Goal: Transaction & Acquisition: Purchase product/service

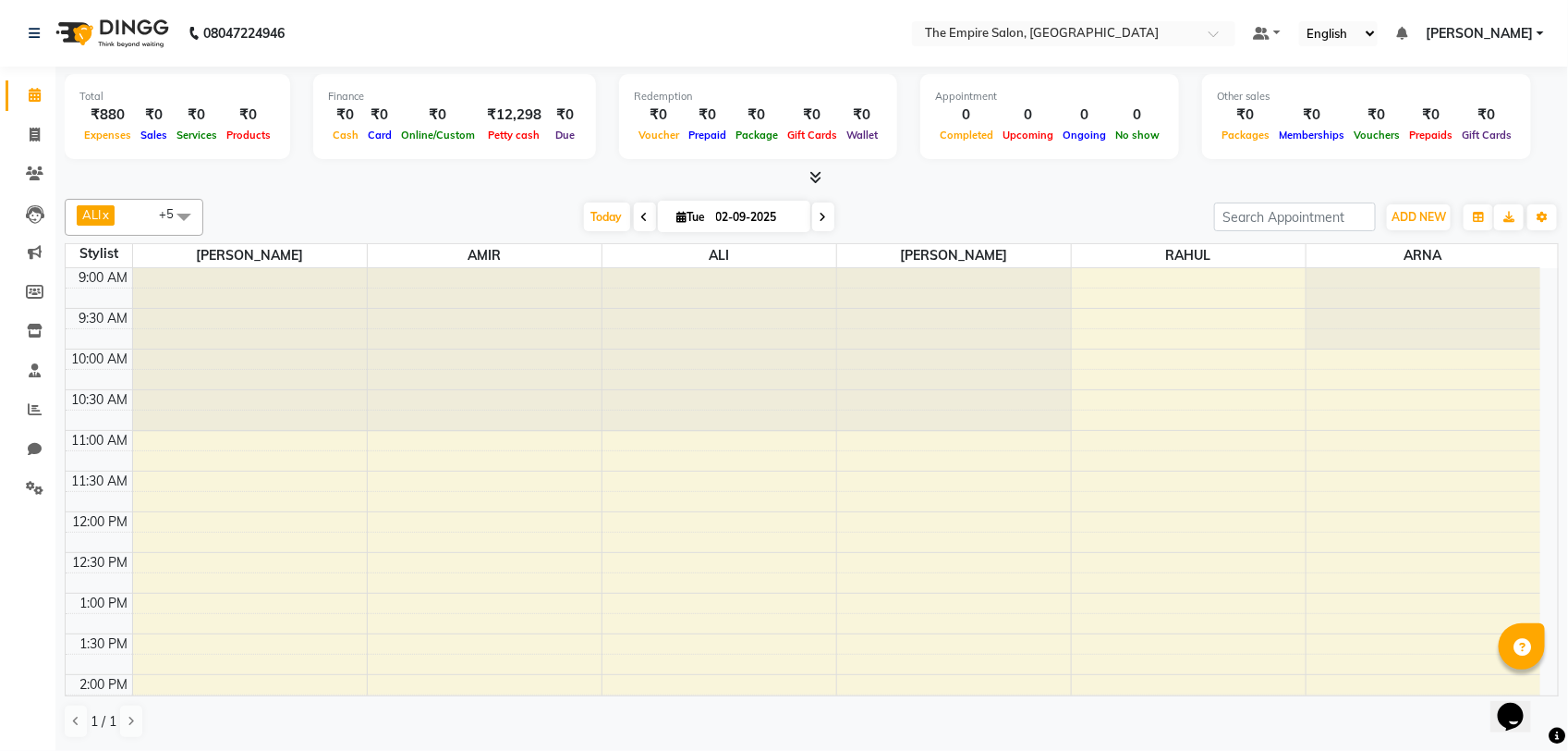
click at [819, 222] on icon at bounding box center [823, 217] width 8 height 11
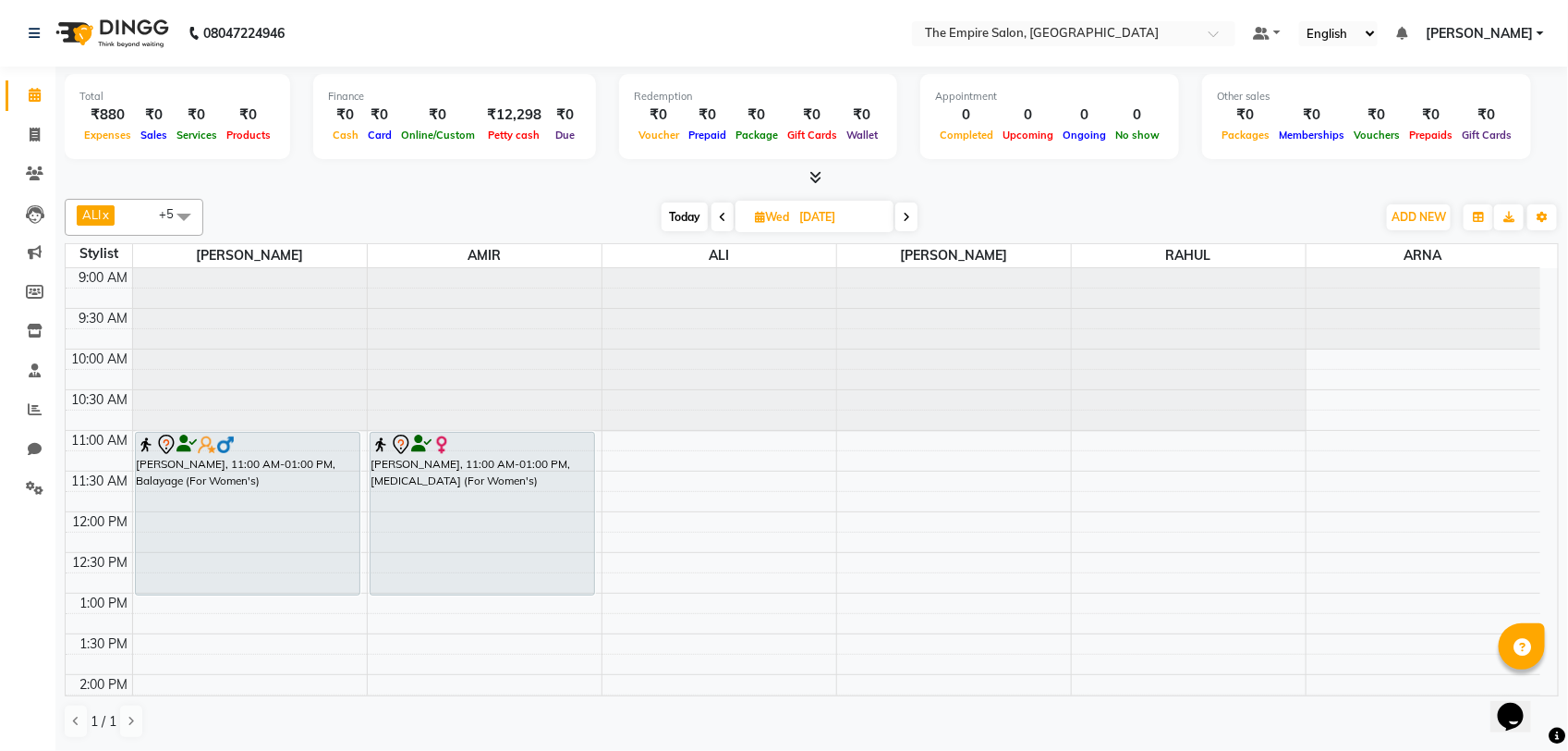
click at [679, 217] on span "Today" at bounding box center [684, 217] width 47 height 29
type input "02-09-2025"
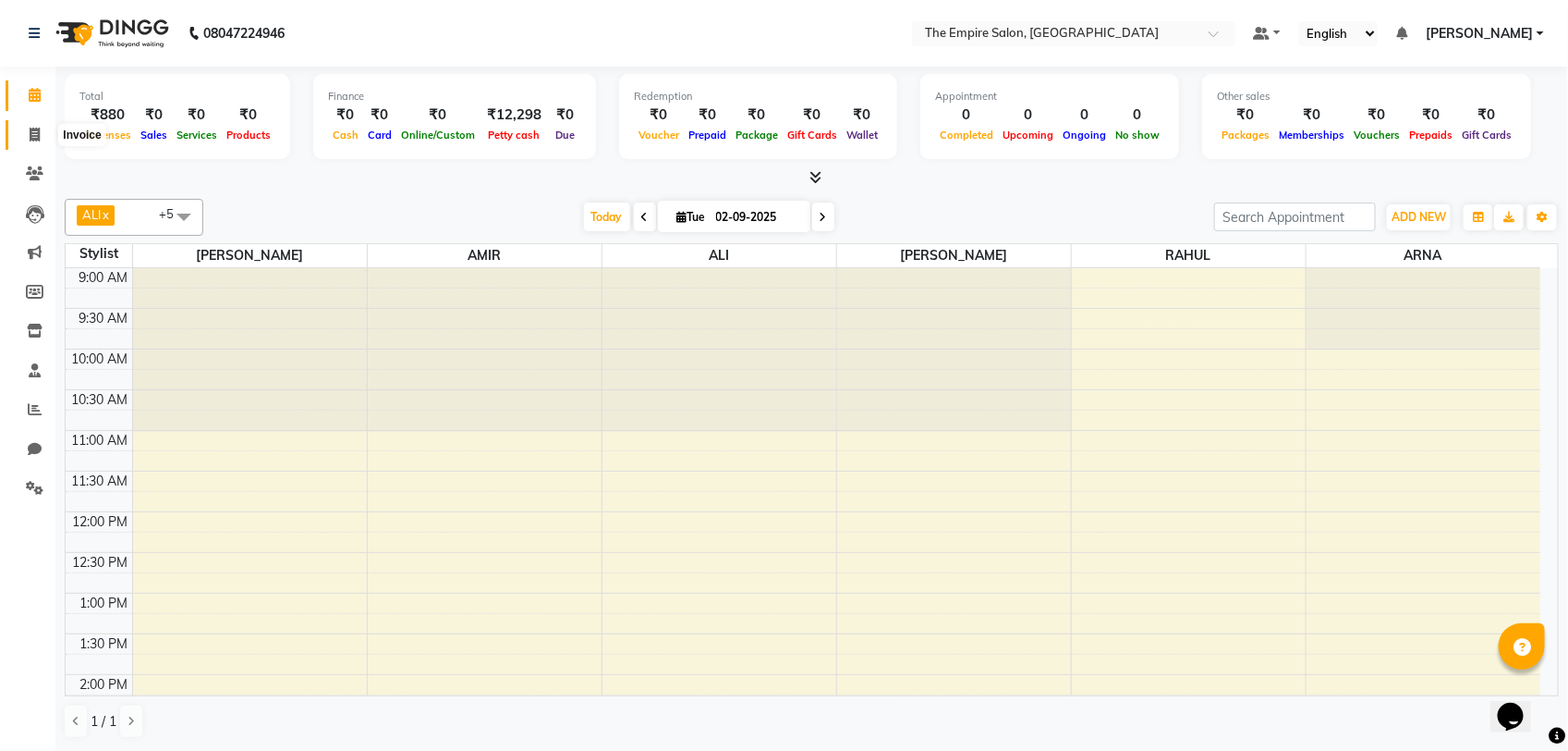
click at [29, 125] on span at bounding box center [34, 135] width 32 height 21
select select "service"
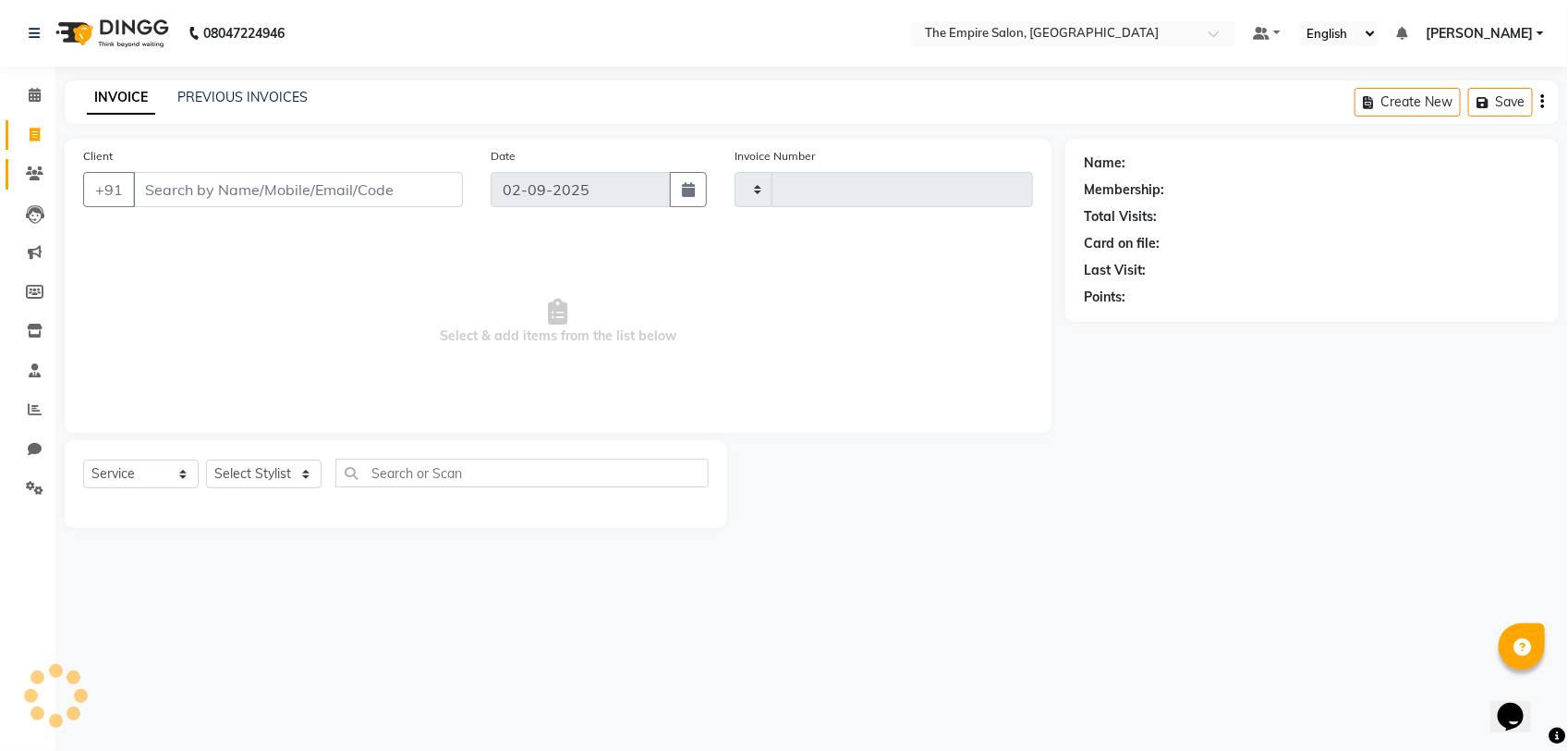
type input "1325"
select select "8221"
drag, startPoint x: 294, startPoint y: 486, endPoint x: 283, endPoint y: 477, distance: 14.2
click at [294, 486] on select "Select Stylist ALI AMIR ANIKET ARNA BISWAJIT DHRUV MOHSIN NIBEDITA PRIYANKA PUJ…" at bounding box center [264, 474] width 115 height 29
select select "78688"
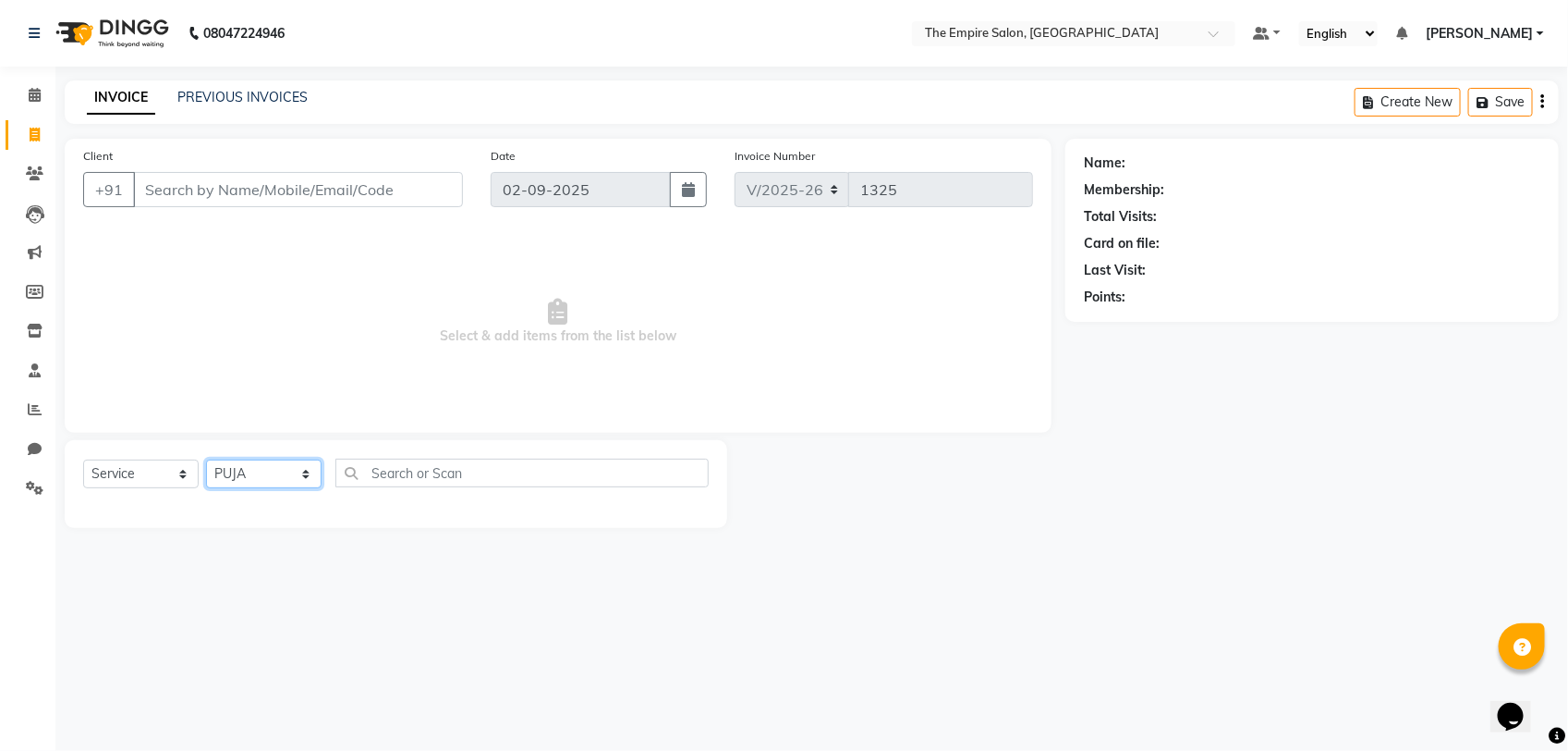
click at [206, 460] on select "Select Stylist ALI AMIR ANIKET ARNA BISWAJIT DHRUV MOHSIN NIBEDITA PRIYANKA PUJ…" at bounding box center [264, 474] width 115 height 29
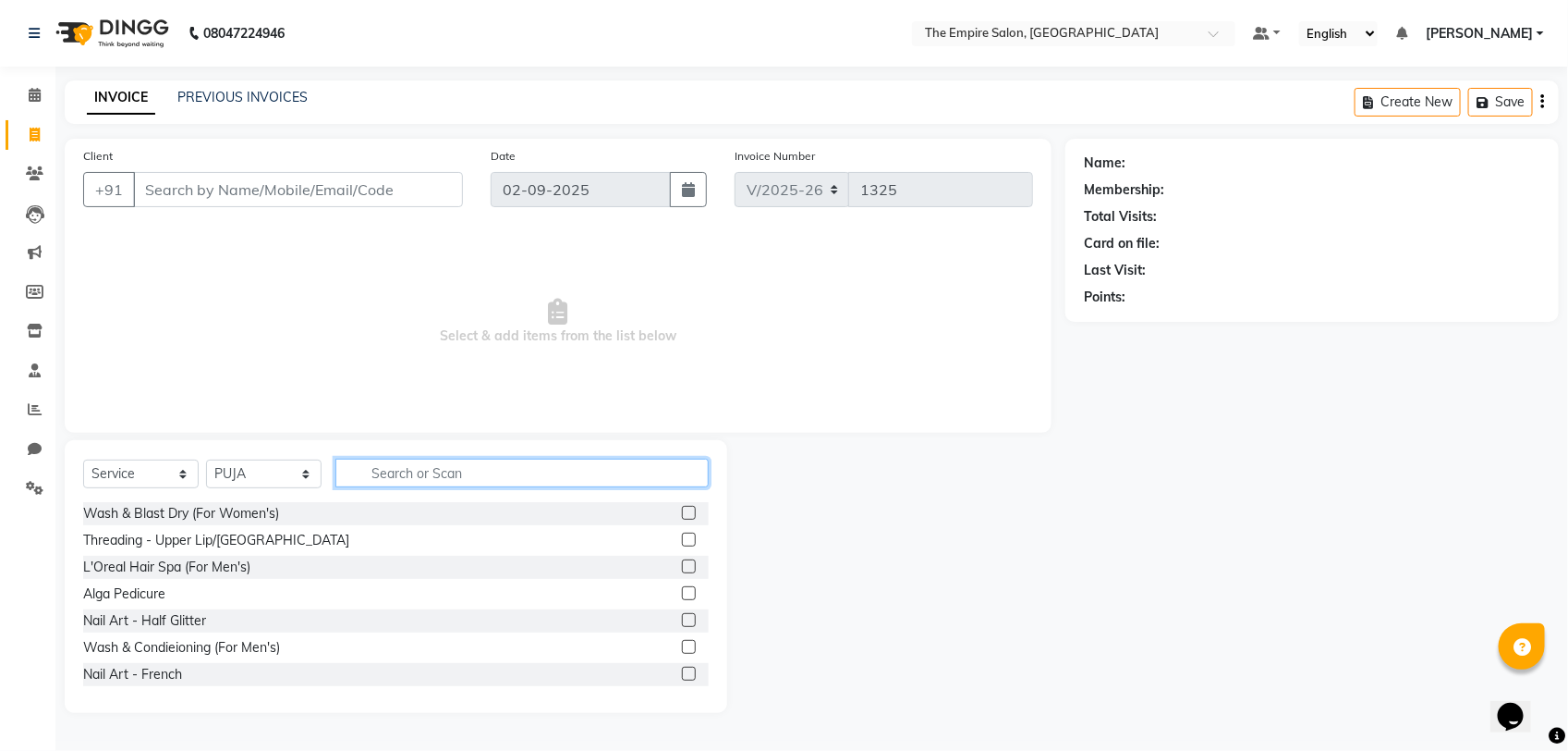
click at [486, 469] on input "text" at bounding box center [522, 473] width 373 height 29
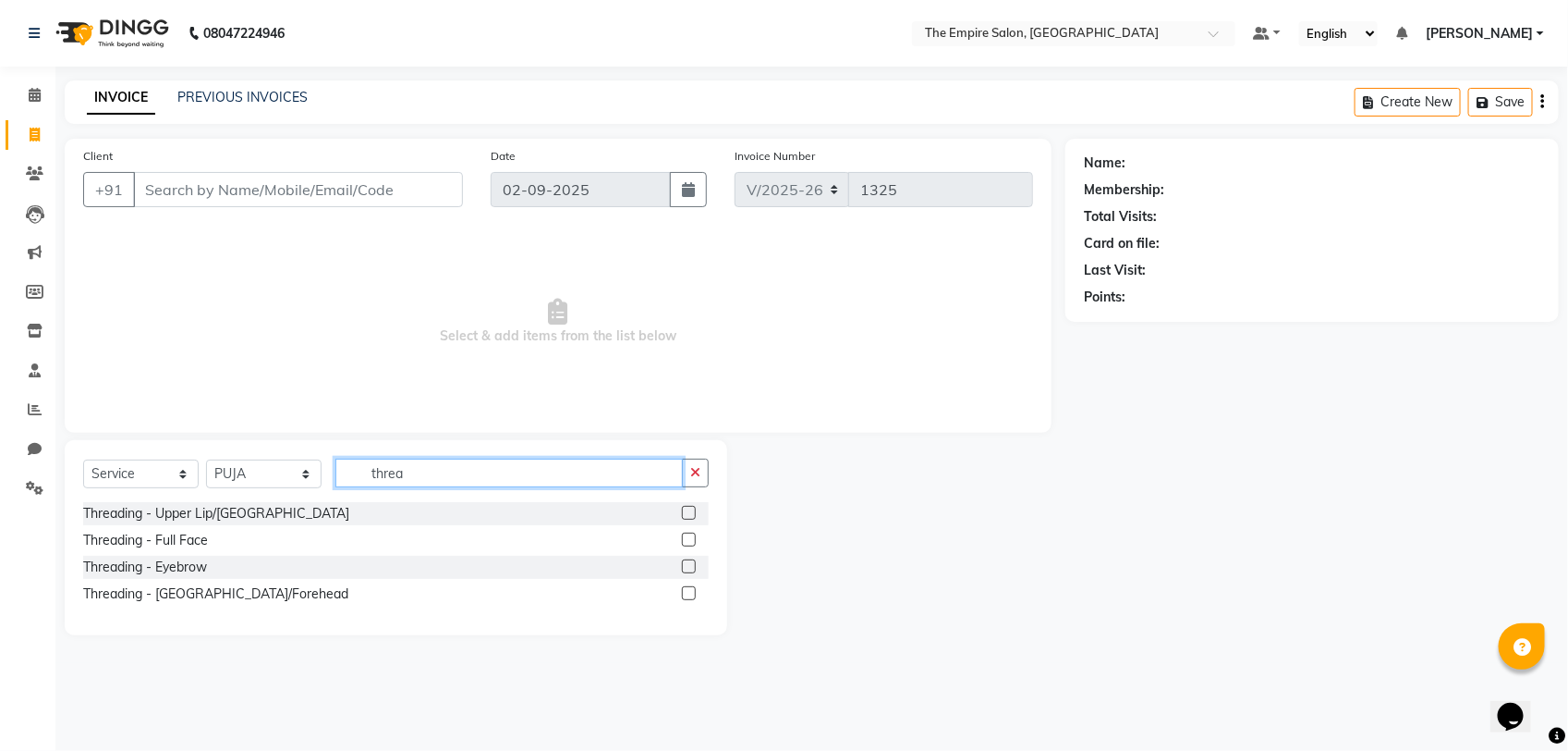
type input "threa"
click at [689, 510] on label at bounding box center [689, 512] width 14 height 14
click at [689, 510] on input "checkbox" at bounding box center [688, 513] width 12 height 12
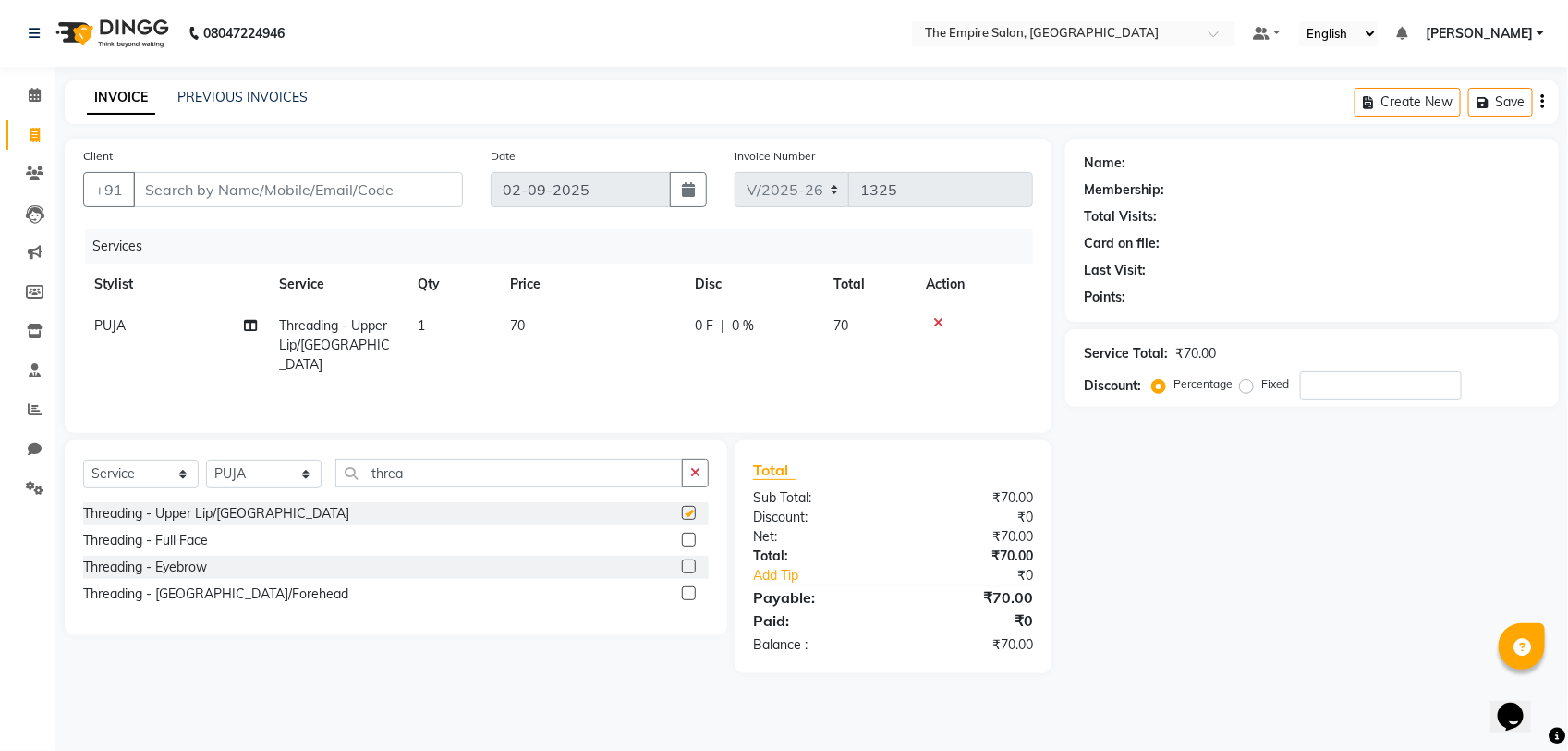
checkbox input "false"
drag, startPoint x: 695, startPoint y: 564, endPoint x: 676, endPoint y: 588, distance: 30.6
click at [694, 565] on label at bounding box center [689, 566] width 14 height 14
click at [694, 565] on input "checkbox" at bounding box center [688, 567] width 12 height 12
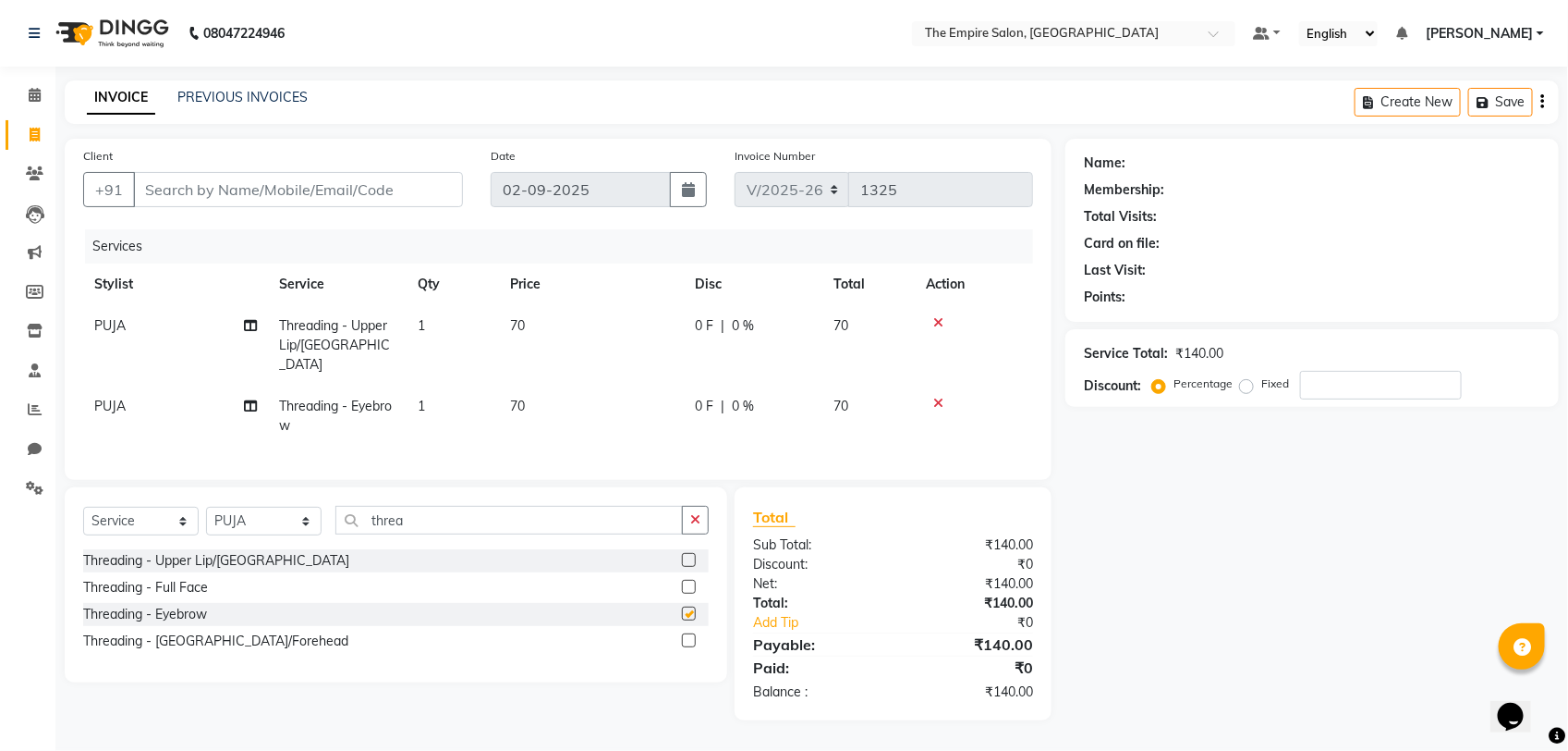
checkbox input "false"
click at [689, 638] on label at bounding box center [689, 640] width 14 height 14
click at [689, 638] on input "checkbox" at bounding box center [688, 641] width 12 height 12
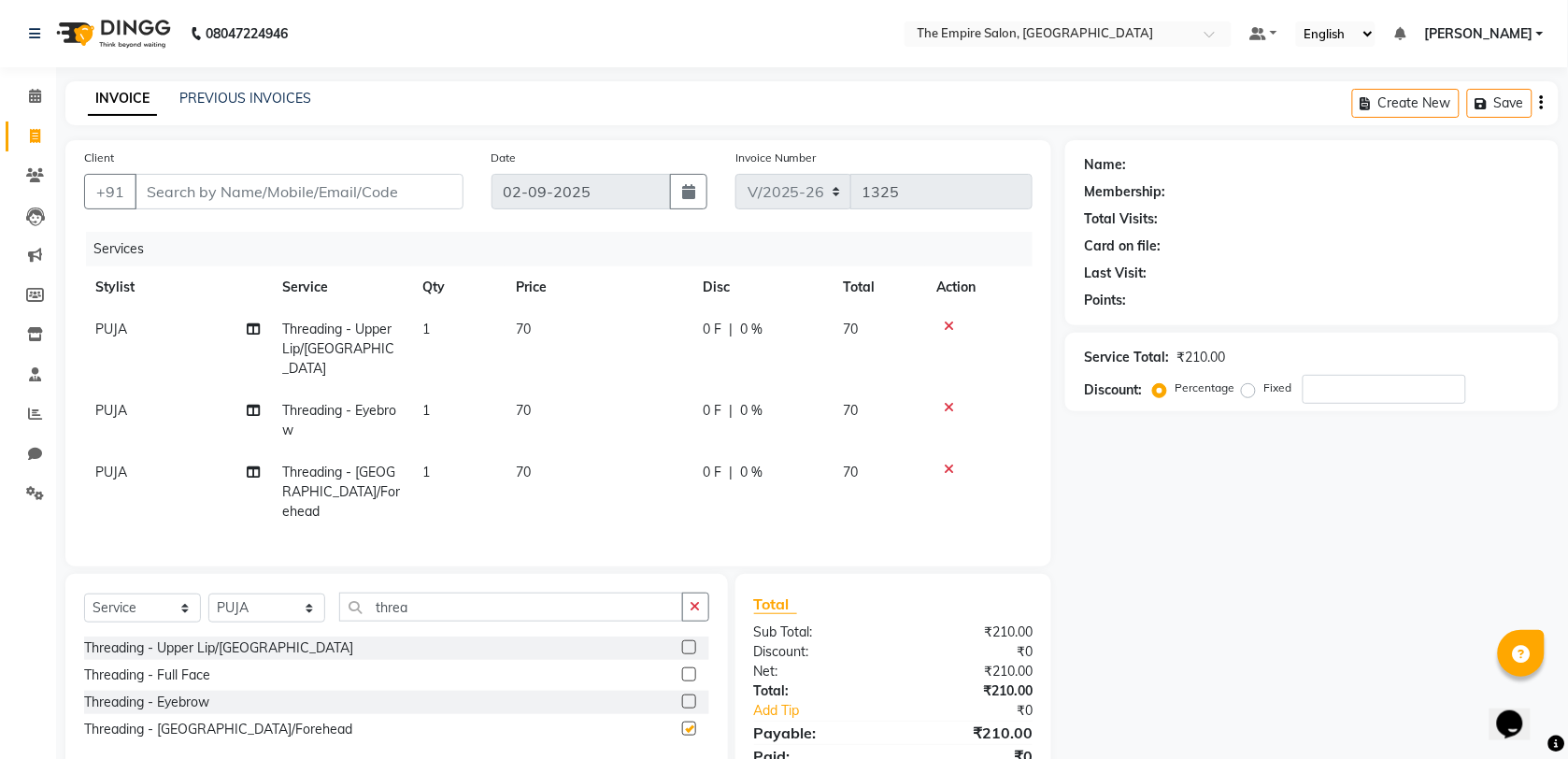
checkbox input "false"
click at [690, 640] on label at bounding box center [689, 646] width 14 height 14
click at [690, 642] on input "checkbox" at bounding box center [688, 647] width 13 height 13
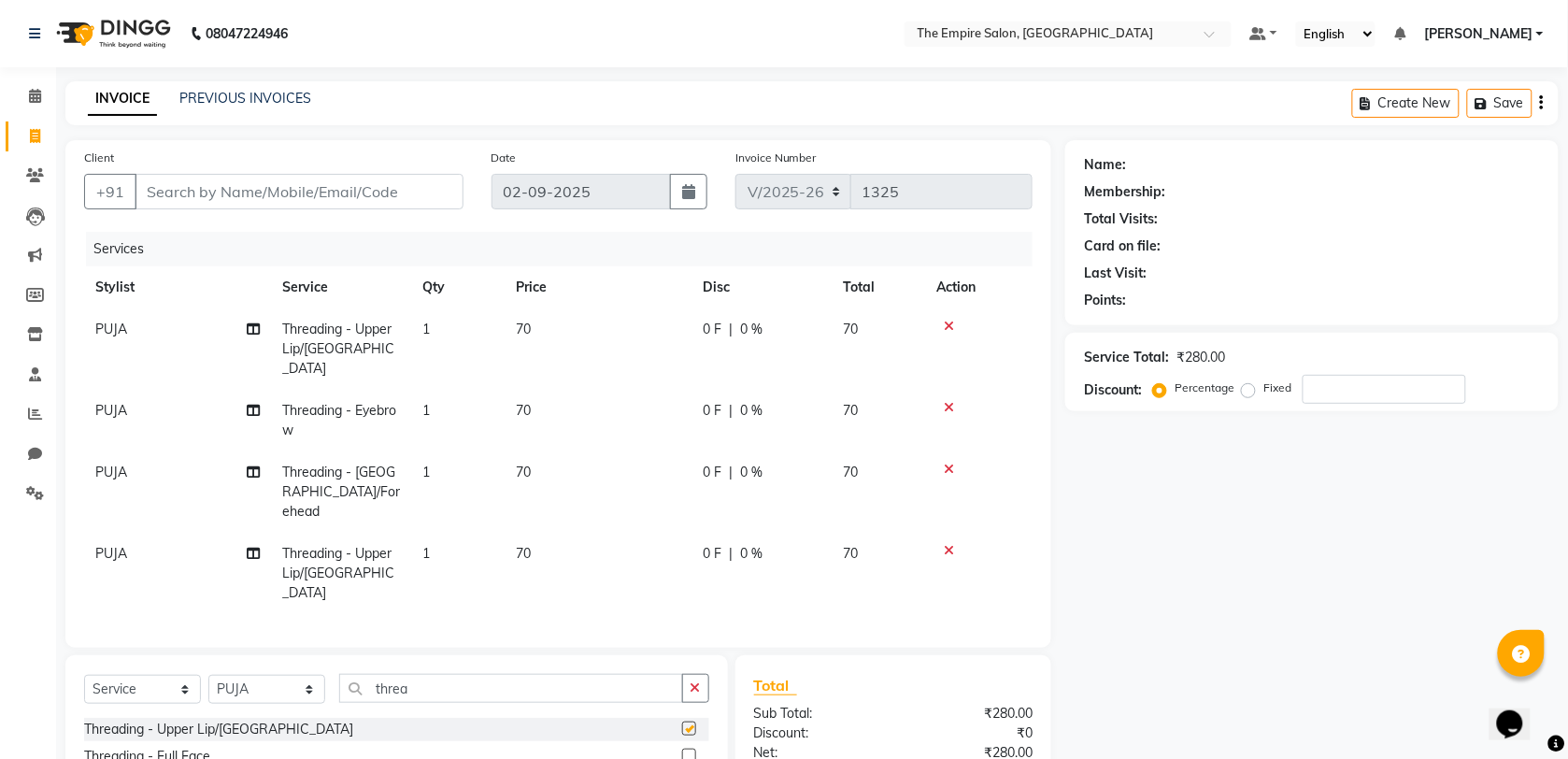
checkbox input "false"
drag, startPoint x: 420, startPoint y: 640, endPoint x: 322, endPoint y: 696, distance: 112.9
click at [322, 696] on div "Select Service Product Membership Package Voucher Prepaid Gift Card Select Styl…" at bounding box center [396, 753] width 663 height 197
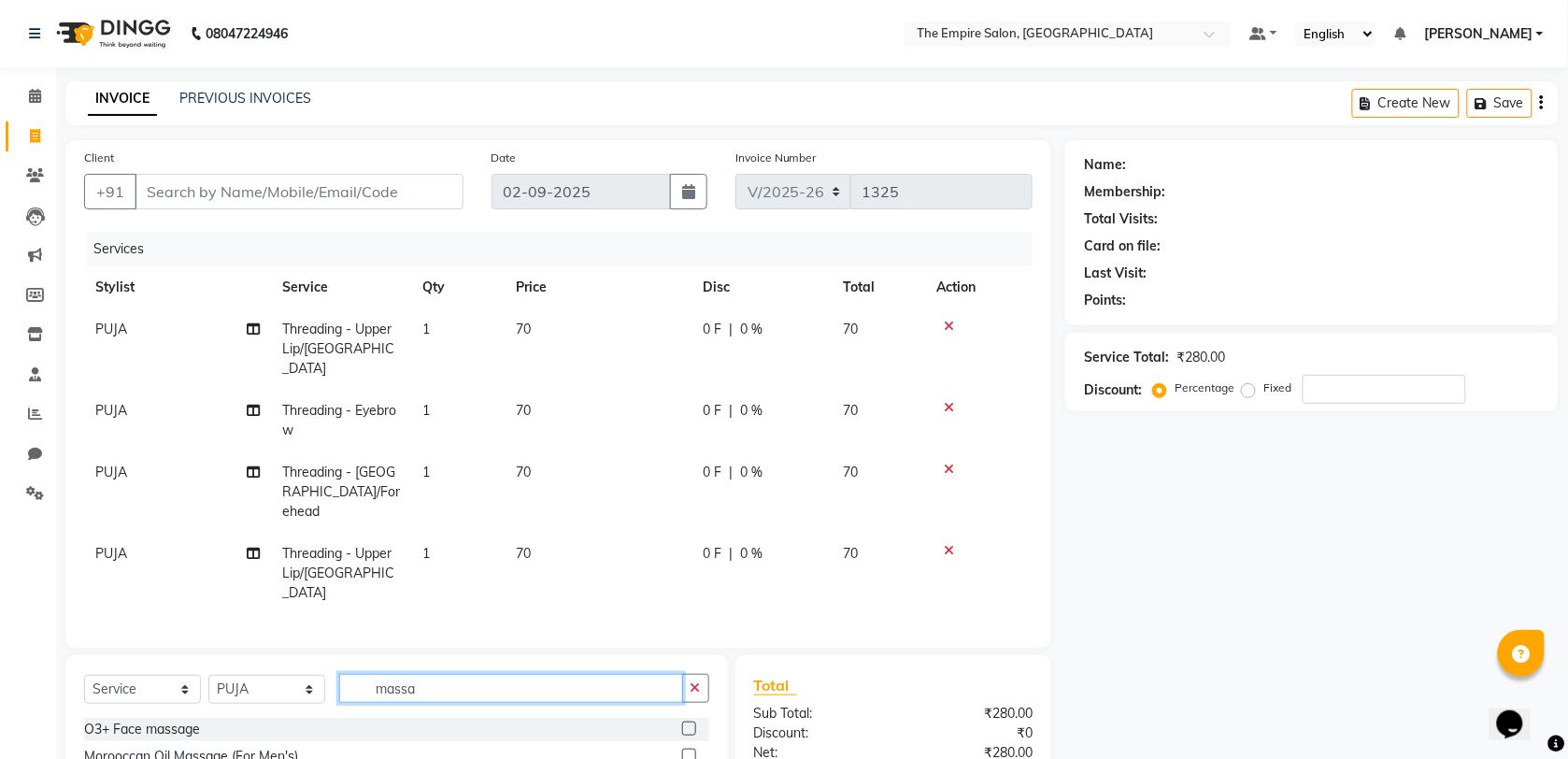
type input "massa"
click at [682, 721] on label at bounding box center [689, 728] width 14 height 14
click at [682, 723] on input "checkbox" at bounding box center [688, 729] width 13 height 13
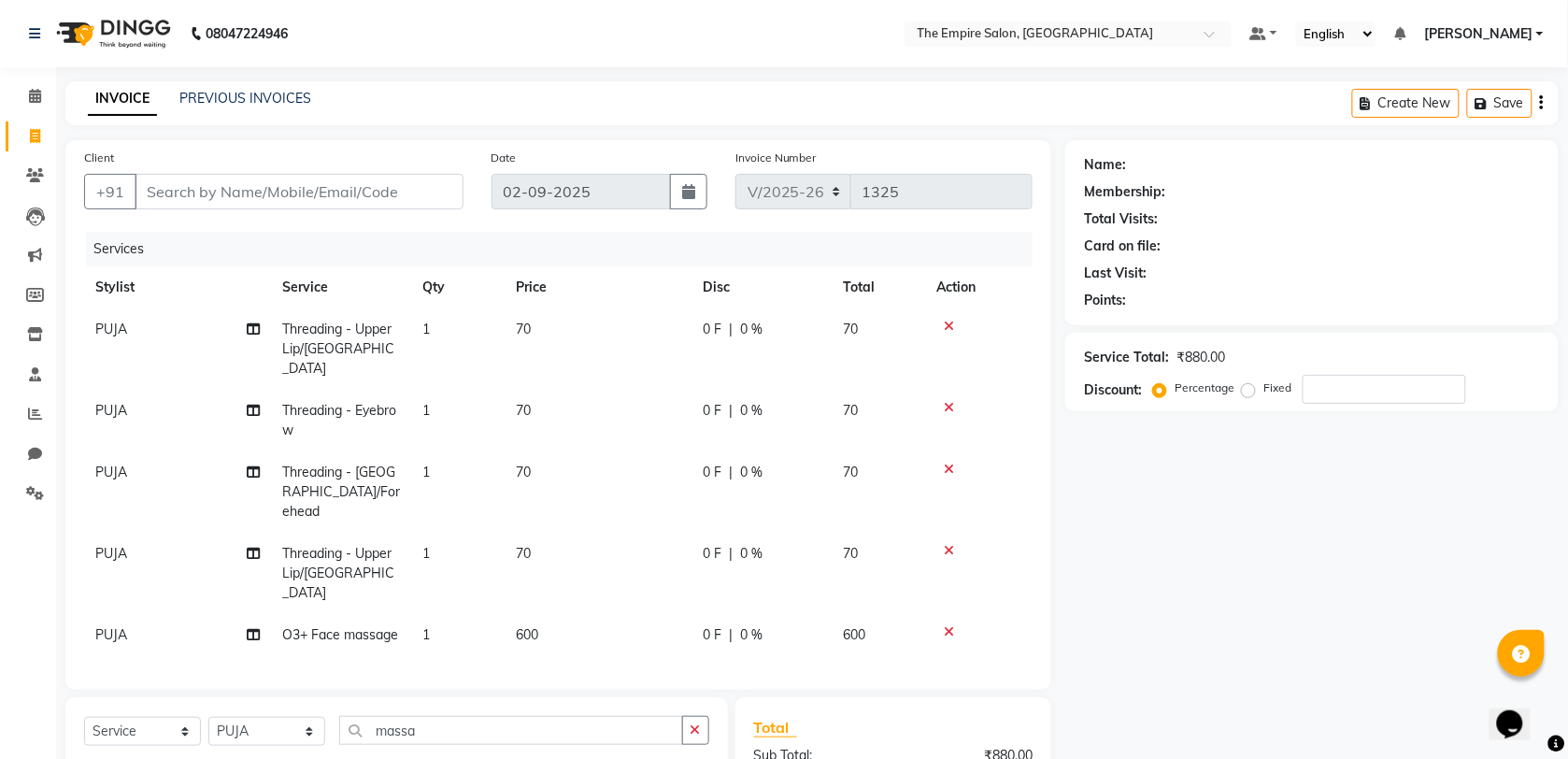
checkbox input "false"
click at [586, 614] on td "600" at bounding box center [597, 635] width 187 height 42
select select "78688"
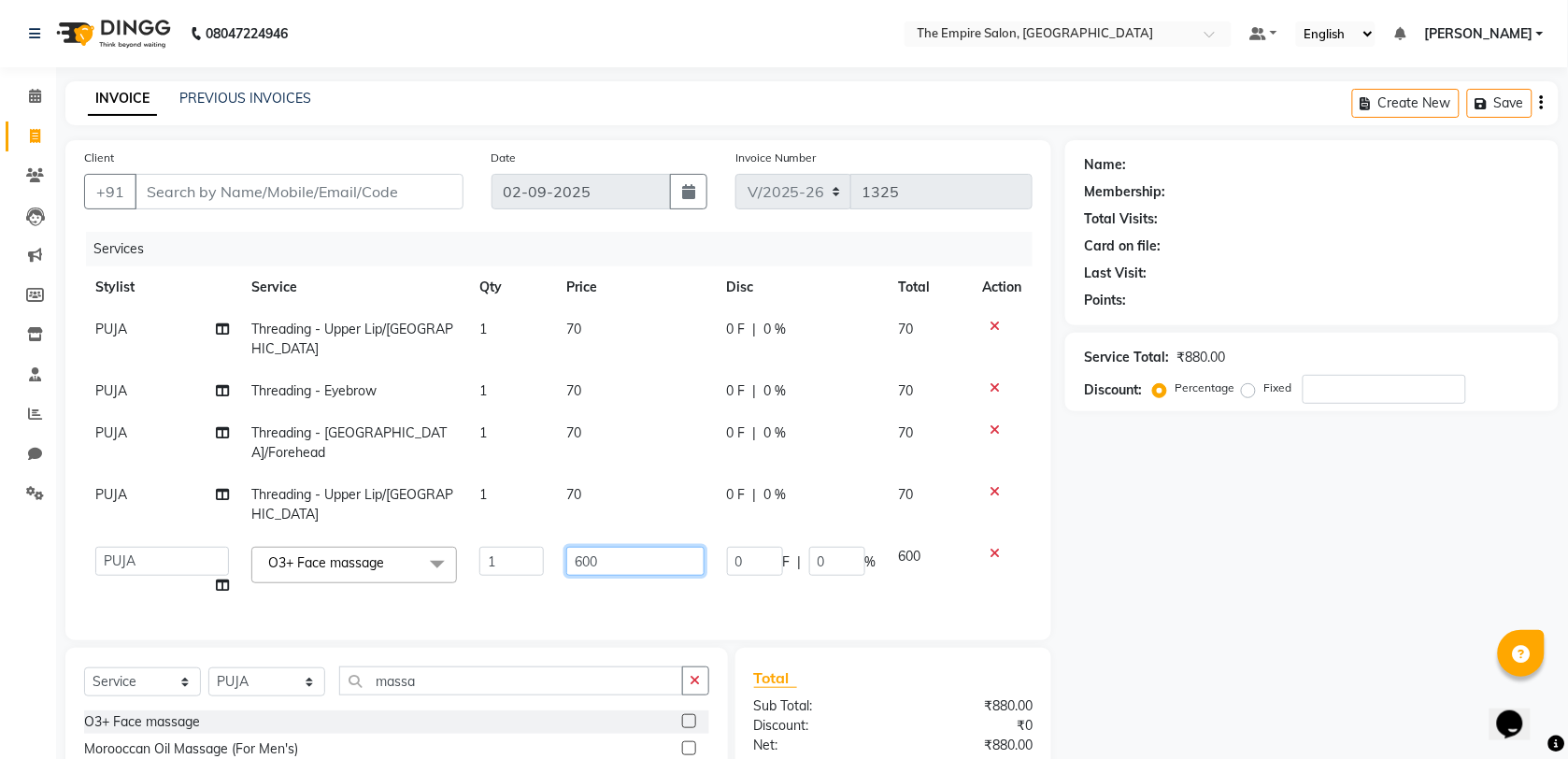
drag, startPoint x: 604, startPoint y: 489, endPoint x: 568, endPoint y: 538, distance: 60.8
click at [568, 538] on td "600" at bounding box center [635, 570] width 161 height 71
type input "1000"
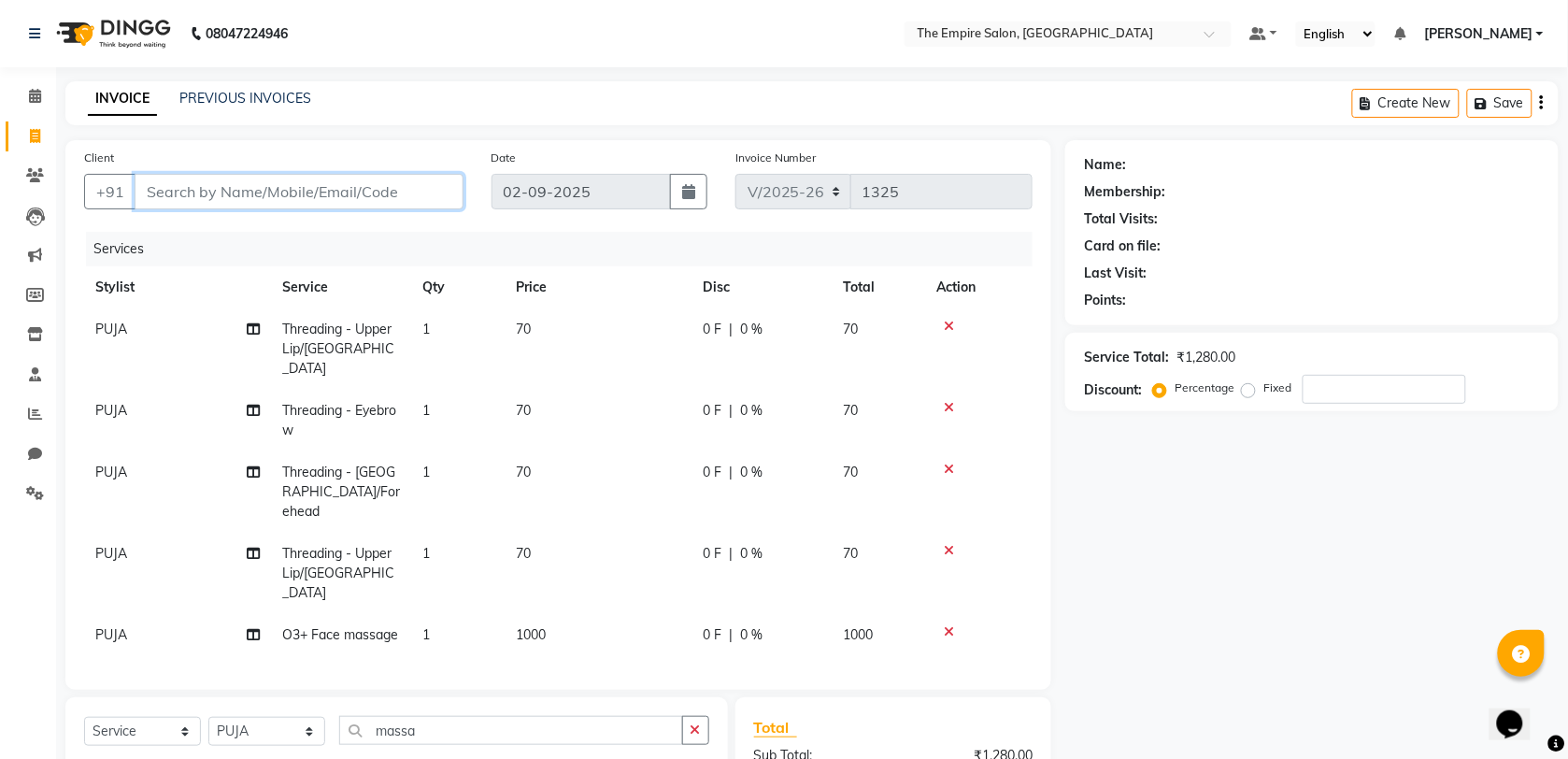
click at [341, 194] on input "Client" at bounding box center [299, 191] width 329 height 36
type input "9"
type input "0"
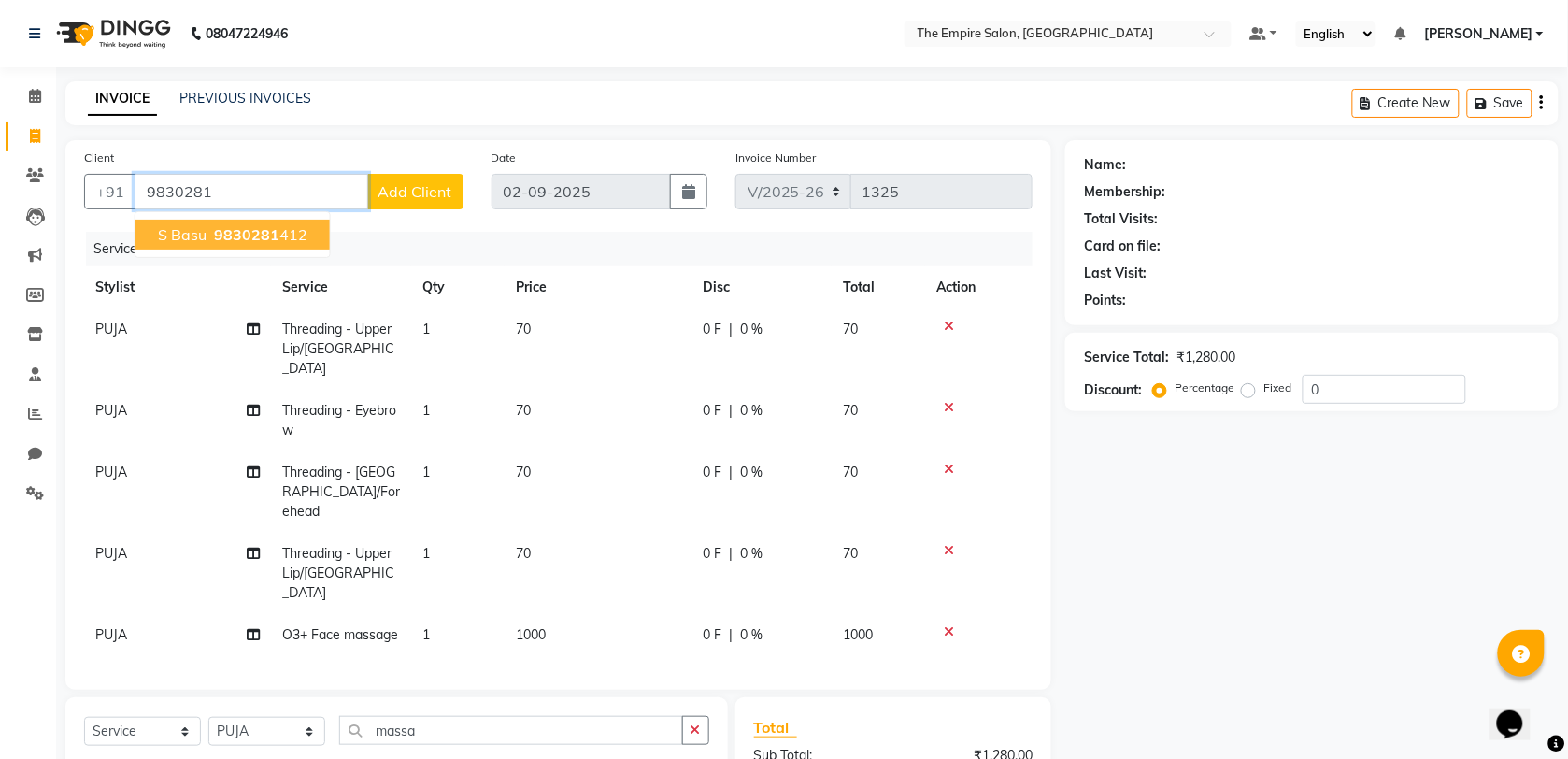
click at [266, 231] on span "9830281" at bounding box center [246, 234] width 65 height 18
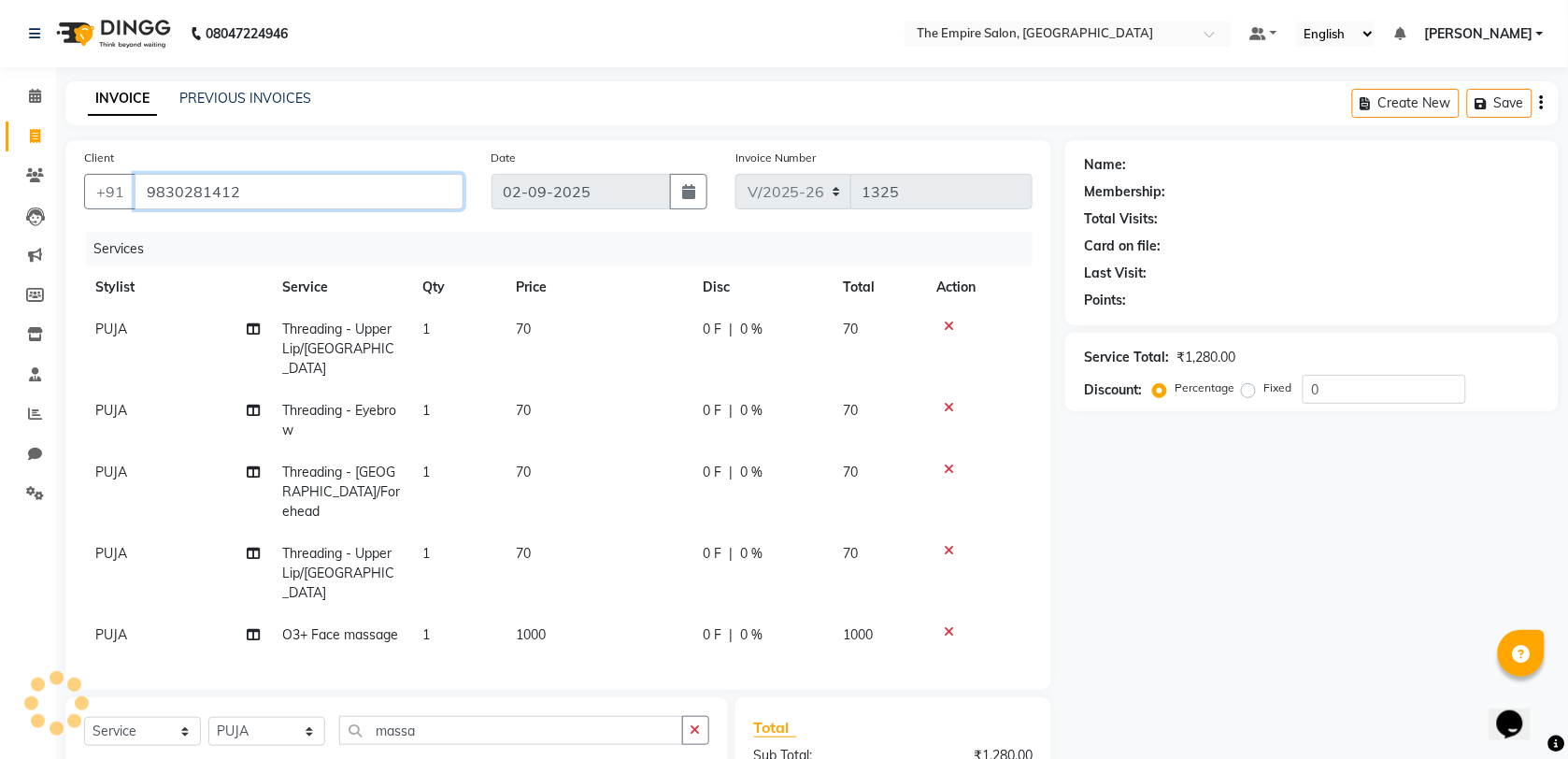
type input "9830281412"
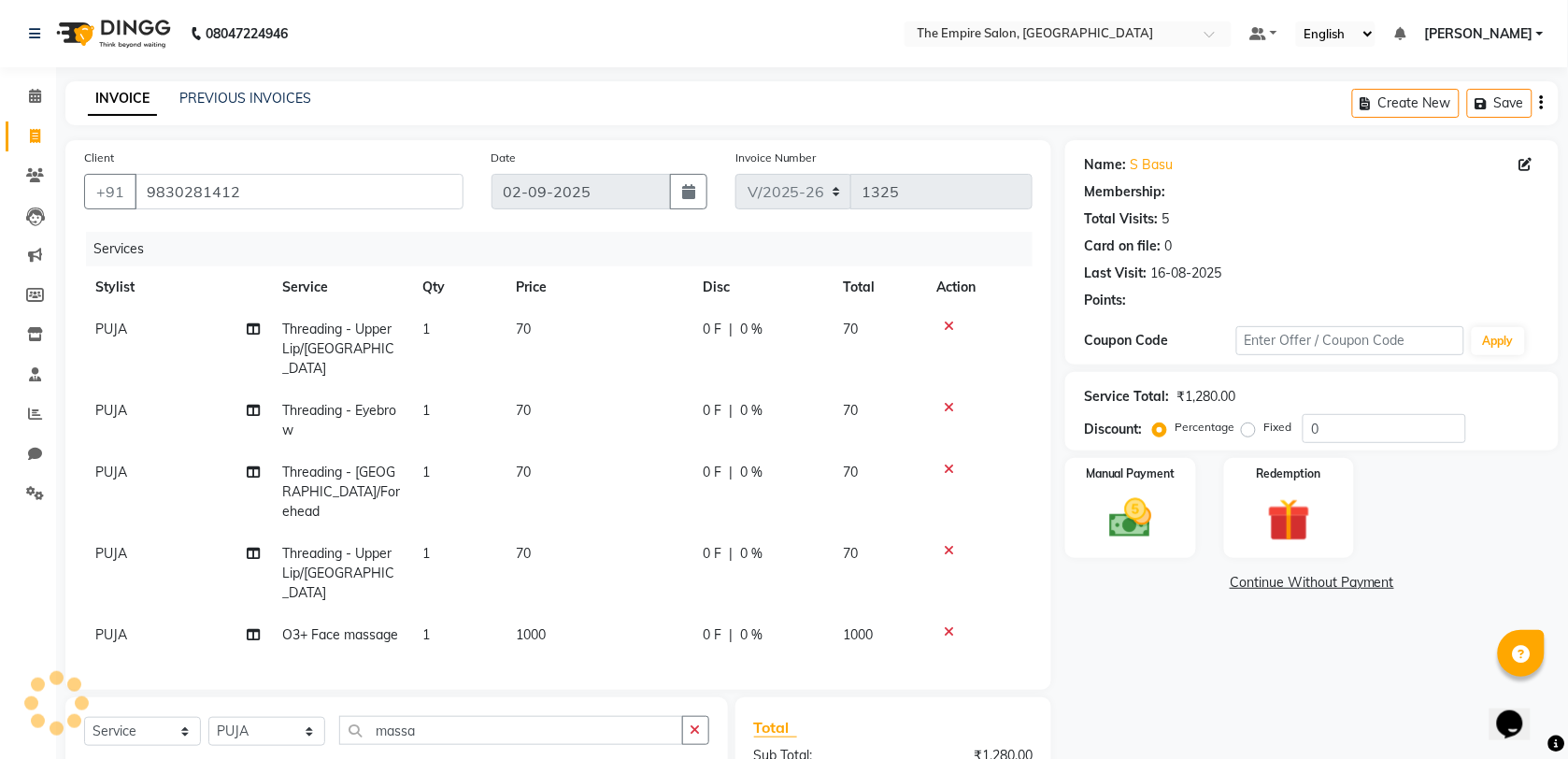
scroll to position [199, 0]
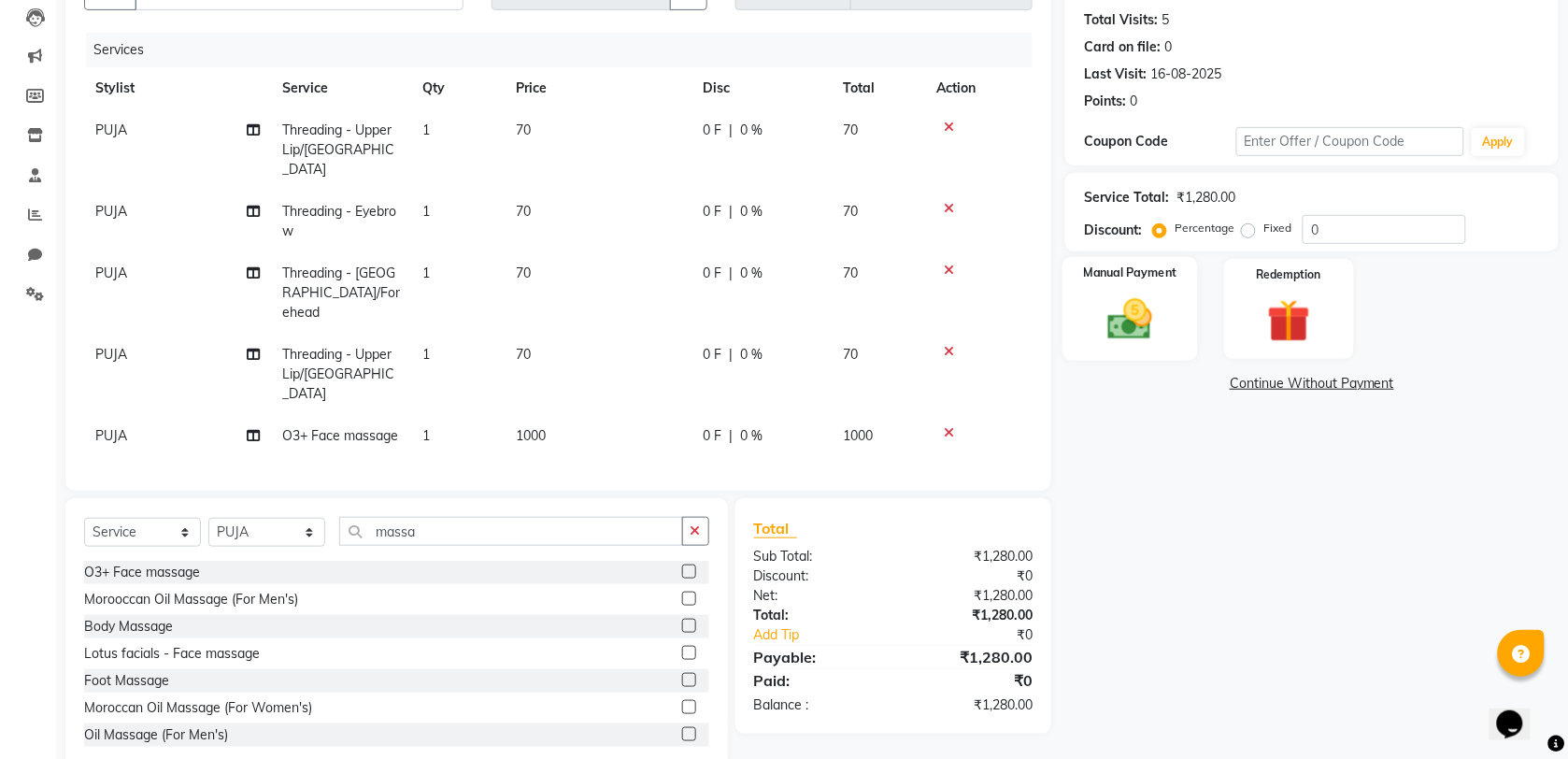
click at [1128, 311] on img at bounding box center [1130, 318] width 73 height 51
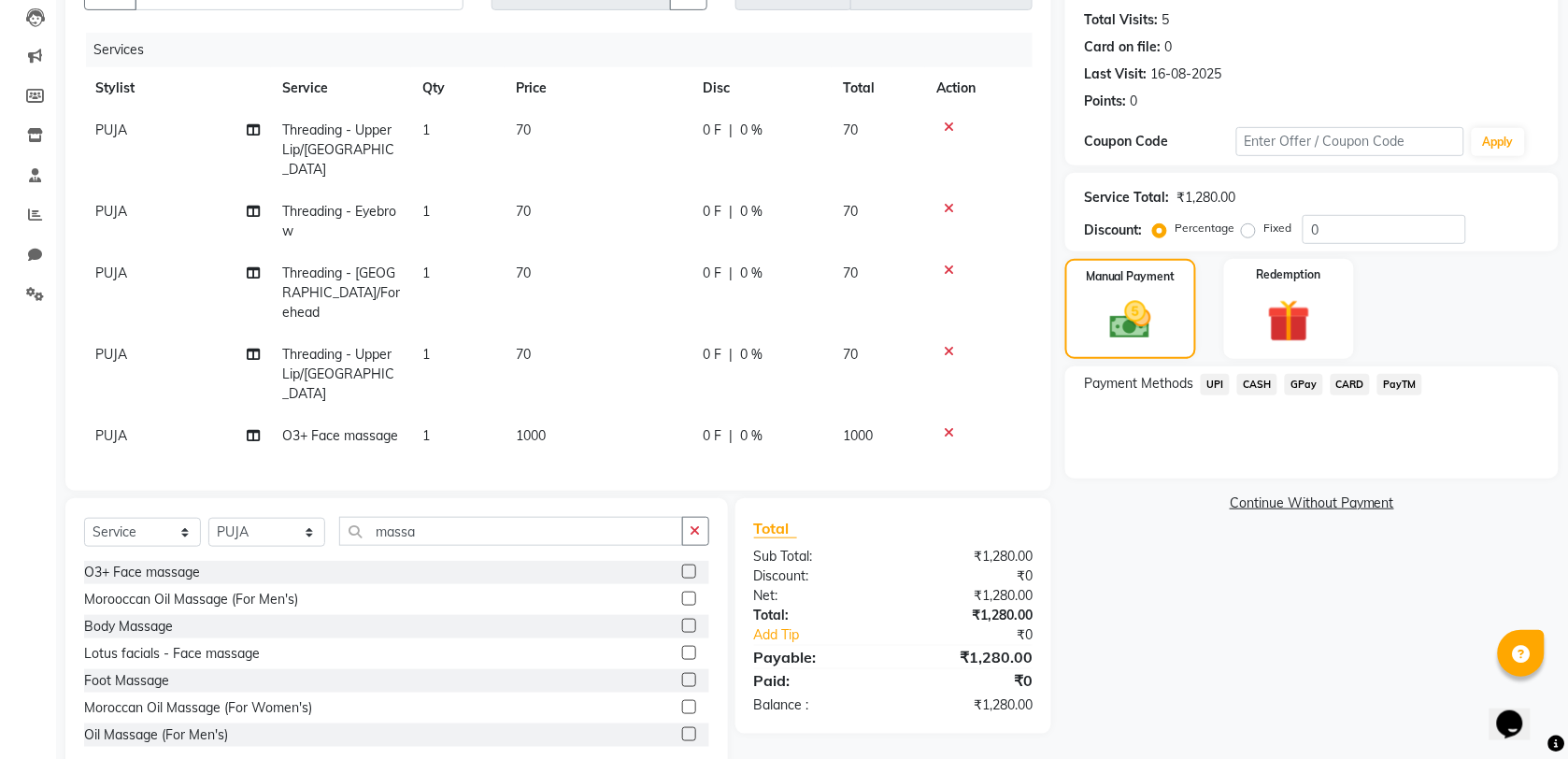
click at [1213, 386] on span "UPI" at bounding box center [1215, 384] width 29 height 21
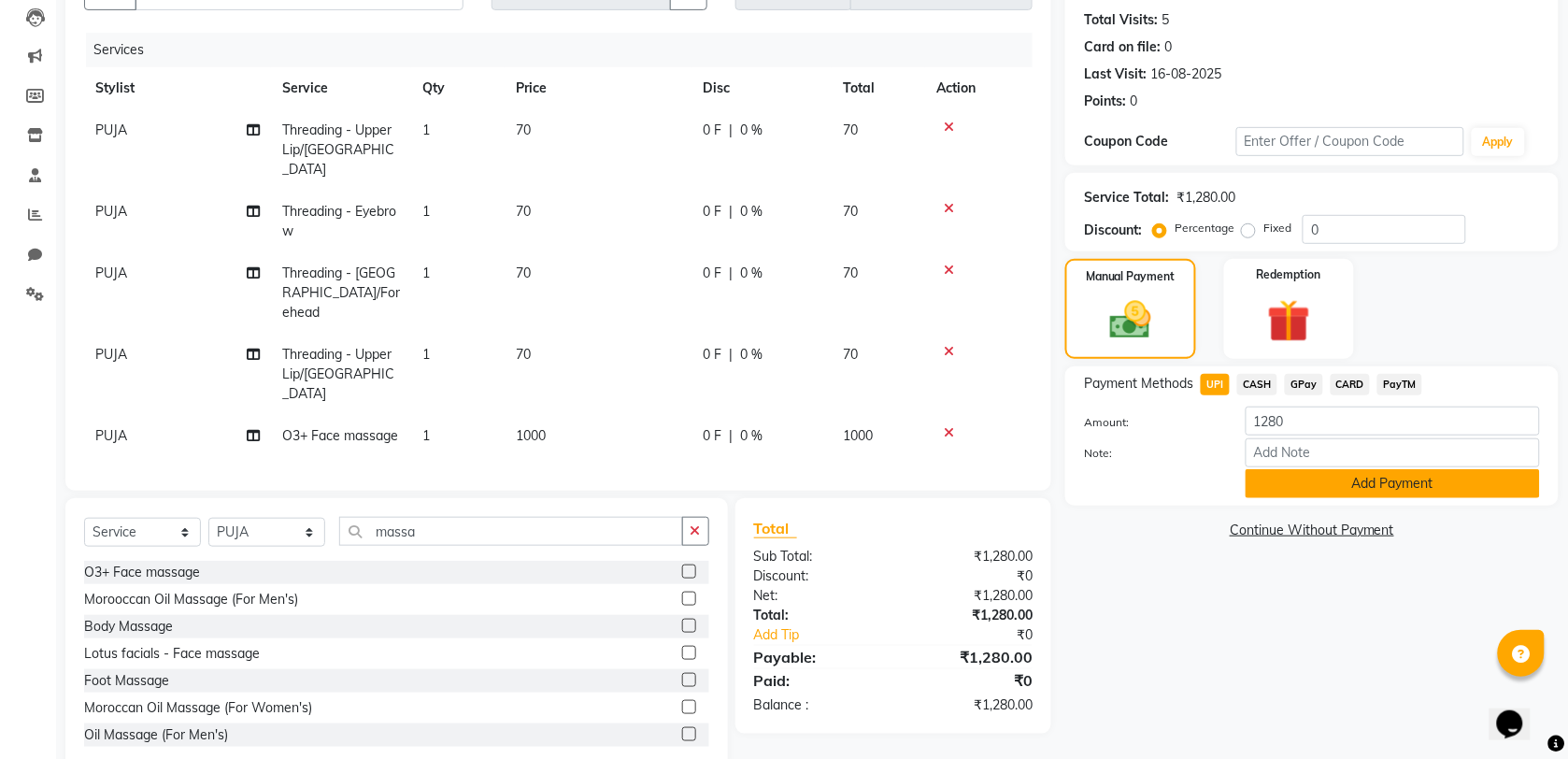
click at [1366, 483] on button "Add Payment" at bounding box center [1393, 484] width 294 height 29
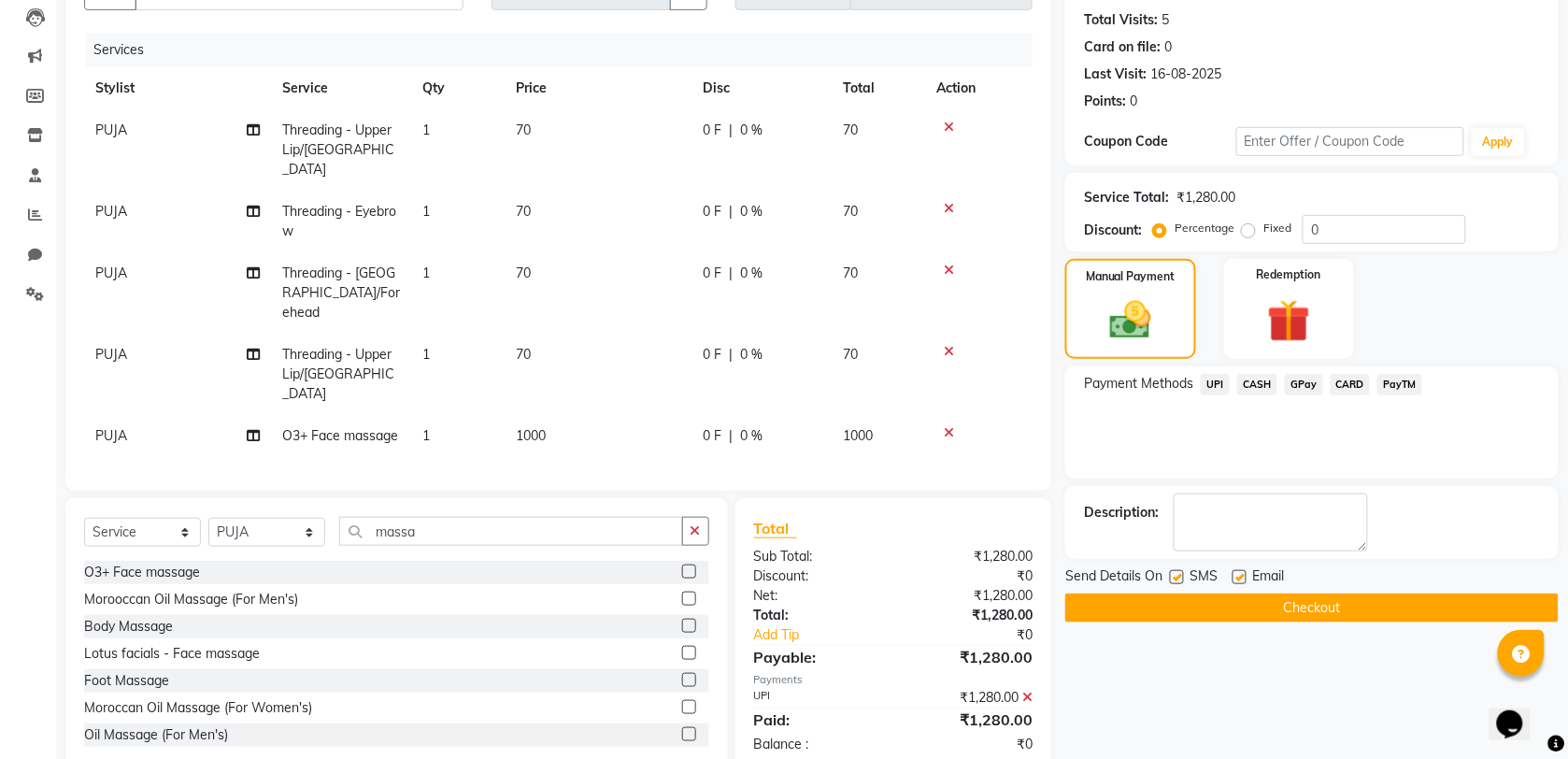
click at [1348, 612] on button "Checkout" at bounding box center [1311, 608] width 493 height 29
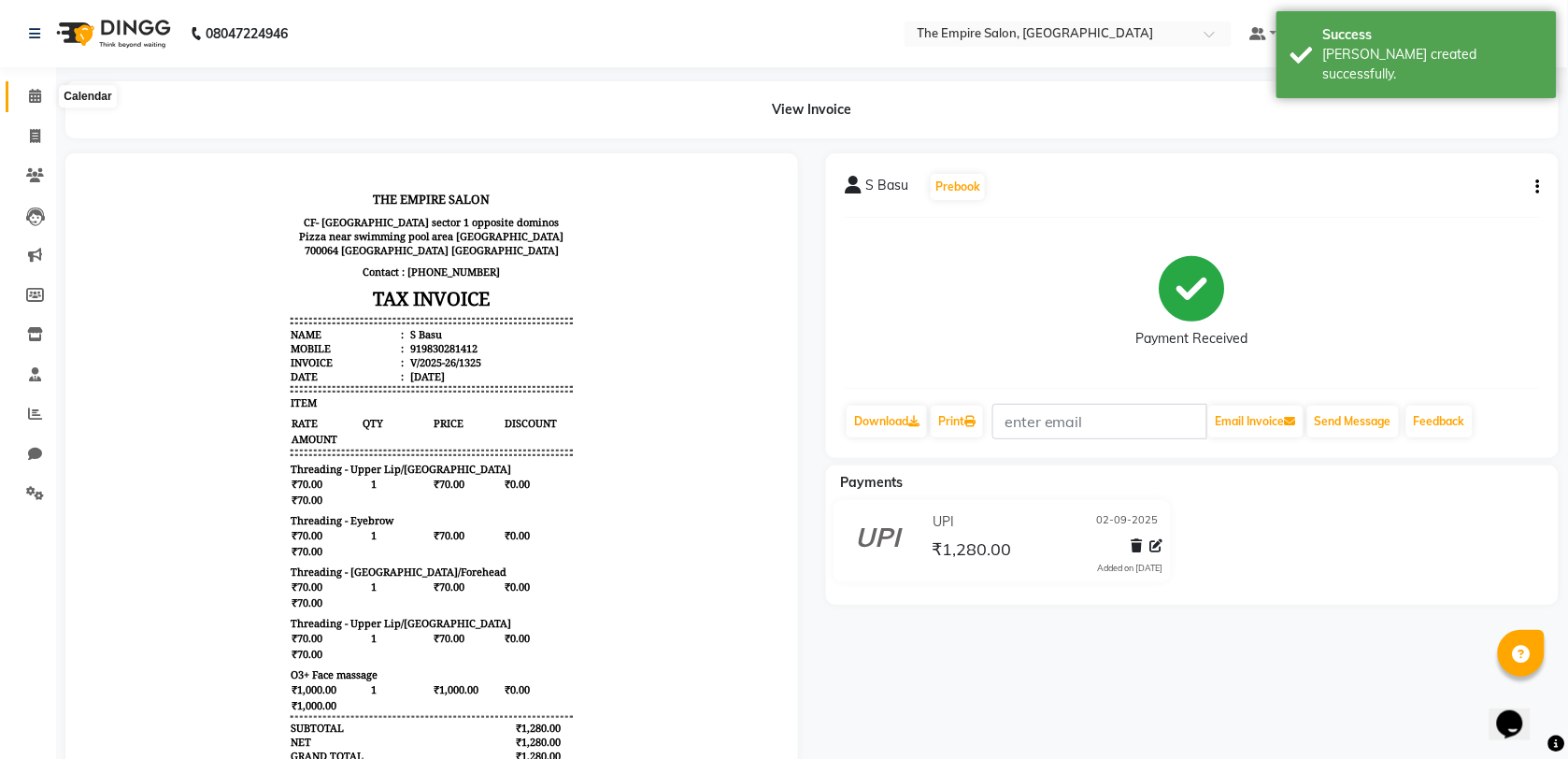
click at [38, 98] on icon at bounding box center [35, 95] width 13 height 14
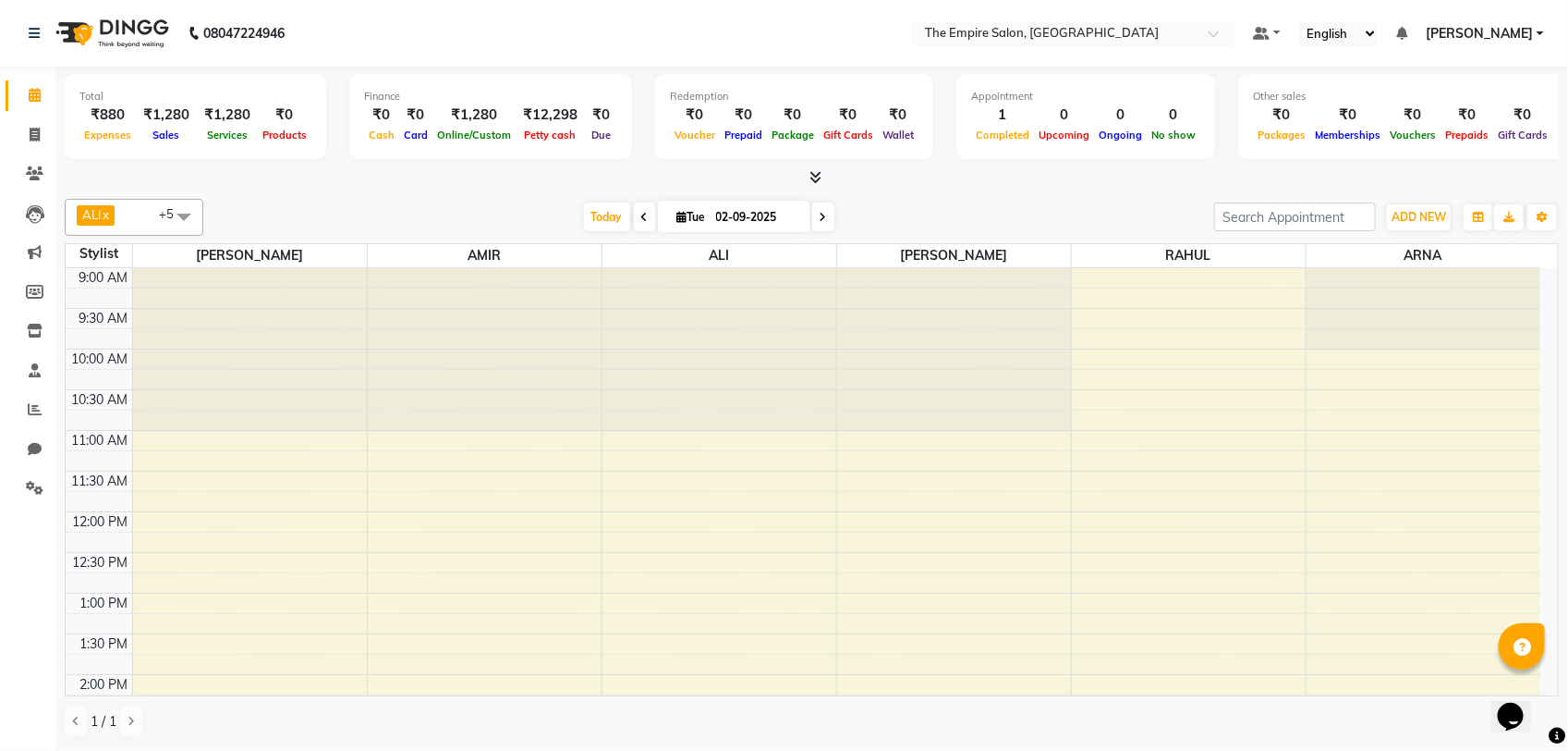
click at [178, 214] on span at bounding box center [184, 216] width 37 height 35
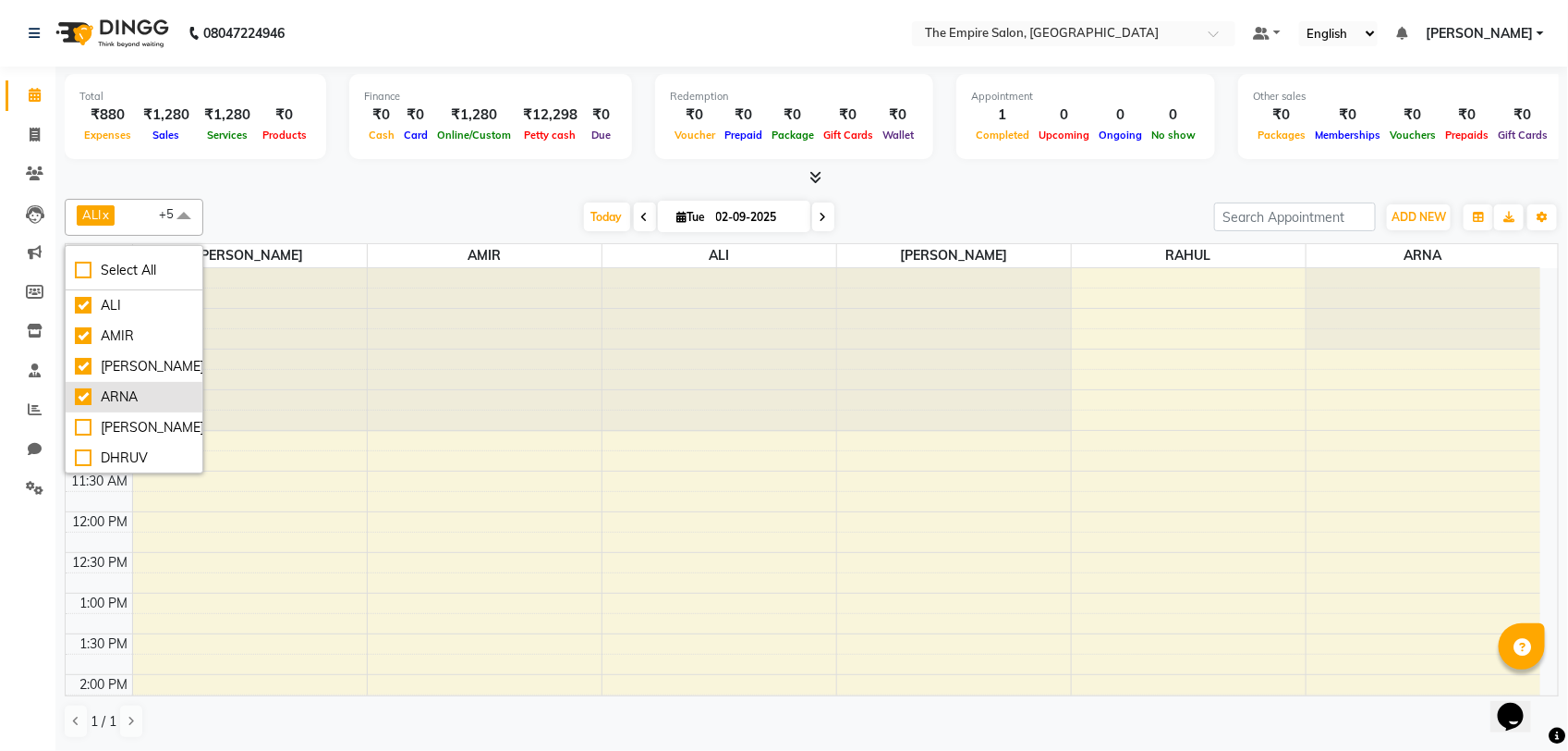
scroll to position [115, 0]
click at [135, 460] on div "PUJA" at bounding box center [134, 464] width 118 height 19
checkbox input "true"
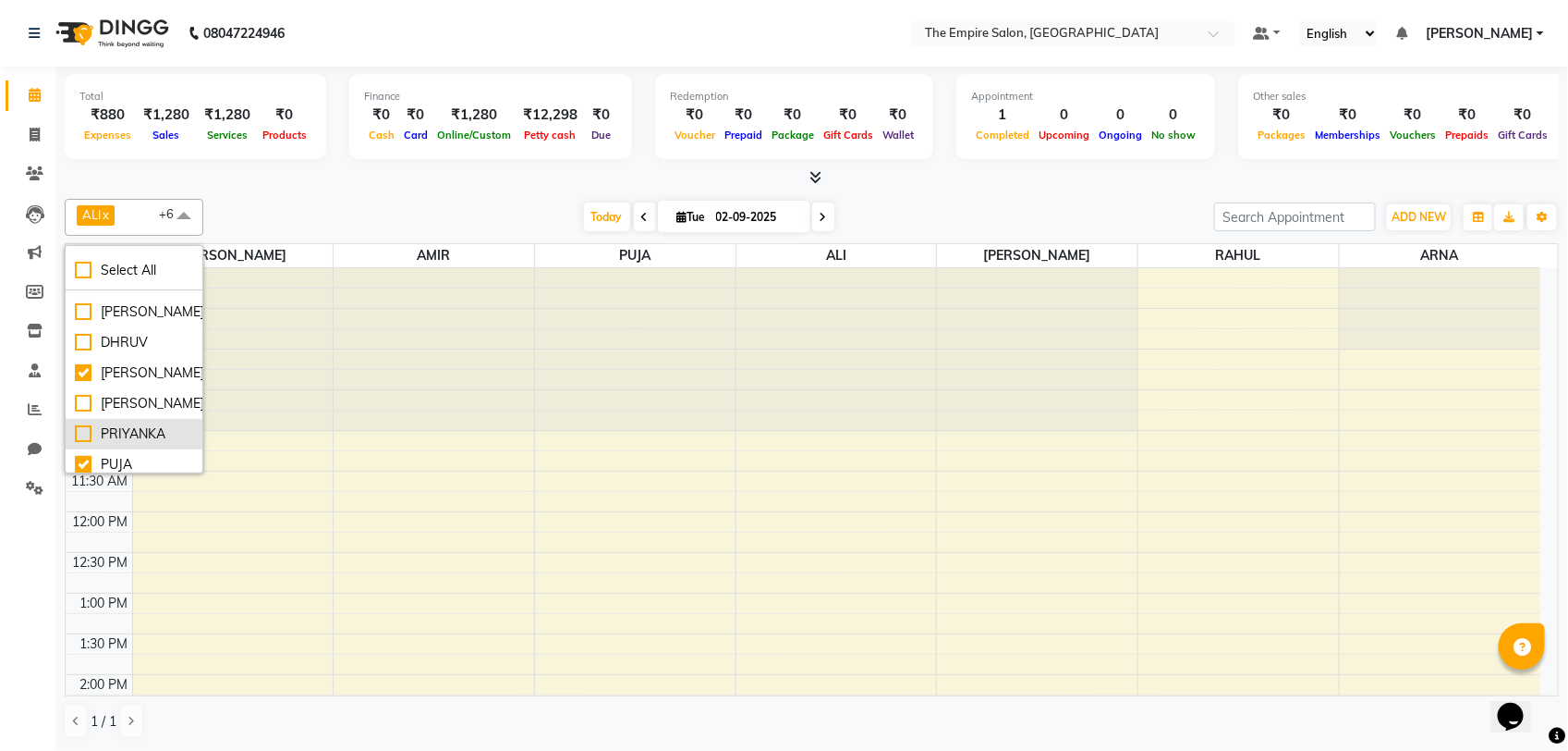
click at [127, 436] on div "PRIYANKA" at bounding box center [134, 434] width 118 height 19
checkbox input "true"
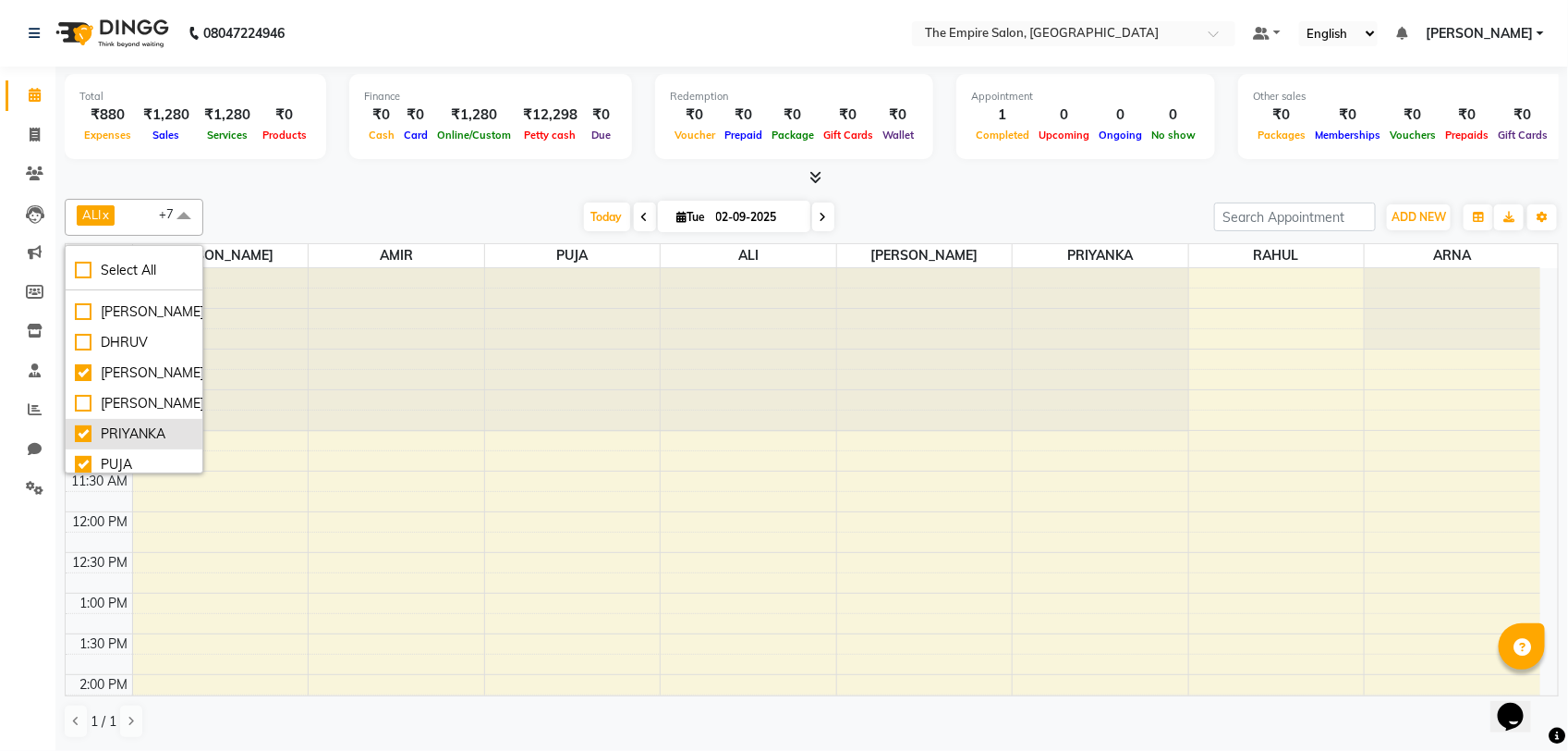
scroll to position [243, 0]
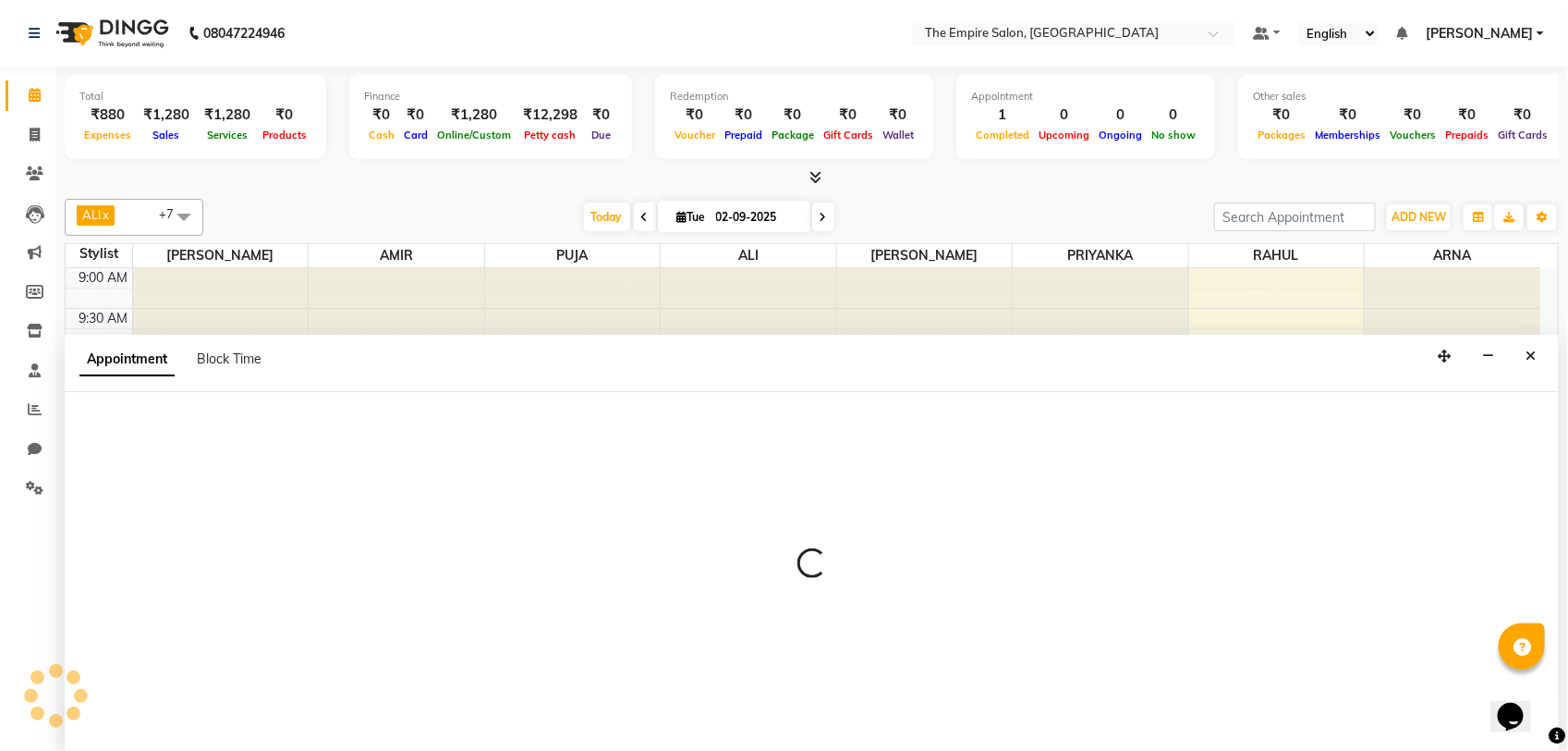
select select "78689"
select select "tentative"
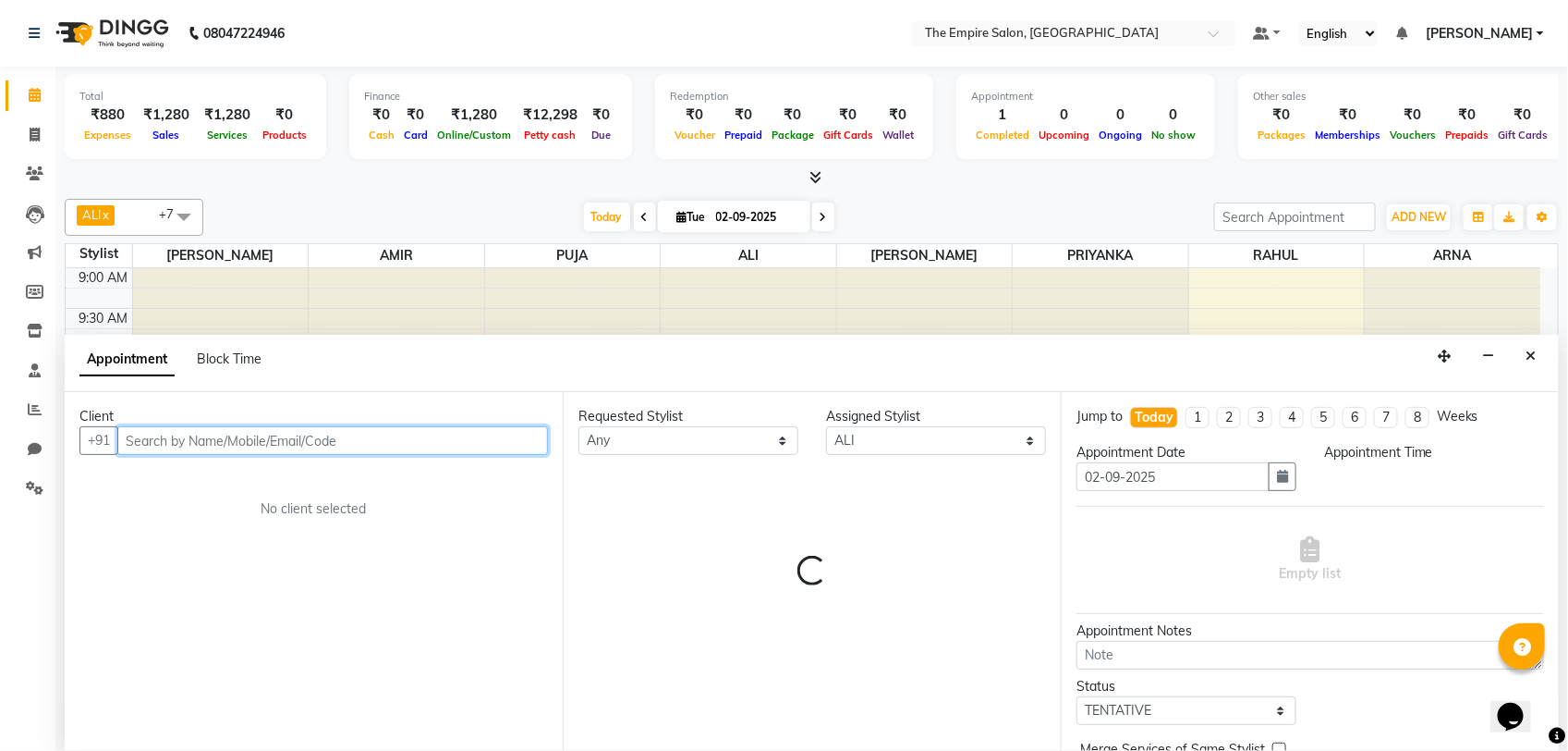
select select "780"
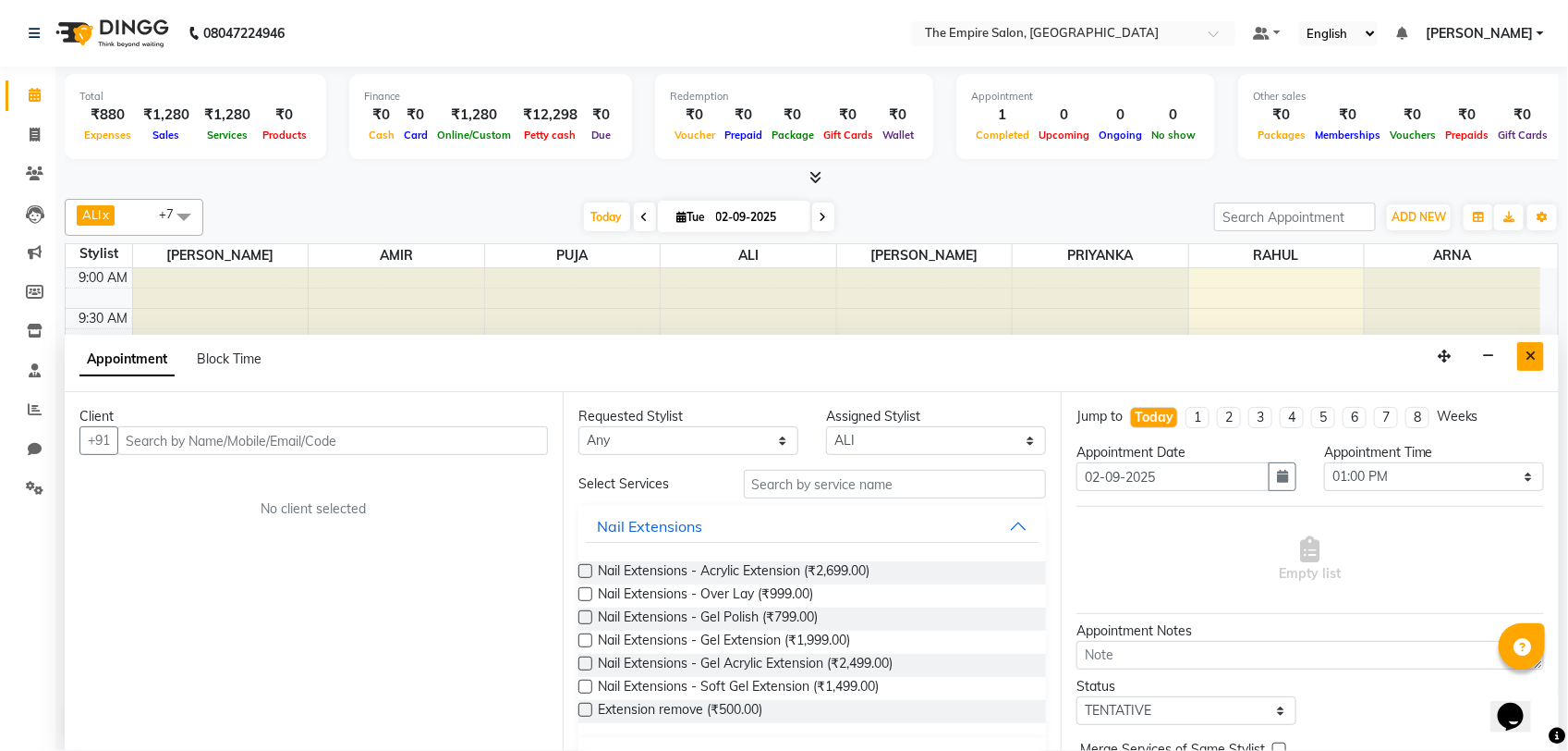
click at [1539, 364] on button "Close" at bounding box center [1531, 356] width 27 height 29
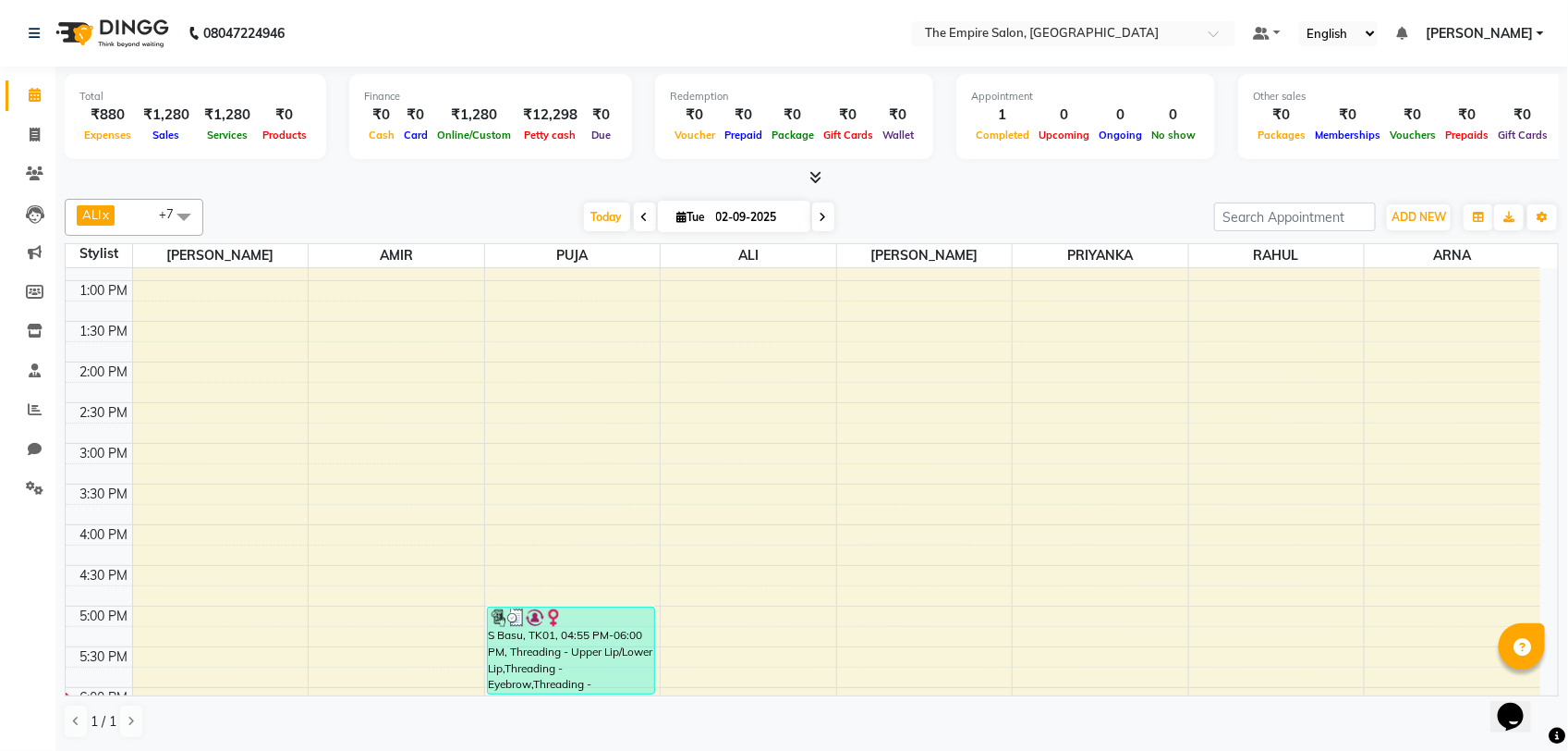
scroll to position [0, 0]
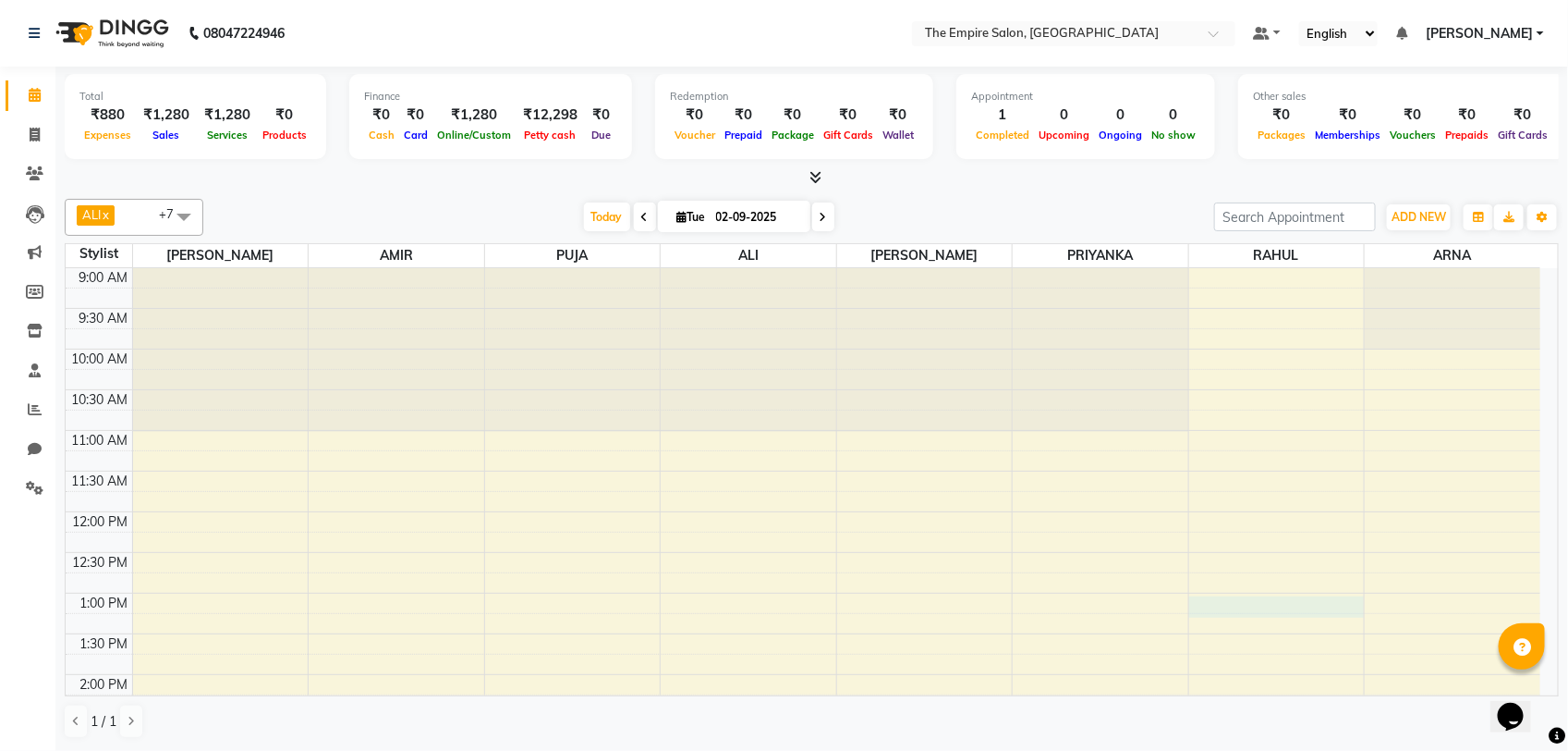
select select "78709"
select select "780"
select select "tentative"
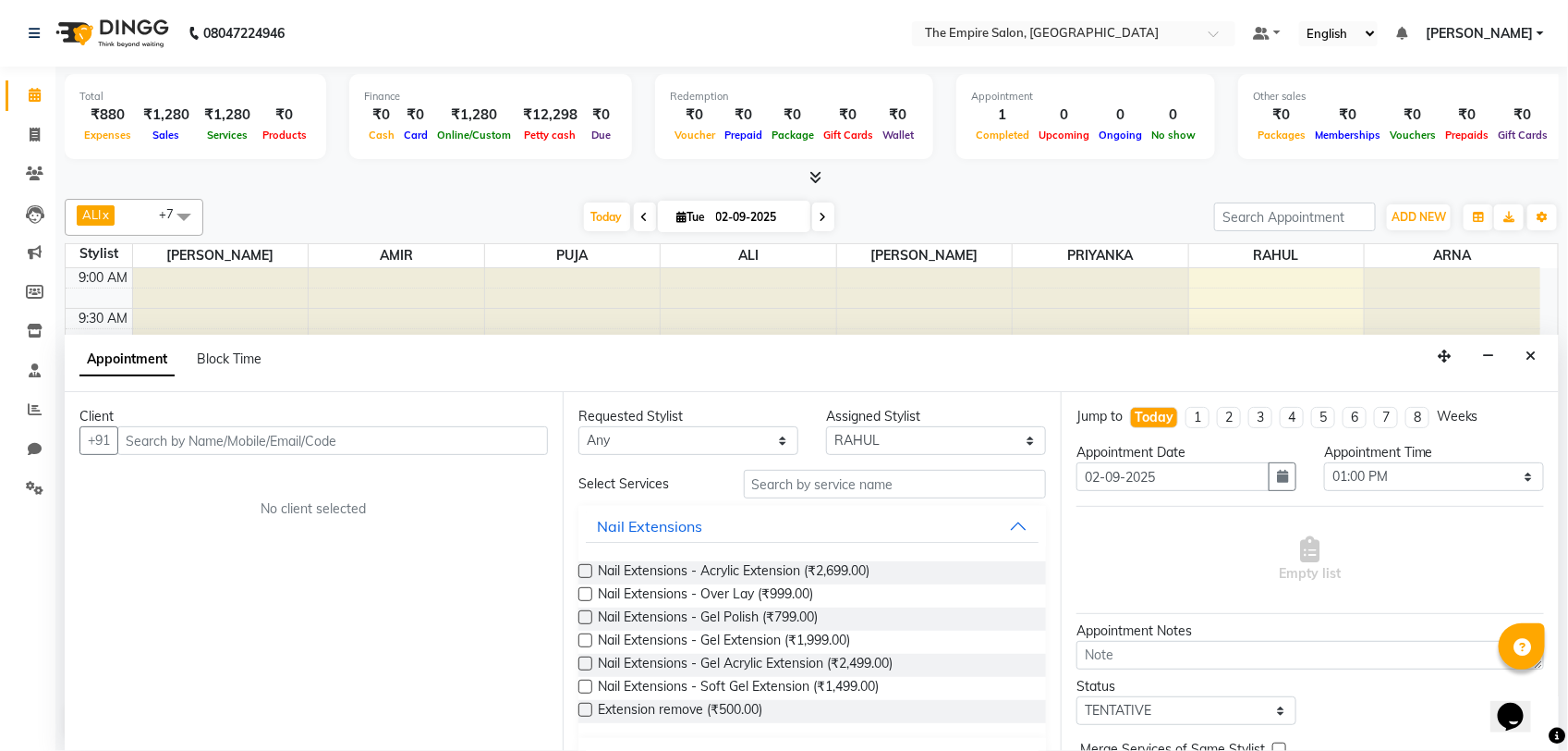
click at [1539, 356] on button "Close" at bounding box center [1531, 356] width 27 height 29
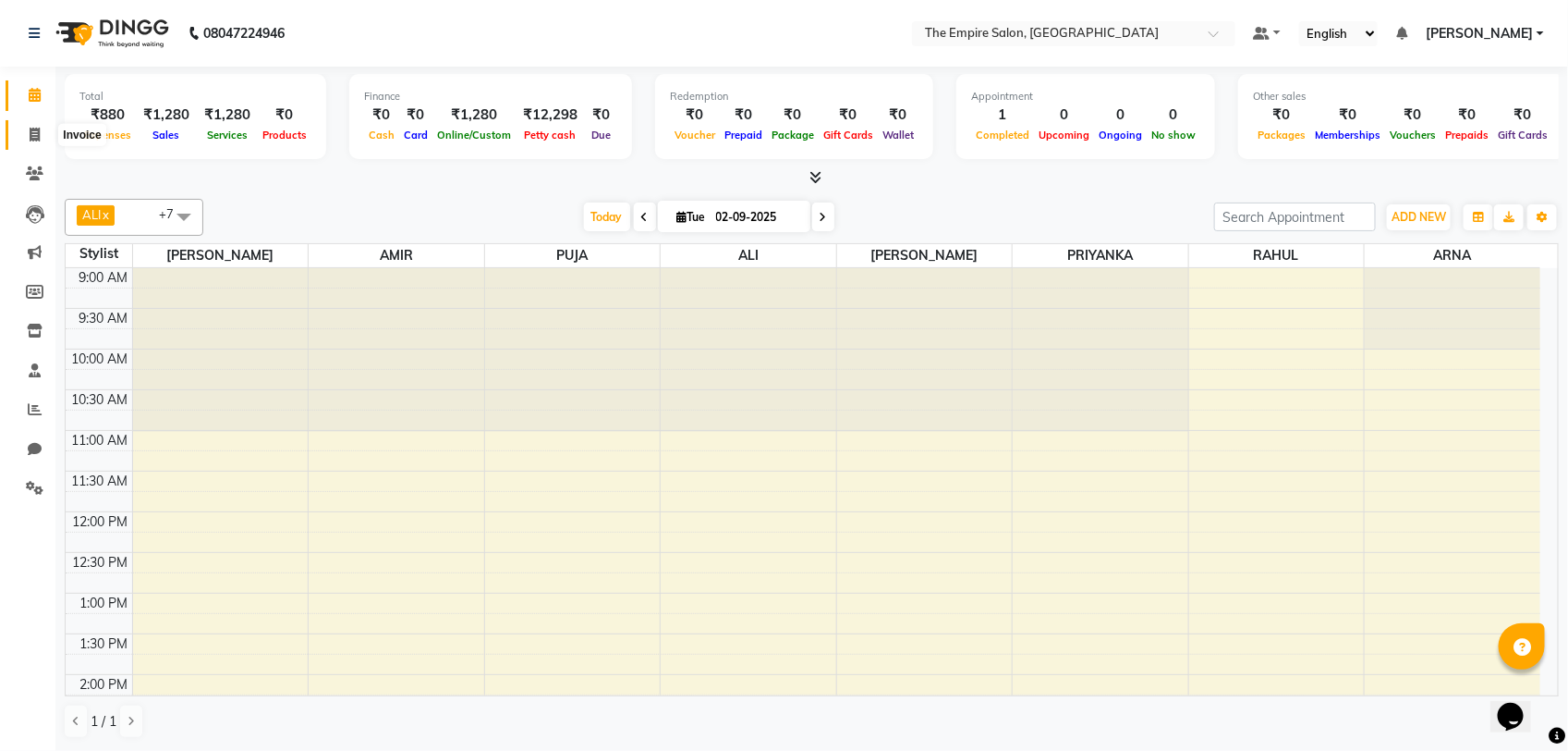
click at [29, 131] on icon at bounding box center [34, 134] width 10 height 14
select select "service"
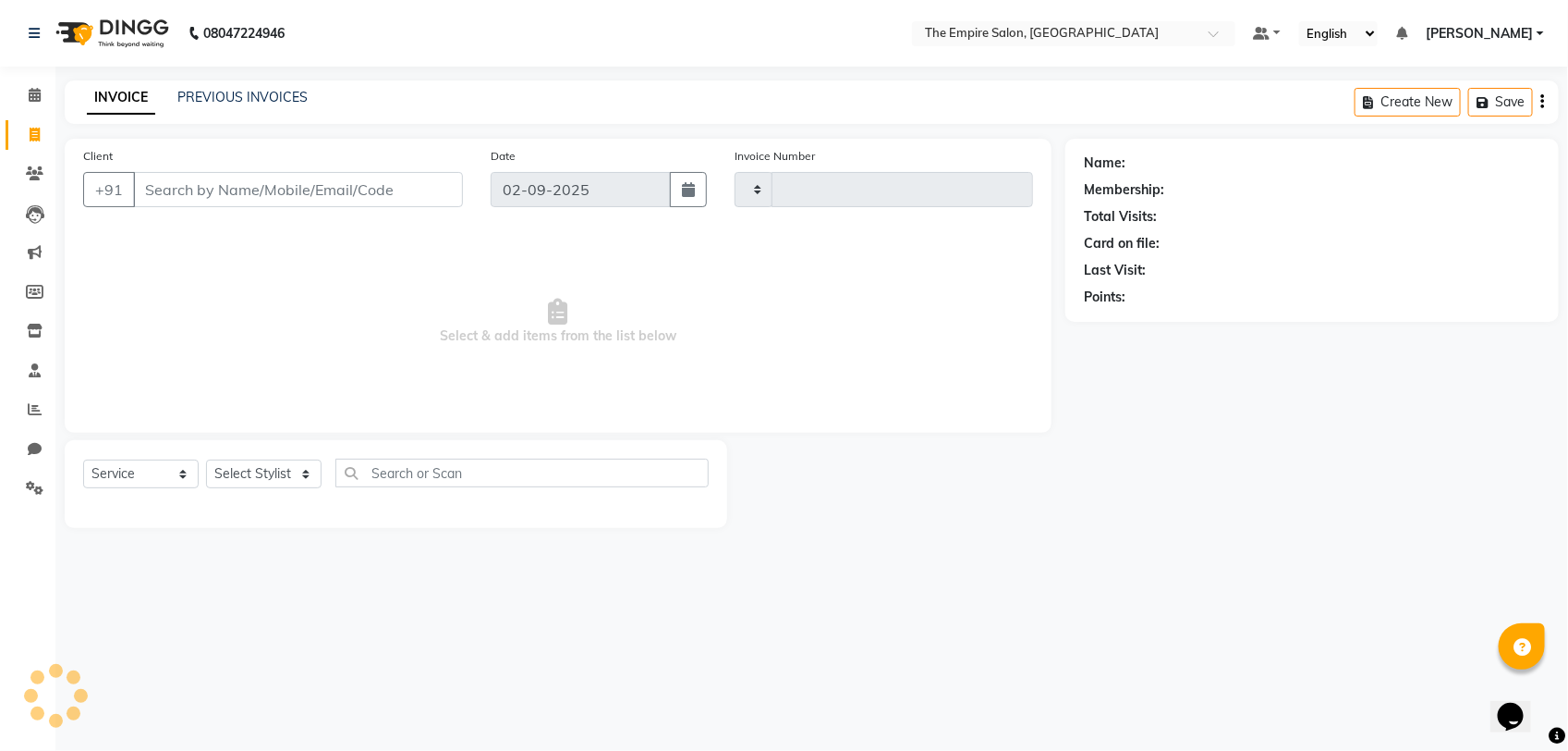
type input "1326"
select select "8221"
click at [264, 481] on select "Select Stylist ALI AMIR ANIKET ARNA BISWAJIT DHRUV MOHSIN NIBEDITA PRIYANKA PUJ…" at bounding box center [264, 474] width 115 height 29
select select "78686"
click at [206, 460] on select "Select Stylist ALI AMIR ANIKET ARNA BISWAJIT DHRUV MOHSIN NIBEDITA PRIYANKA PUJ…" at bounding box center [264, 474] width 115 height 29
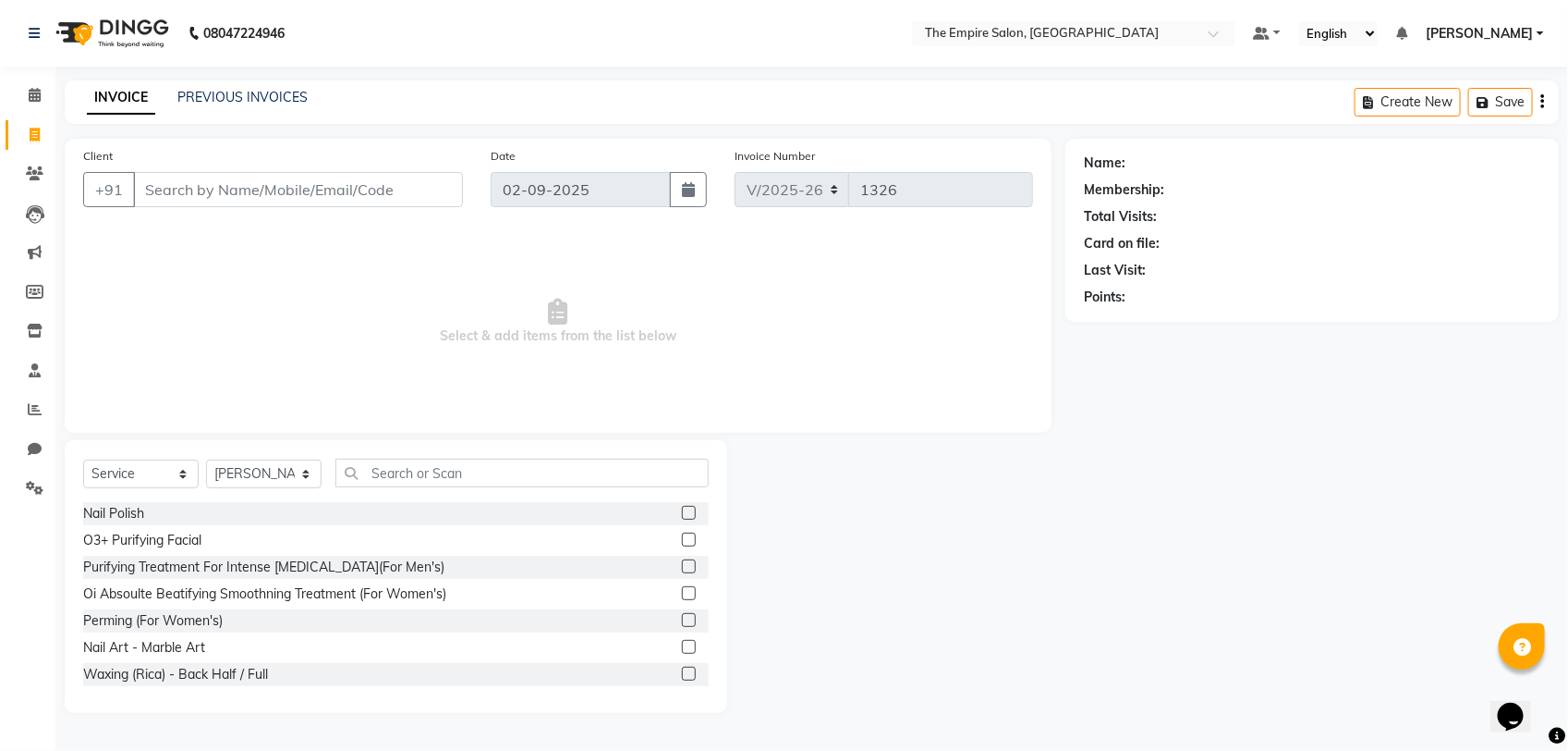
click at [552, 456] on div "Select Service Product Membership Package Voucher Prepaid Gift Card Select Styl…" at bounding box center [396, 576] width 662 height 272
click at [552, 468] on input "text" at bounding box center [522, 473] width 373 height 29
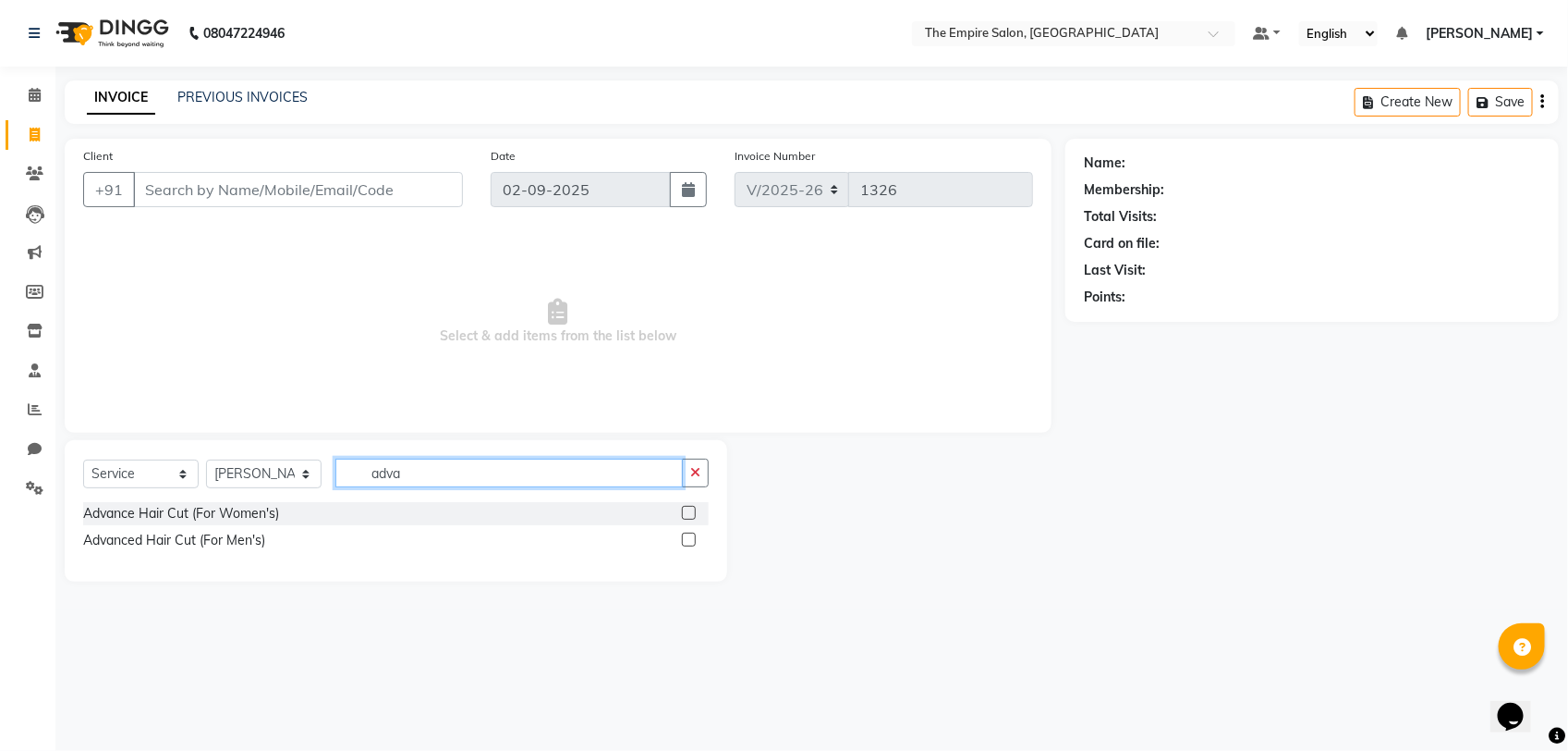
type input "adva"
click at [689, 518] on label at bounding box center [689, 512] width 14 height 14
click at [689, 518] on input "checkbox" at bounding box center [688, 513] width 12 height 12
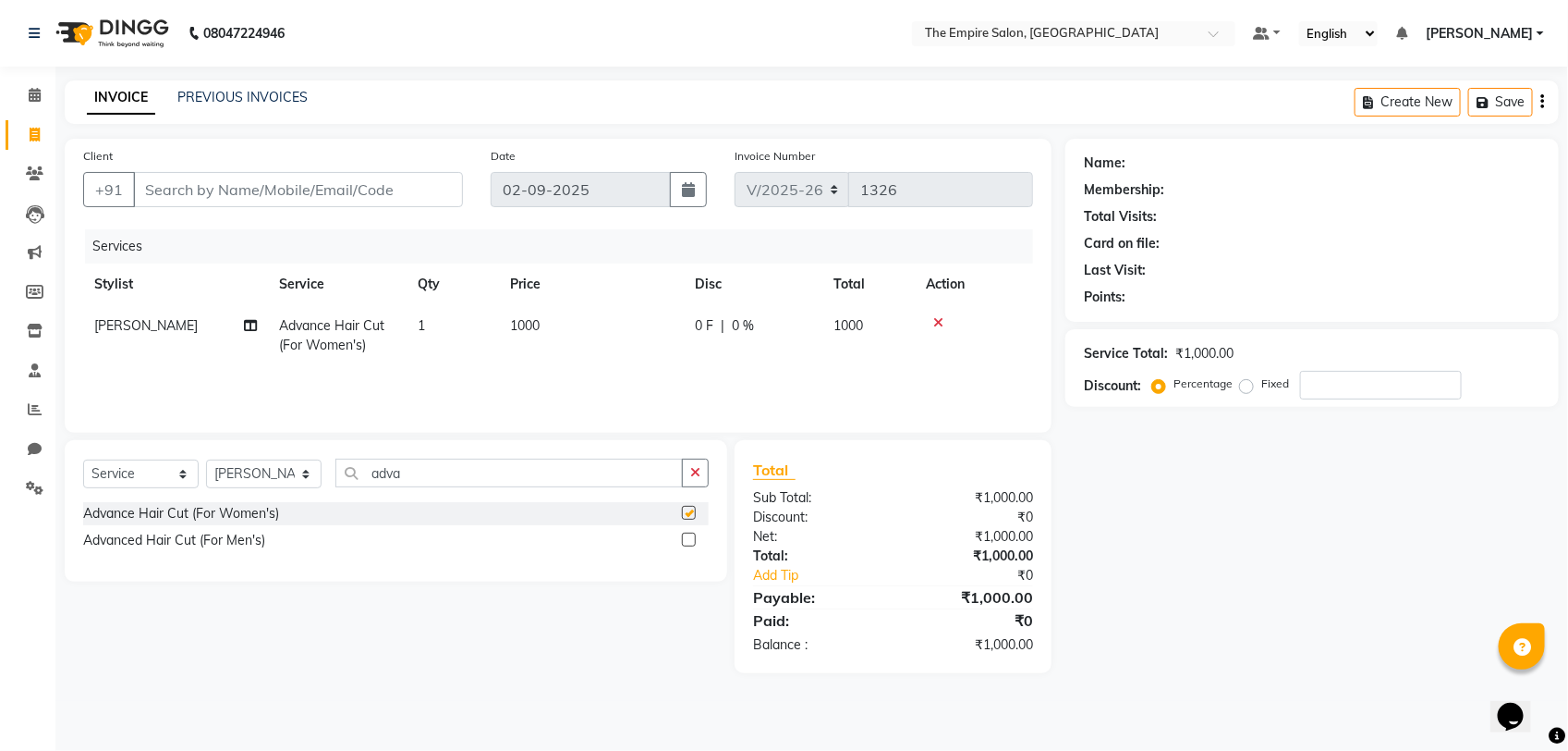
checkbox input "false"
click at [241, 183] on input "Client" at bounding box center [298, 189] width 330 height 35
type input "8"
type input "0"
type input "8017770322"
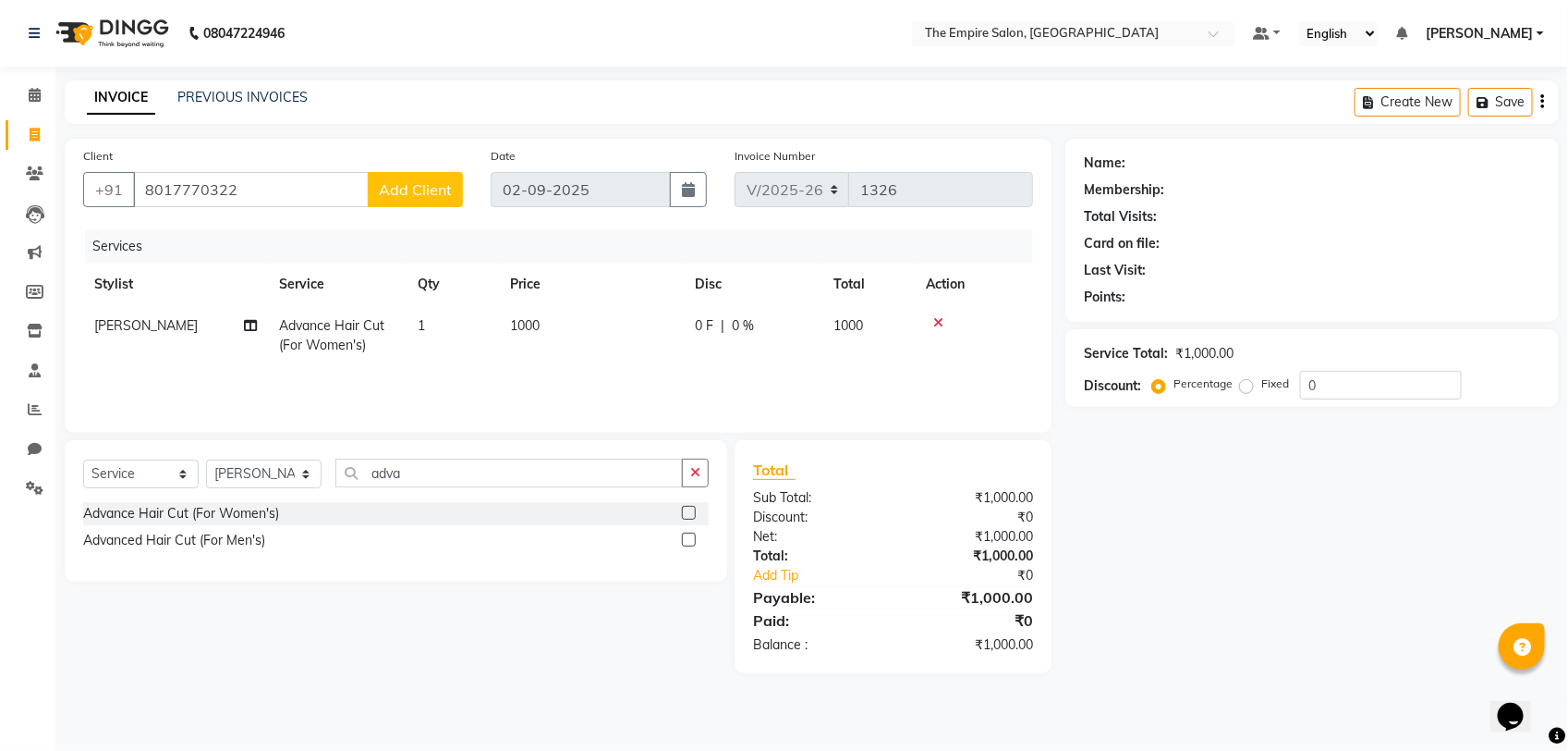
click at [427, 186] on span "Add Client" at bounding box center [415, 188] width 73 height 18
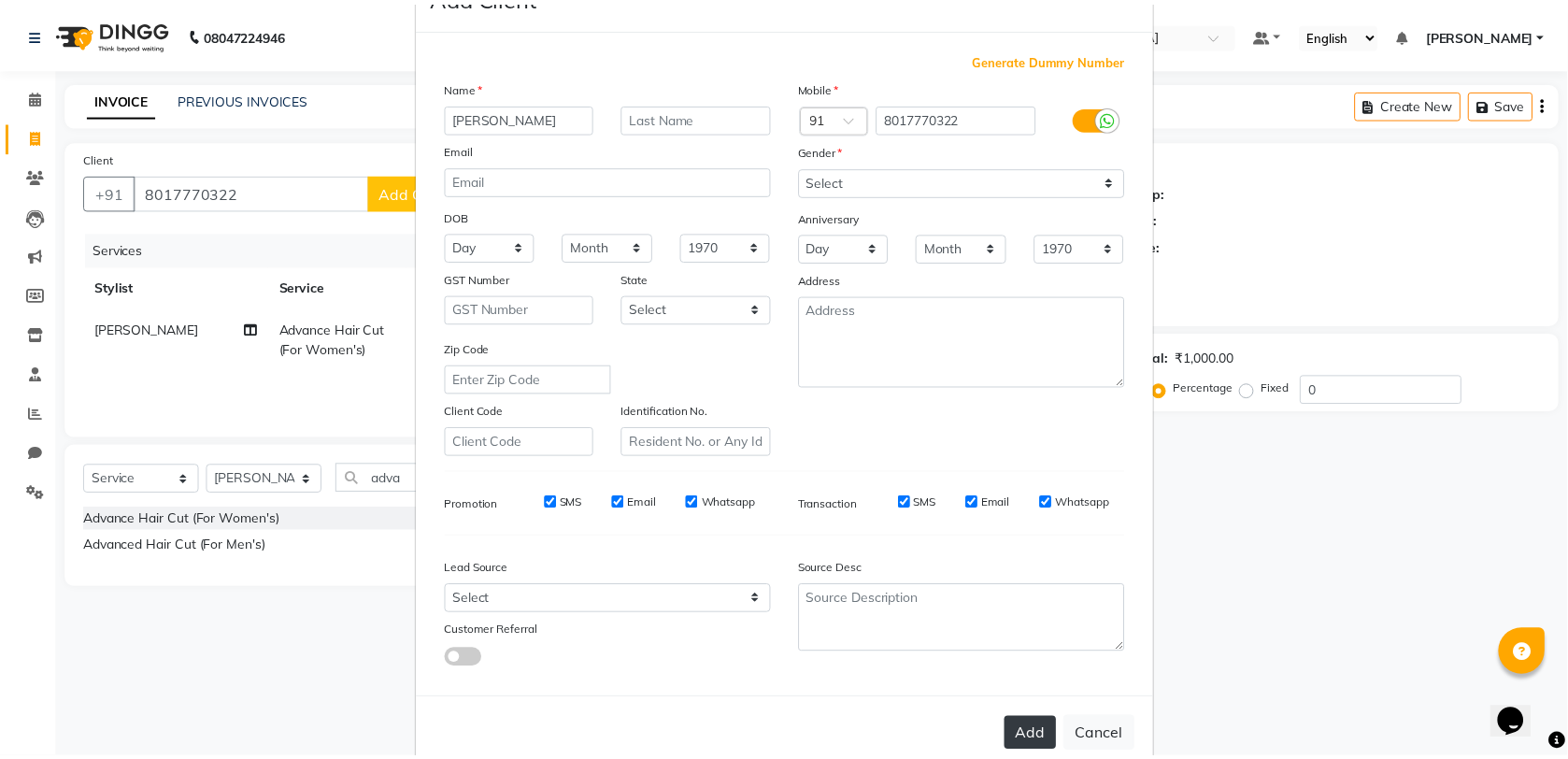
scroll to position [96, 0]
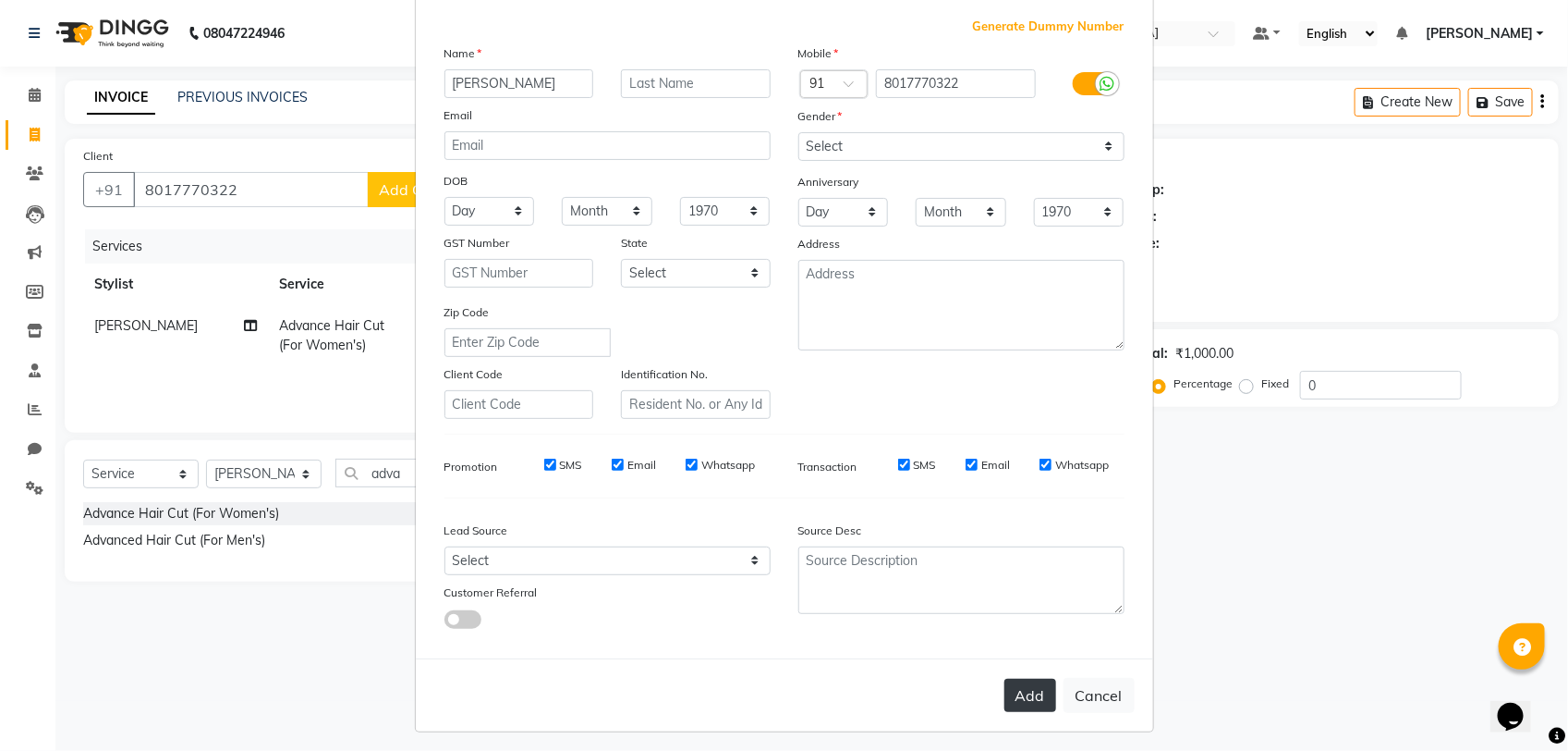
type input "Madhulina"
click at [1005, 687] on button "Add" at bounding box center [1030, 695] width 51 height 33
click at [1023, 690] on button "Add" at bounding box center [1030, 695] width 51 height 33
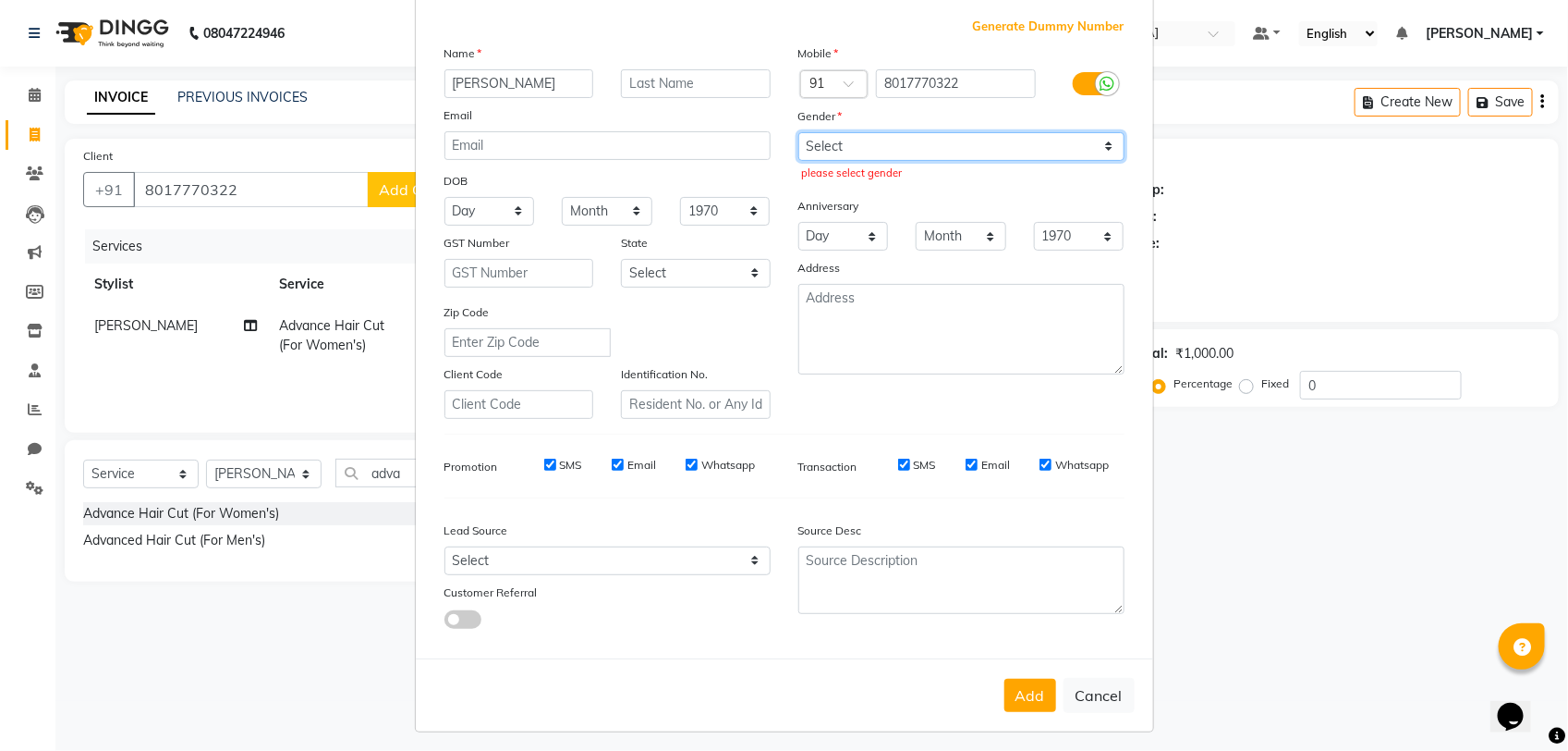
click at [832, 141] on select "Select Male Female Other Prefer Not To Say" at bounding box center [961, 147] width 326 height 29
select select "female"
click at [798, 132] on select "Select Male Female Other Prefer Not To Say" at bounding box center [961, 147] width 326 height 29
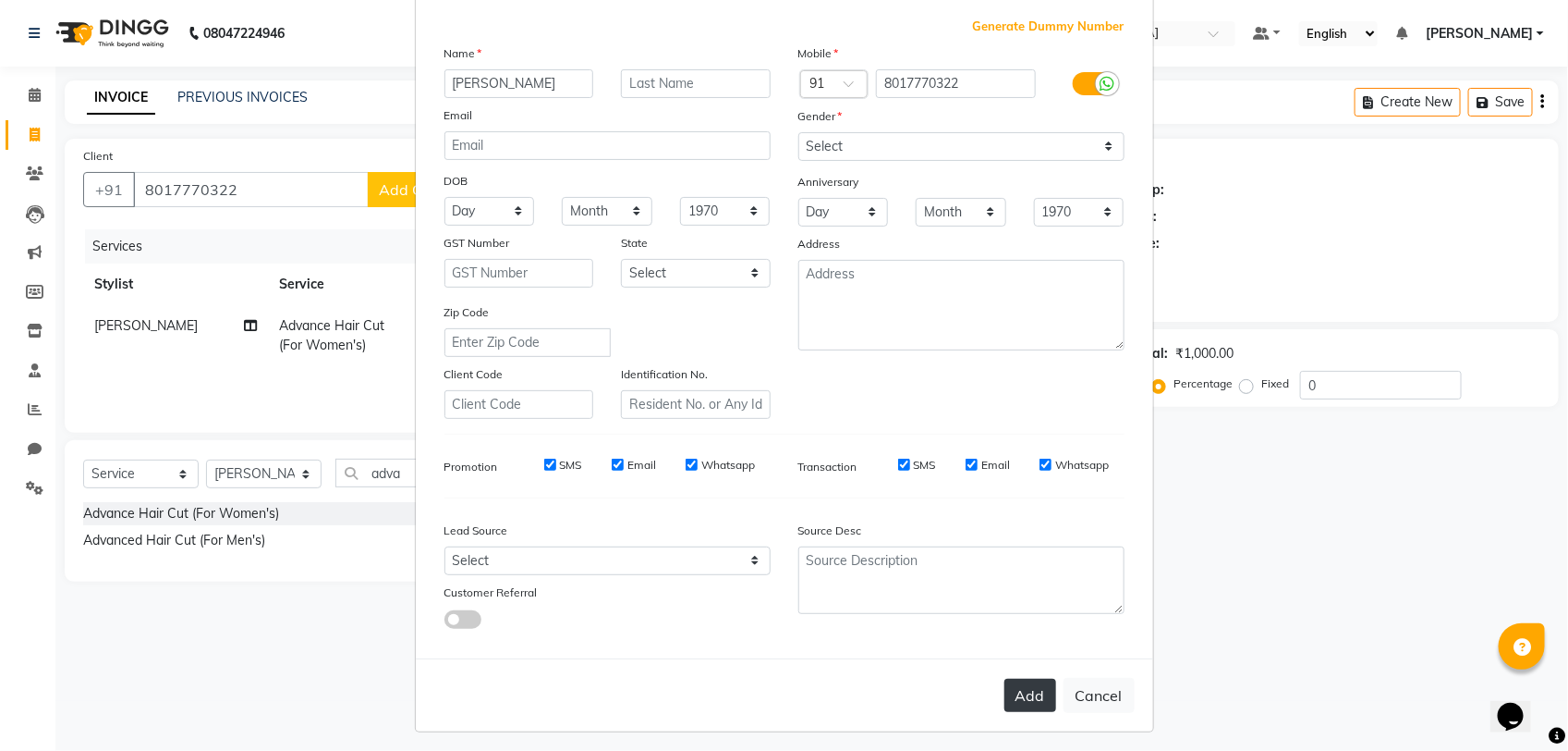
click at [1011, 682] on button "Add" at bounding box center [1030, 695] width 51 height 33
select select
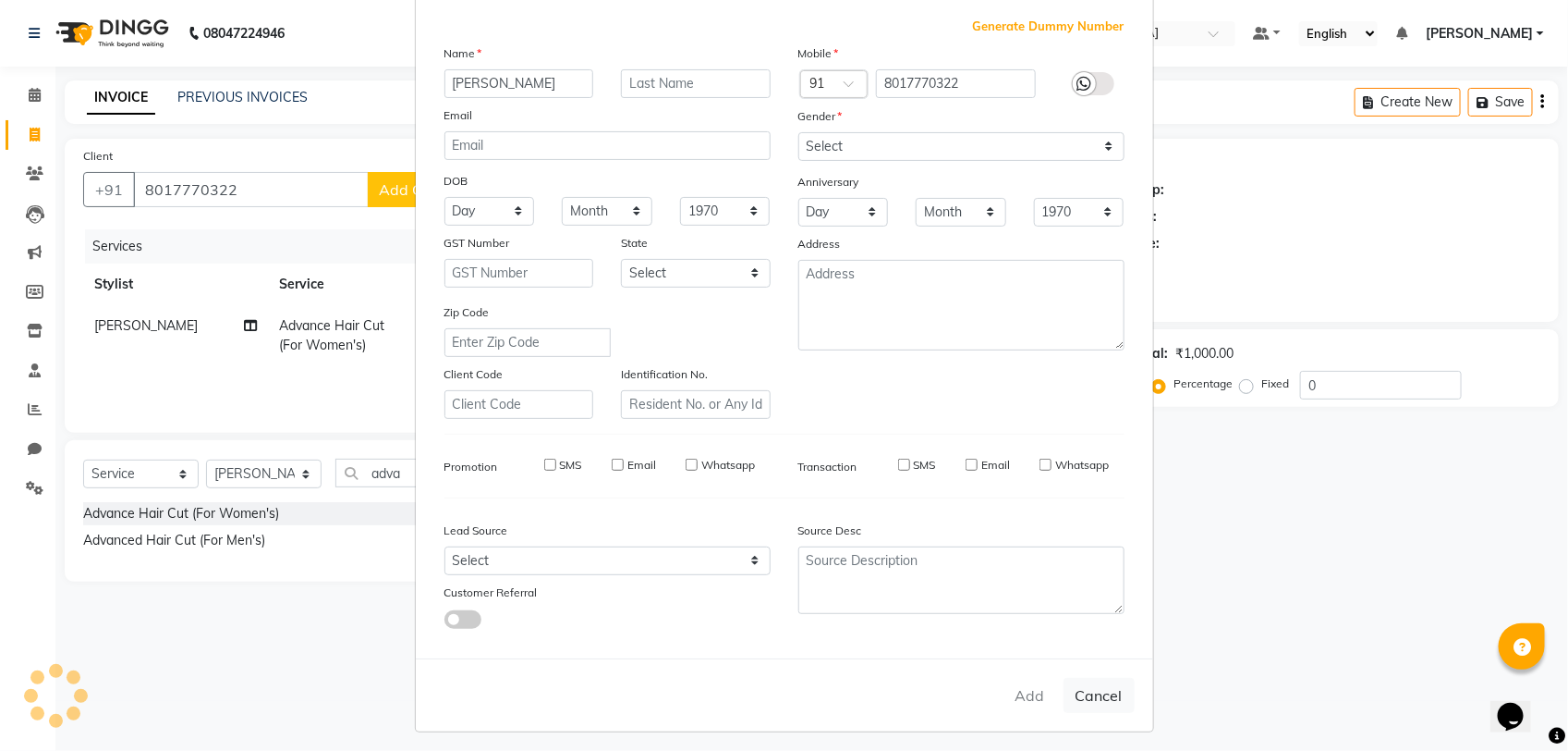
select select
checkbox input "false"
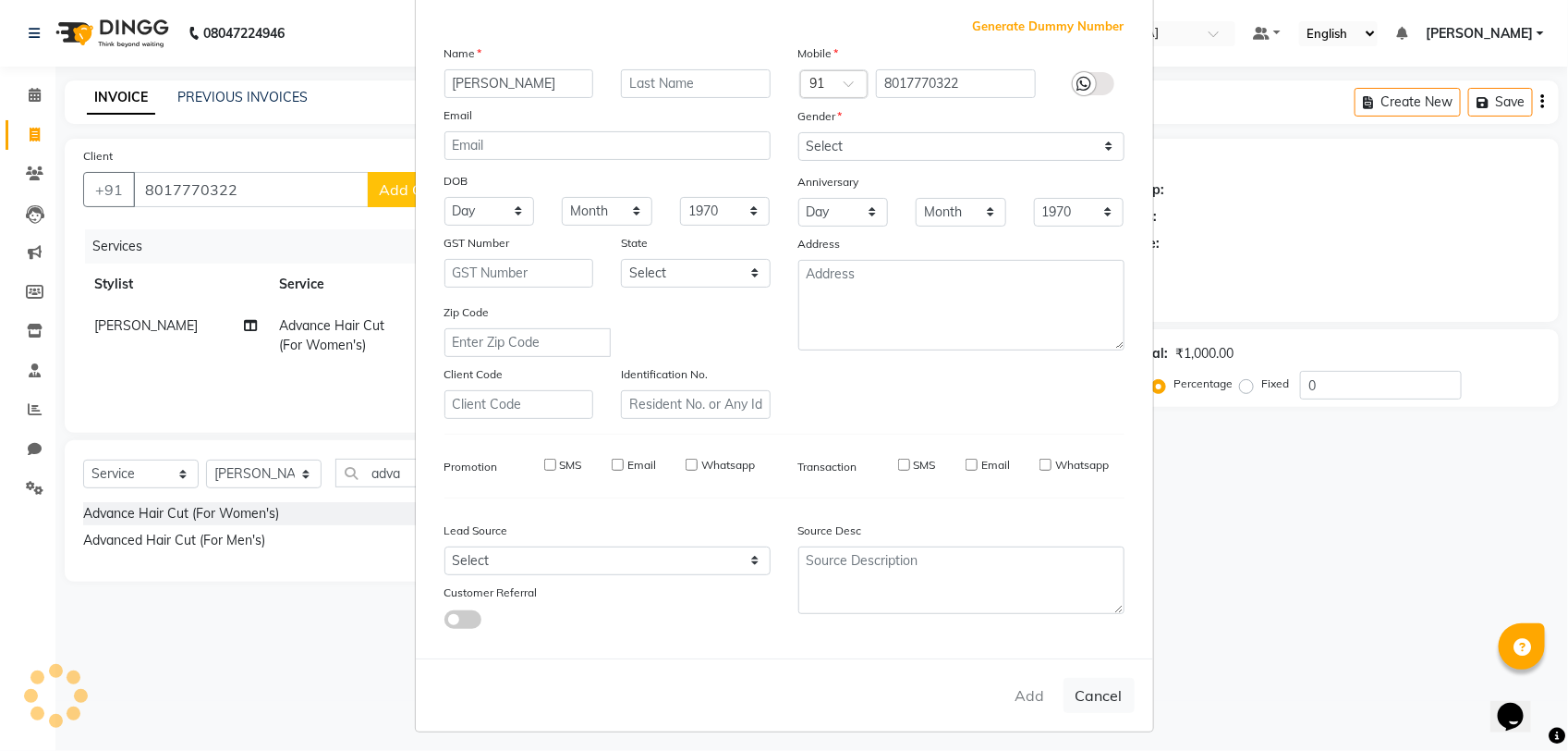
checkbox input "false"
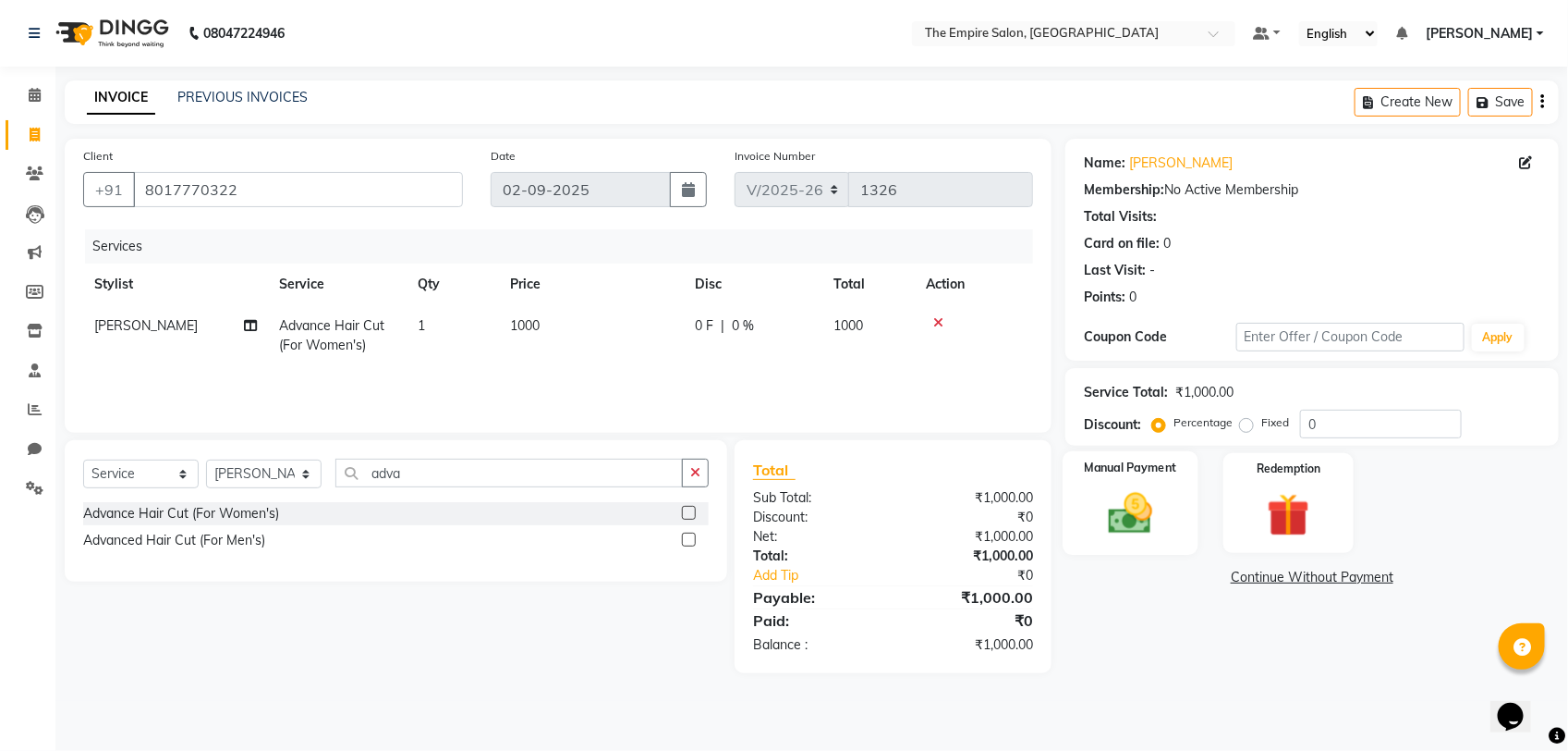
click at [1114, 499] on img at bounding box center [1130, 513] width 73 height 51
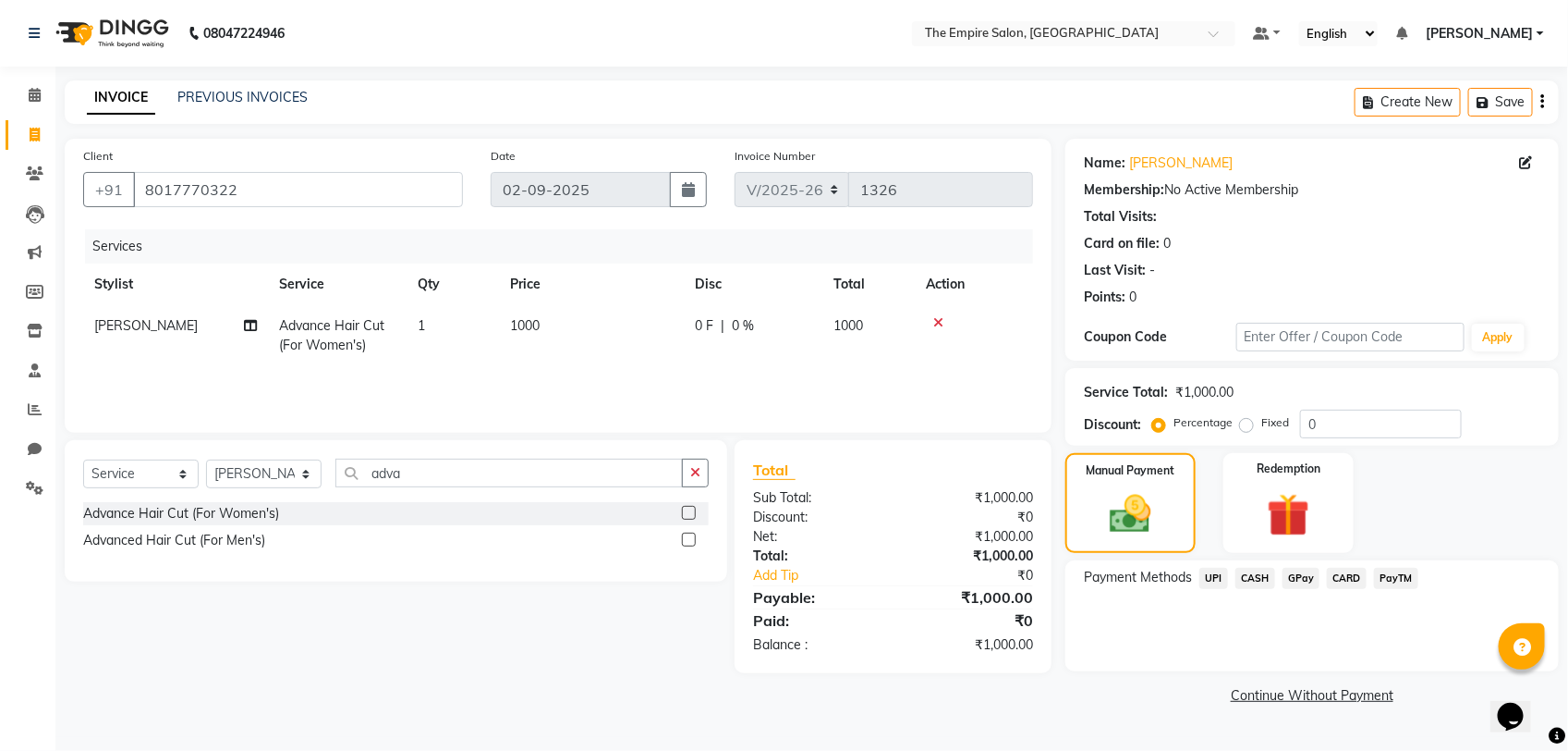
click at [1215, 576] on span "UPI" at bounding box center [1214, 578] width 29 height 21
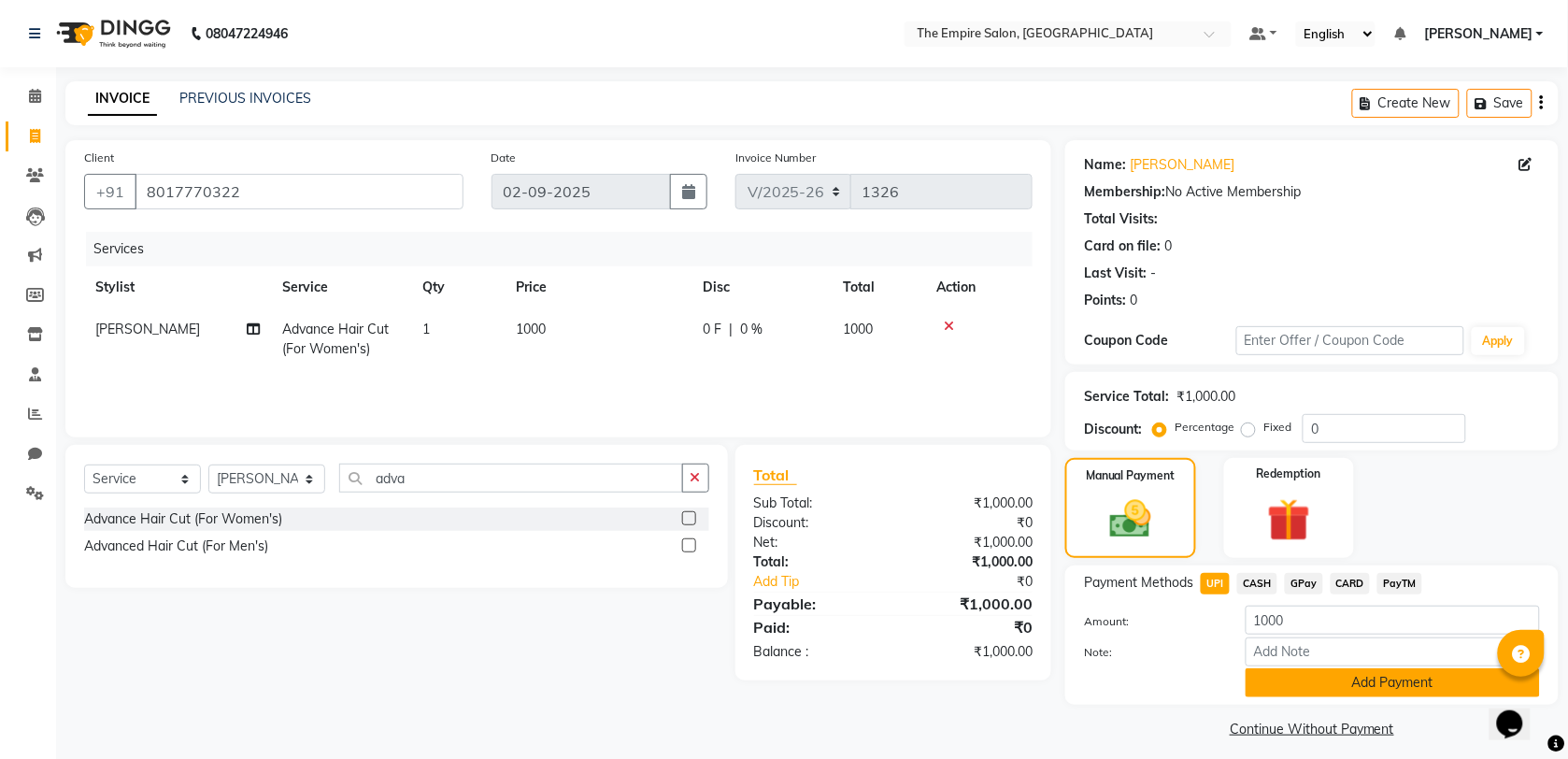
click at [1325, 677] on button "Add Payment" at bounding box center [1393, 682] width 294 height 29
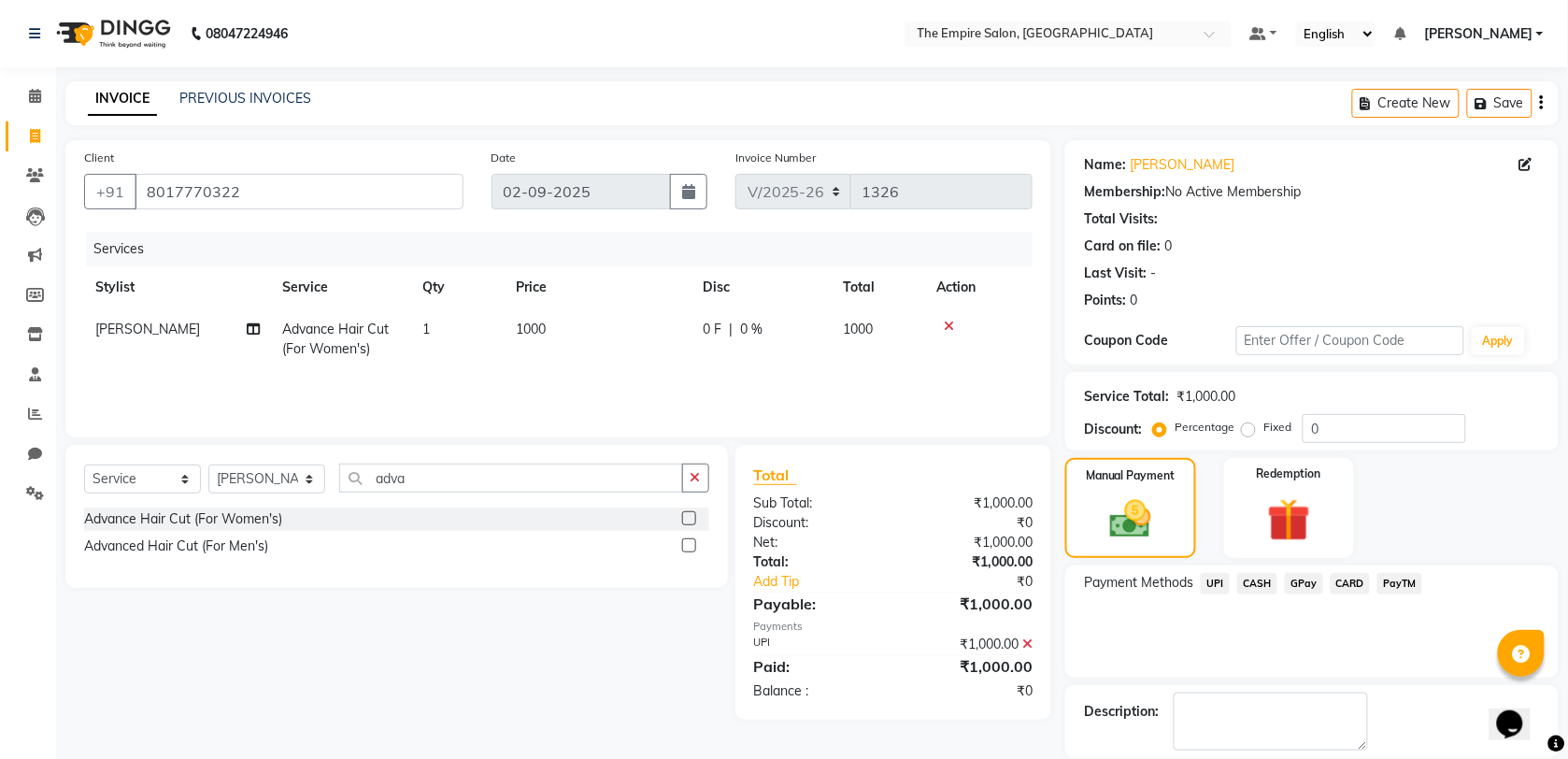
scroll to position [90, 0]
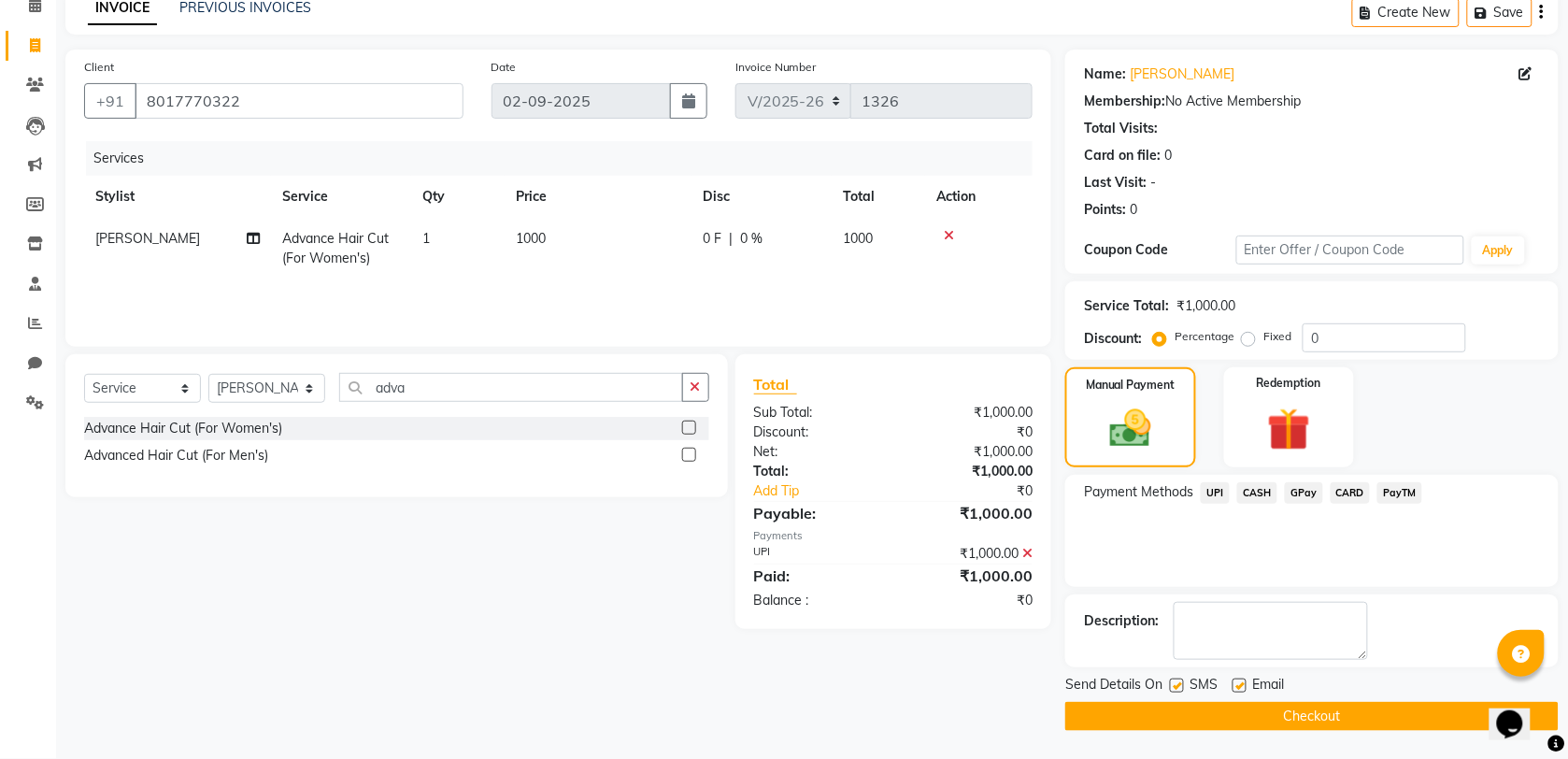
click at [1315, 713] on button "Checkout" at bounding box center [1311, 716] width 493 height 29
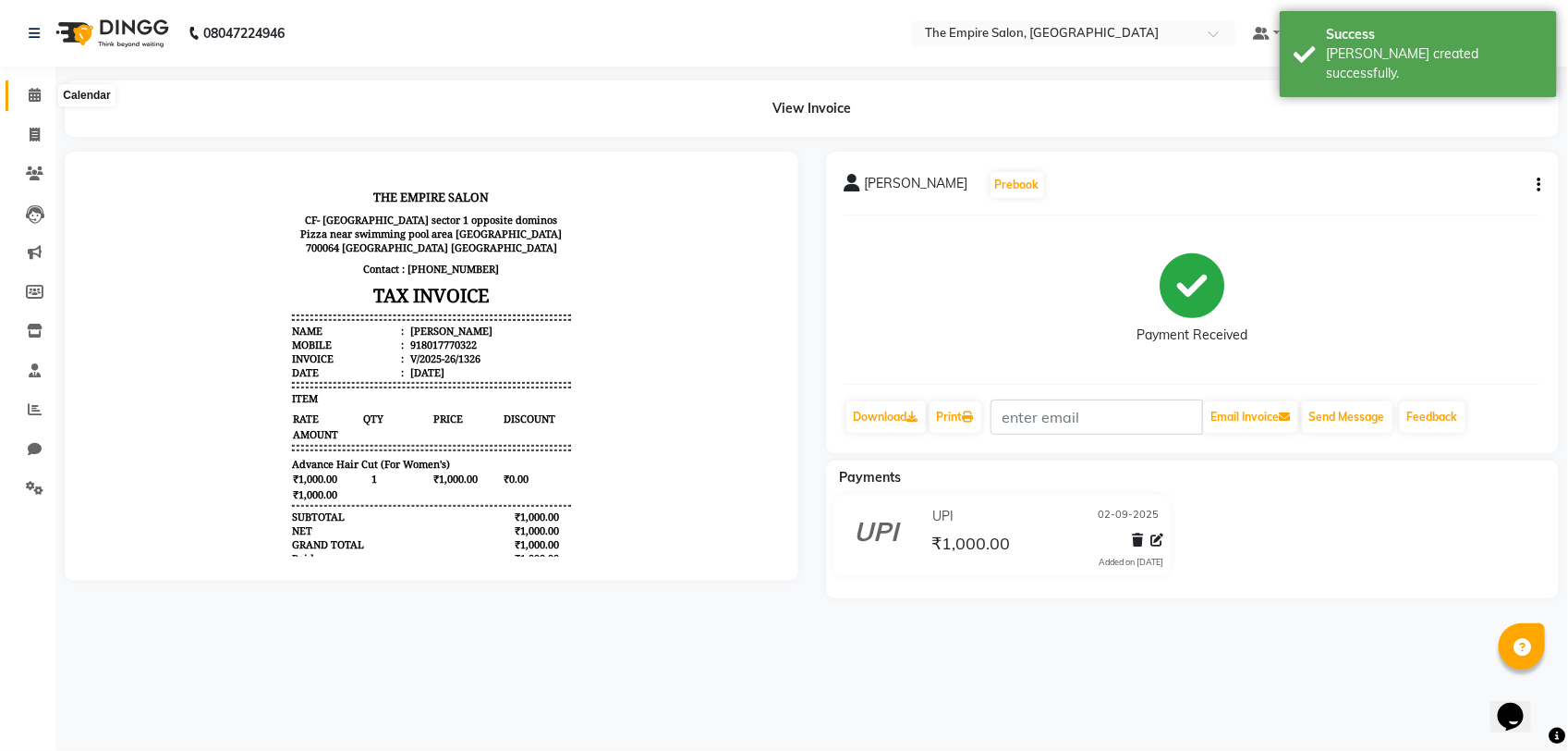
click at [21, 98] on span at bounding box center [34, 95] width 32 height 21
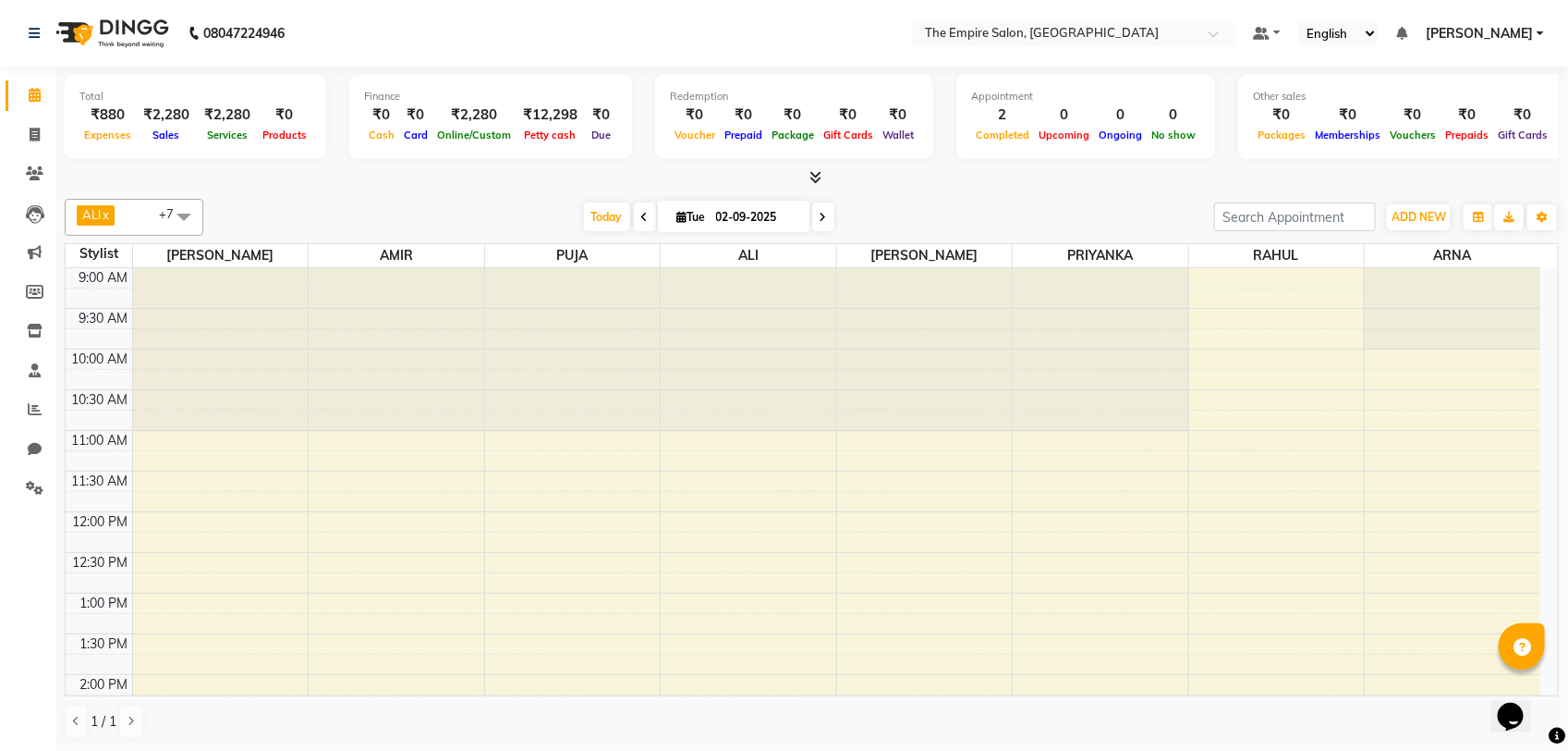
click at [679, 217] on icon at bounding box center [682, 216] width 10 height 12
select select "9"
select select "2025"
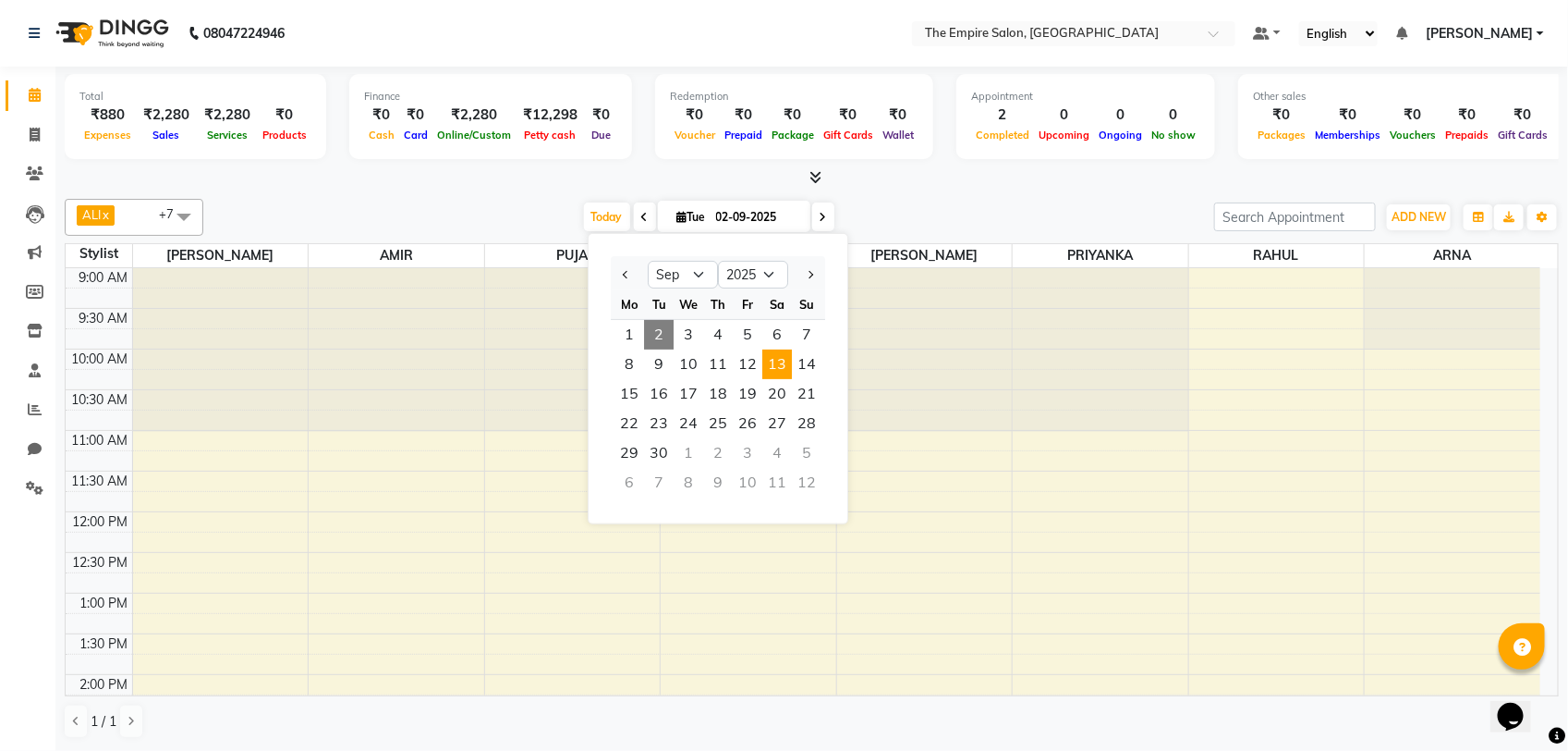
click at [773, 368] on span "13" at bounding box center [776, 364] width 29 height 30
type input "13-09-2025"
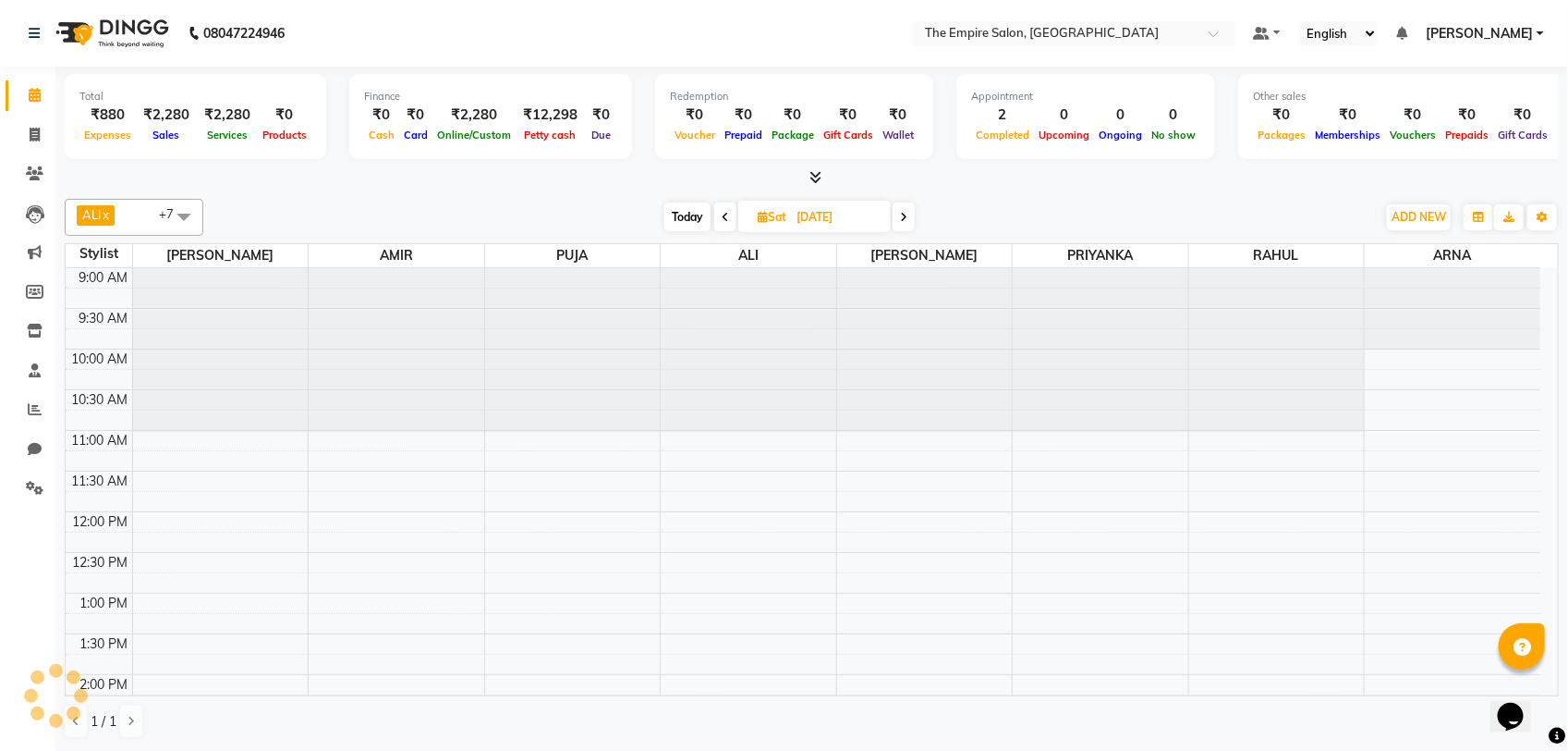
scroll to position [642, 0]
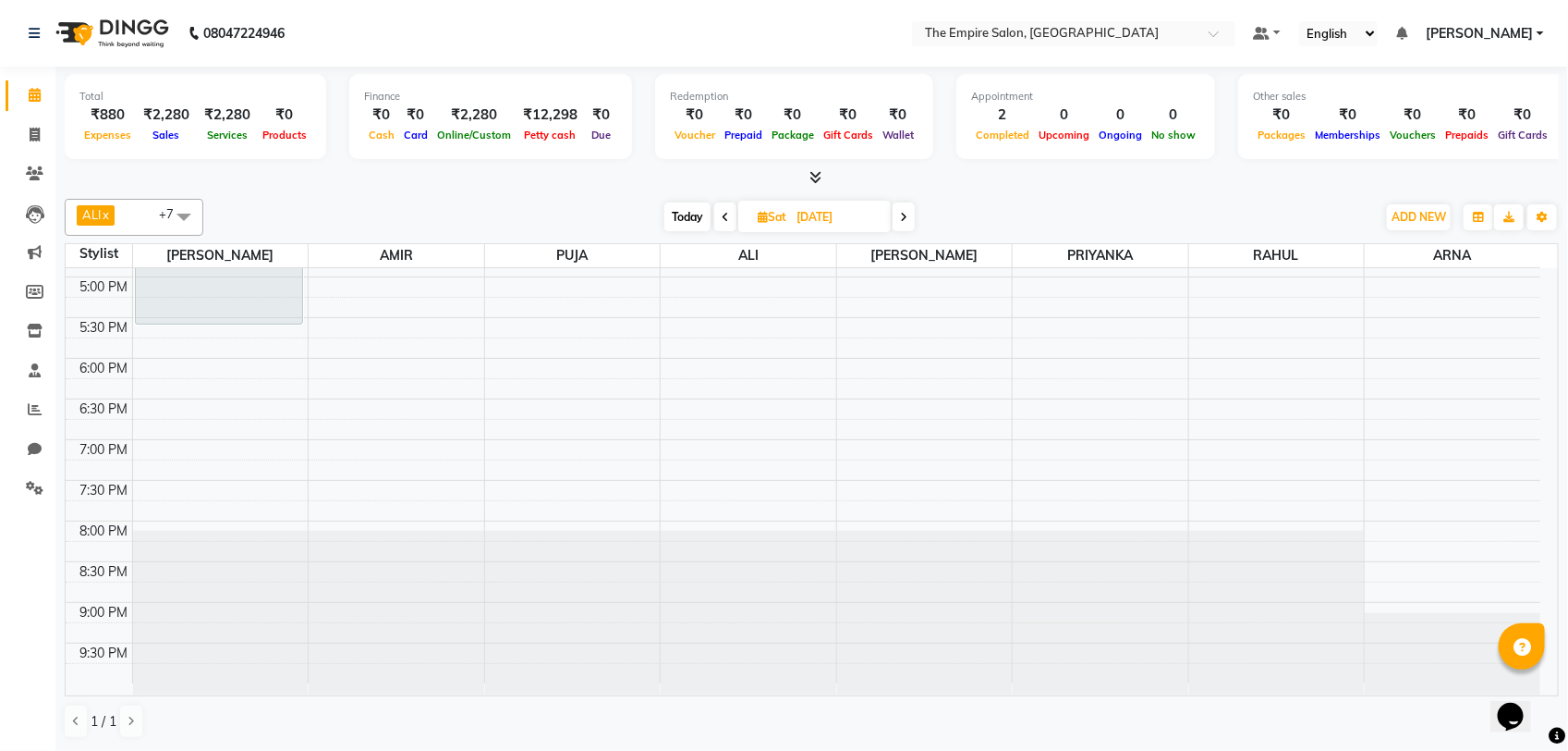
click at [186, 374] on div "9:00 AM 9:30 AM 10:00 AM 10:30 AM 11:00 AM 11:30 AM 12:00 PM 12:30 PM 1:00 PM 1…" at bounding box center [803, 155] width 1475 height 1057
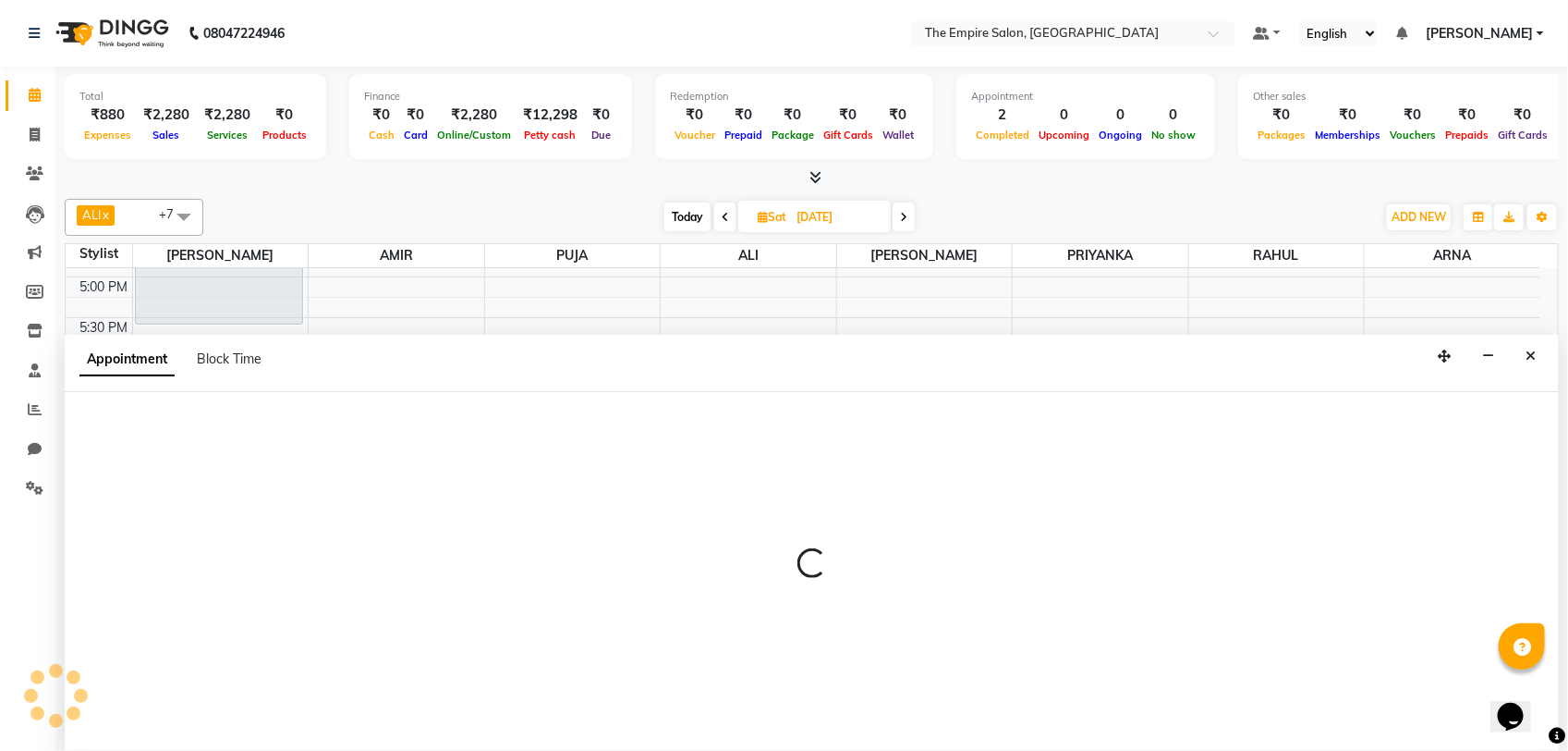
select select "78686"
select select "tentative"
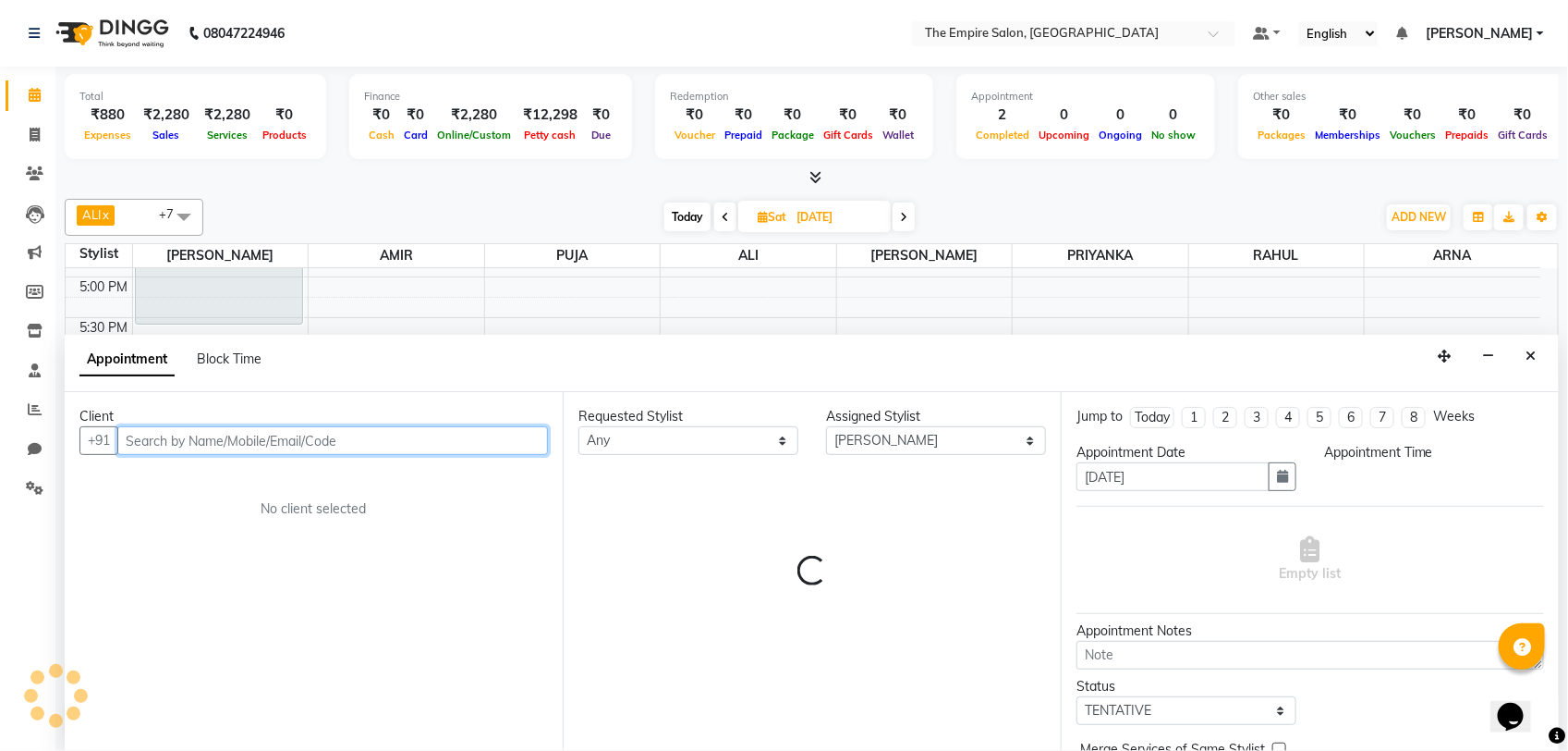
select select "1080"
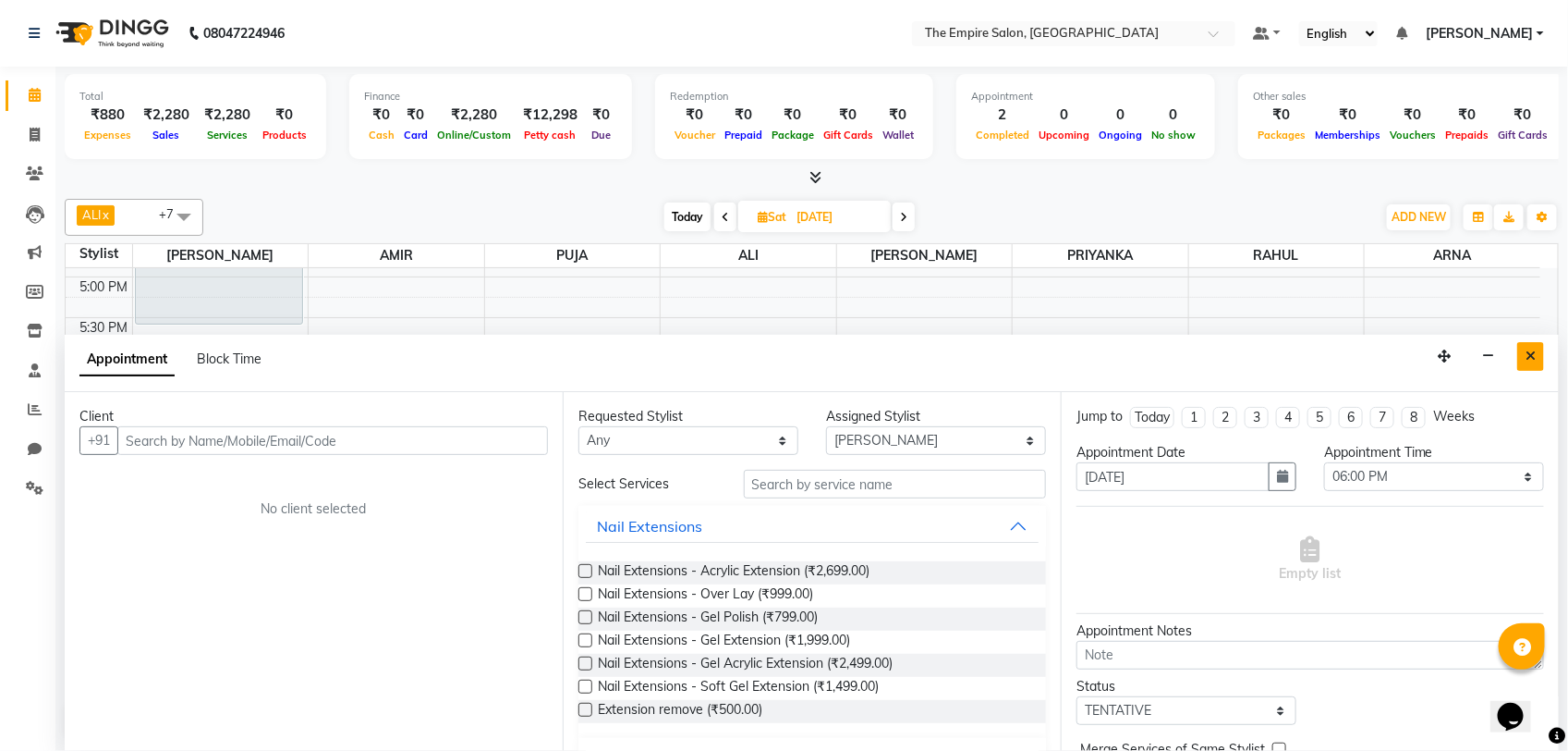
click at [1532, 356] on icon "Close" at bounding box center [1530, 356] width 10 height 13
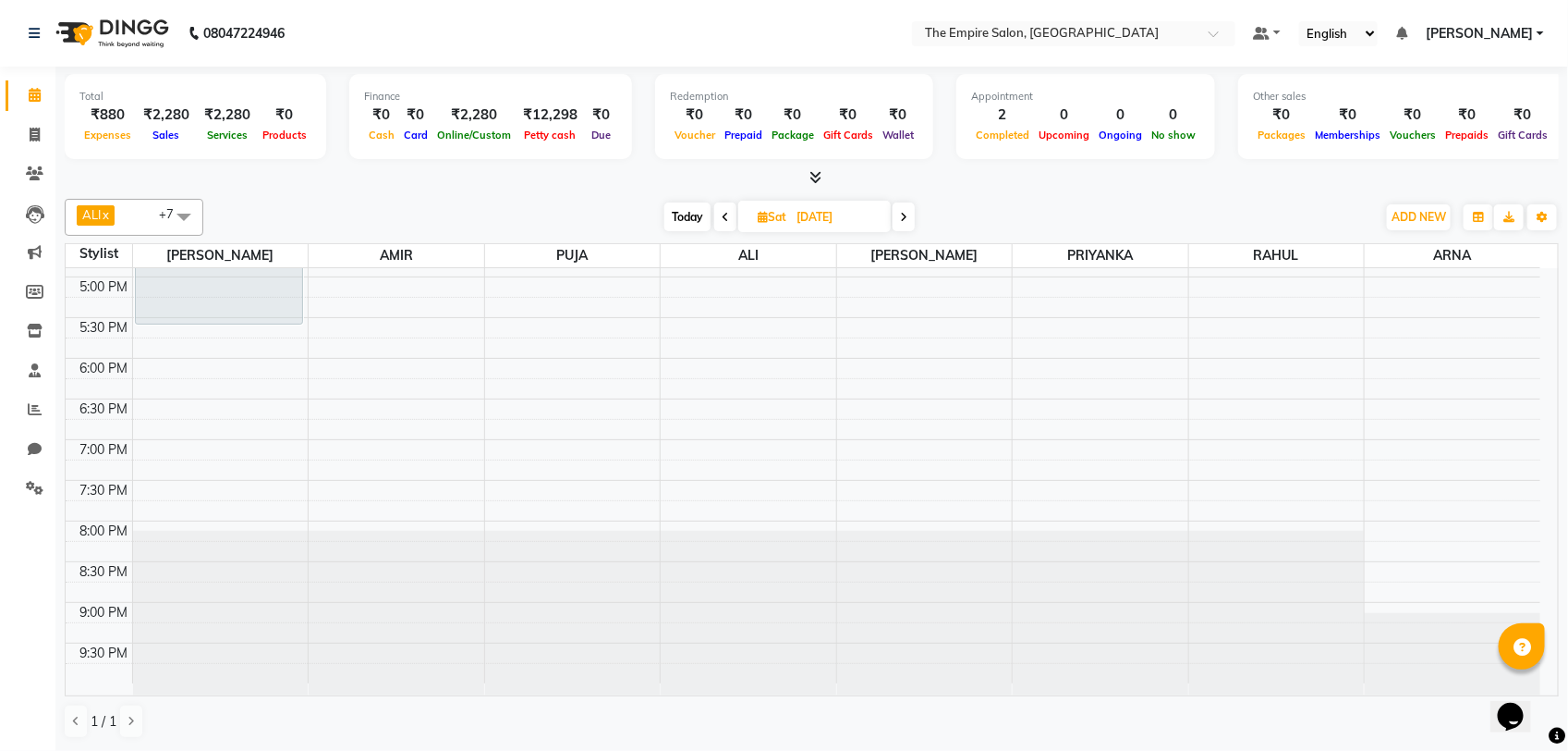
click at [700, 218] on span "Today" at bounding box center [687, 217] width 47 height 29
type input "02-09-2025"
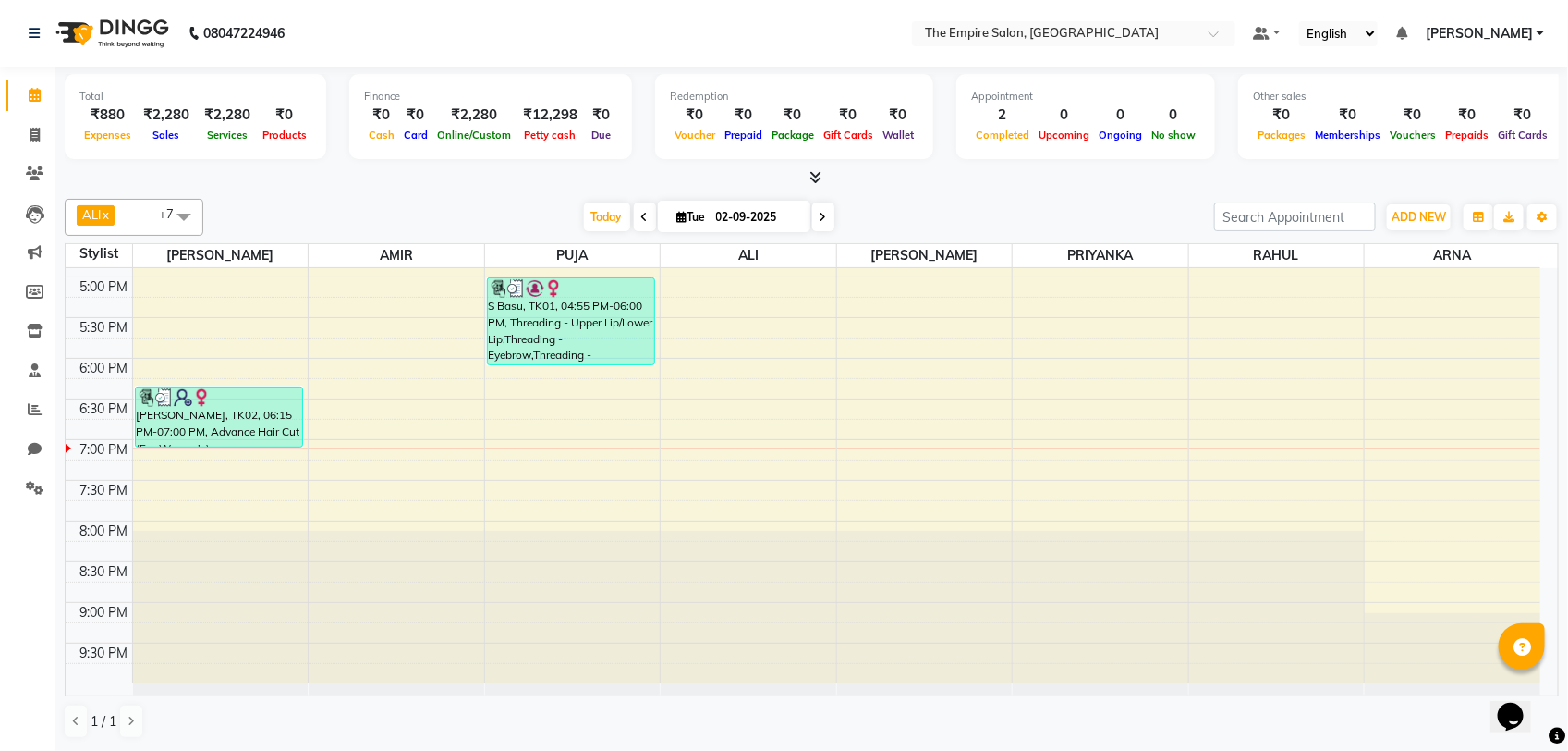
click at [687, 218] on span "Tue" at bounding box center [692, 216] width 38 height 14
select select "9"
select select "2025"
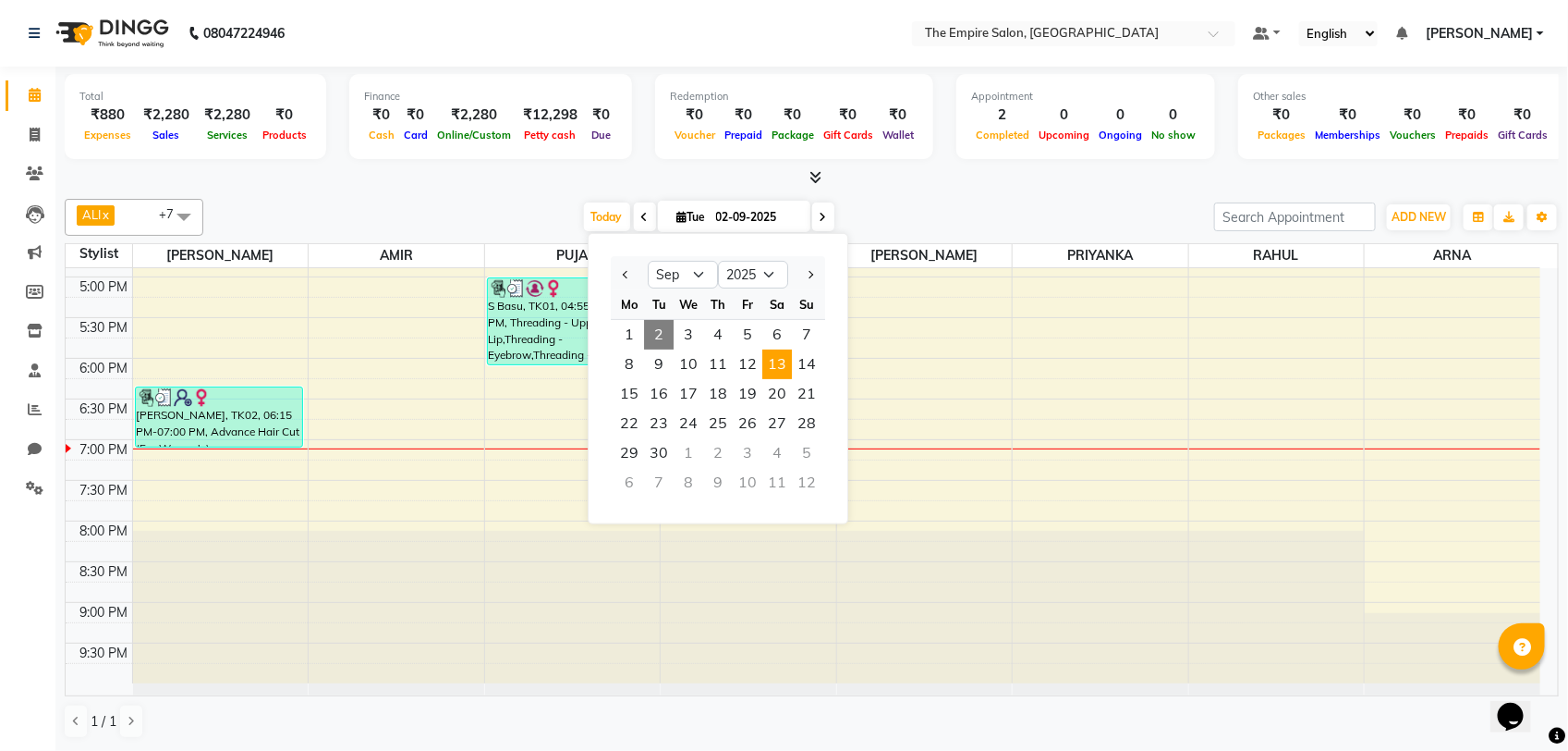
click at [781, 366] on span "13" at bounding box center [776, 364] width 29 height 30
type input "13-09-2025"
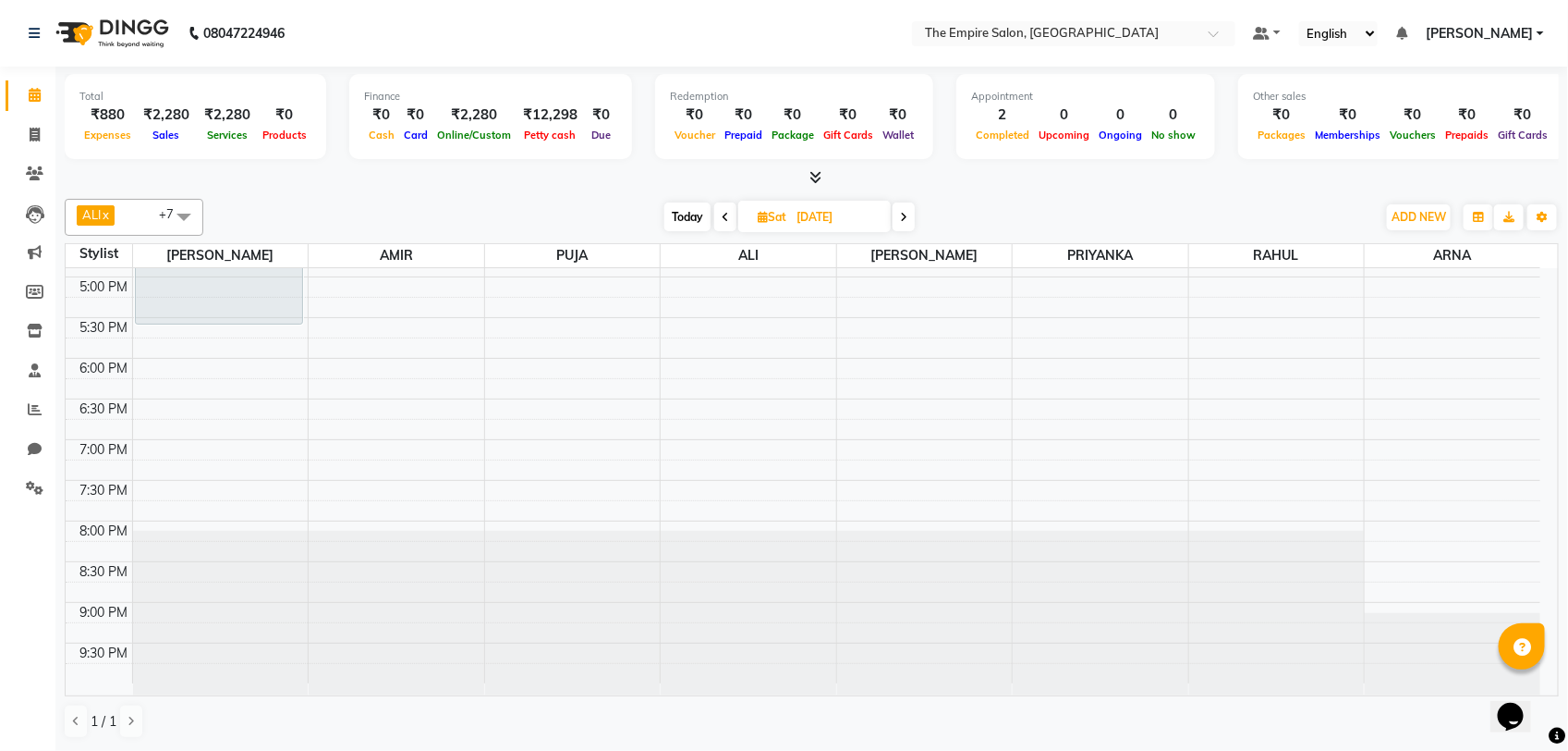
click at [202, 375] on div "9:00 AM 9:30 AM 10:00 AM 10:30 AM 11:00 AM 11:30 AM 12:00 PM 12:30 PM 1:00 PM 1…" at bounding box center [803, 155] width 1475 height 1057
select select "78686"
select select "1080"
select select "tentative"
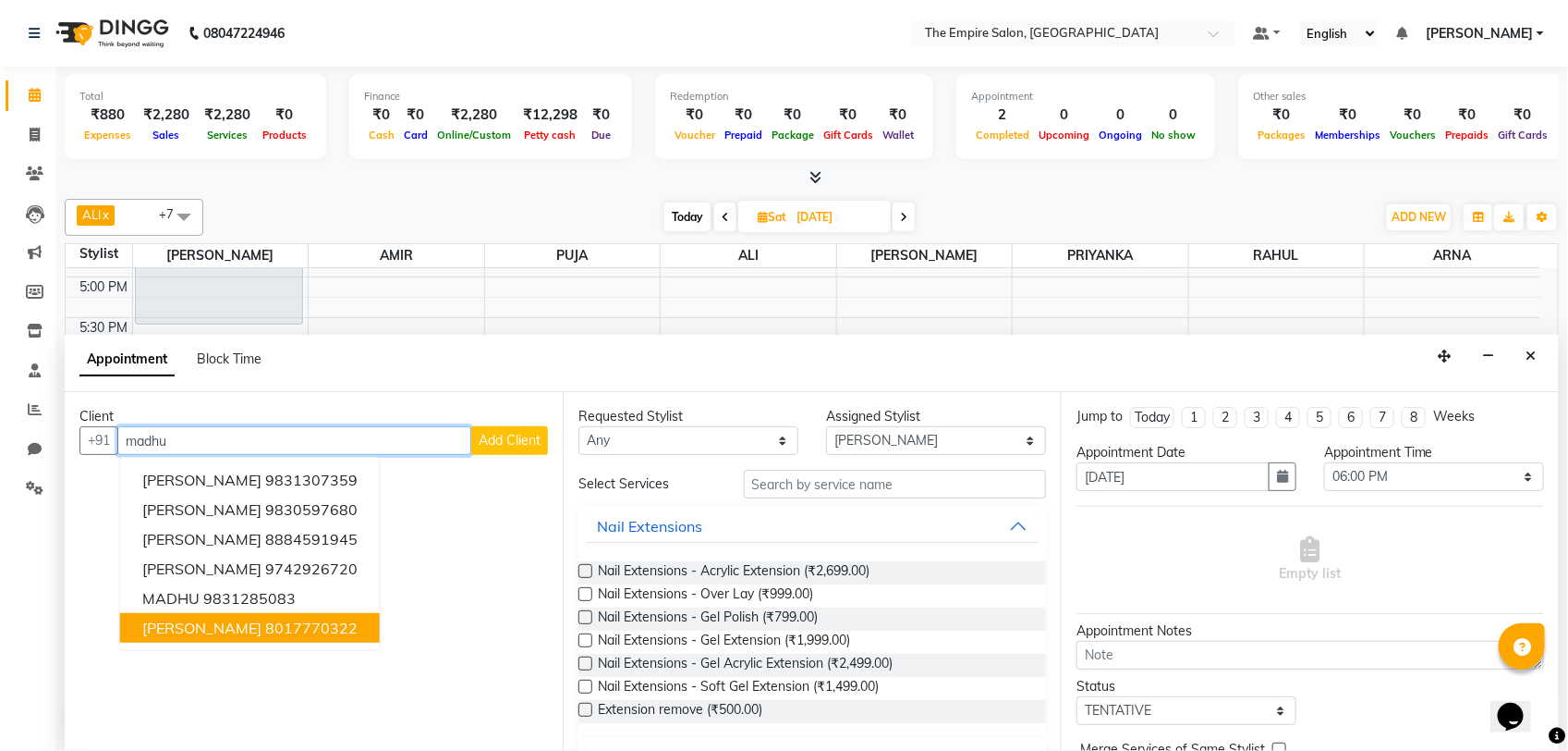
click at [202, 622] on span "Madhulina" at bounding box center [202, 627] width 119 height 18
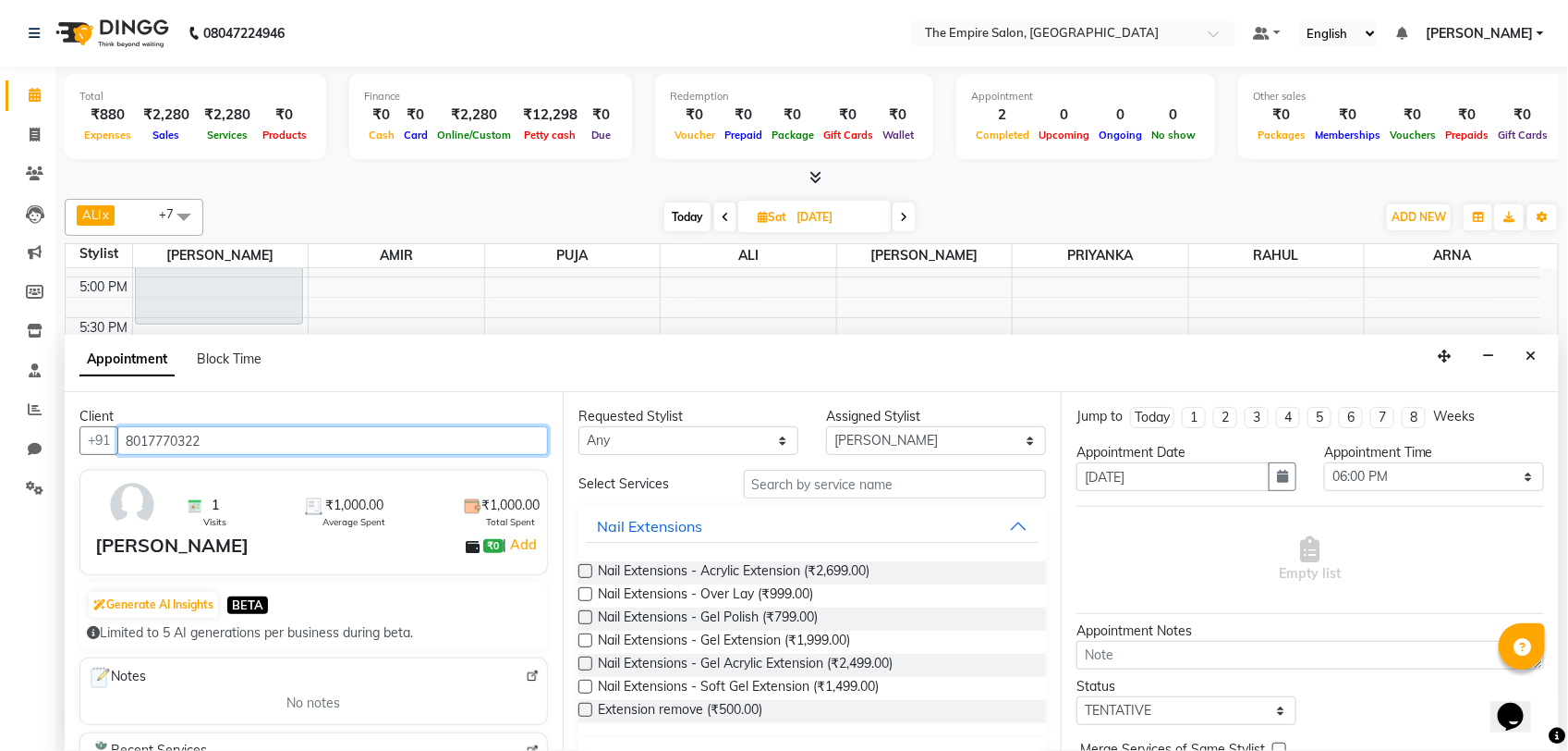
type input "8017770322"
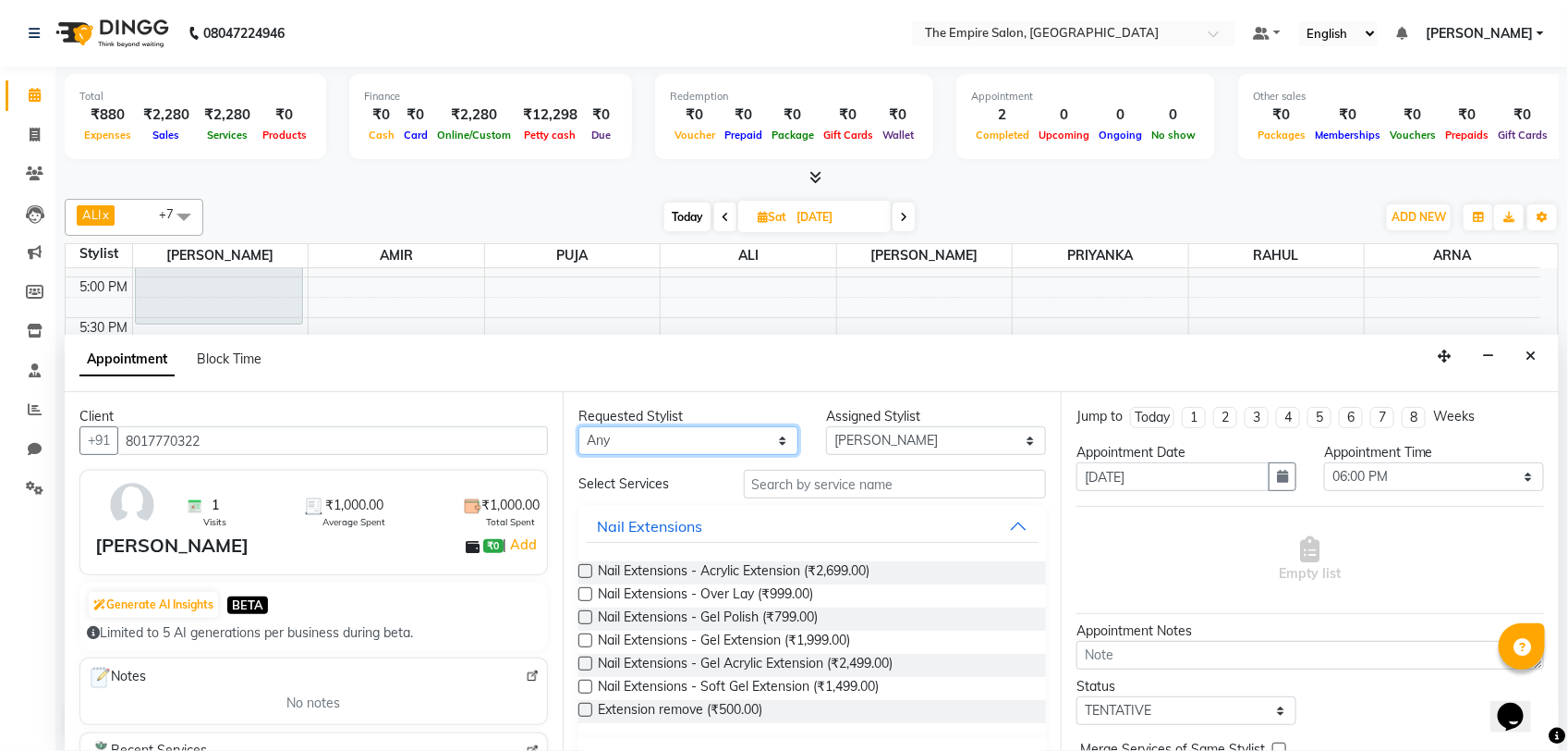
click at [626, 442] on select "Any ALI AMIR ANIKET ARNA BISWAJIT DHRUV MOHSIN NIBEDITA PRIYANKA PUJA RAHUL SAJ…" at bounding box center [688, 441] width 220 height 29
select select "78686"
click at [578, 427] on select "Any ALI AMIR ANIKET ARNA BISWAJIT DHRUV MOHSIN NIBEDITA PRIYANKA PUJA RAHUL SAJ…" at bounding box center [688, 441] width 220 height 29
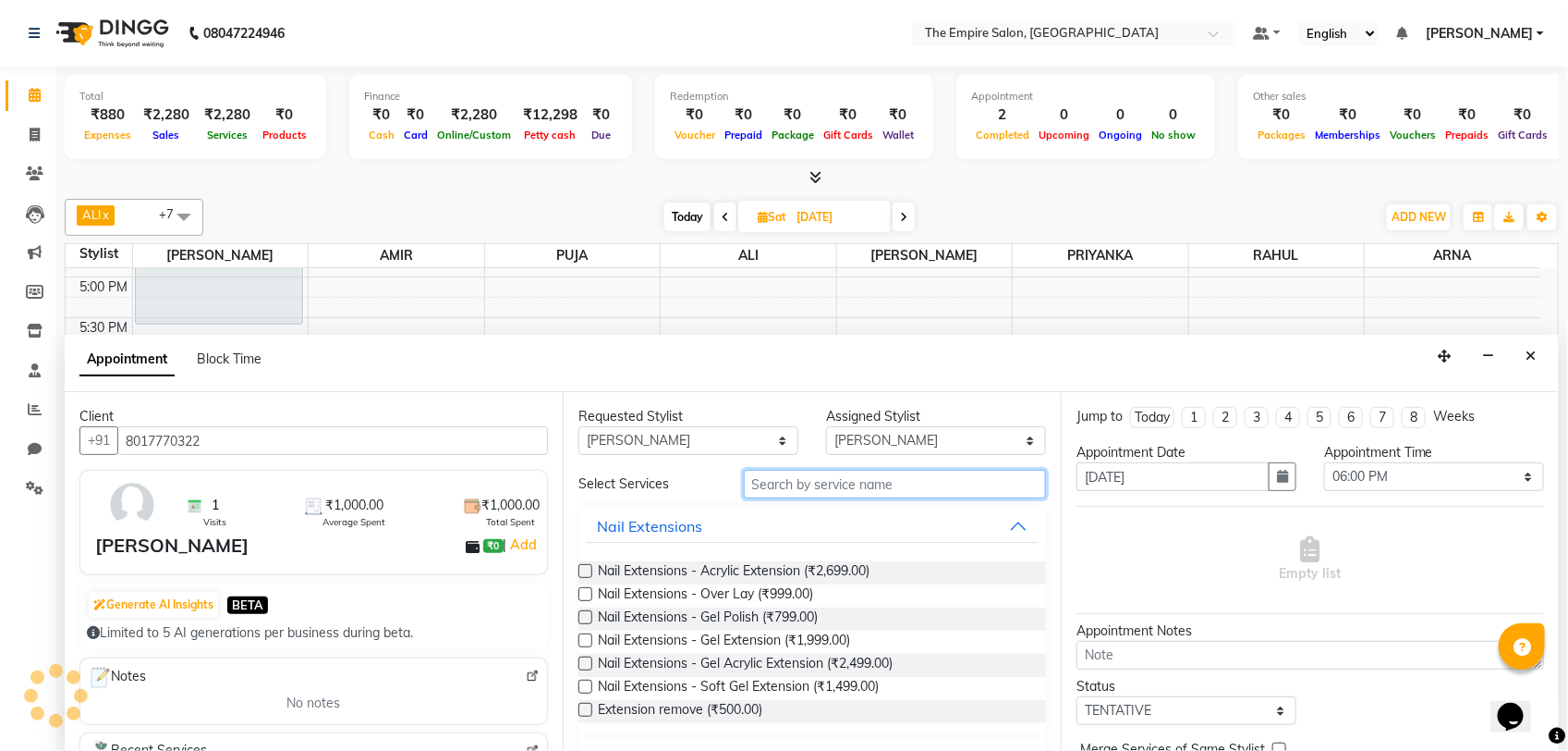
click at [765, 479] on input "text" at bounding box center [895, 484] width 303 height 29
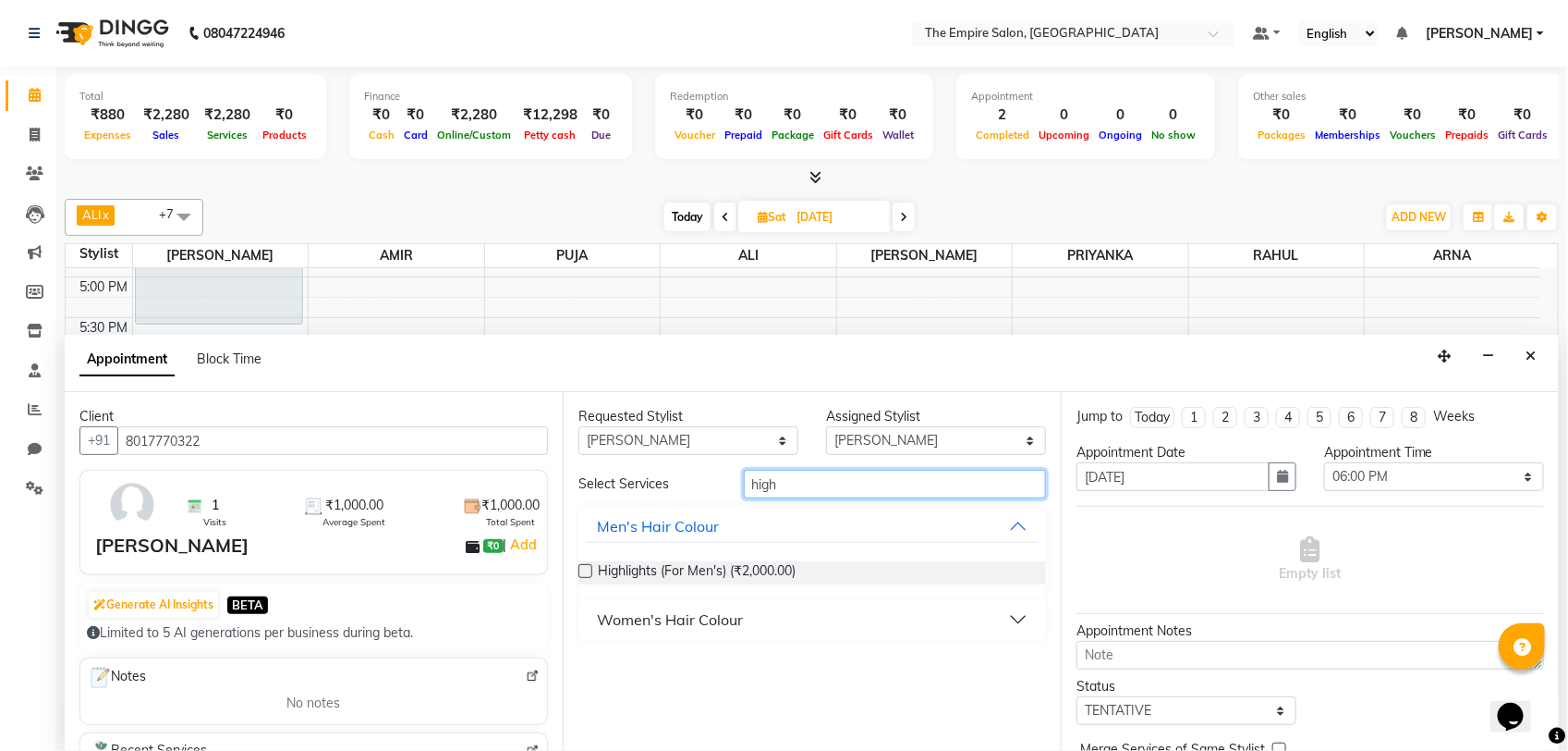
type input "high"
click at [633, 621] on div "Women's Hair Colour" at bounding box center [669, 619] width 146 height 22
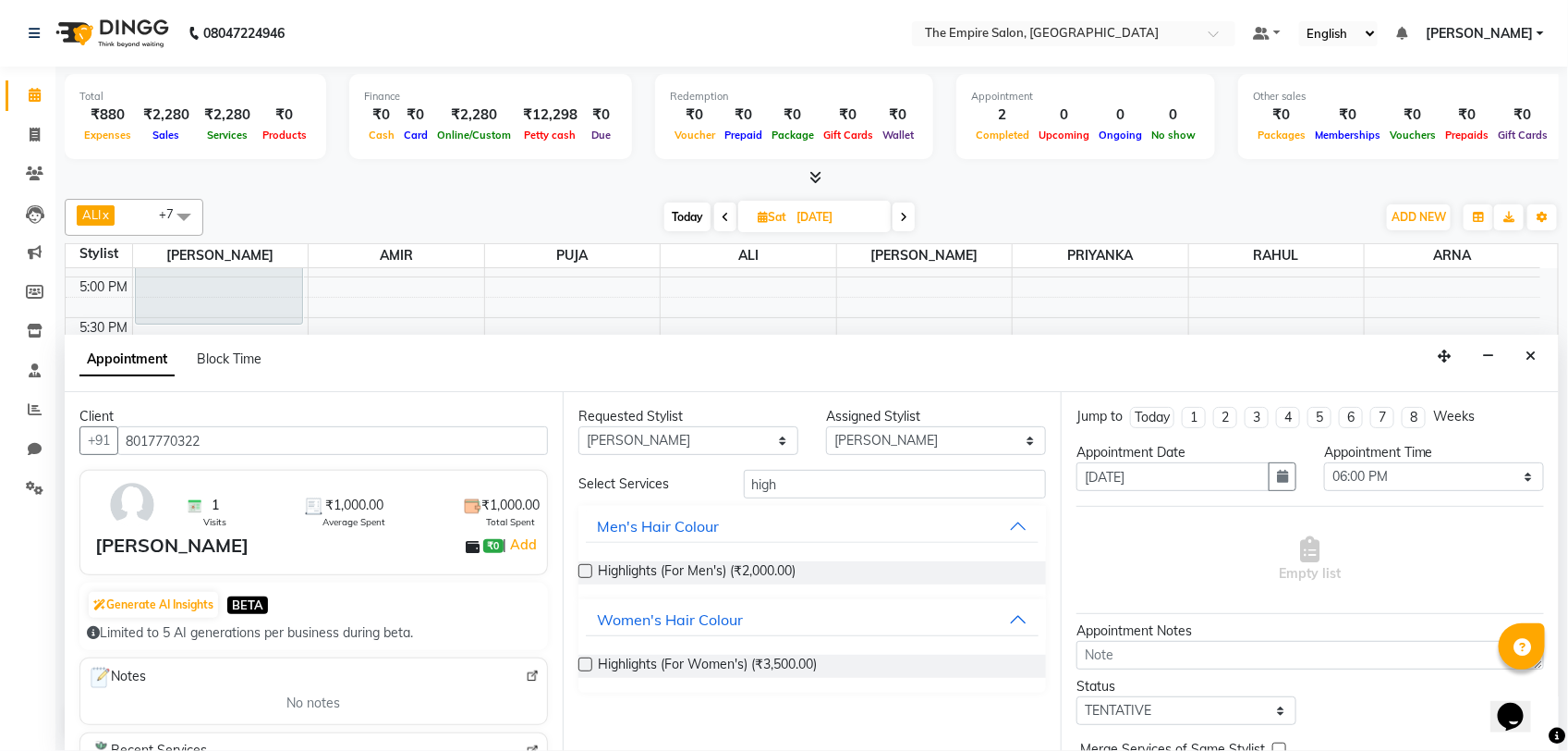
click at [585, 663] on label at bounding box center [585, 664] width 14 height 14
click at [585, 663] on input "checkbox" at bounding box center [584, 665] width 12 height 12
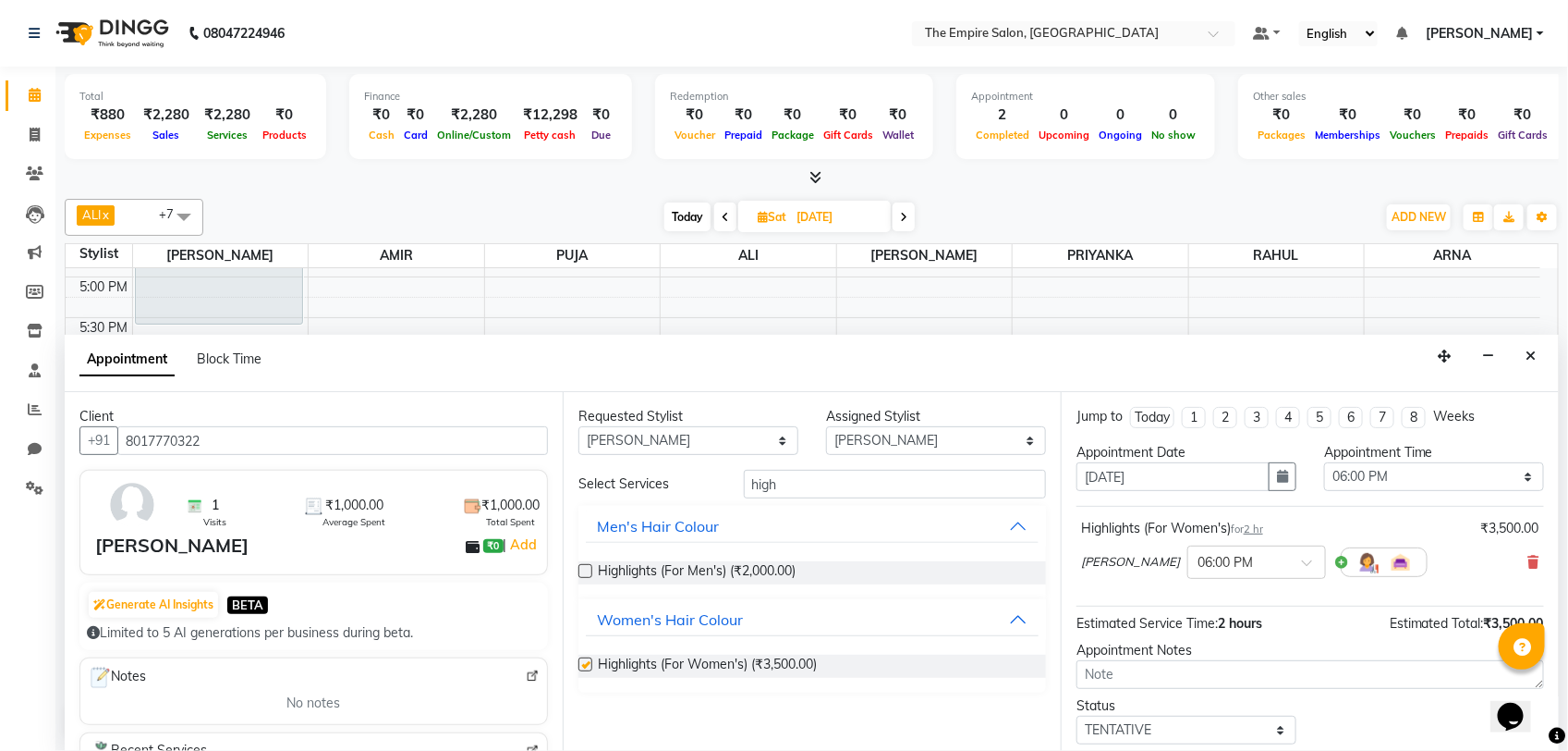
checkbox input "false"
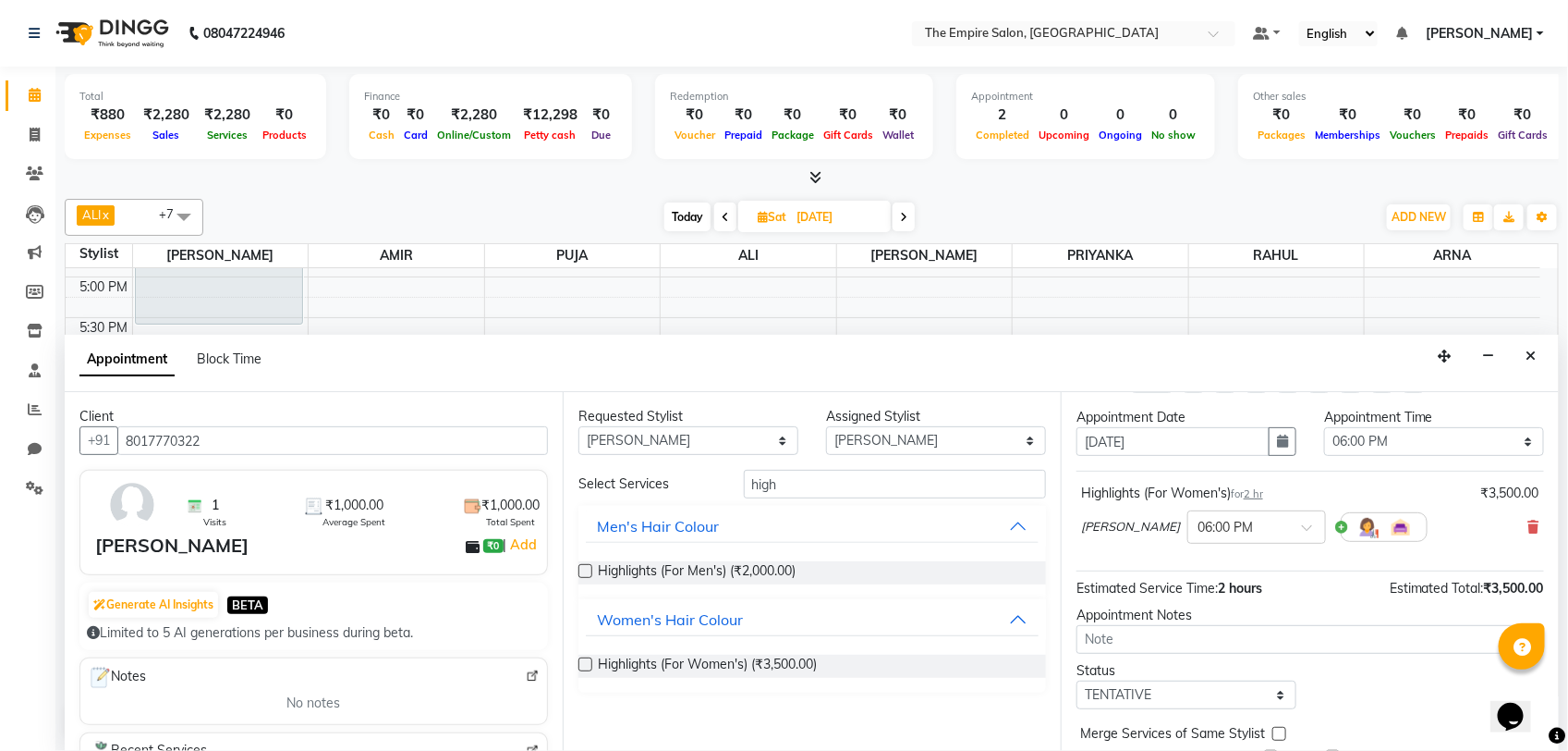
scroll to position [0, 0]
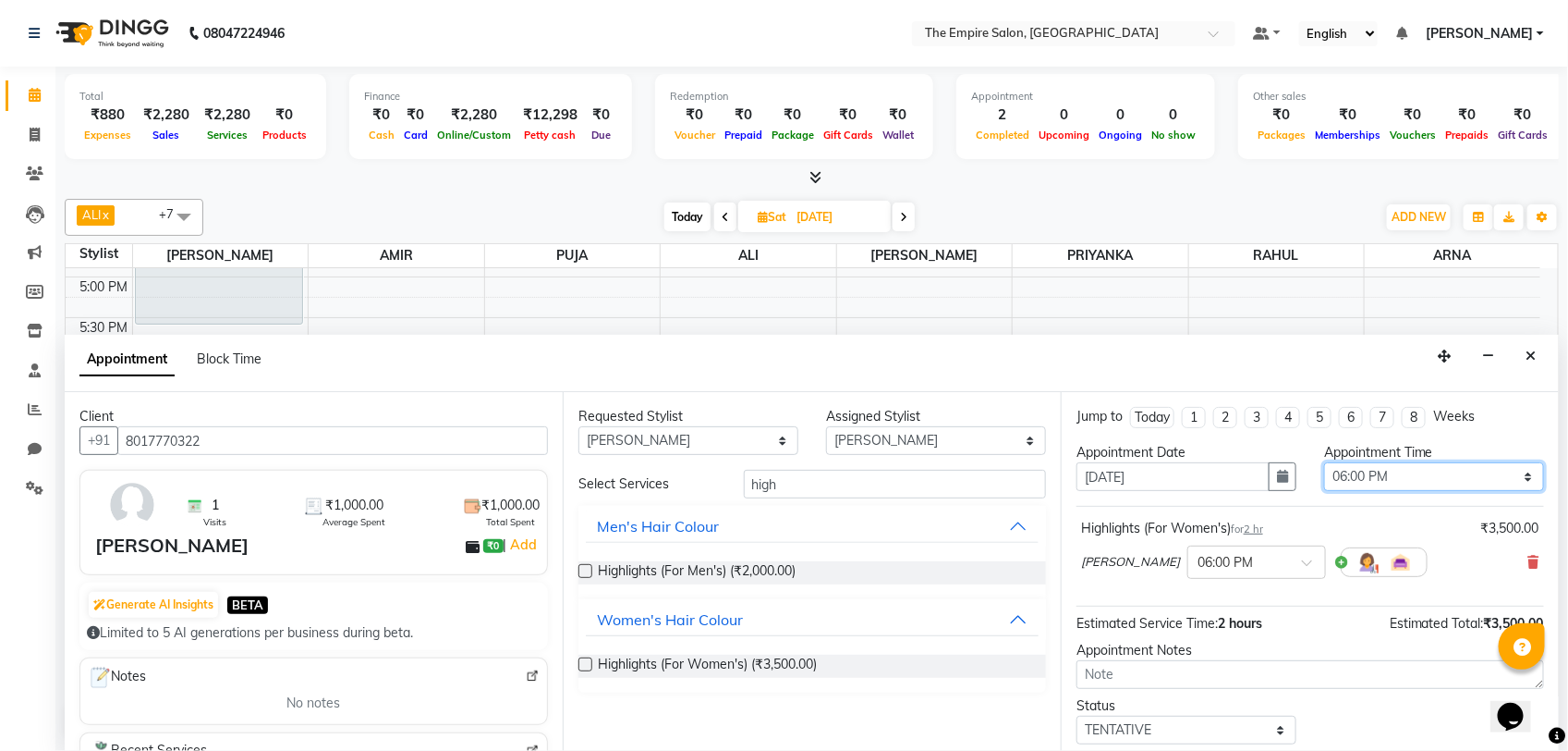
click at [1352, 479] on select "Select 10:00 AM 10:20 AM 10:40 AM 11:00 AM 11:20 AM 11:40 AM 12:00 PM 12:20 PM …" at bounding box center [1434, 477] width 220 height 29
click at [1324, 464] on select "Select 10:00 AM 10:20 AM 10:40 AM 11:00 AM 11:20 AM 11:40 AM 12:00 PM 12:20 PM …" at bounding box center [1434, 477] width 220 height 29
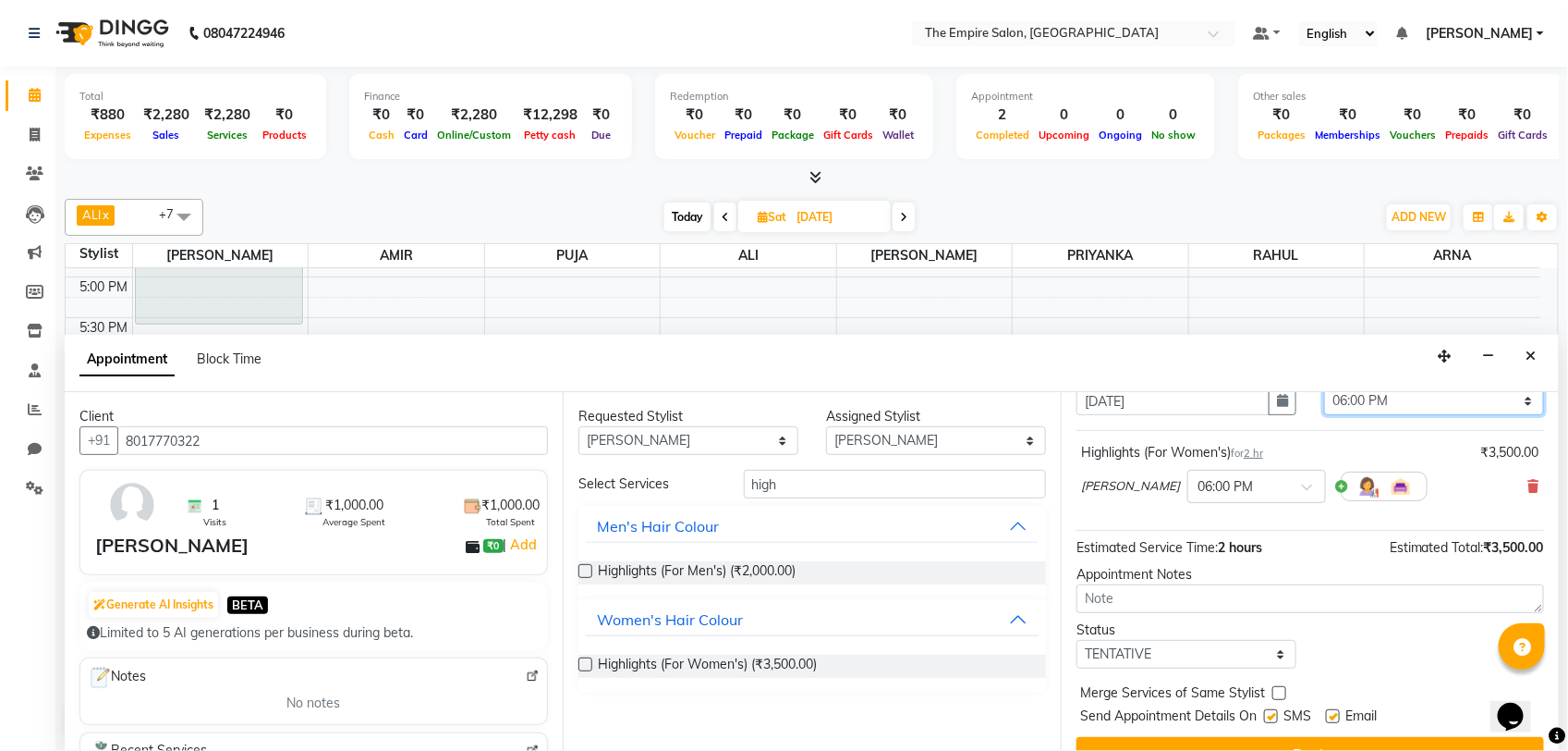
scroll to position [112, 0]
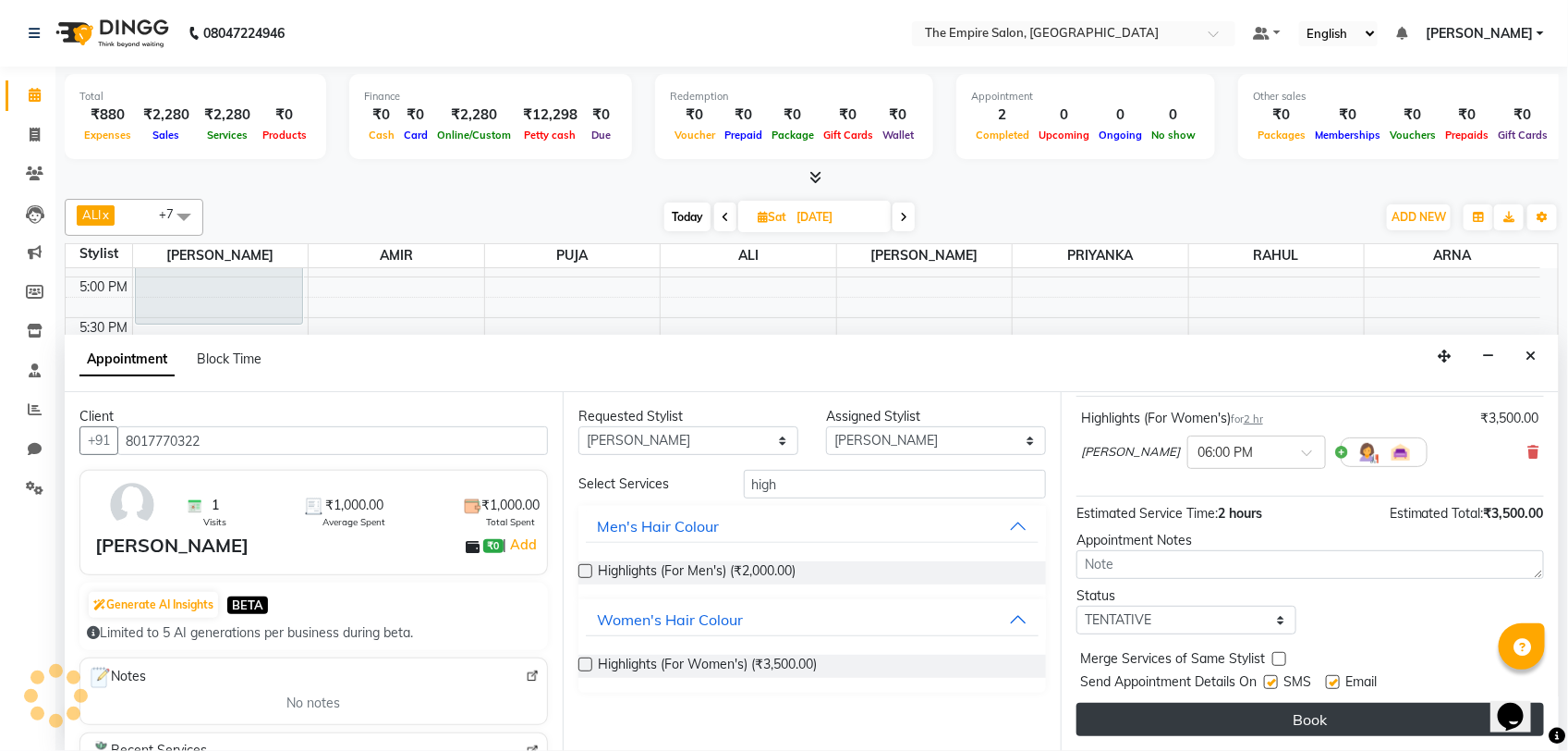
click at [1327, 717] on button "Book" at bounding box center [1309, 719] width 467 height 33
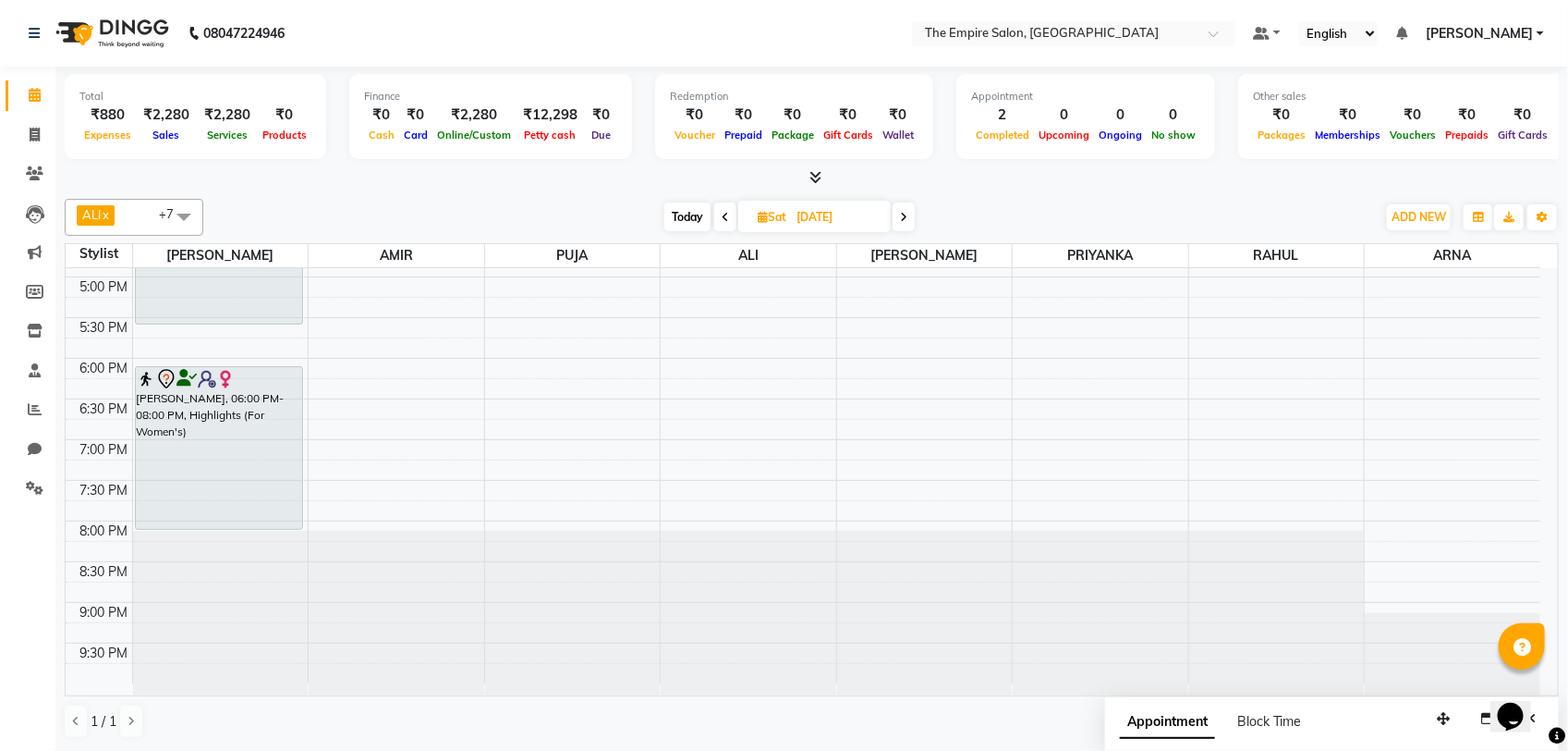
click at [666, 214] on span "Today" at bounding box center [687, 217] width 47 height 29
type input "02-09-2025"
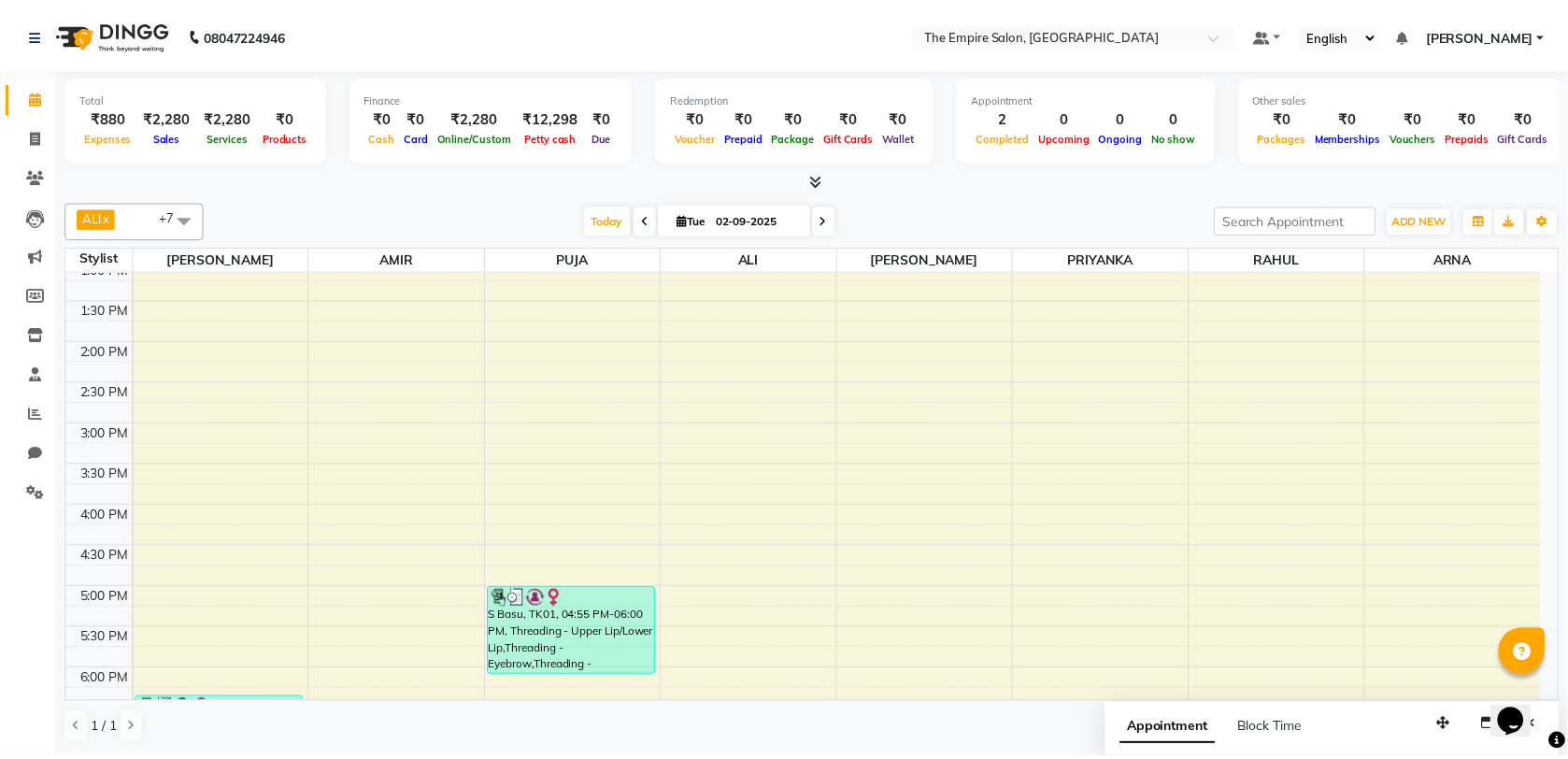
scroll to position [649, 0]
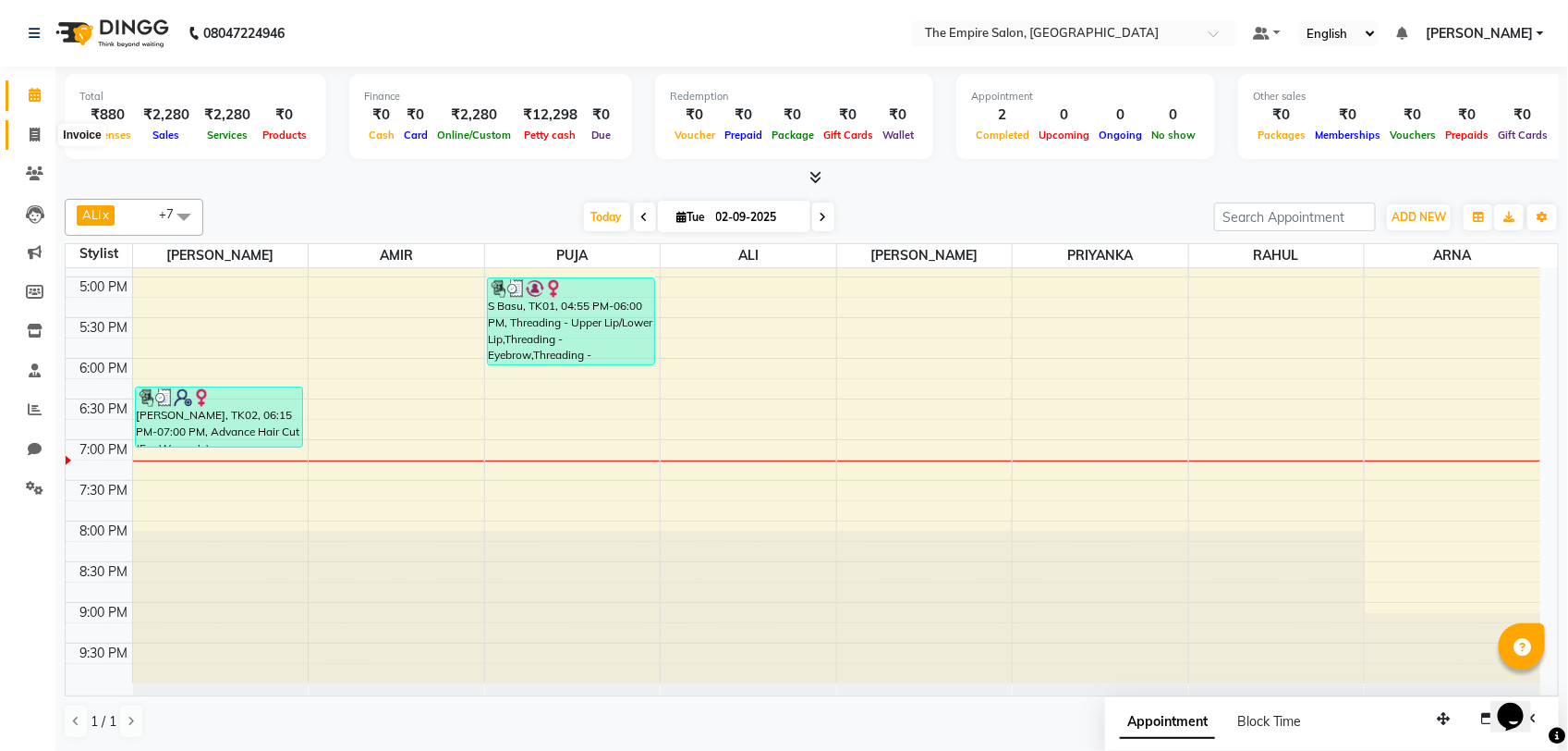
drag, startPoint x: 35, startPoint y: 131, endPoint x: 29, endPoint y: 154, distance: 23.8
click at [35, 131] on icon at bounding box center [34, 134] width 10 height 14
select select "service"
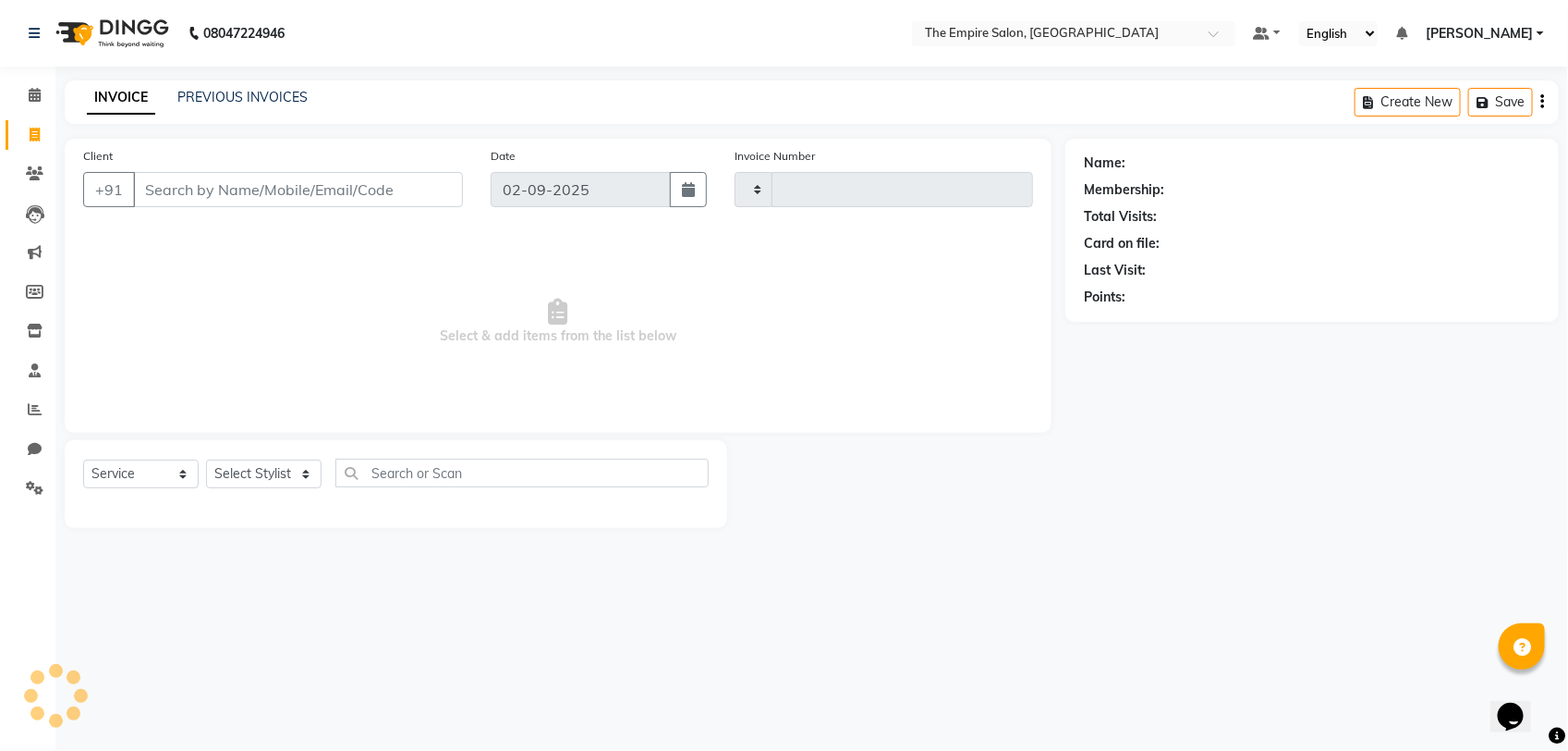
type input "1327"
select select "8221"
click at [245, 478] on select "Select Stylist" at bounding box center [264, 474] width 115 height 29
select select "78686"
click at [206, 460] on select "Select Stylist ALI AMIR ANIKET ARNA BISWAJIT DHRUV MOHSIN NIBEDITA PRIYANKA PUJ…" at bounding box center [264, 474] width 115 height 29
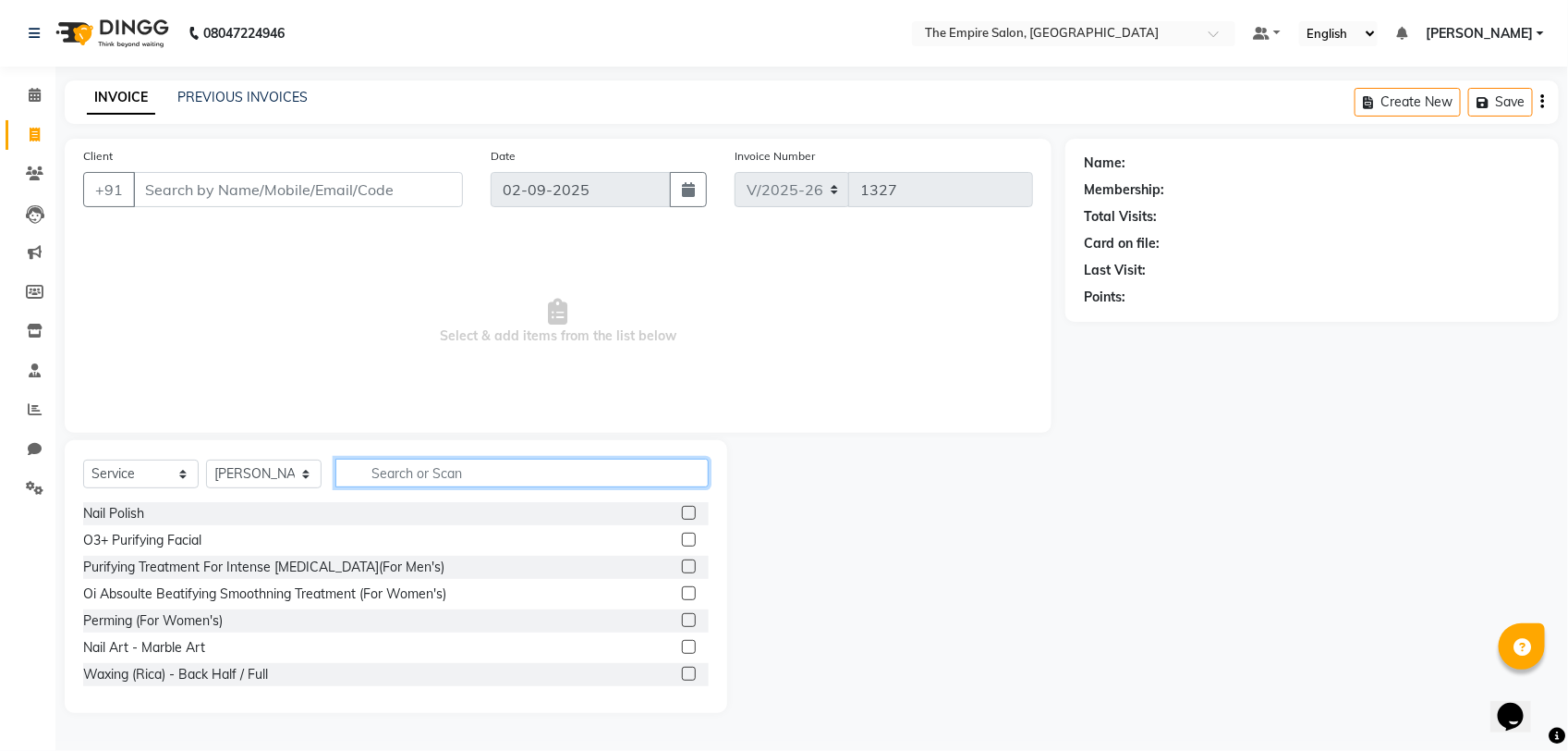
click at [414, 467] on input "text" at bounding box center [522, 473] width 373 height 29
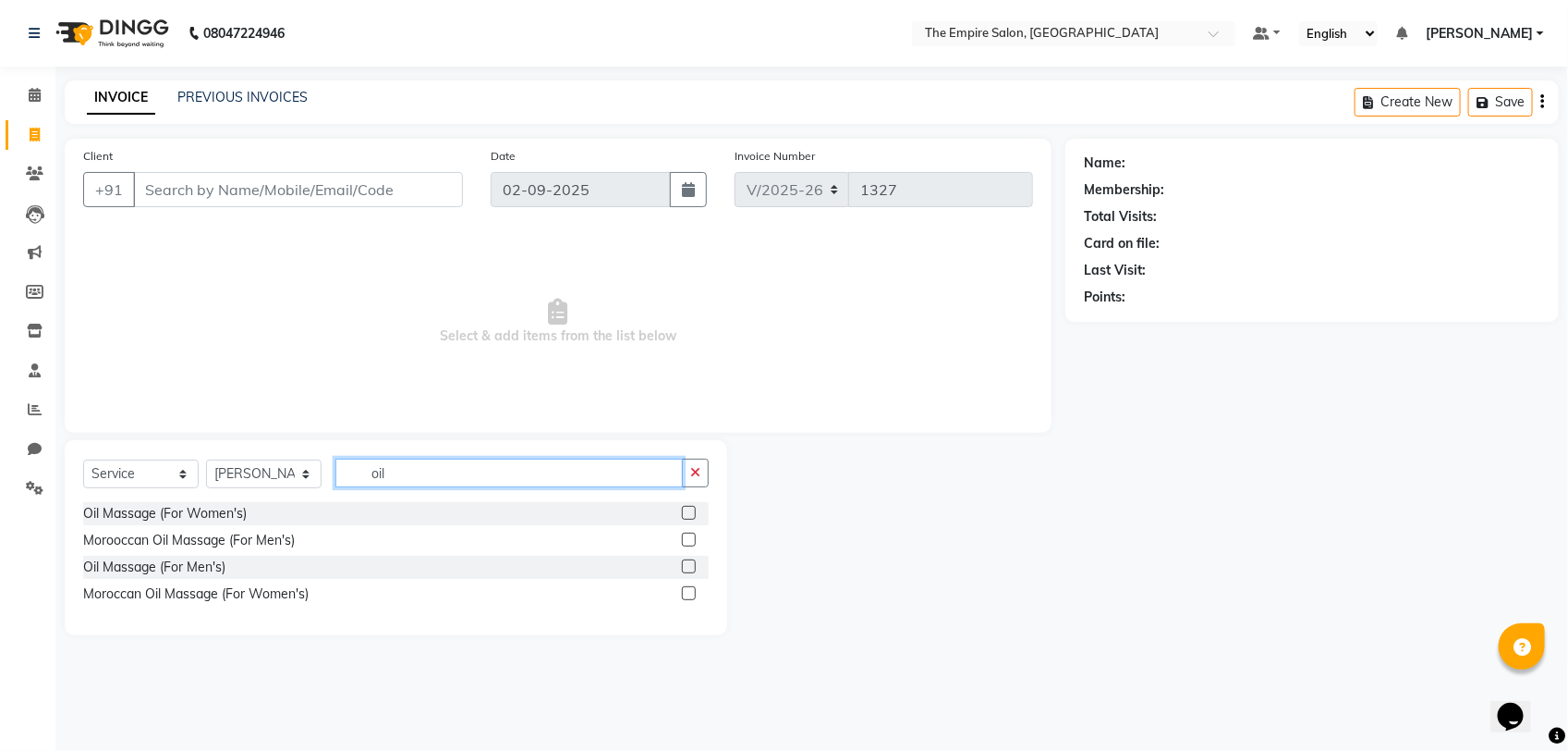
type input "oil"
click at [689, 513] on label at bounding box center [689, 512] width 14 height 14
click at [689, 513] on input "checkbox" at bounding box center [688, 513] width 12 height 12
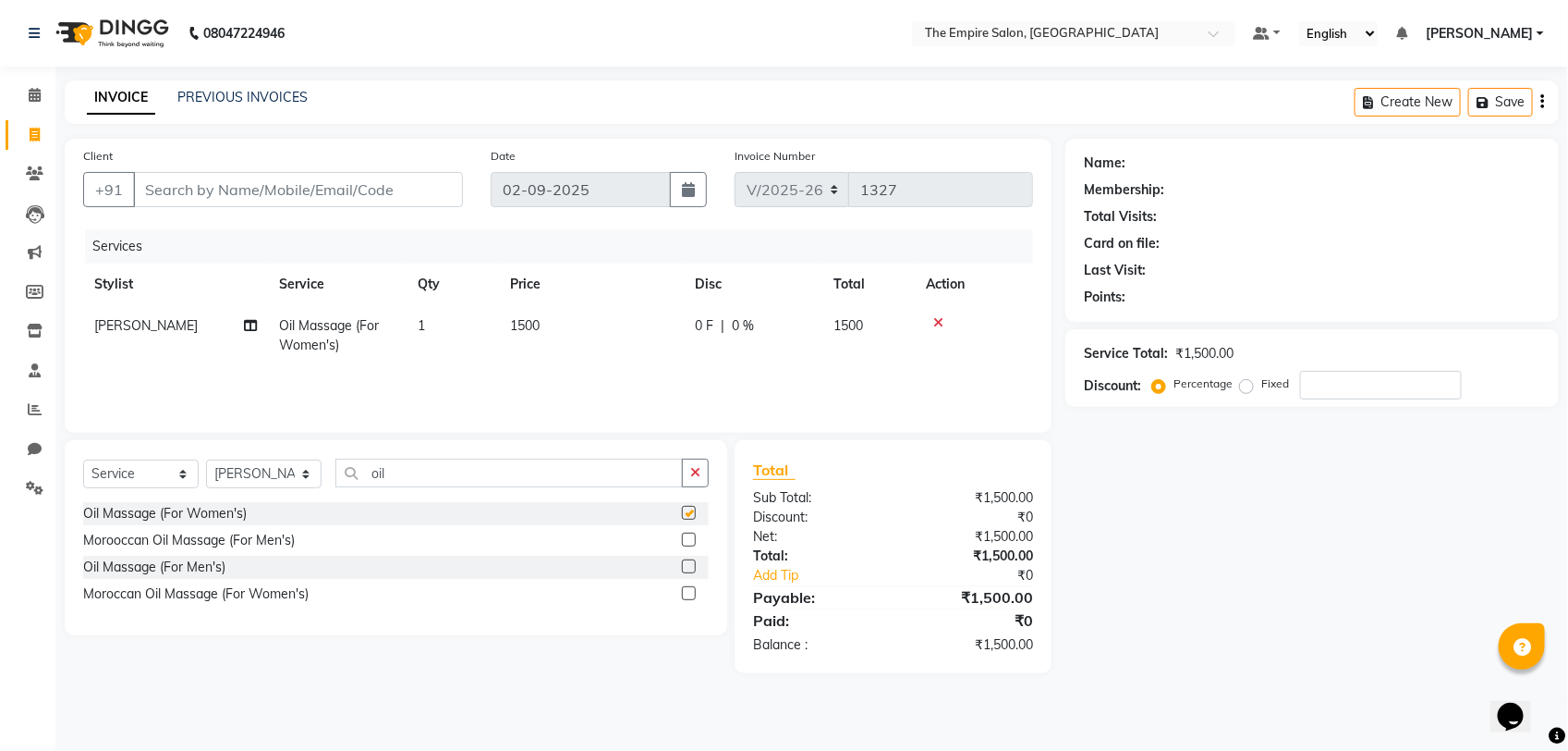
checkbox input "false"
click at [363, 335] on td "Oil Massage (For Women's)" at bounding box center [338, 335] width 139 height 61
select select "78686"
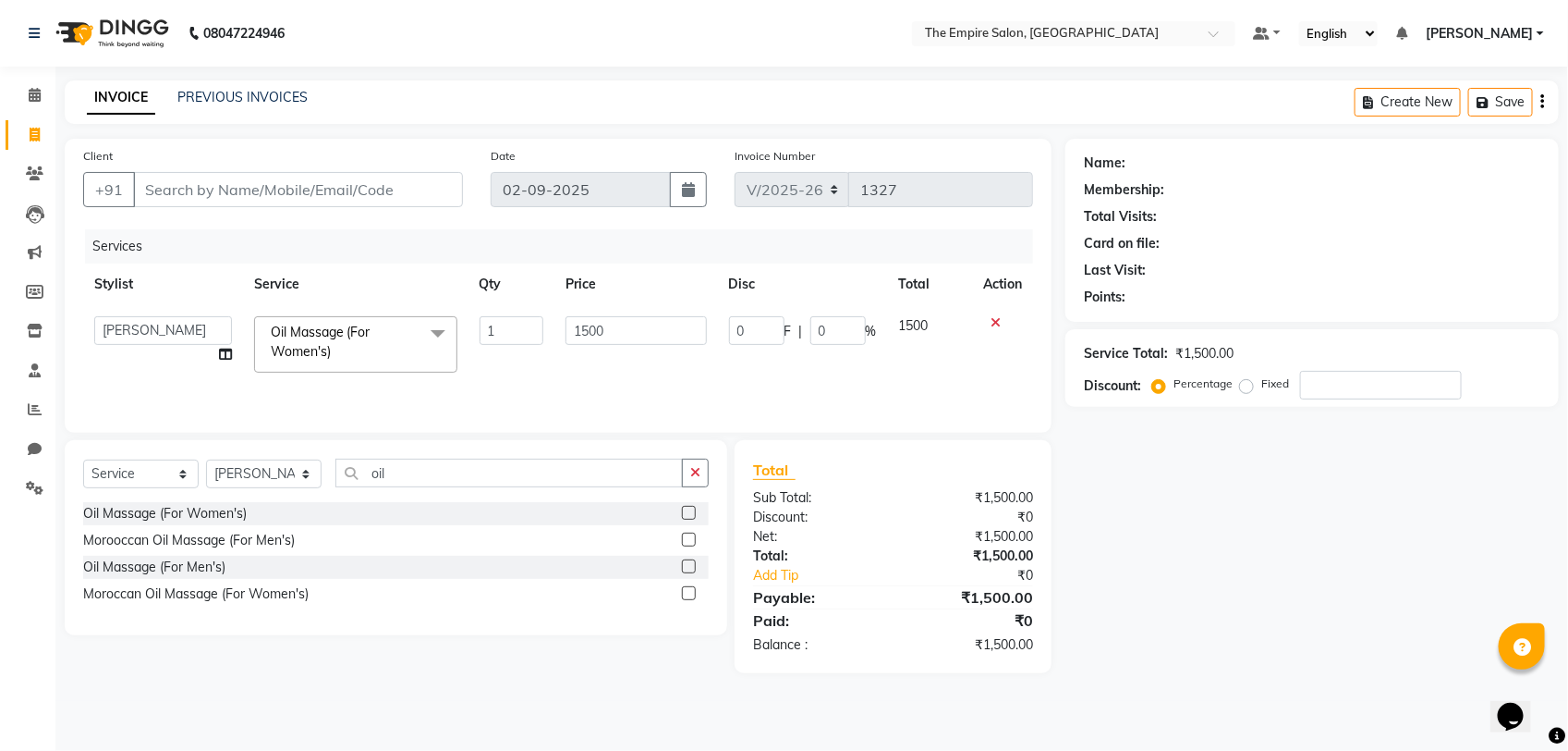
click at [437, 330] on span at bounding box center [438, 333] width 37 height 35
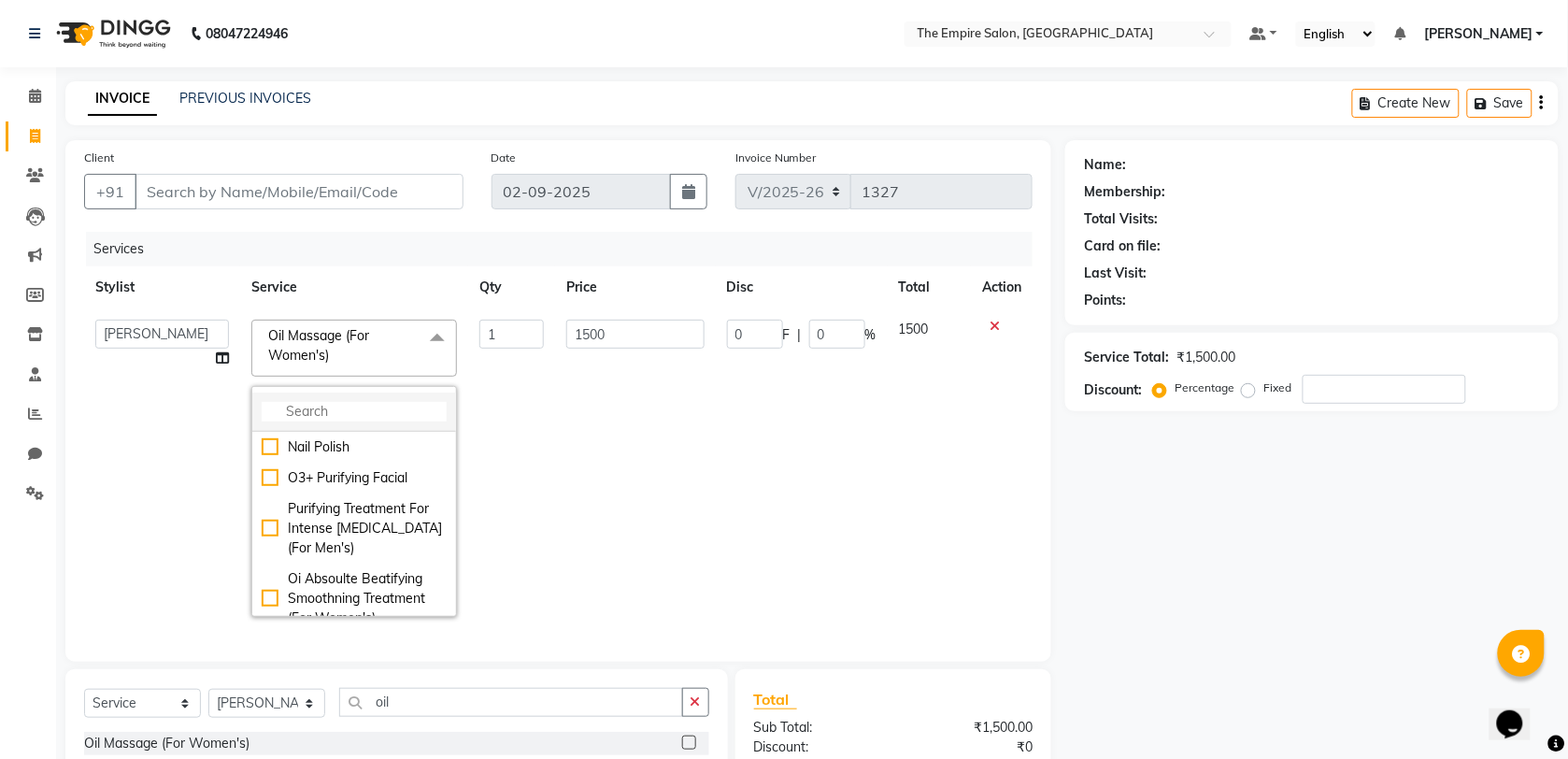
click at [378, 399] on li at bounding box center [354, 412] width 204 height 39
click at [272, 417] on input "multiselect-search" at bounding box center [354, 412] width 185 height 19
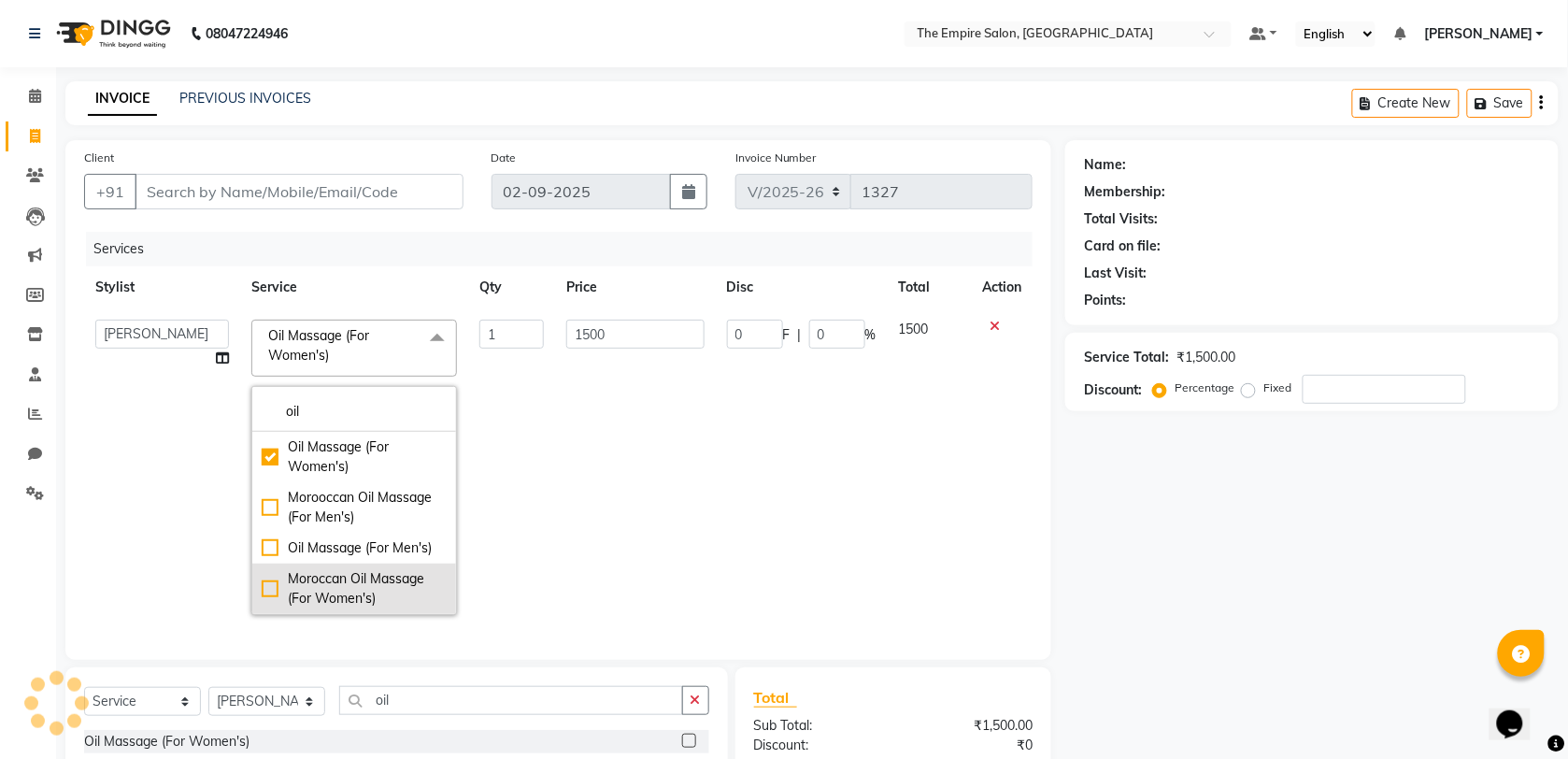
type input "oil"
click at [262, 590] on div "Moroccan Oil Massage (For Women's)" at bounding box center [354, 588] width 185 height 39
checkbox input "false"
checkbox input "true"
type input "1800"
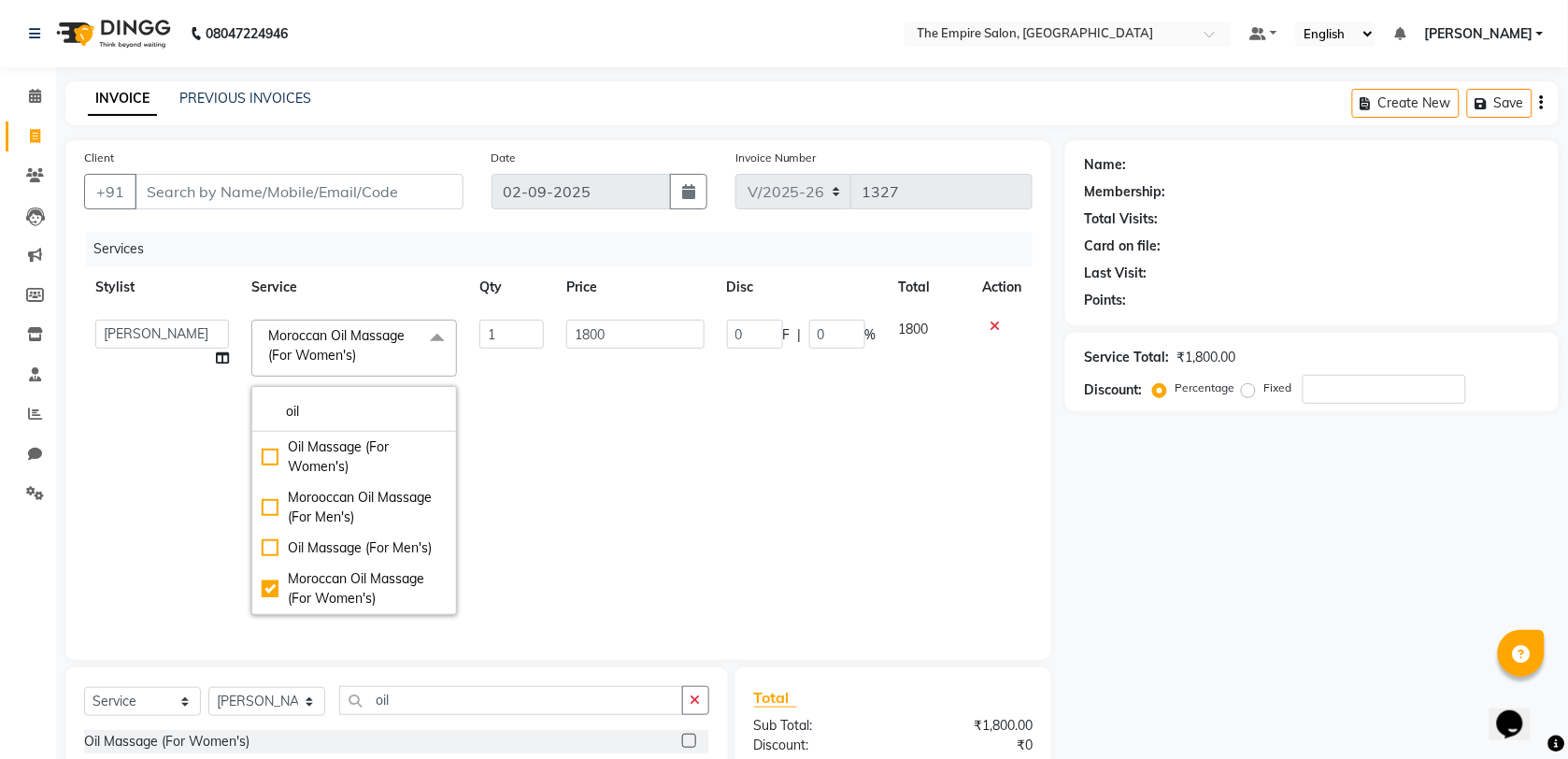
click at [605, 438] on td "1800" at bounding box center [635, 467] width 161 height 317
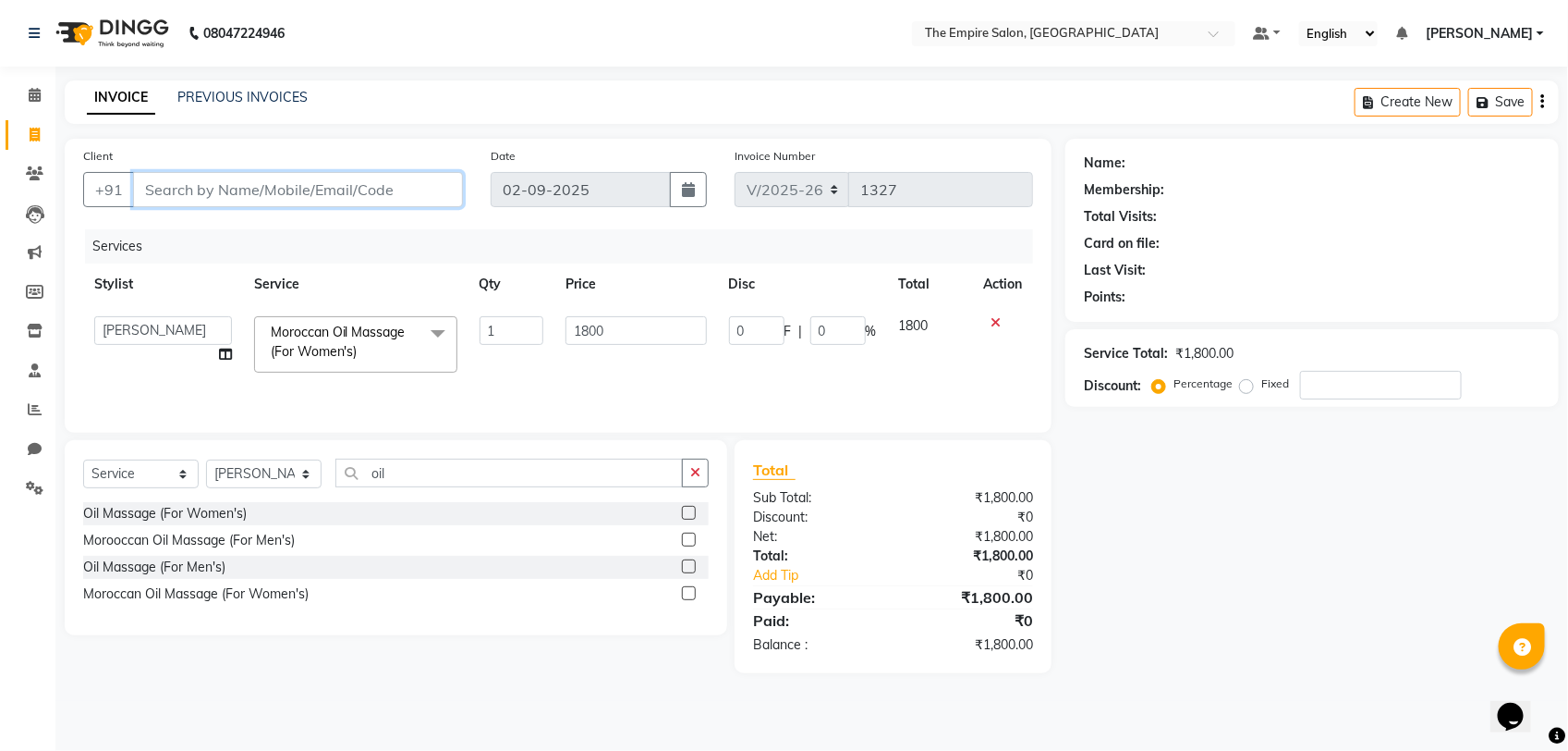
click at [256, 200] on input "Client" at bounding box center [298, 189] width 330 height 35
click at [260, 189] on input "Client" at bounding box center [298, 189] width 330 height 35
type input "9"
type input "0"
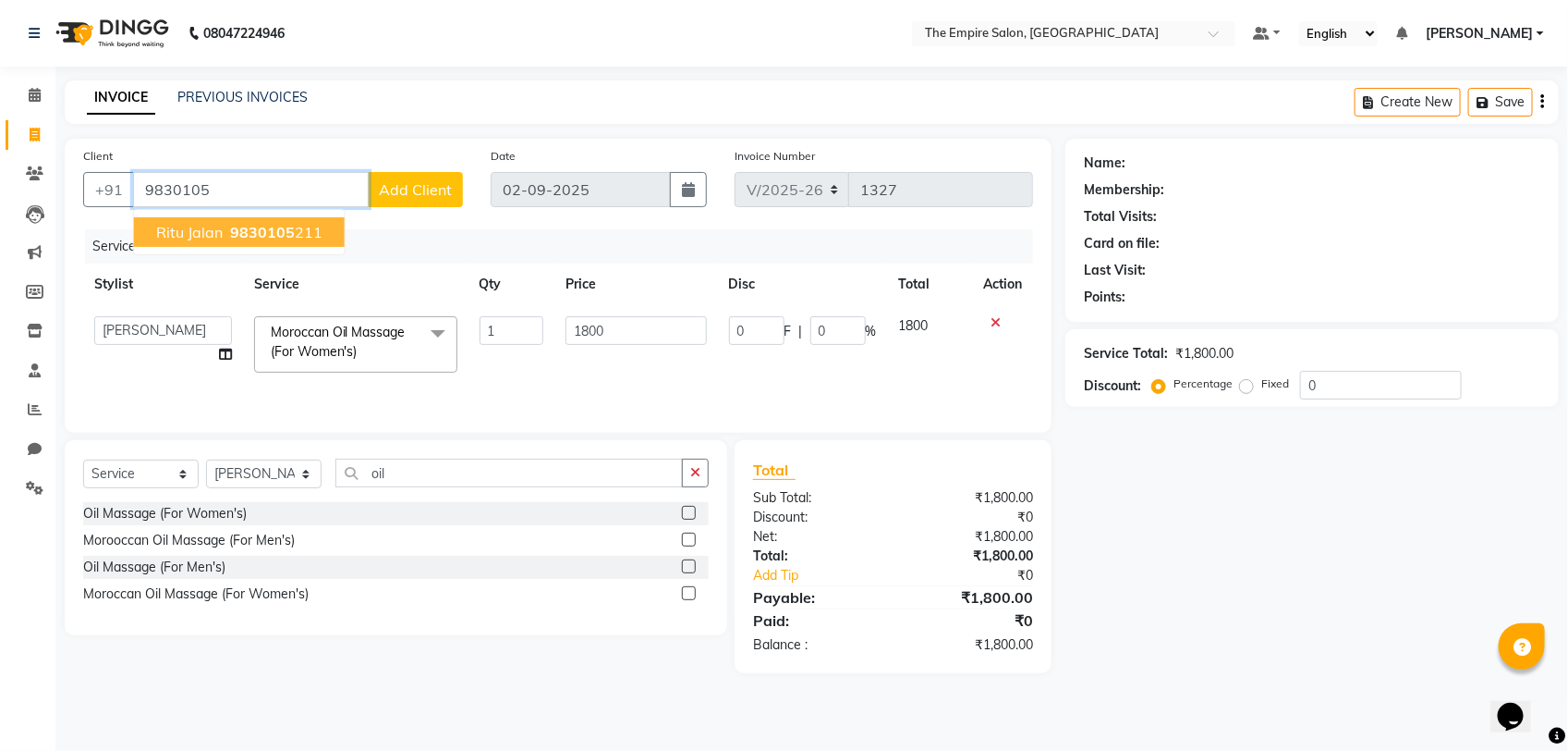
click at [283, 234] on span "9830105" at bounding box center [263, 231] width 65 height 18
type input "9830105211"
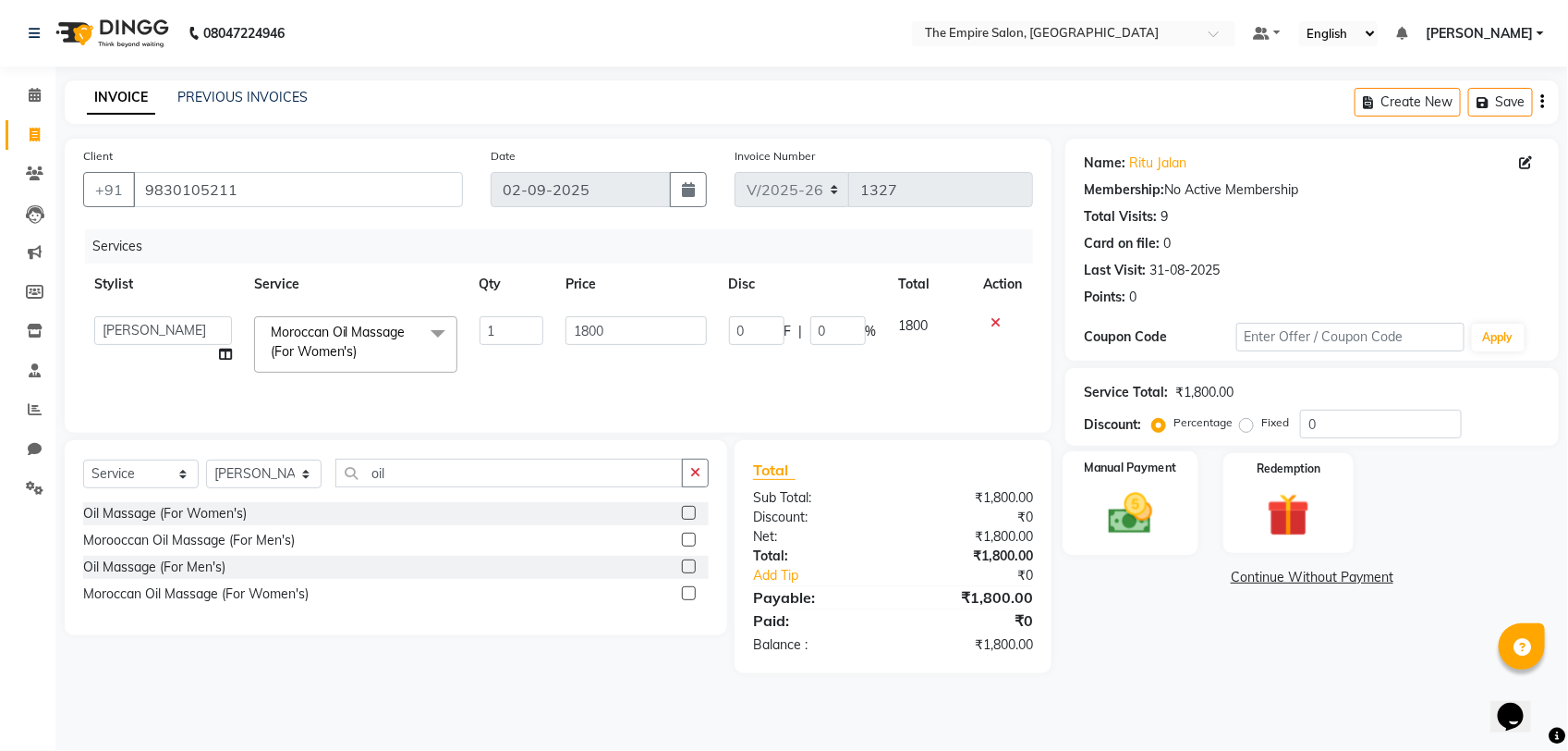
click at [1147, 508] on img at bounding box center [1130, 513] width 73 height 51
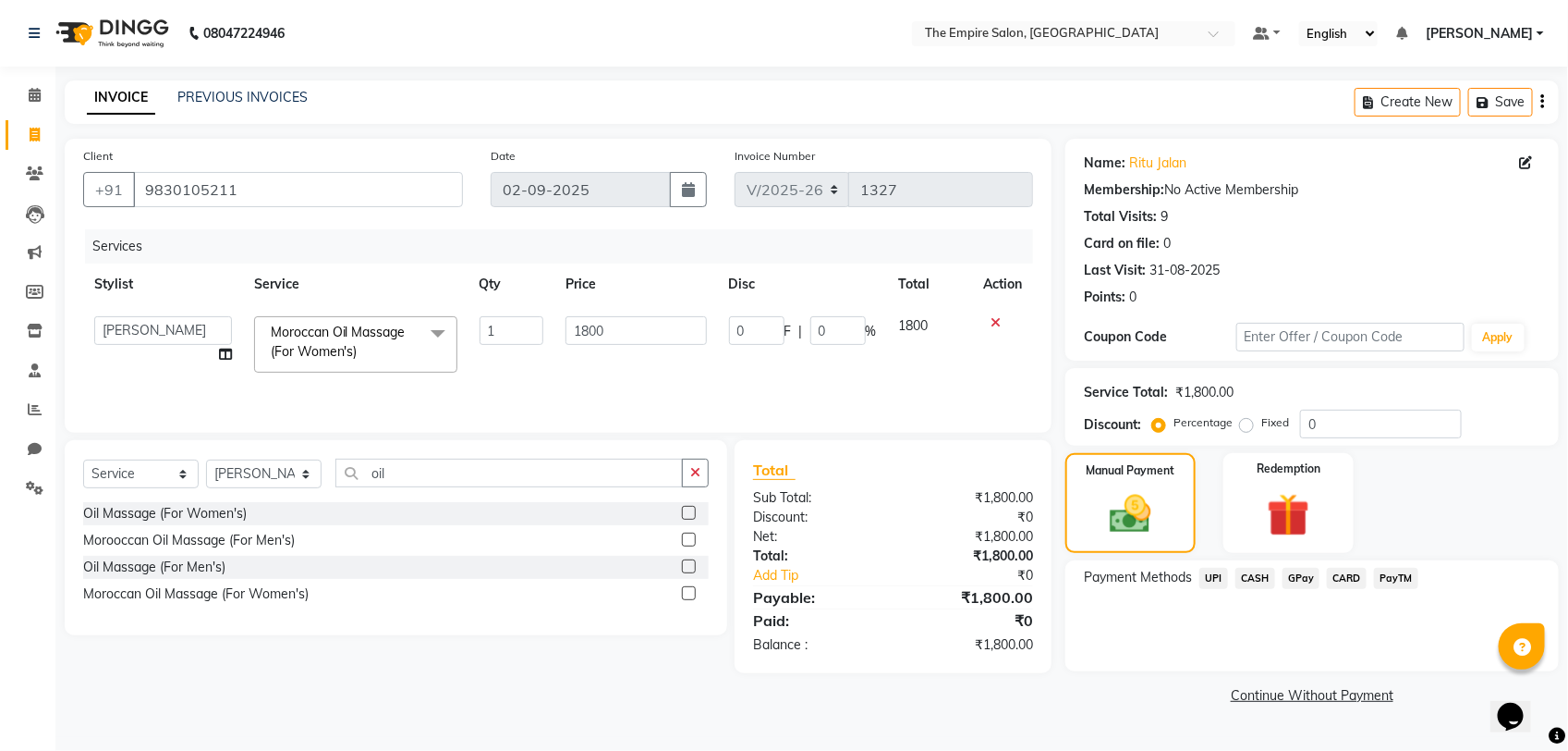
click at [1250, 573] on span "CASH" at bounding box center [1255, 578] width 40 height 21
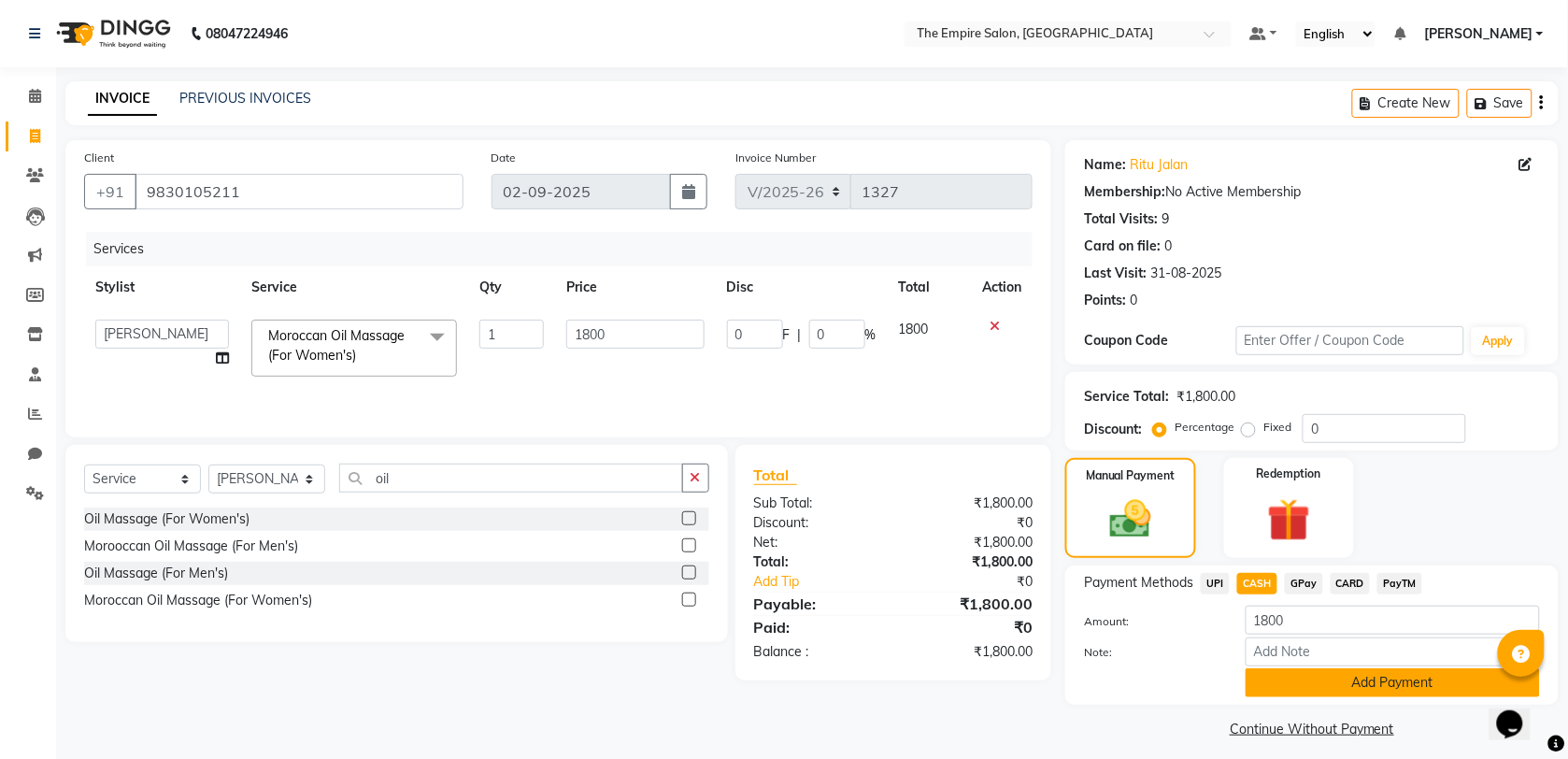
scroll to position [11, 0]
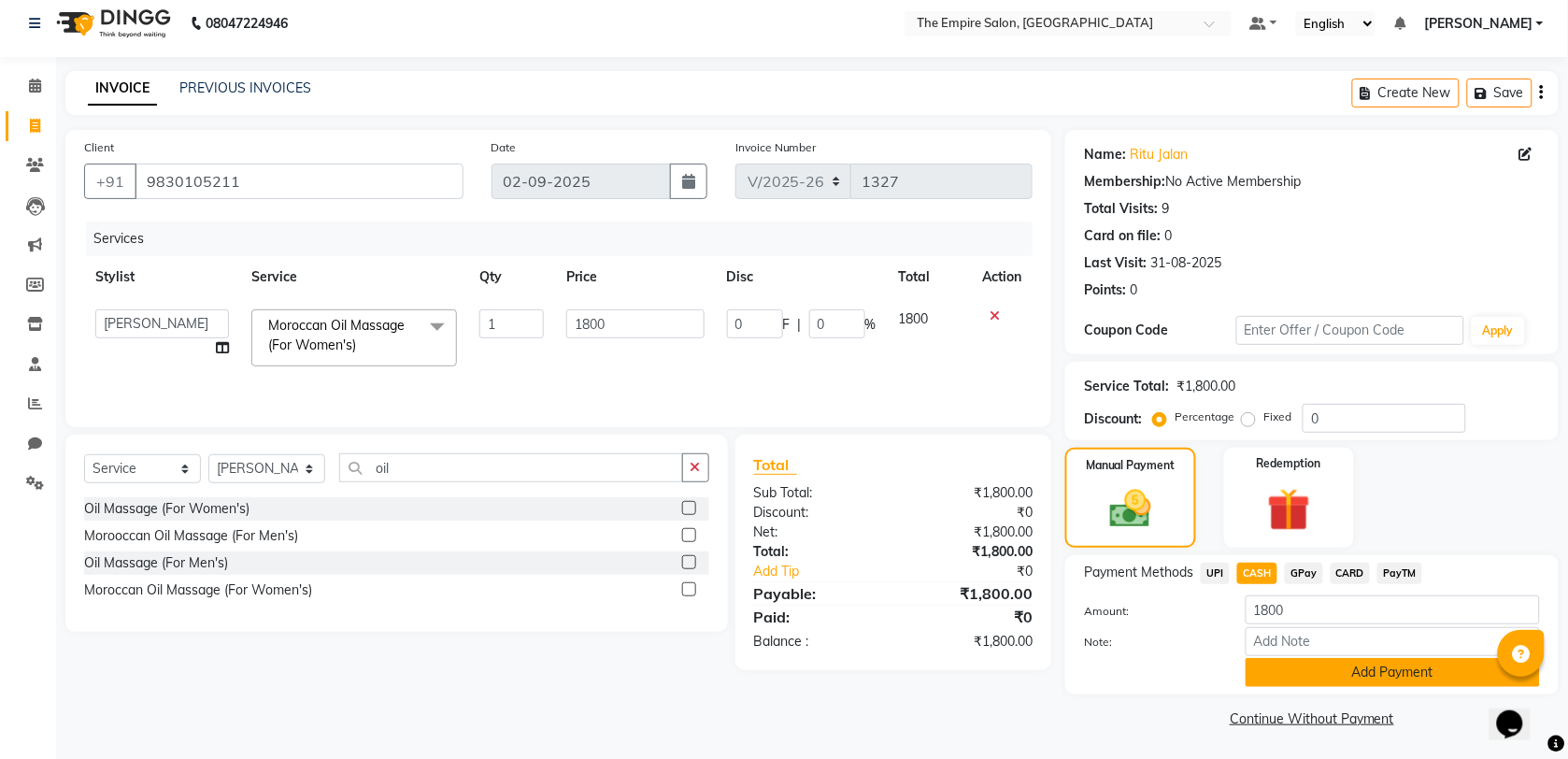
click at [1280, 670] on button "Add Payment" at bounding box center [1393, 672] width 294 height 29
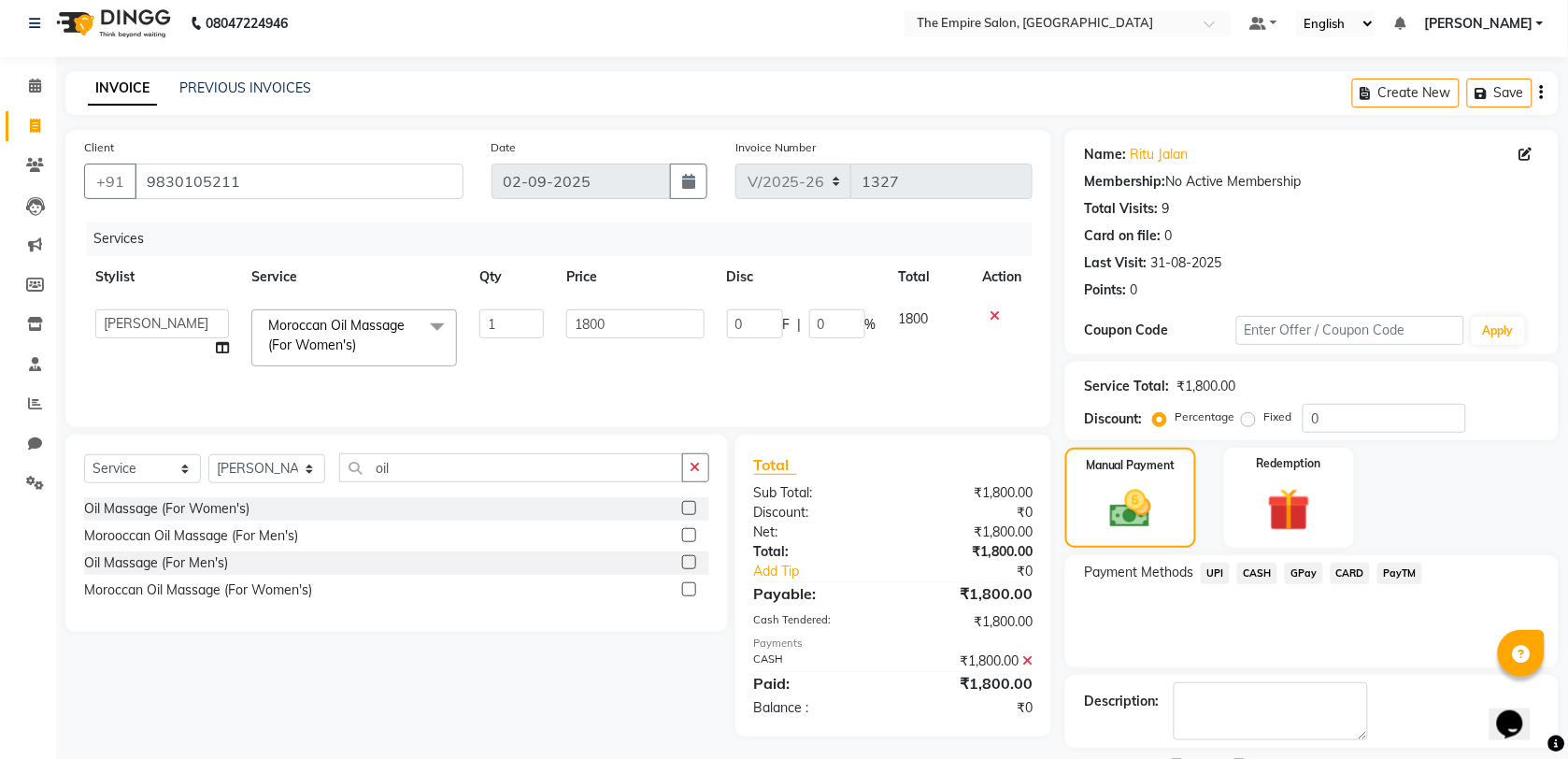
scroll to position [90, 0]
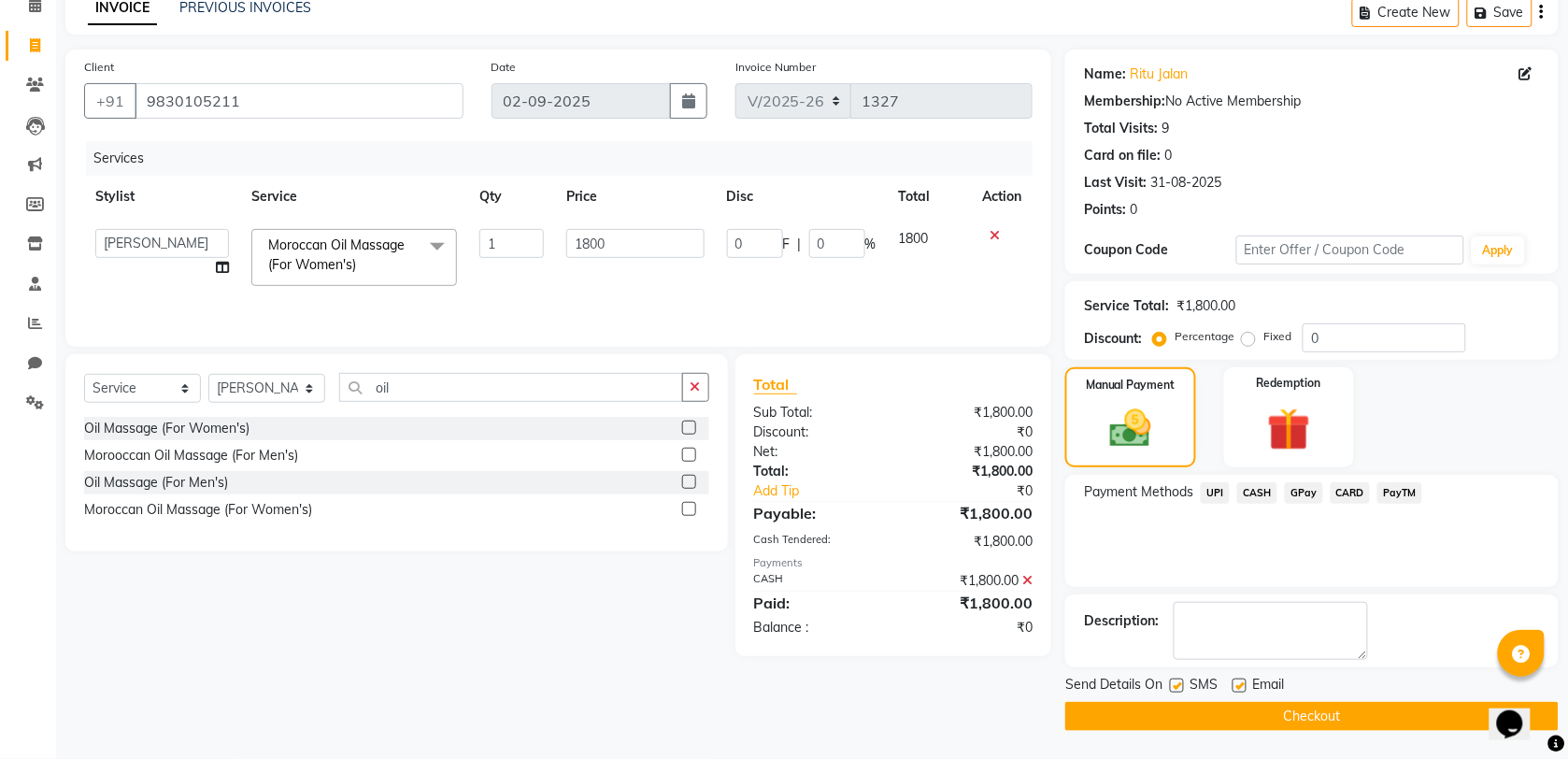
click at [1290, 721] on button "Checkout" at bounding box center [1311, 716] width 493 height 29
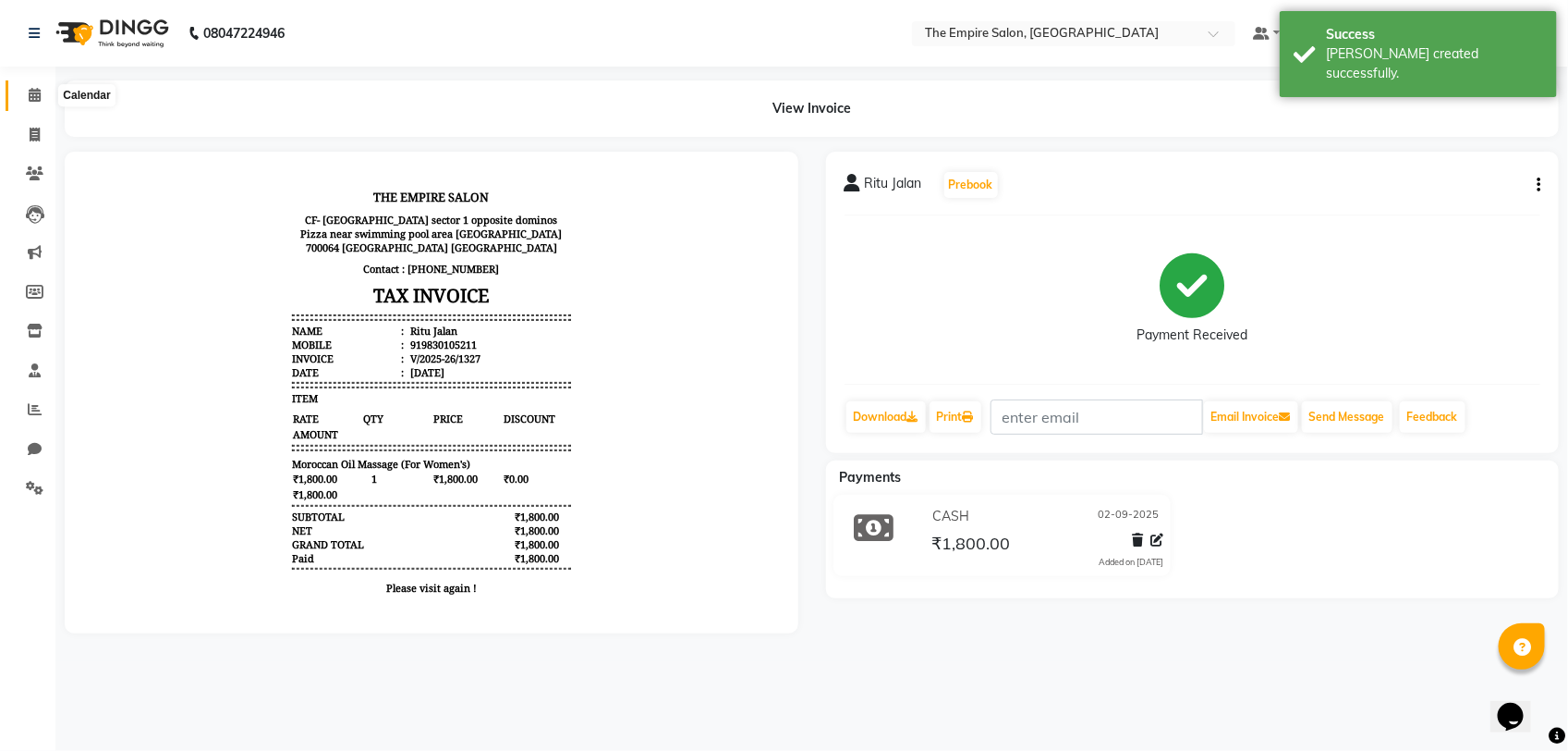
click at [43, 92] on span at bounding box center [34, 95] width 32 height 21
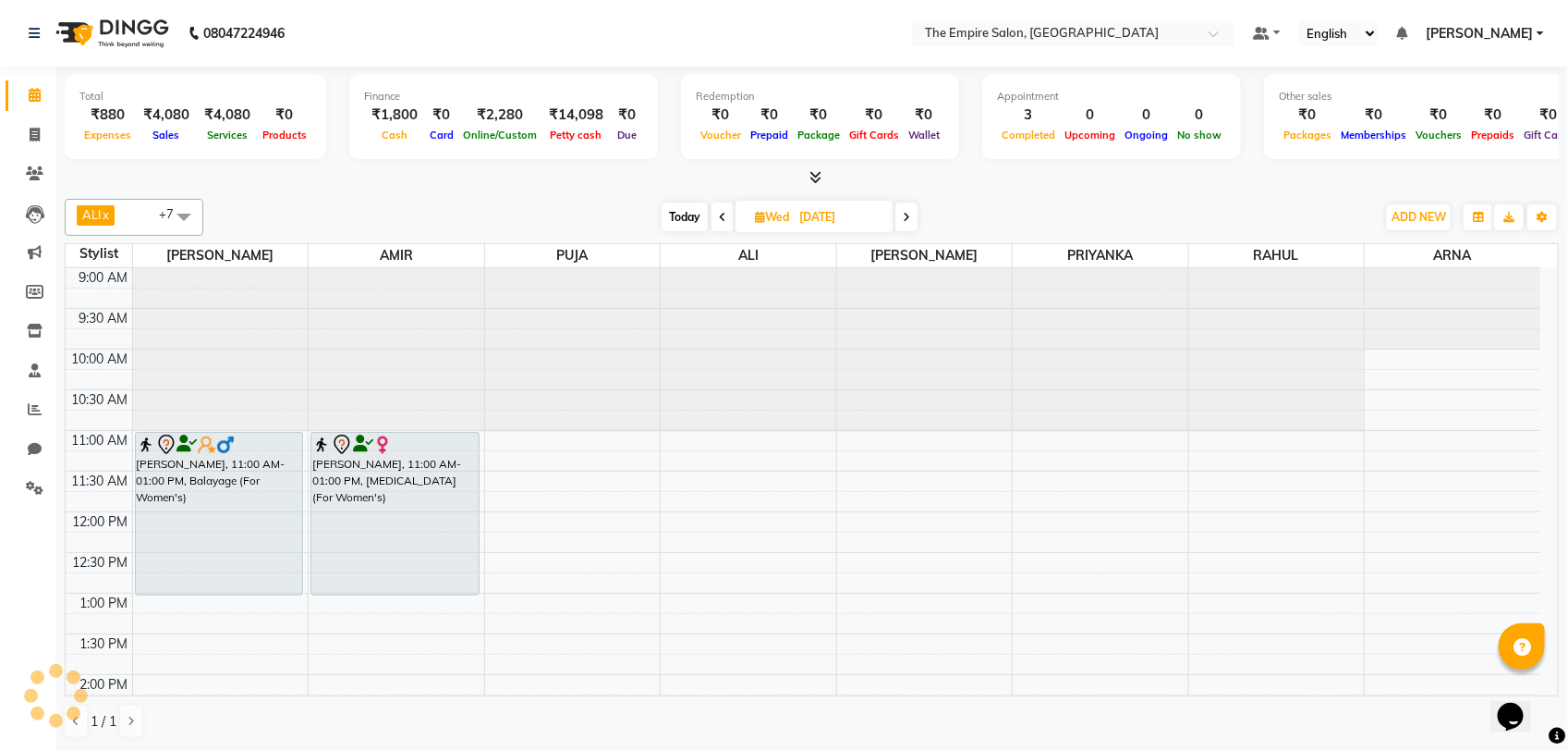
click at [982, 123] on div "Appointment 3 Completed 0 Upcoming 0 Ongoing 0 No show" at bounding box center [1111, 116] width 259 height 85
click at [694, 220] on span "Today" at bounding box center [684, 217] width 47 height 29
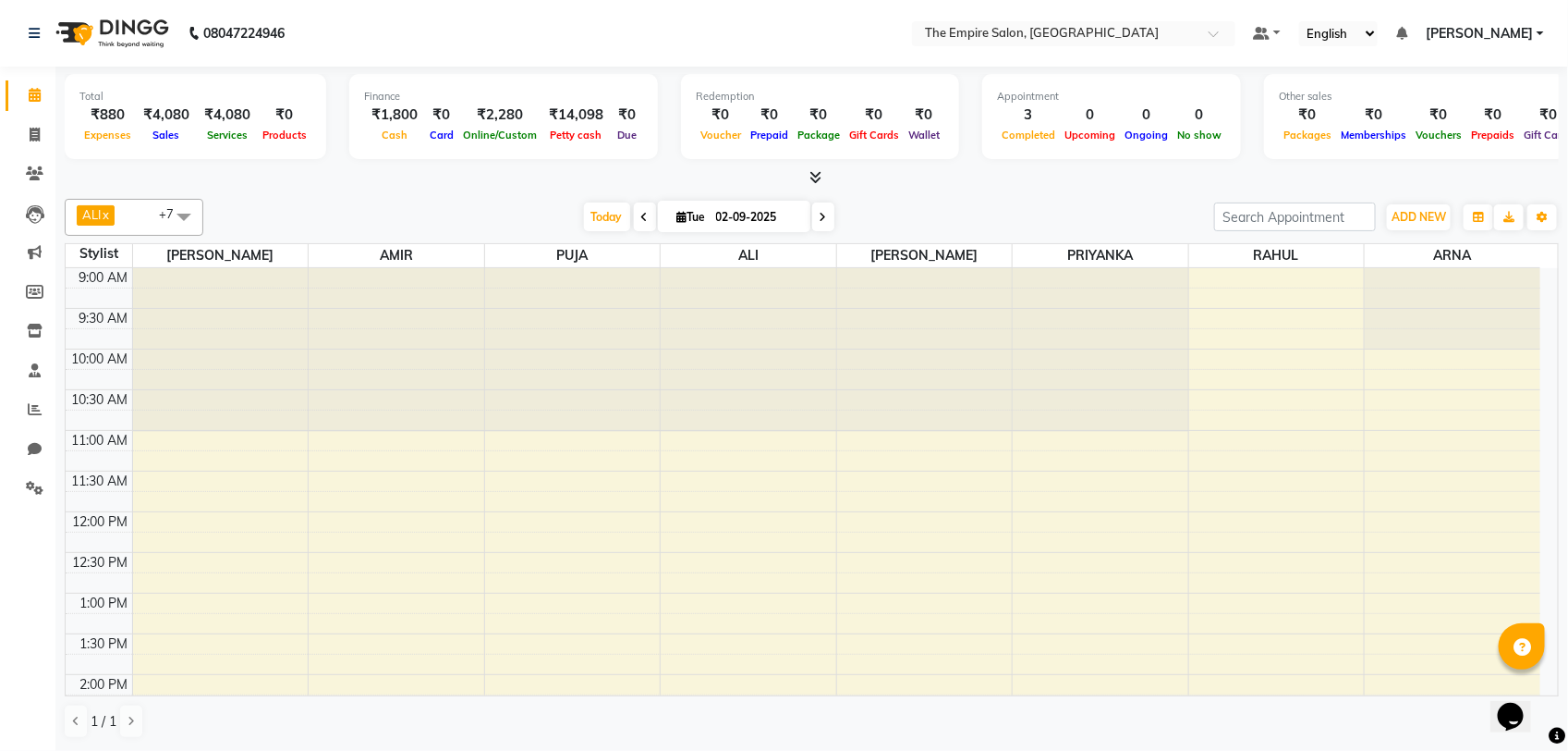
click at [963, 210] on div "Today Tue 02-09-2025" at bounding box center [708, 217] width 992 height 28
click at [598, 219] on span "Today" at bounding box center [607, 217] width 47 height 29
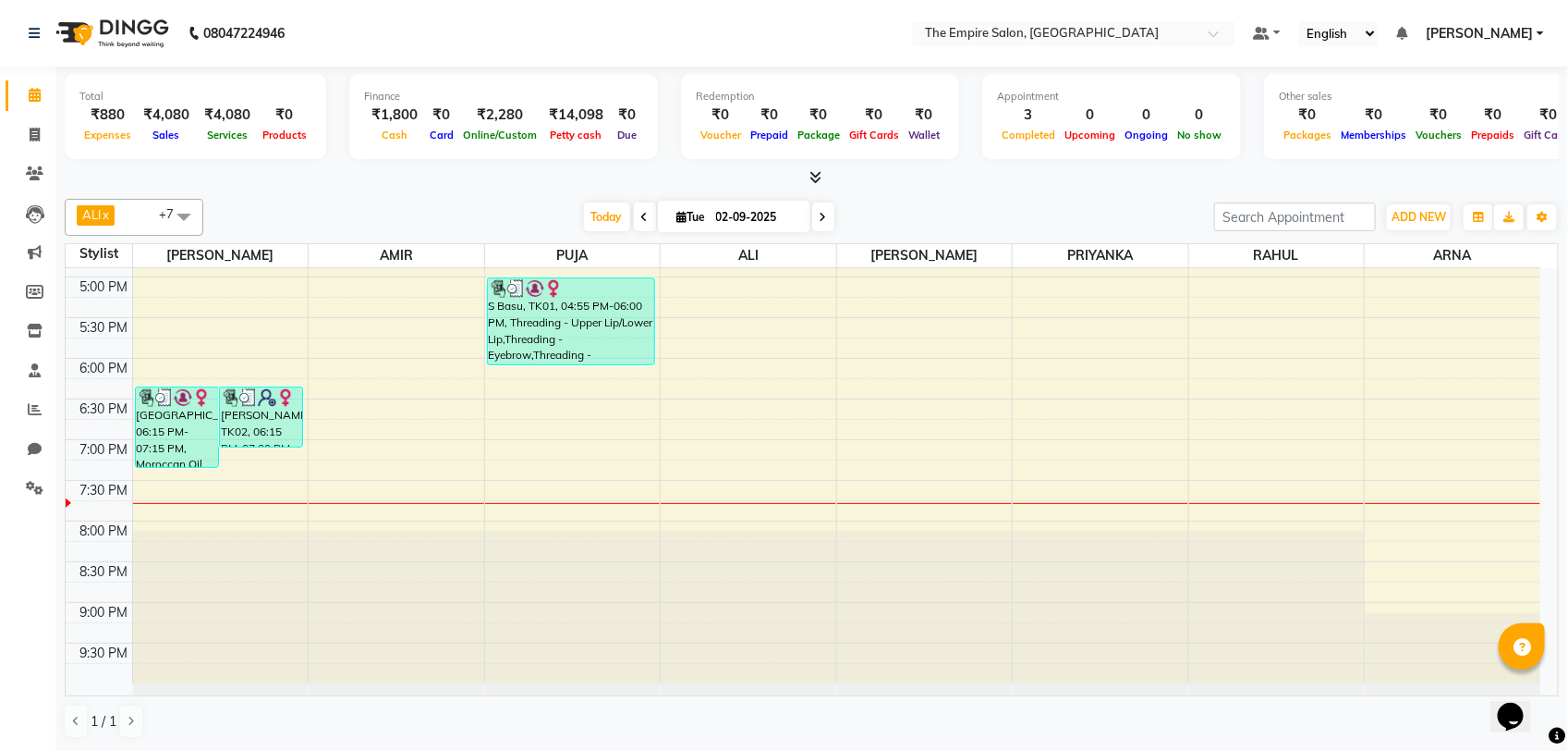
click at [833, 202] on div "ALI x AMIR x ANIKET x MOHSIN x ARNA x RAHUL x PUJA x PRIYANKA x +7 Select All A…" at bounding box center [812, 217] width 1494 height 37
click at [830, 213] on span at bounding box center [823, 217] width 22 height 29
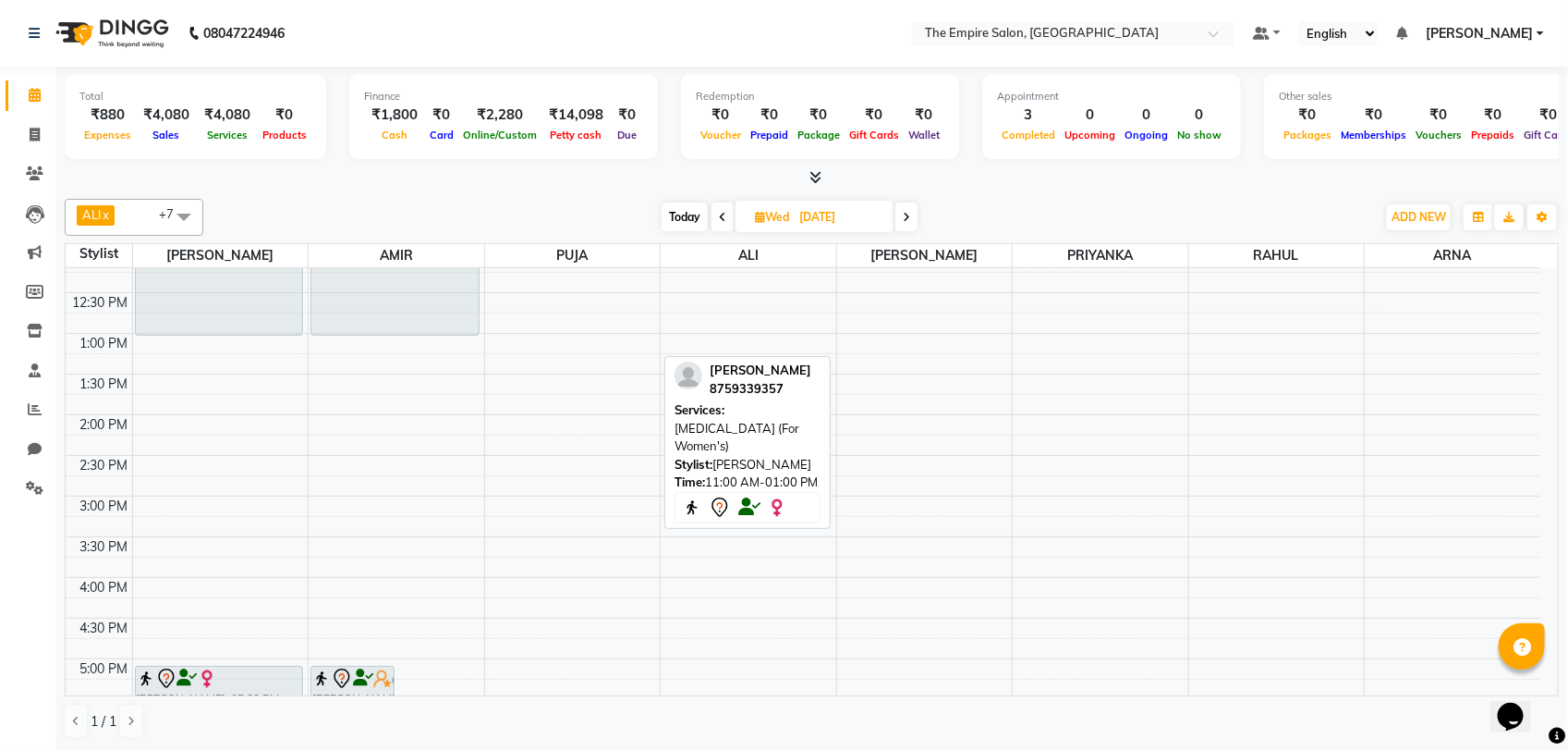
scroll to position [0, 0]
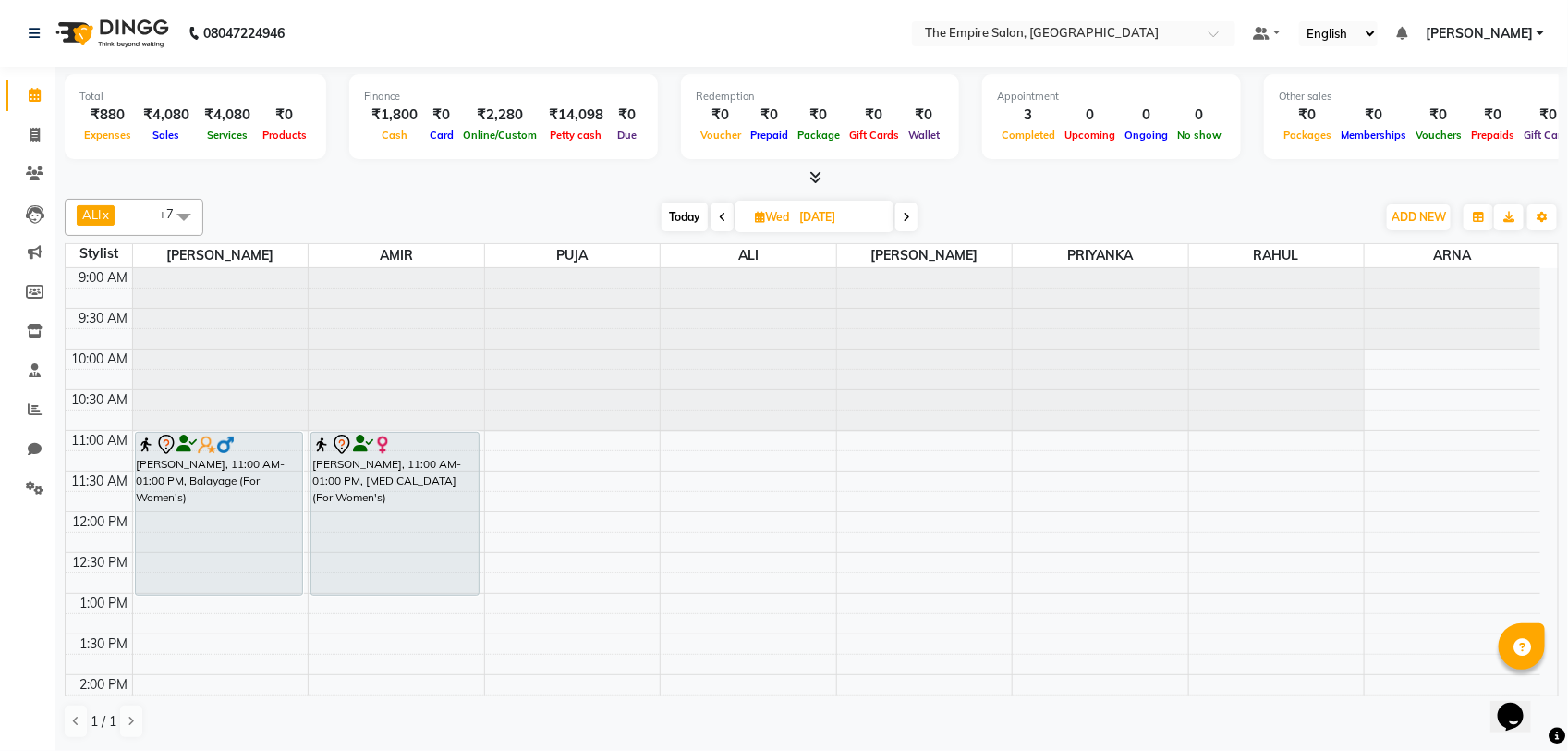
click at [690, 214] on span "Today" at bounding box center [684, 217] width 47 height 29
type input "02-09-2025"
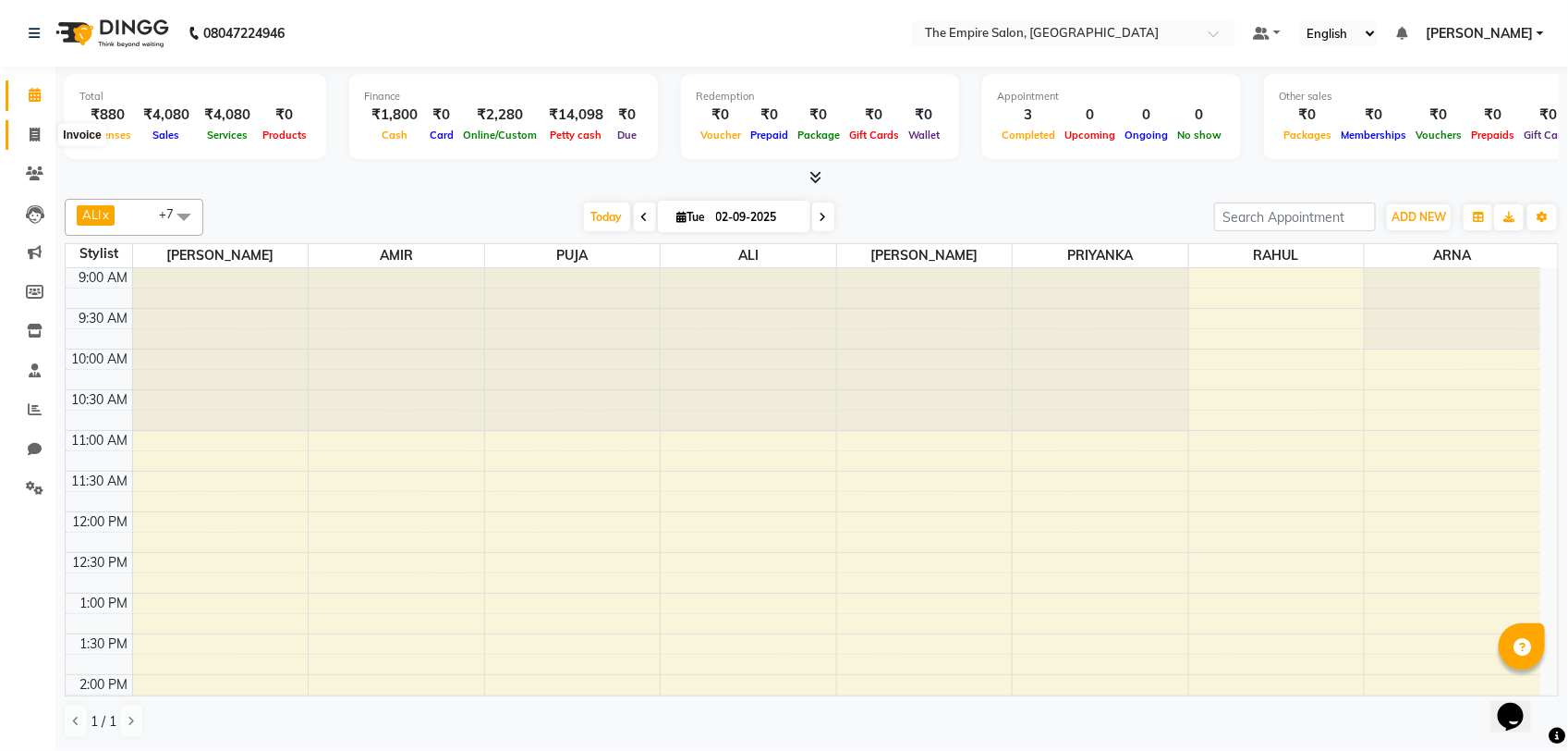
click at [30, 130] on icon at bounding box center [34, 134] width 10 height 14
select select "8221"
select select "service"
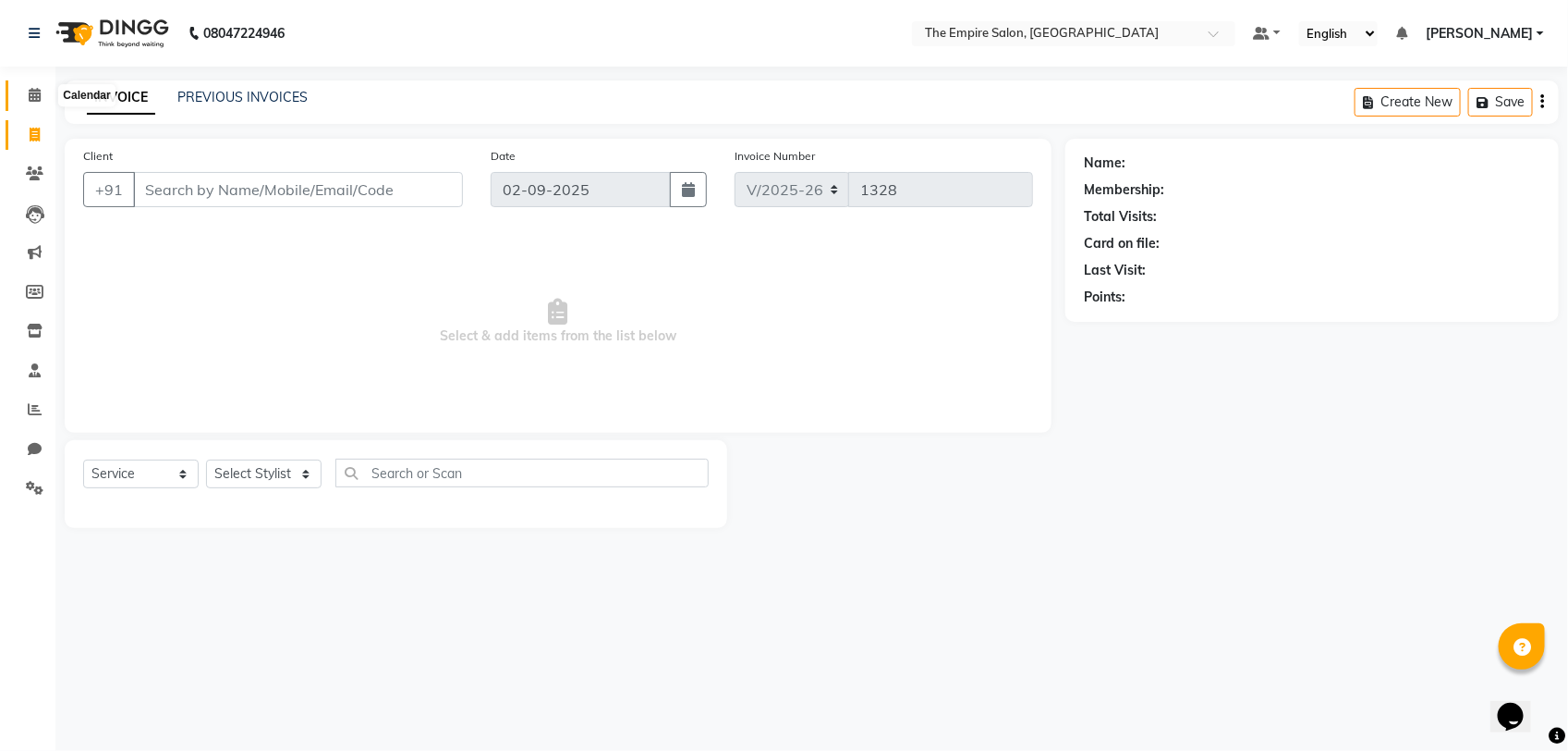
click at [38, 90] on icon at bounding box center [34, 94] width 12 height 14
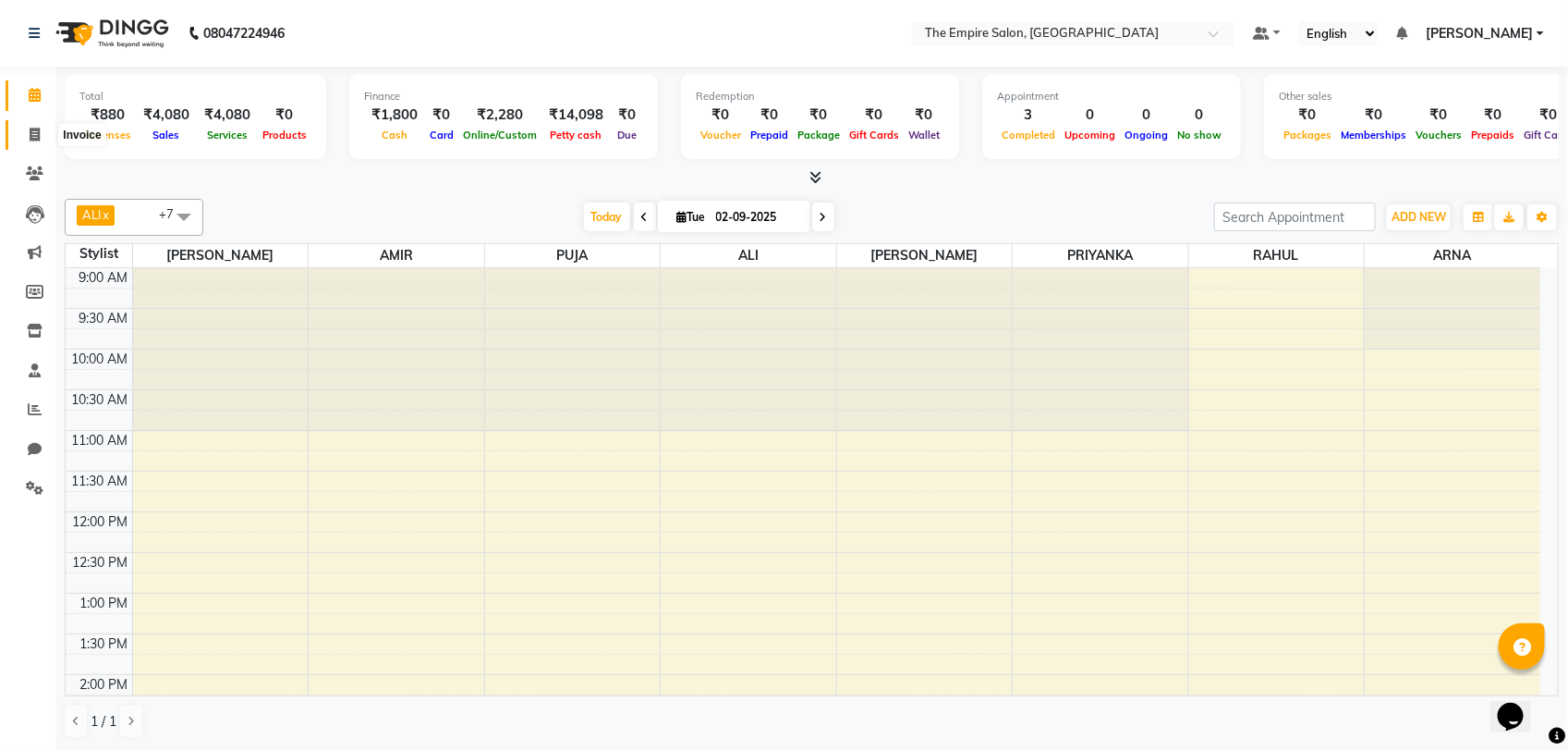
click at [38, 144] on span at bounding box center [34, 135] width 32 height 21
select select "service"
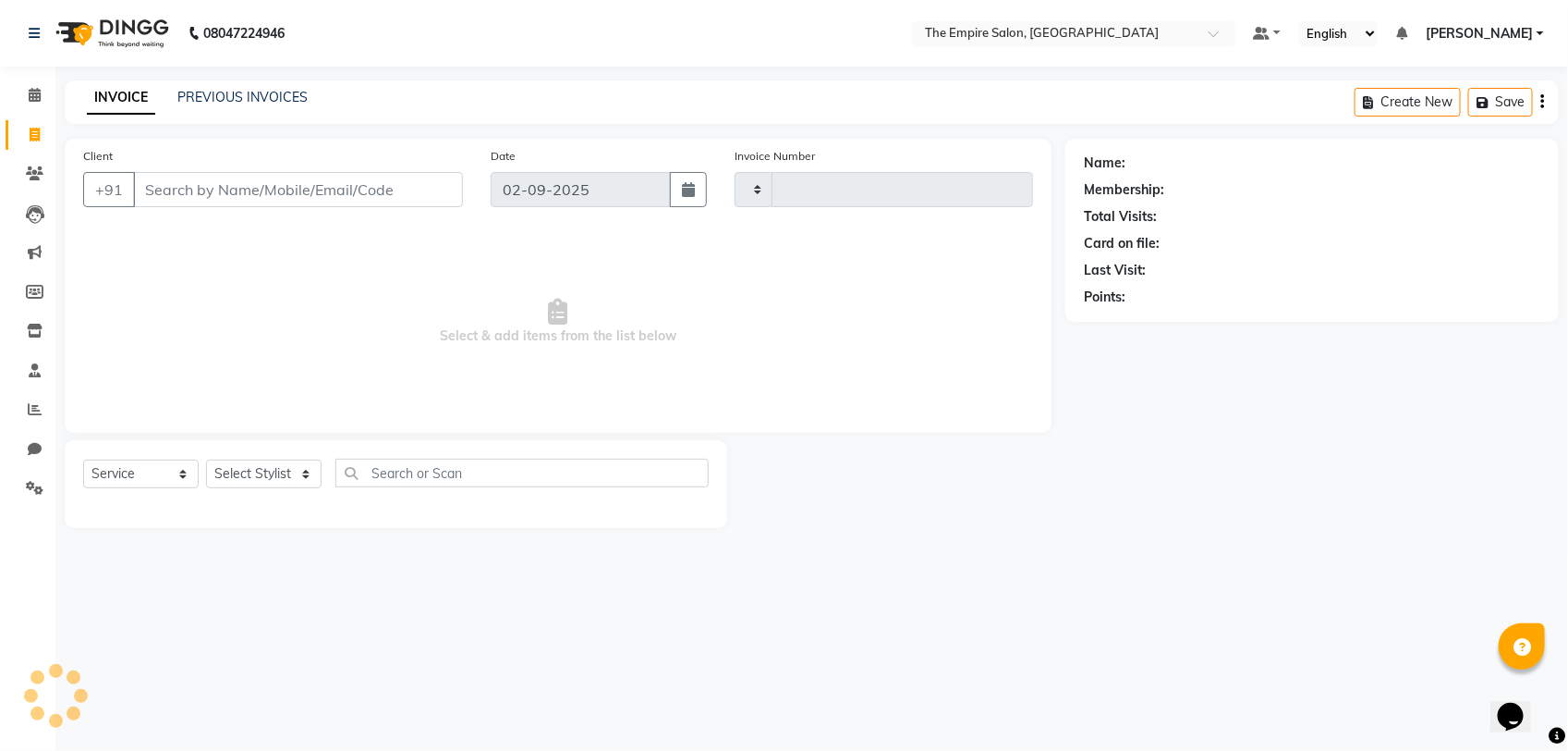
type input "1328"
select select "8221"
click at [385, 471] on input "text" at bounding box center [522, 473] width 373 height 29
type input "saree"
click at [288, 476] on select "Select Stylist ALI AMIR ANIKET ARNA BISWAJIT DHRUV MOHSIN NIBEDITA PRIYANKA PUJ…" at bounding box center [264, 474] width 115 height 29
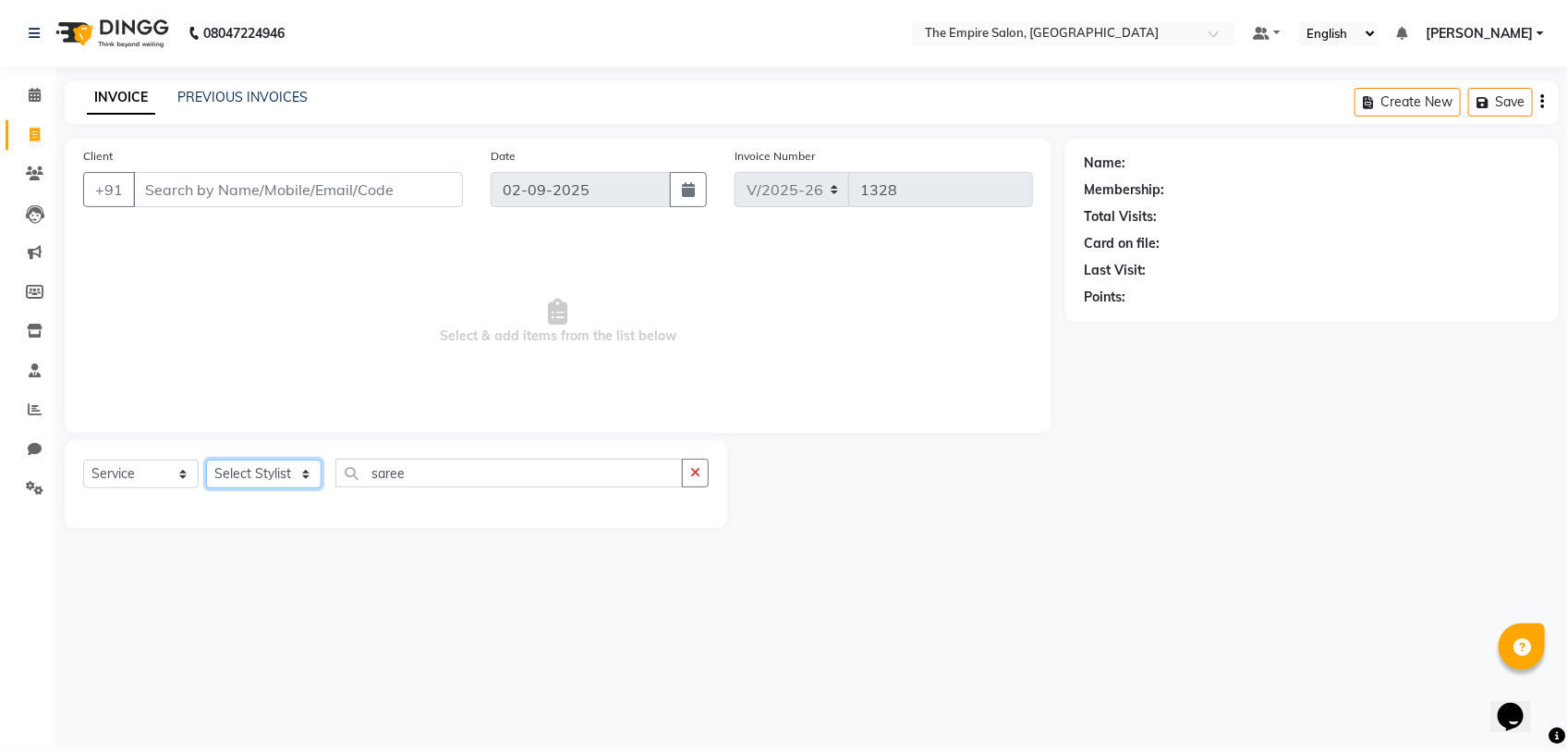
select select "78691"
click at [206, 460] on select "Select Stylist ALI AMIR ANIKET ARNA BISWAJIT DHRUV MOHSIN NIBEDITA PRIYANKA PUJ…" at bounding box center [264, 474] width 115 height 29
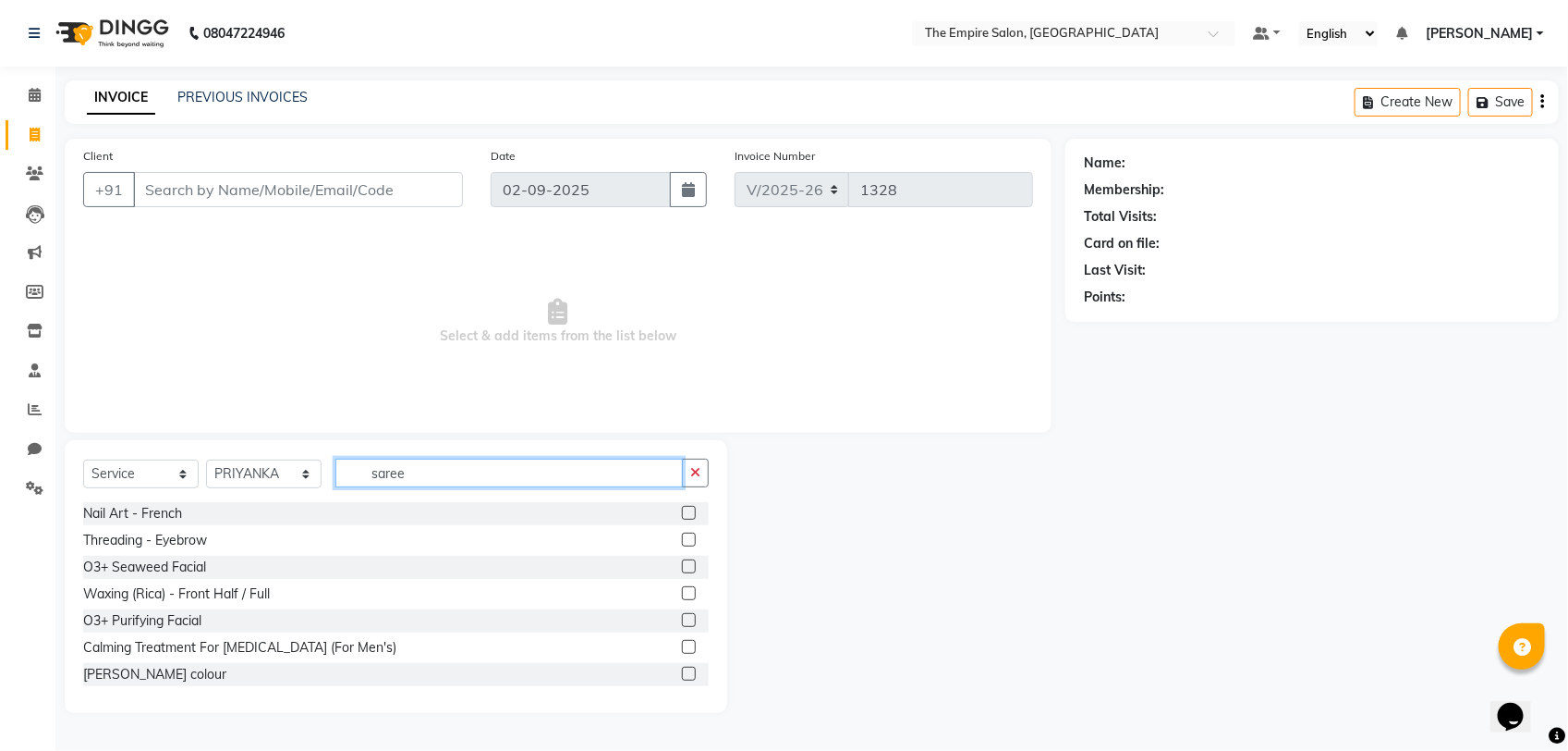
drag, startPoint x: 483, startPoint y: 467, endPoint x: 358, endPoint y: 485, distance: 126.3
click at [358, 485] on input "saree" at bounding box center [509, 473] width 347 height 29
click at [246, 468] on select "Select Stylist ALI AMIR ANIKET ARNA BISWAJIT DHRUV MOHSIN NIBEDITA PRIYANKA PUJ…" at bounding box center [264, 474] width 115 height 29
click at [206, 460] on select "Select Stylist ALI AMIR ANIKET ARNA BISWAJIT DHRUV MOHSIN NIBEDITA PRIYANKA PUJ…" at bounding box center [264, 474] width 115 height 29
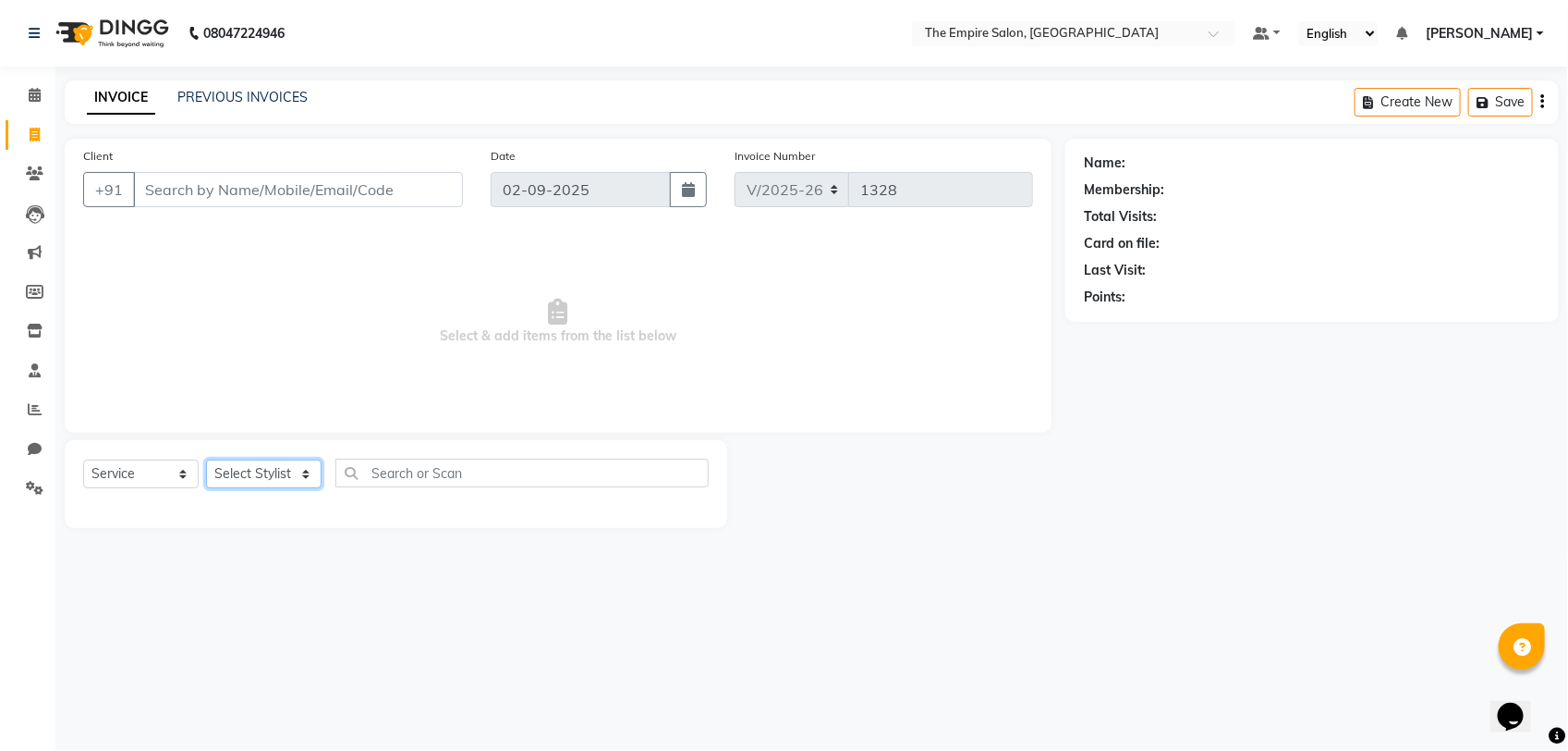
click at [254, 484] on select "Select Stylist ALI AMIR ANIKET ARNA BISWAJIT DHRUV MOHSIN NIBEDITA PRIYANKA PUJ…" at bounding box center [264, 474] width 115 height 29
select select "78686"
click at [206, 460] on select "Select Stylist ALI AMIR ANIKET ARNA BISWAJIT DHRUV MOHSIN NIBEDITA PRIYANKA PUJ…" at bounding box center [264, 474] width 115 height 29
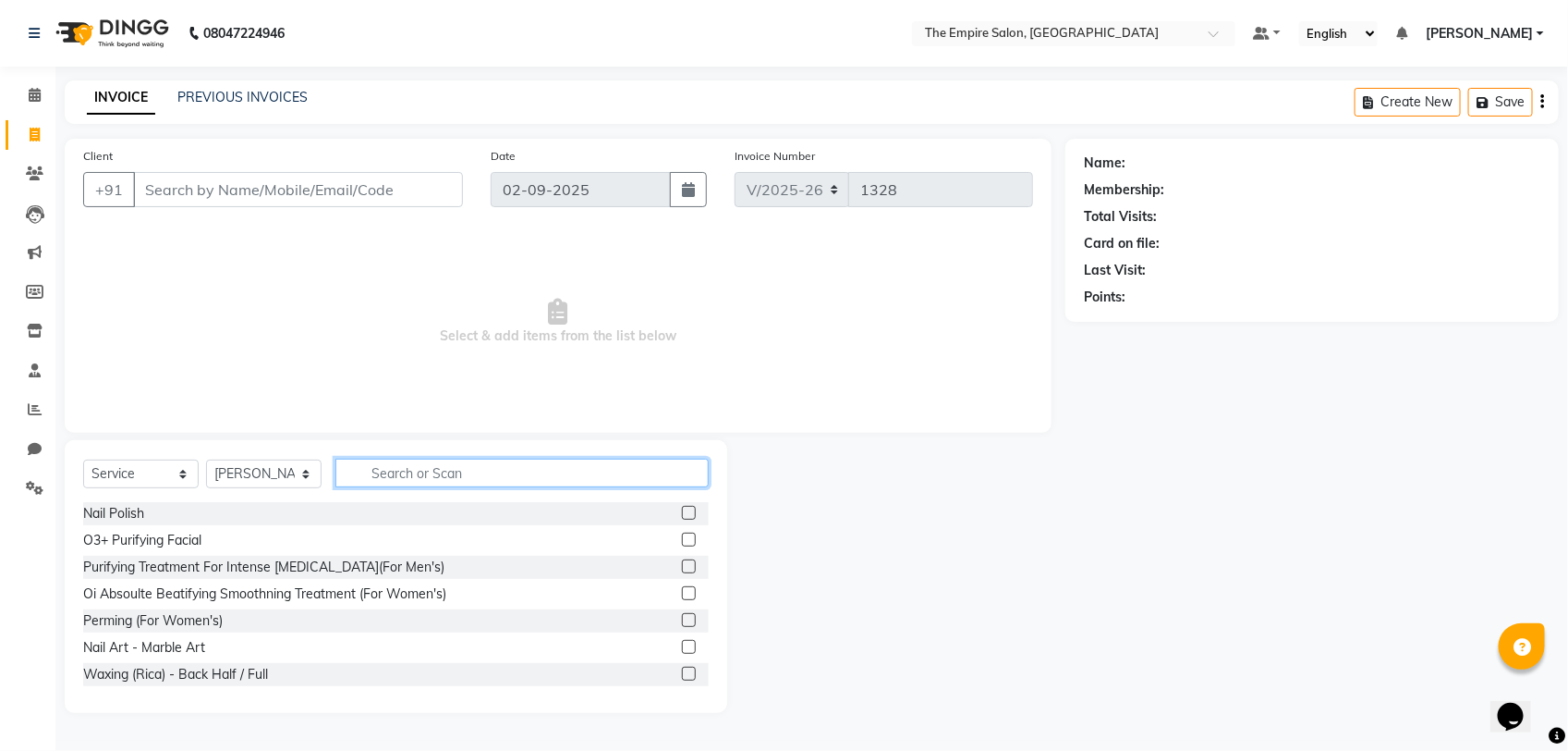
click at [496, 463] on input "text" at bounding box center [522, 473] width 373 height 29
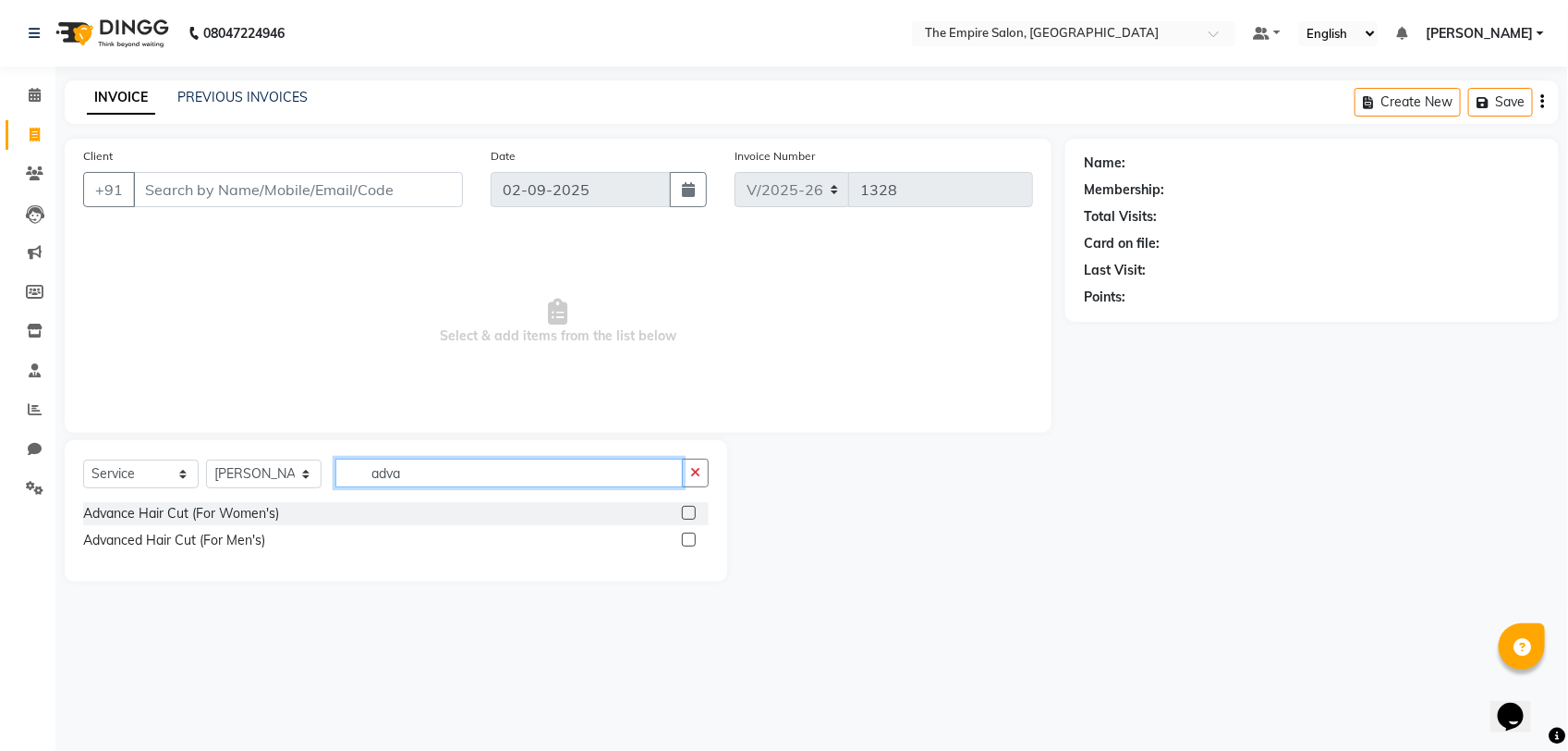
type input "adva"
click at [691, 537] on label at bounding box center [689, 539] width 14 height 14
click at [691, 537] on input "checkbox" at bounding box center [688, 540] width 12 height 12
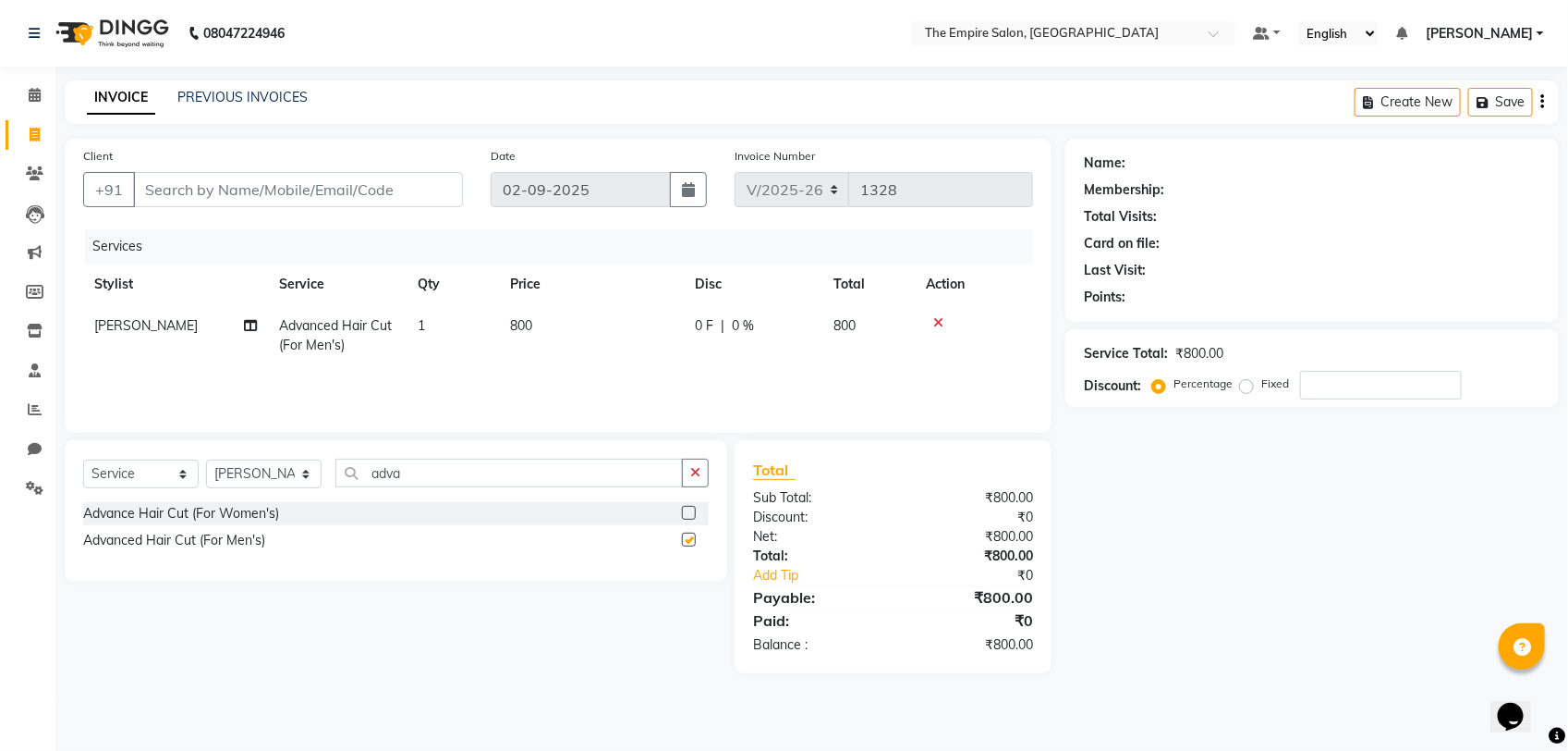
checkbox input "false"
click at [259, 173] on input "Client" at bounding box center [298, 189] width 330 height 35
type input "9"
type input "0"
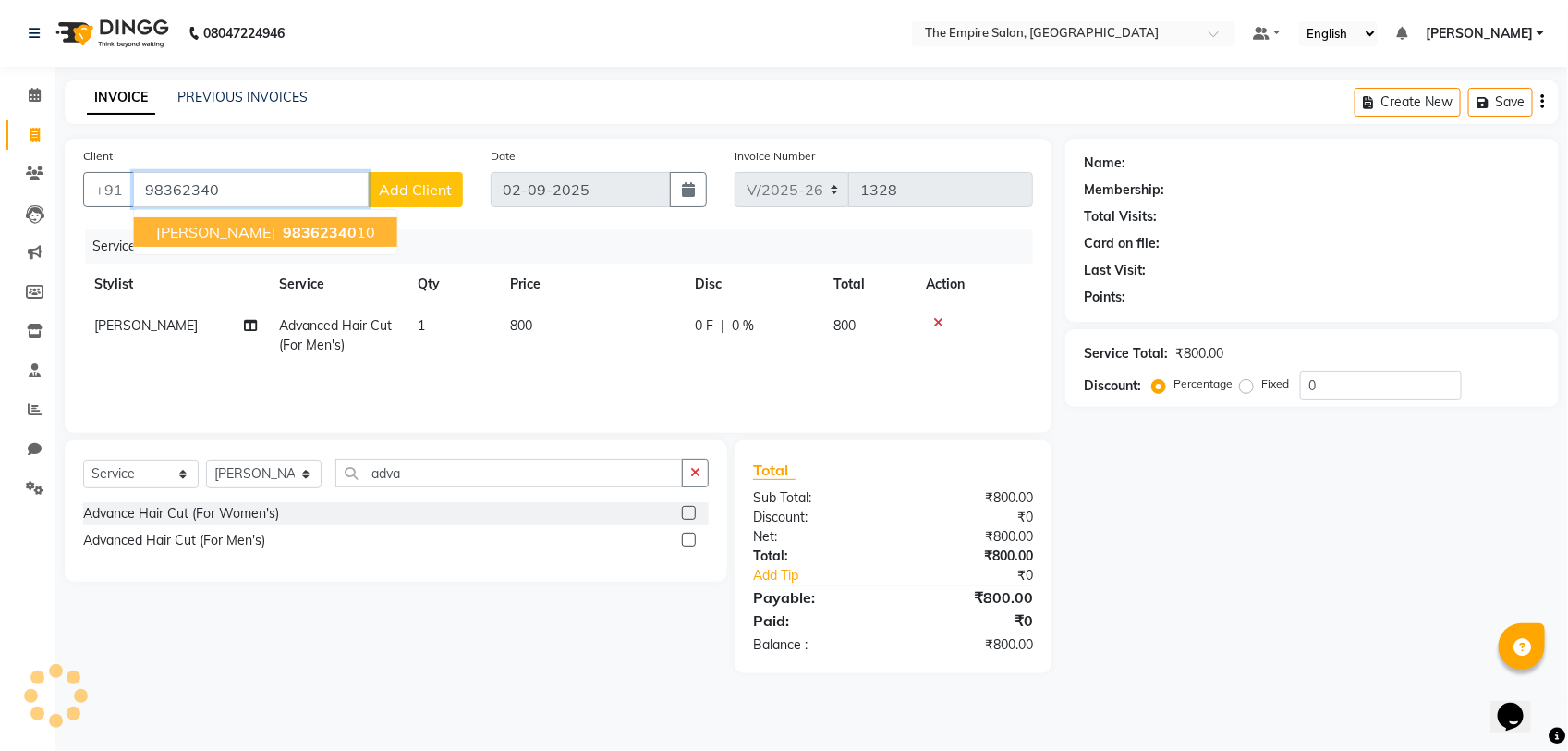
click at [306, 236] on span "98362340" at bounding box center [320, 231] width 74 height 18
type input "9836234010"
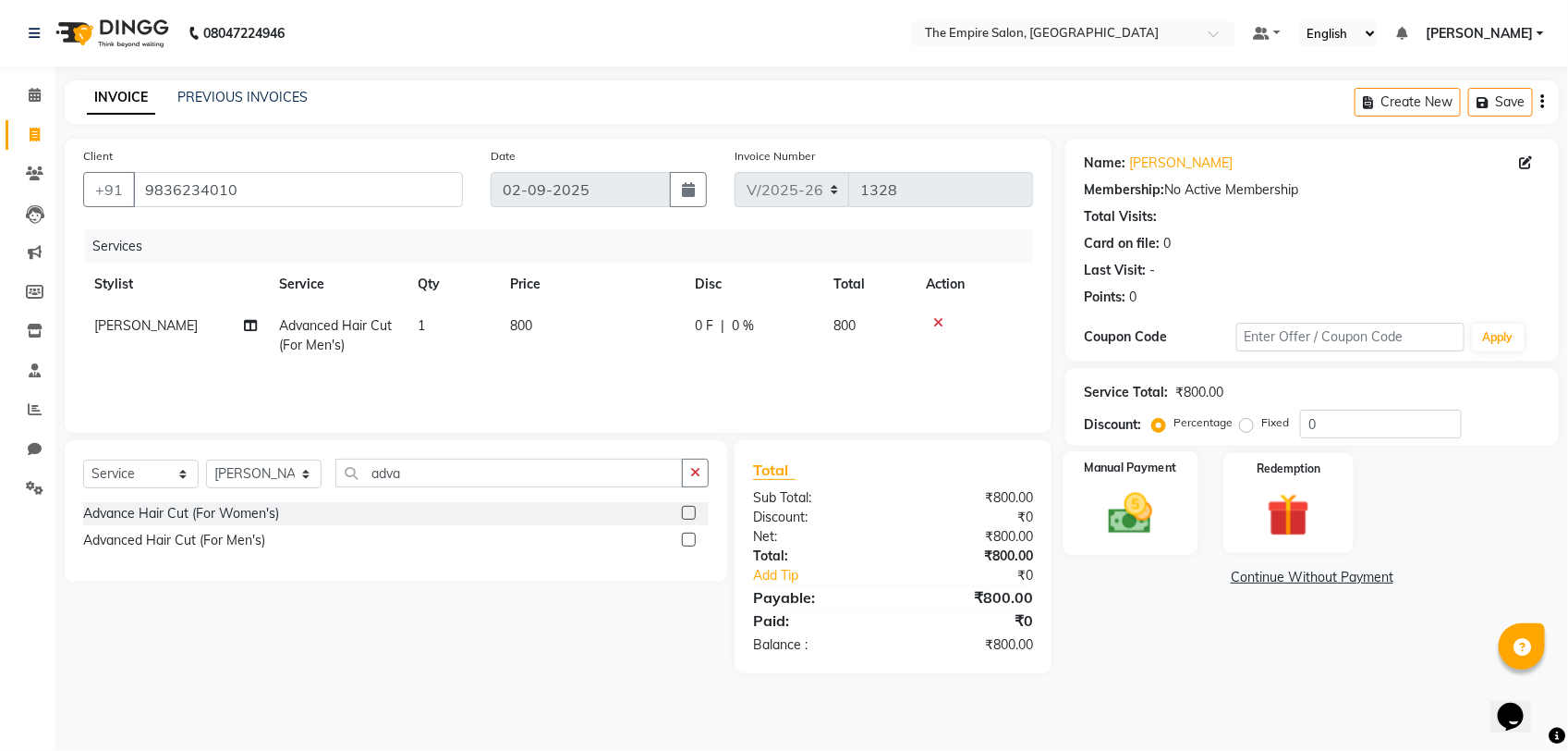
click at [1148, 490] on img at bounding box center [1130, 513] width 73 height 51
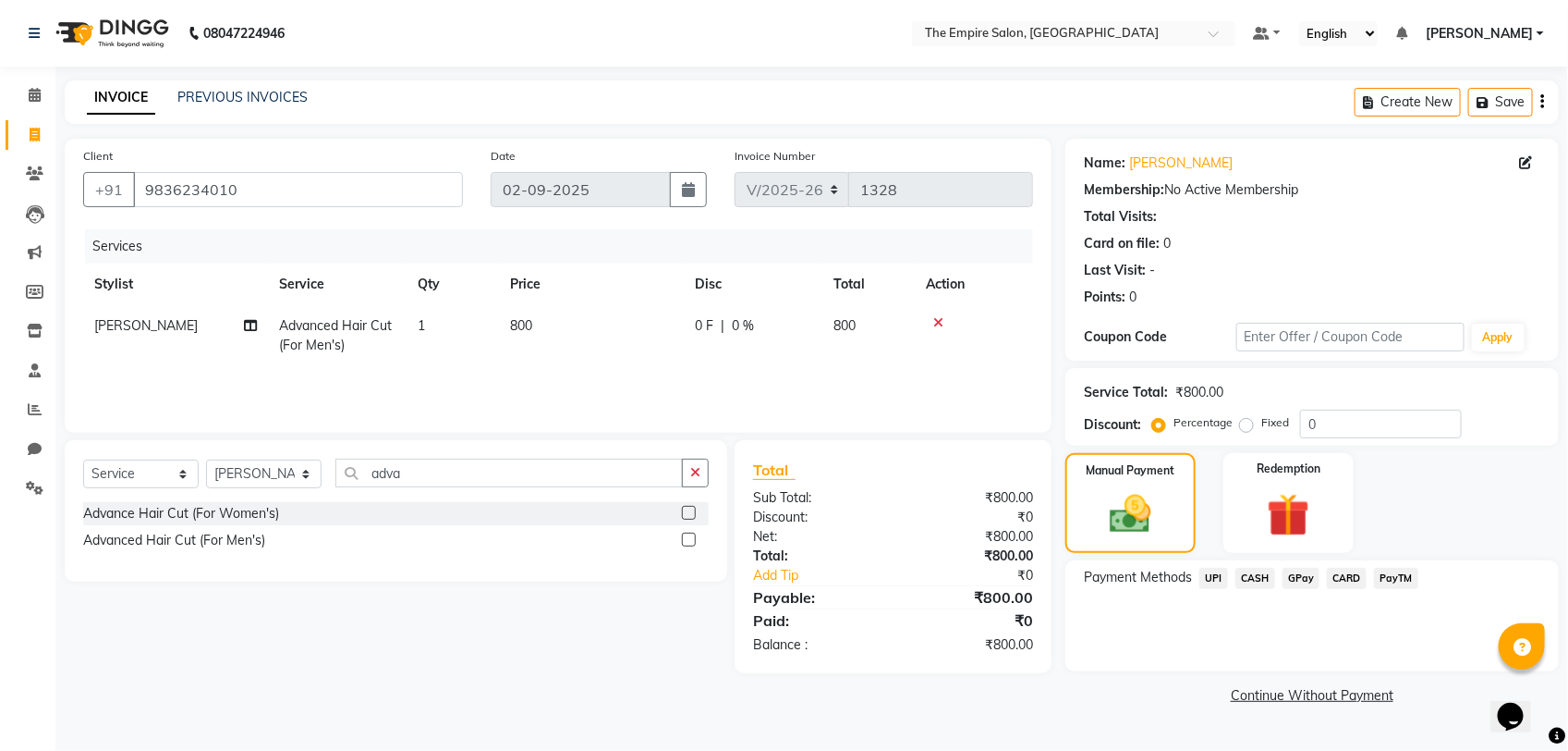
click at [1254, 578] on span "CASH" at bounding box center [1255, 578] width 40 height 21
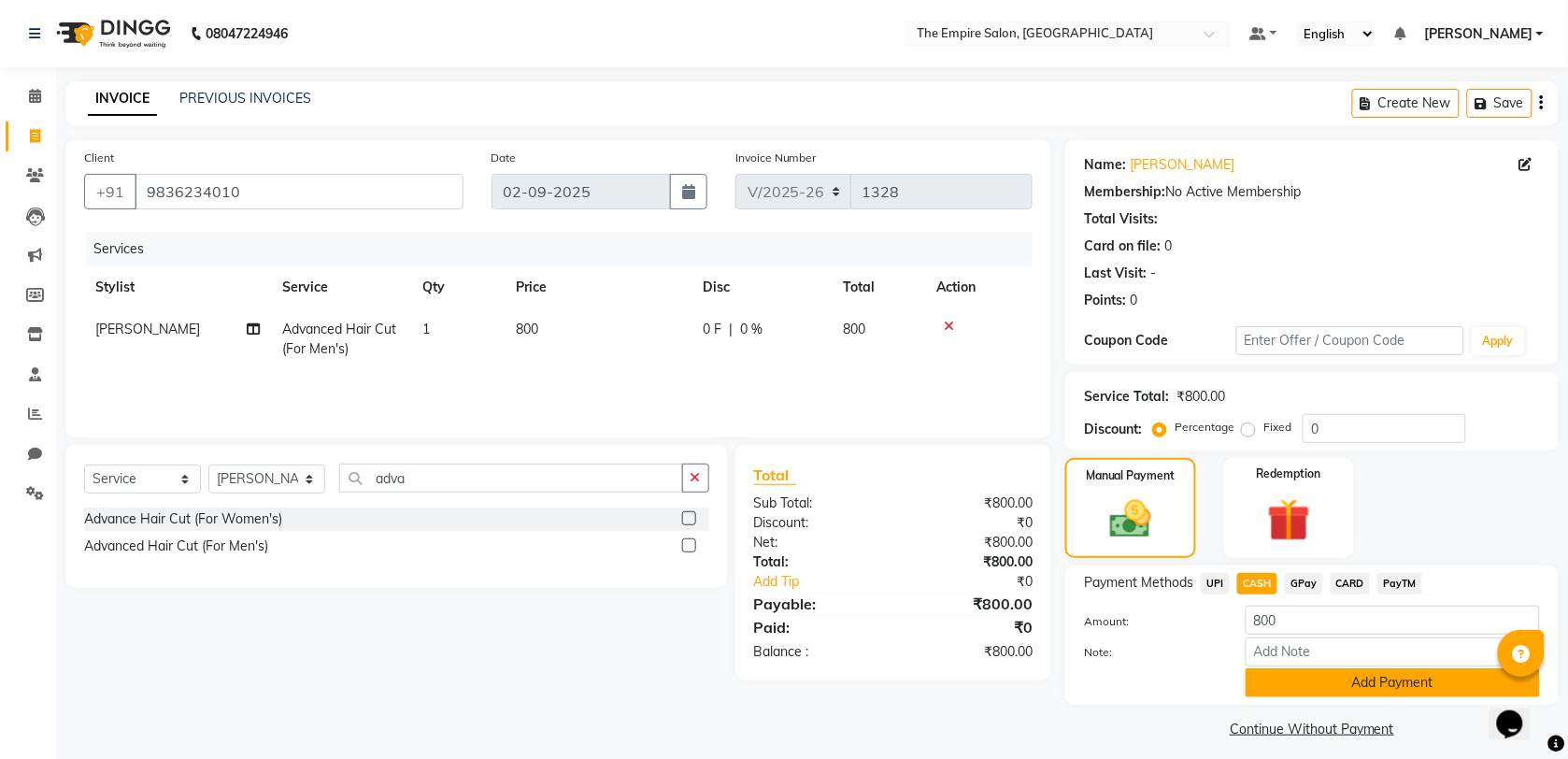
click at [1336, 677] on button "Add Payment" at bounding box center [1393, 682] width 294 height 29
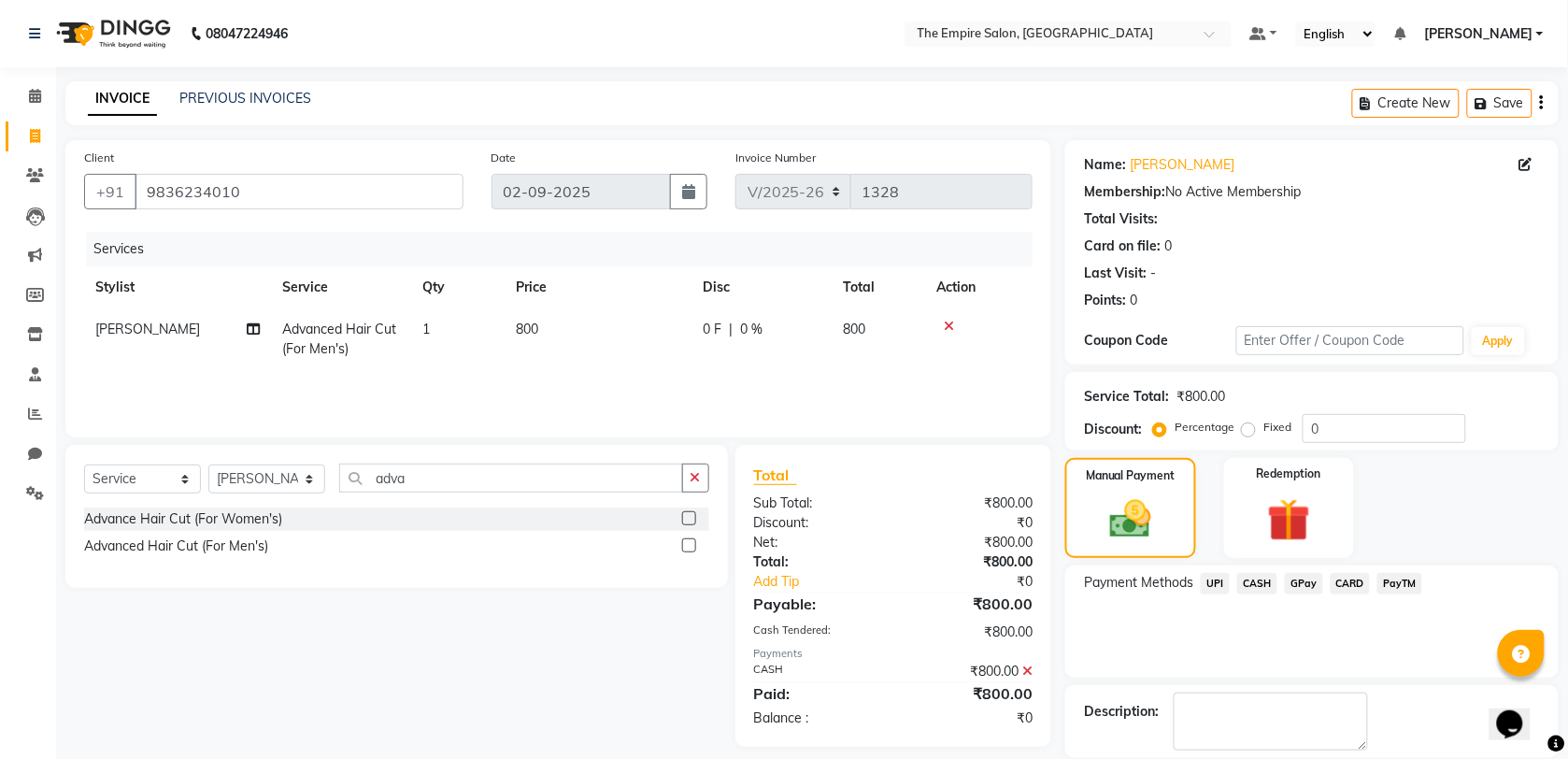
scroll to position [90, 0]
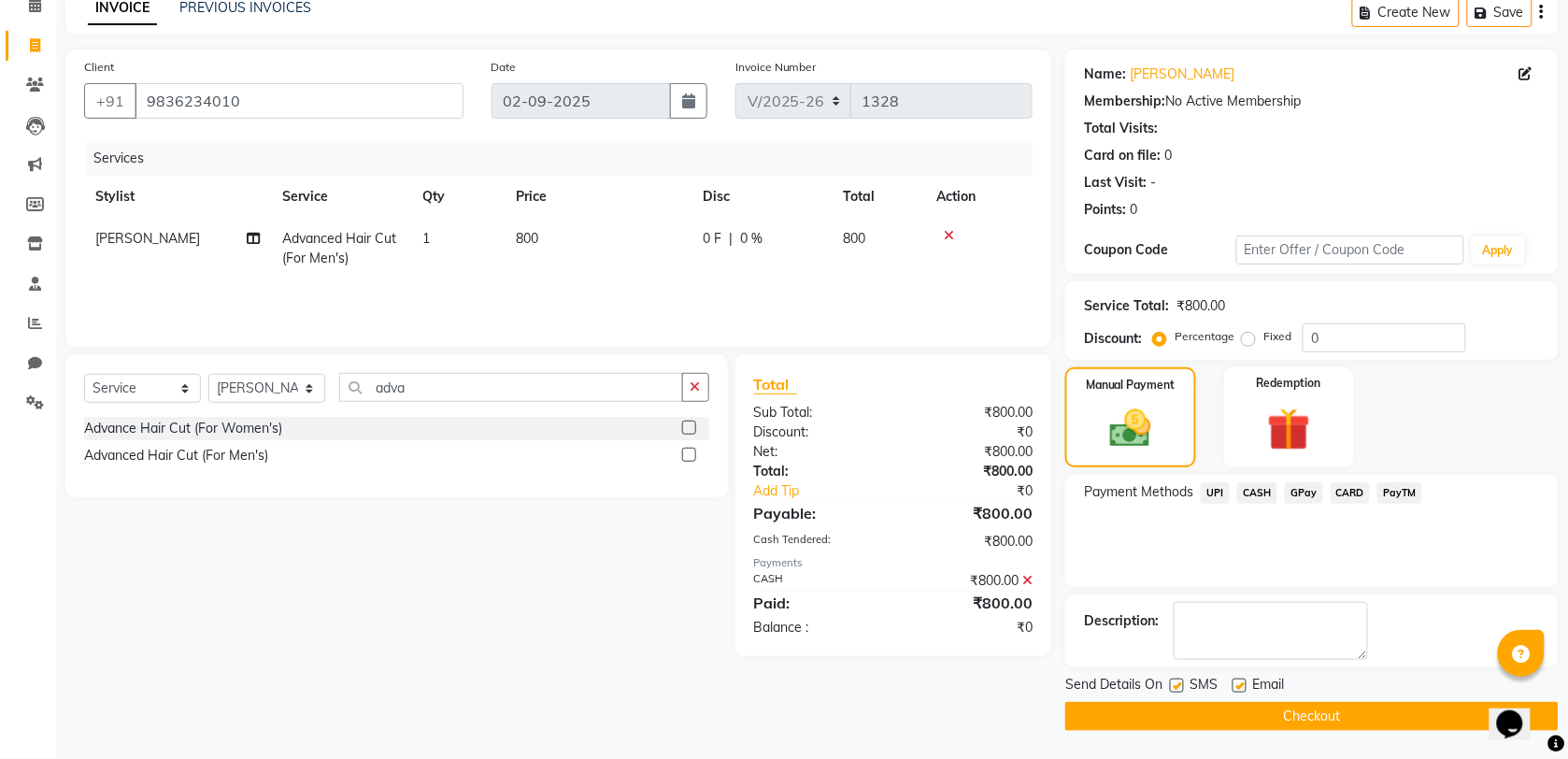
click at [1339, 721] on button "Checkout" at bounding box center [1311, 716] width 493 height 29
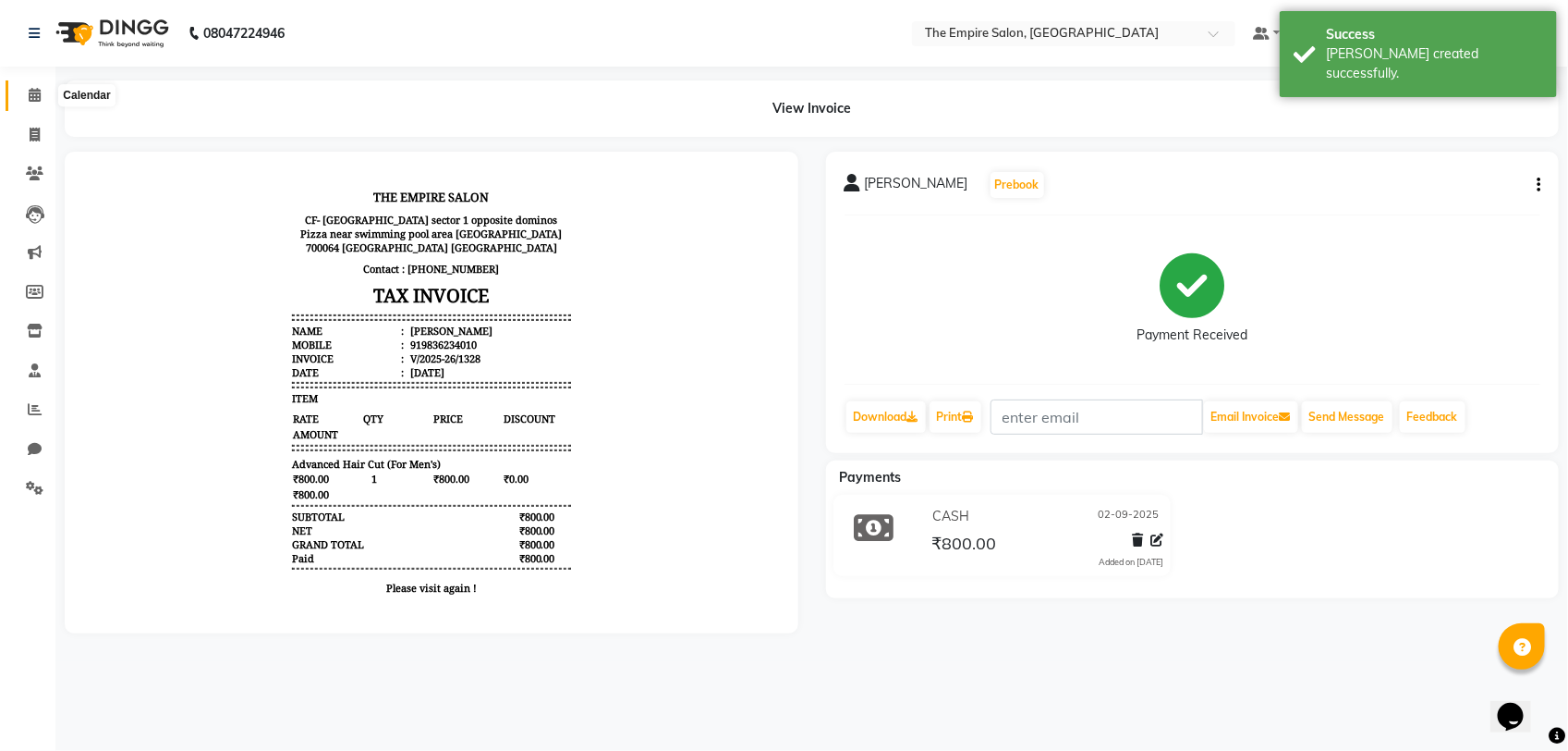
click at [29, 103] on span at bounding box center [34, 95] width 32 height 21
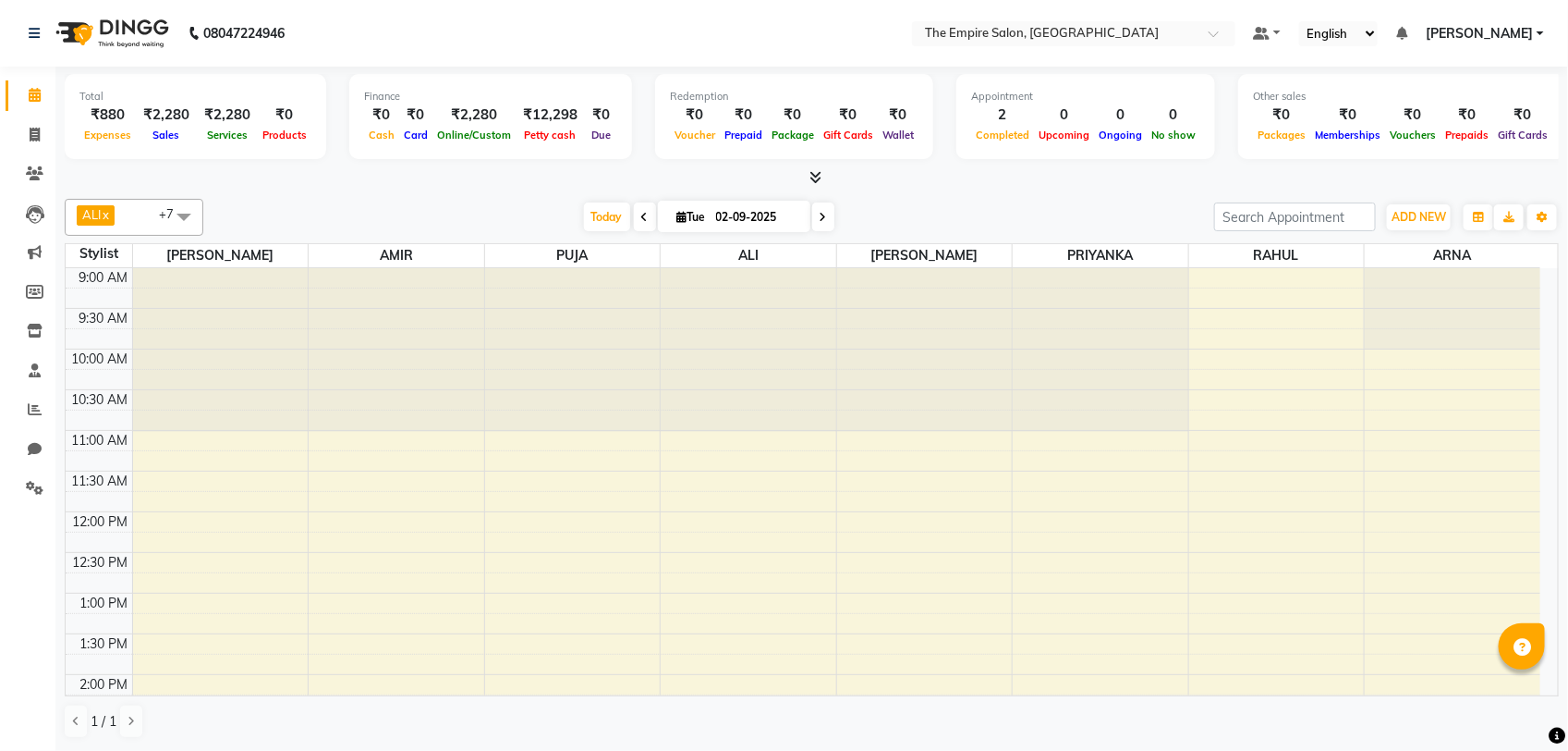
click at [819, 223] on icon at bounding box center [823, 217] width 8 height 11
type input "[DATE]"
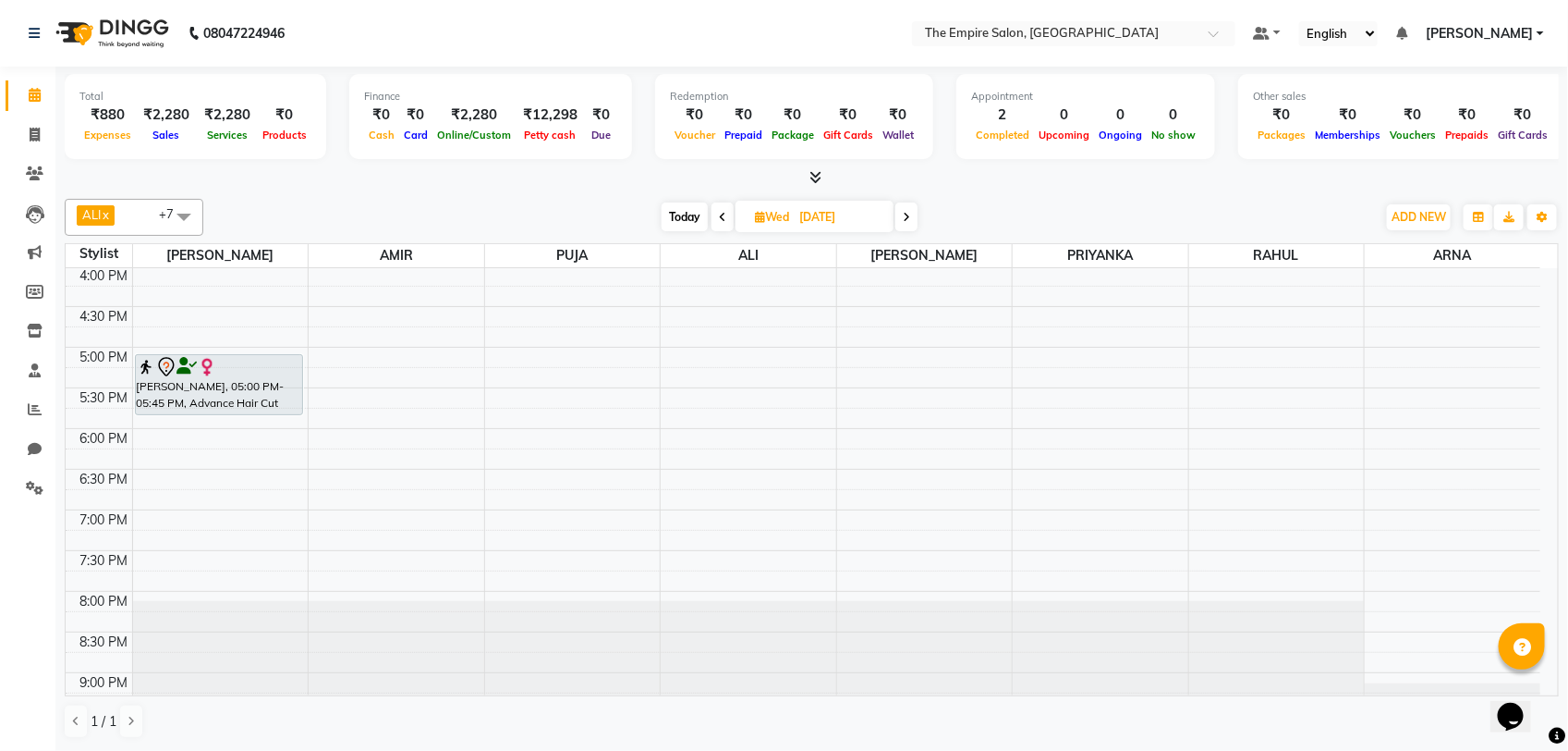
scroll to position [578, 0]
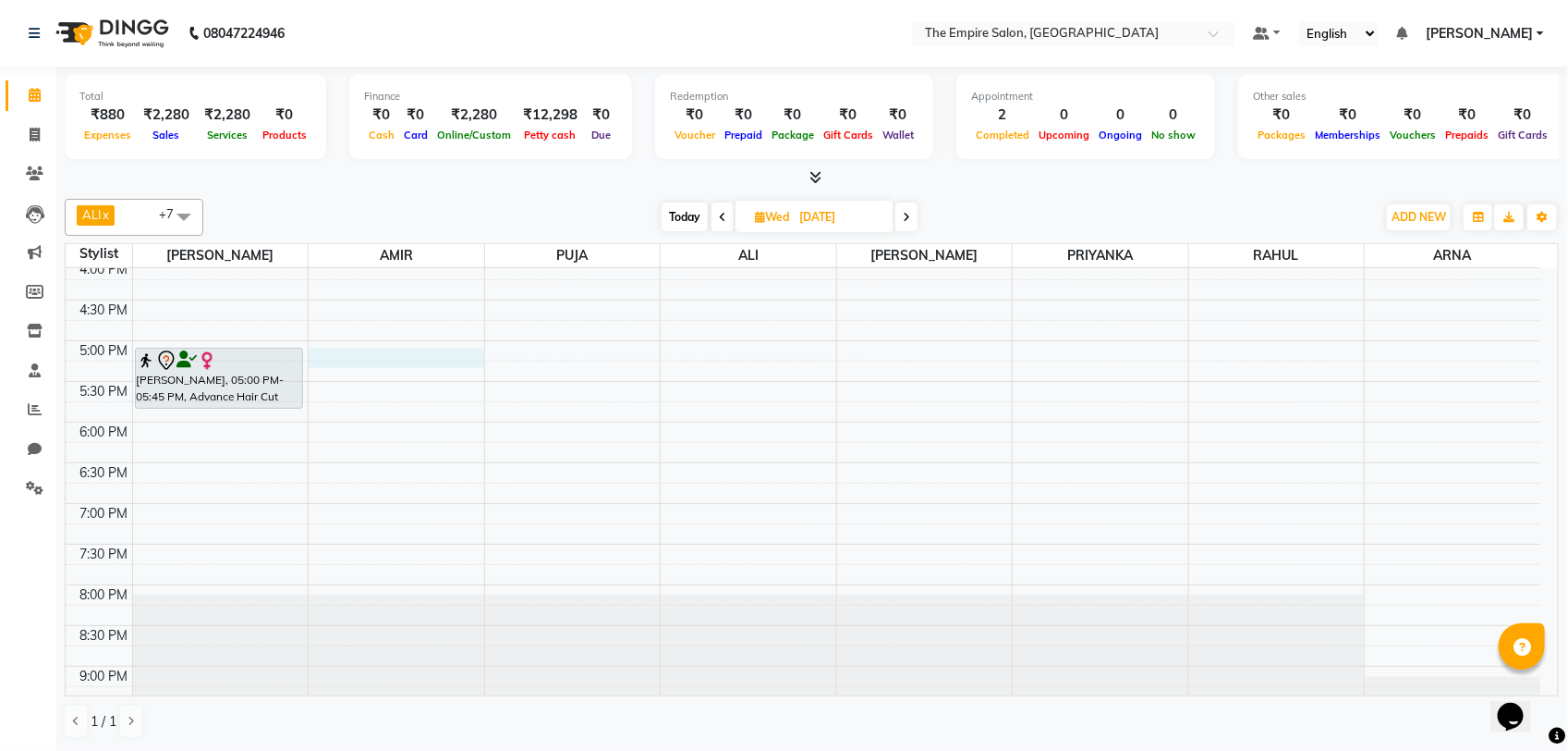
click at [346, 358] on div "9:00 AM 9:30 AM 10:00 AM 10:30 AM 11:00 AM 11:30 AM 12:00 PM 12:30 PM 1:00 PM 1…" at bounding box center [803, 219] width 1475 height 1057
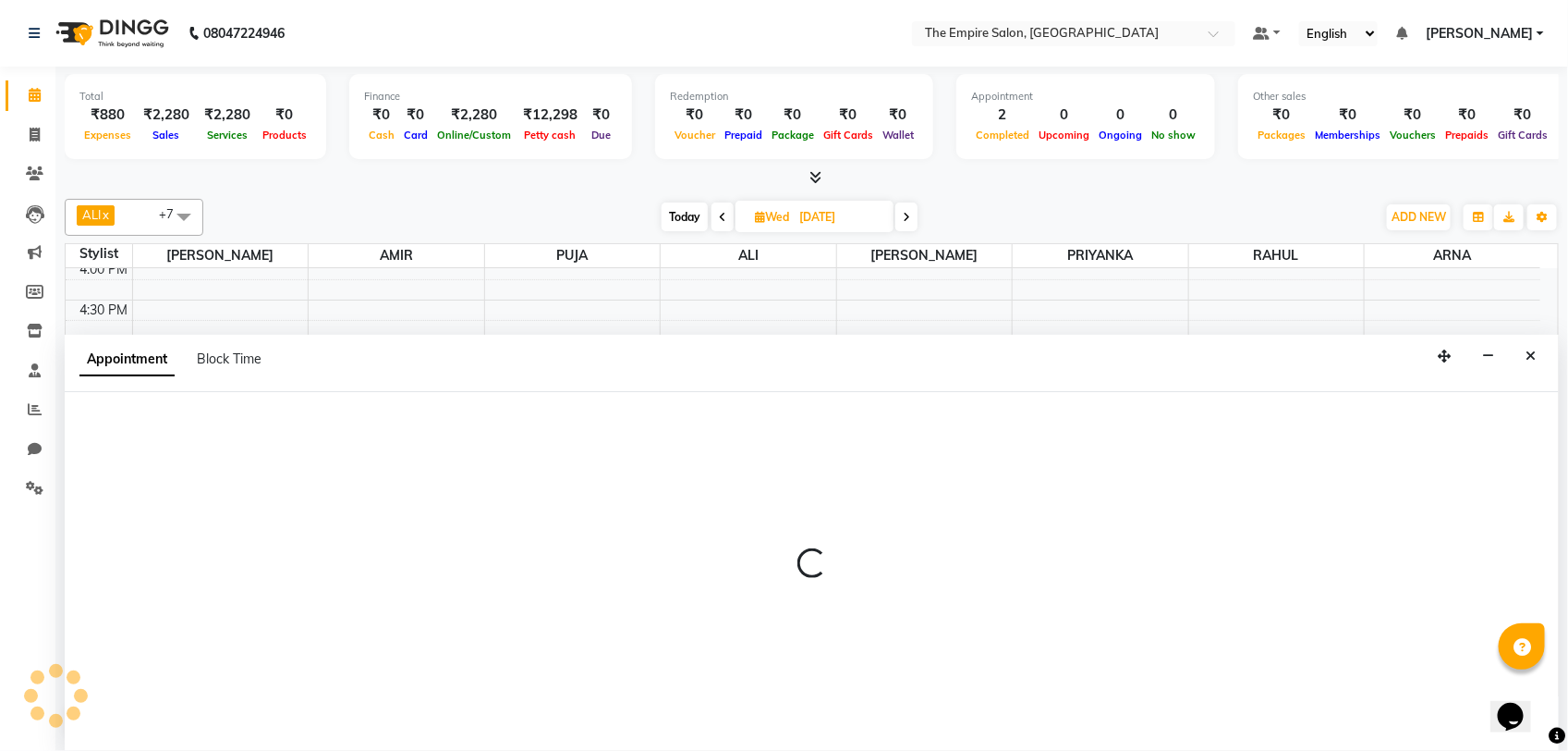
select select "78687"
select select "1020"
select select "tentative"
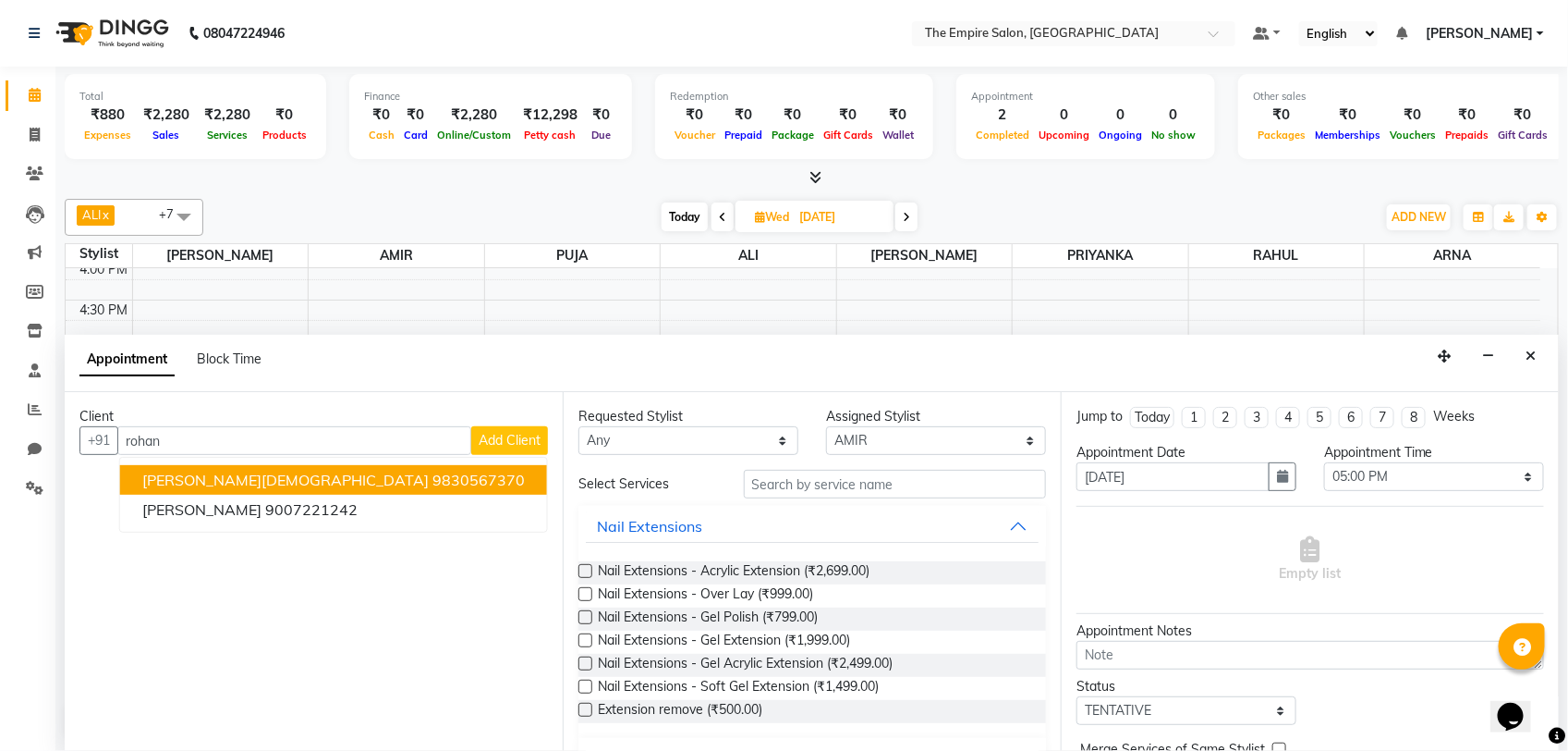
click at [433, 479] on ngb-highlight "9830567370" at bounding box center [479, 479] width 92 height 18
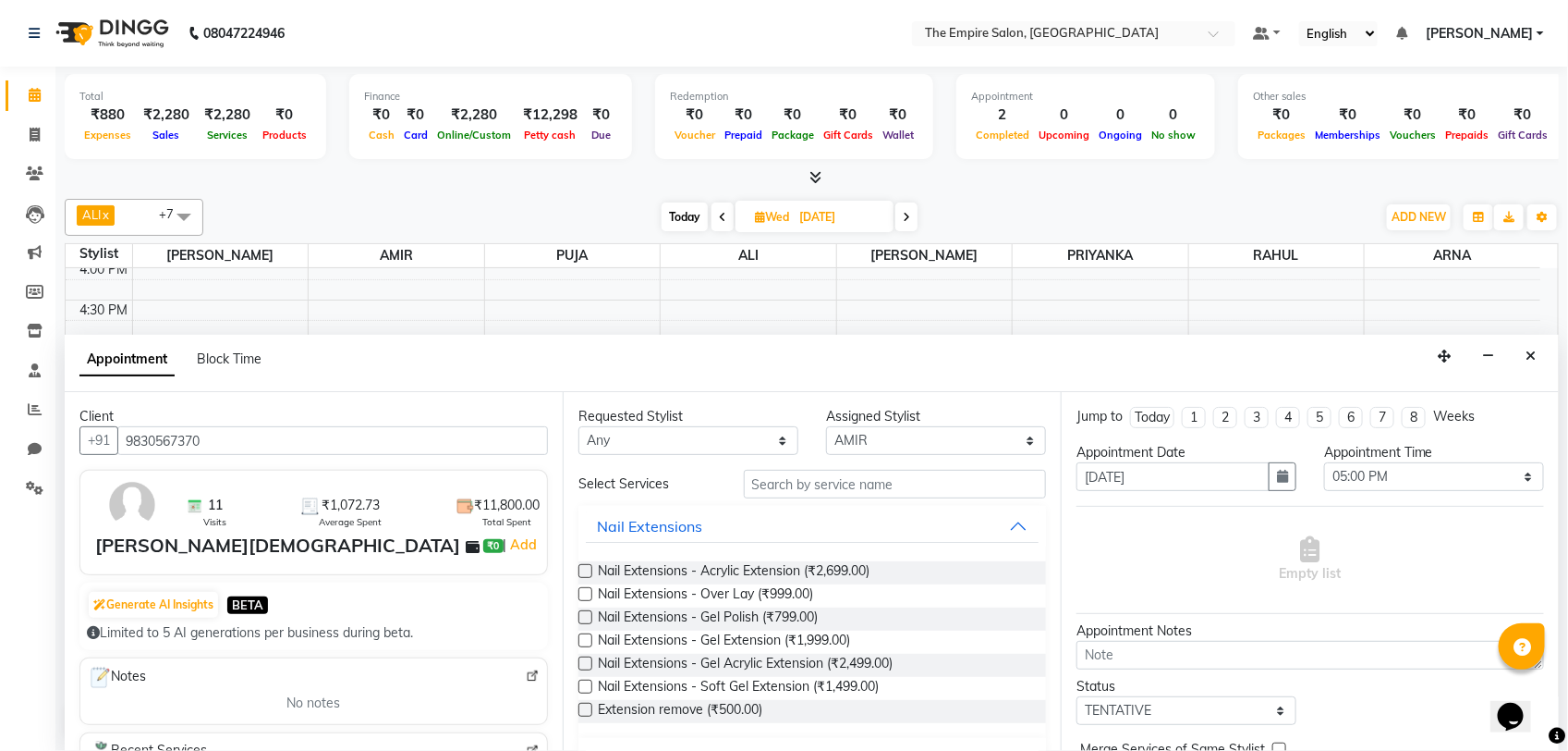
type input "9830567370"
click at [685, 453] on select "Any ALI AMIR ANIKET ARNA BISWAJIT DHRUV MOHSIN NIBEDITA PRIYANKA PUJA RAHUL SAJ…" at bounding box center [688, 441] width 220 height 29
select select "78687"
click at [578, 427] on select "Any ALI AMIR ANIKET ARNA BISWAJIT DHRUV MOHSIN NIBEDITA PRIYANKA PUJA RAHUL SAJ…" at bounding box center [688, 441] width 220 height 29
click at [814, 483] on input "text" at bounding box center [895, 484] width 303 height 29
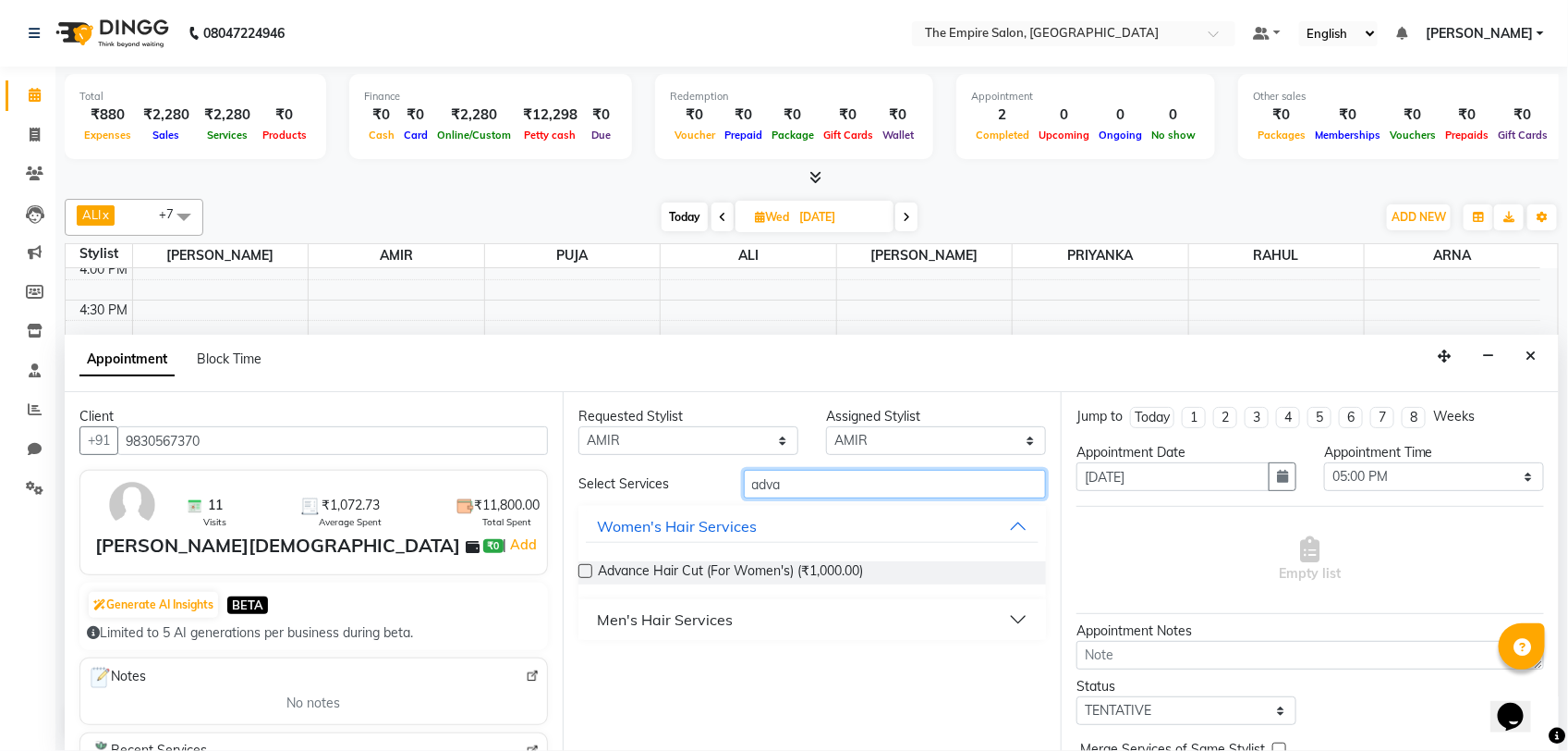
type input "adva"
drag, startPoint x: 608, startPoint y: 615, endPoint x: 607, endPoint y: 639, distance: 24.0
click at [608, 617] on div "Men's Hair Services" at bounding box center [664, 619] width 136 height 22
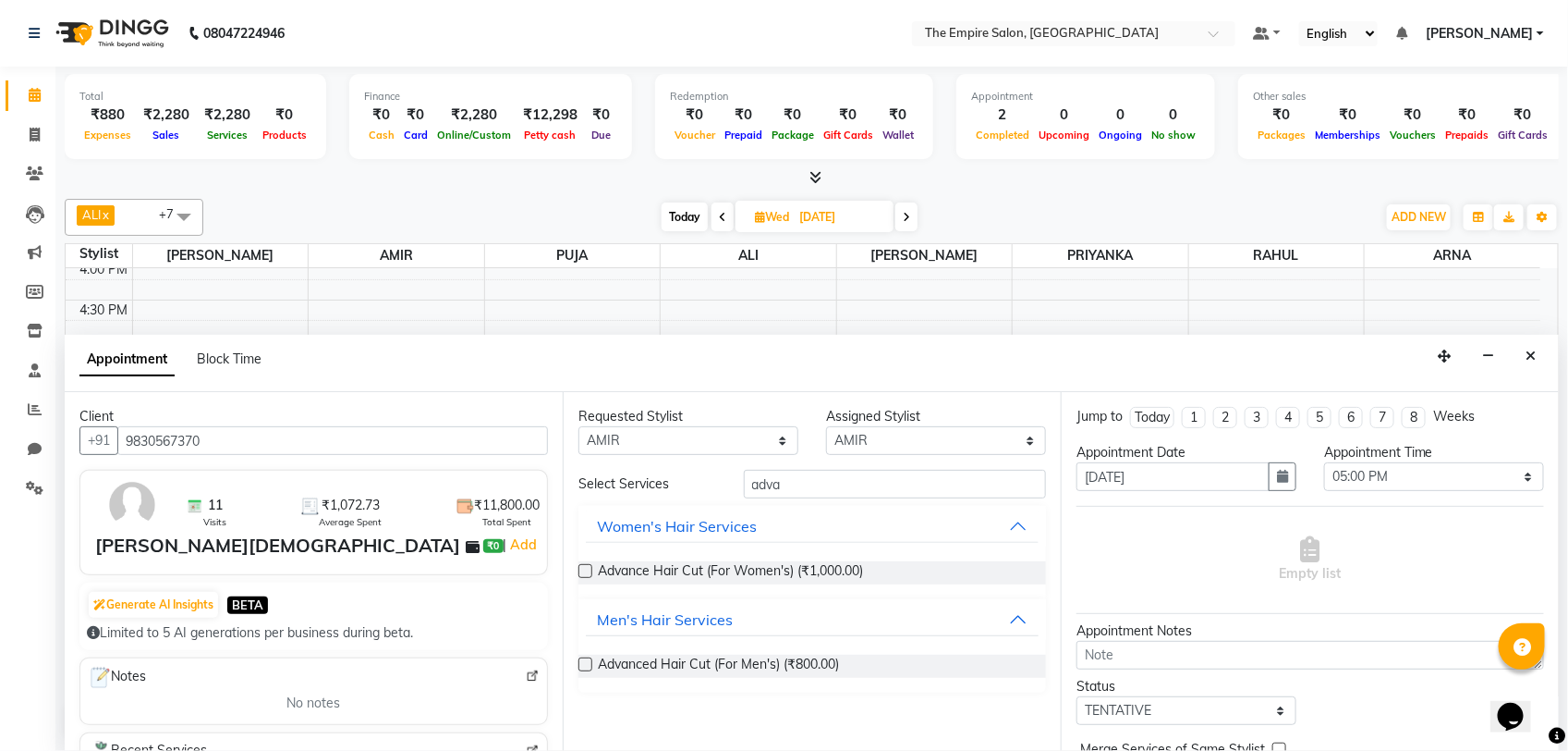
click at [580, 658] on label at bounding box center [585, 664] width 14 height 14
click at [580, 660] on input "checkbox" at bounding box center [584, 665] width 12 height 12
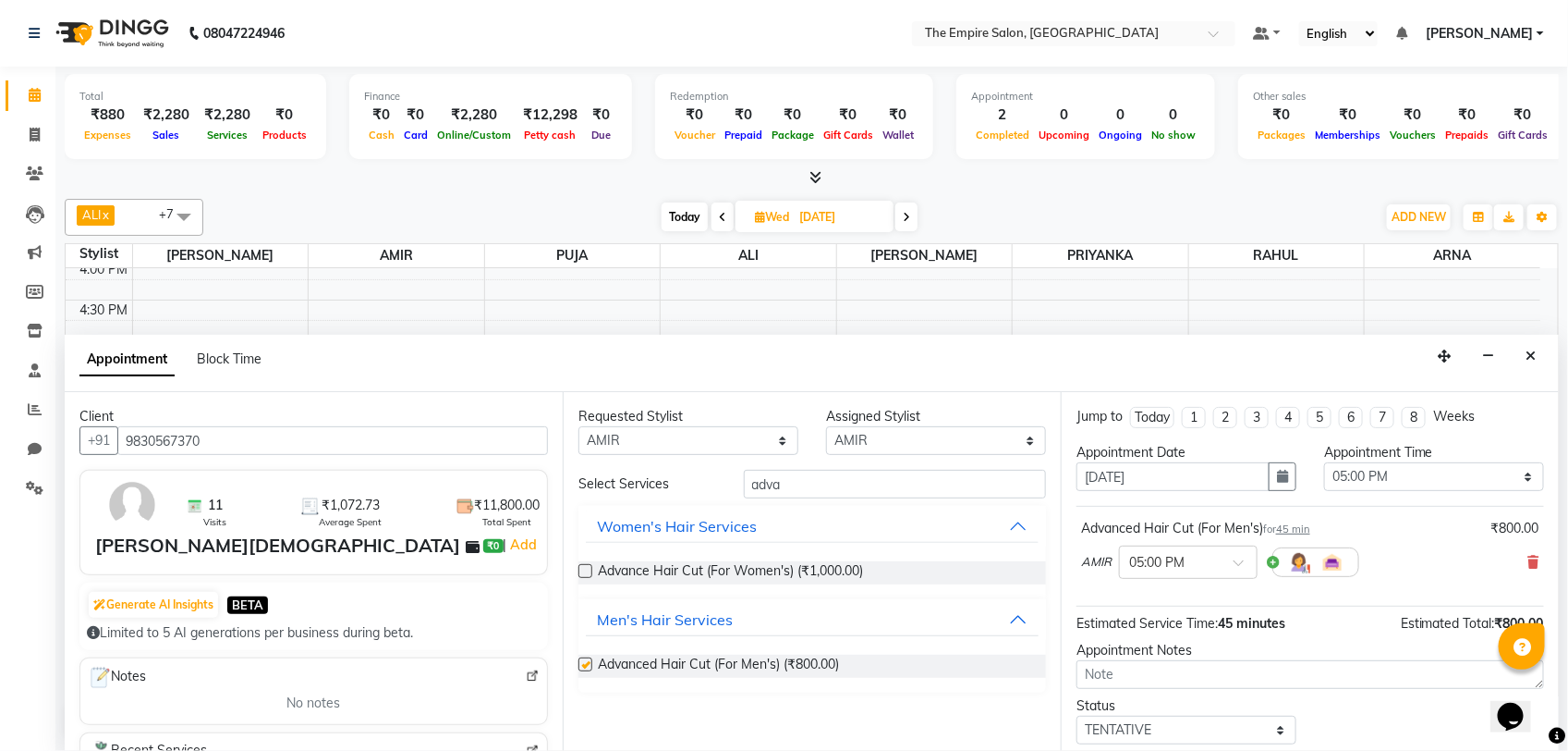
checkbox input "false"
drag, startPoint x: 782, startPoint y: 481, endPoint x: 750, endPoint y: 506, distance: 40.6
click at [750, 506] on div "Select Services adva Women's Hair Services Advance Hair Cut (For Women's) (₹1,0…" at bounding box center [812, 581] width 467 height 223
type input "bear"
click at [583, 576] on label at bounding box center [585, 570] width 14 height 14
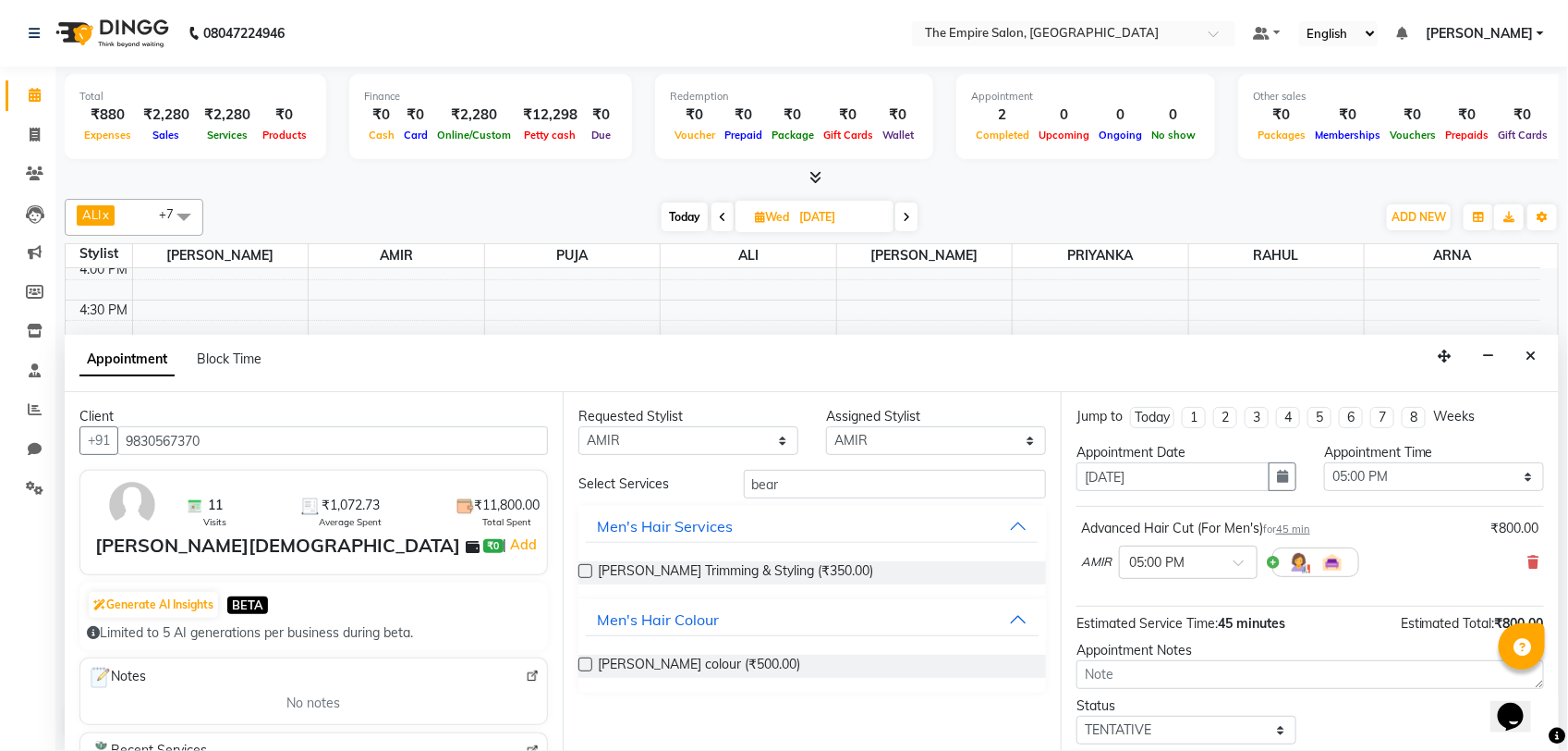
click at [583, 576] on input "checkbox" at bounding box center [584, 572] width 12 height 12
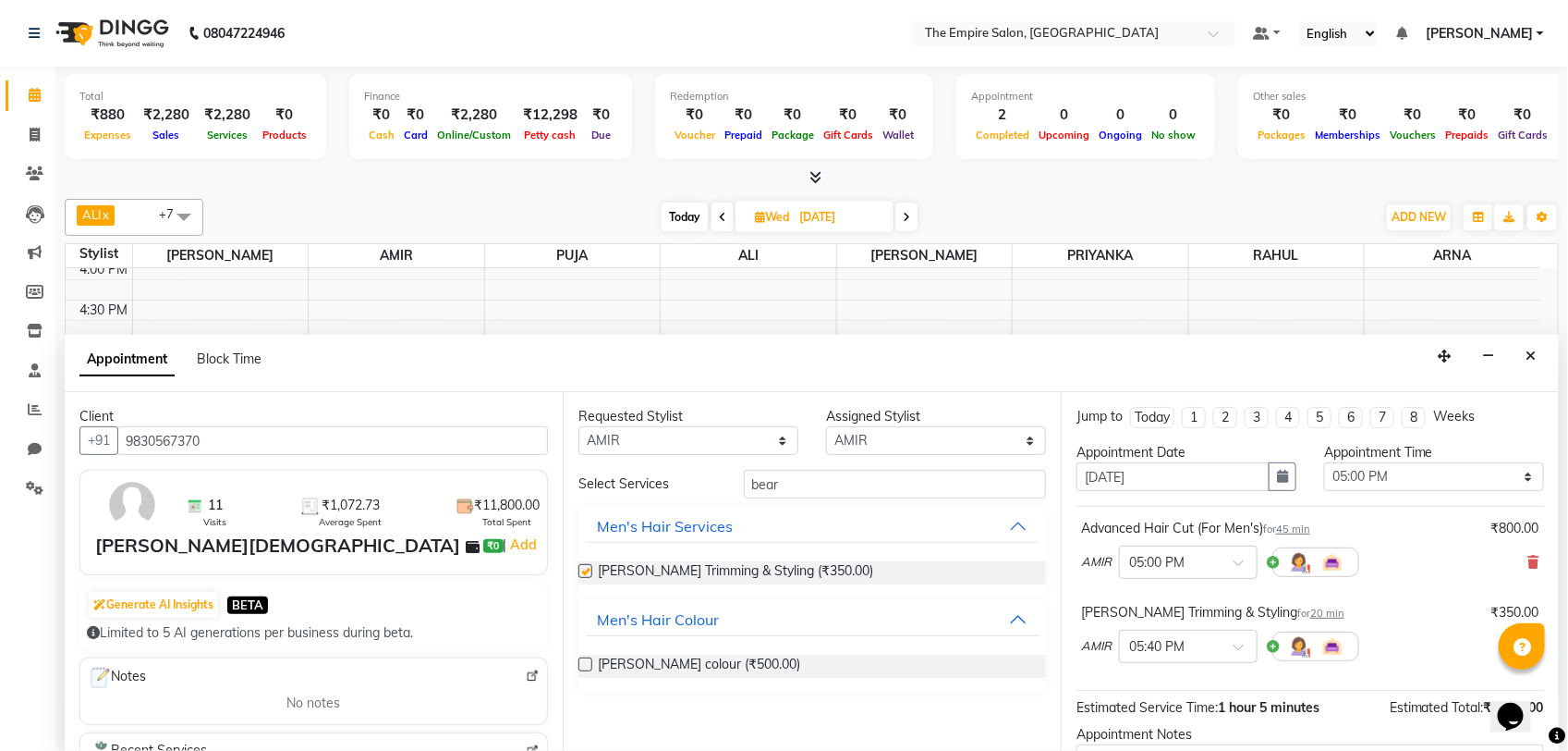
checkbox input "false"
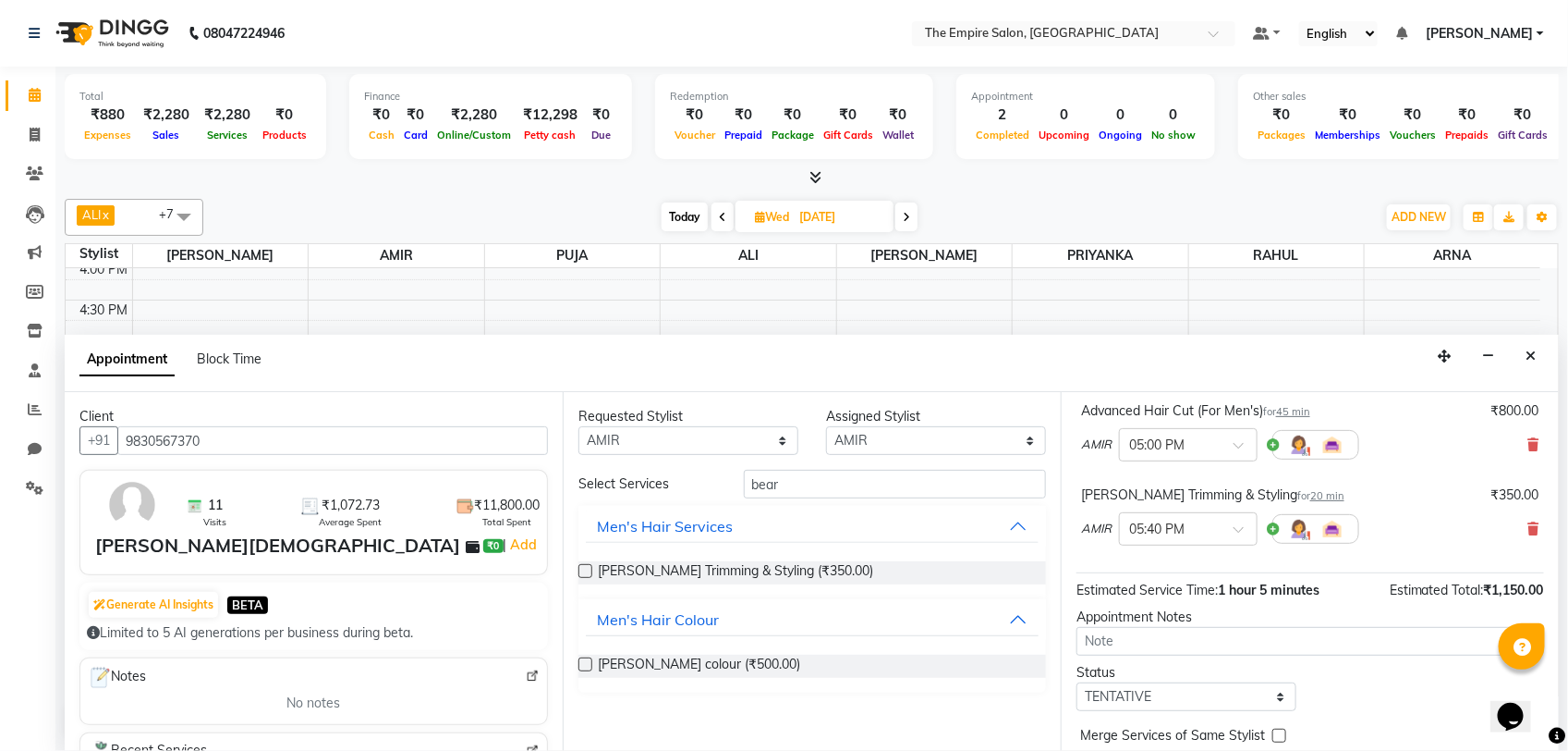
scroll to position [196, 0]
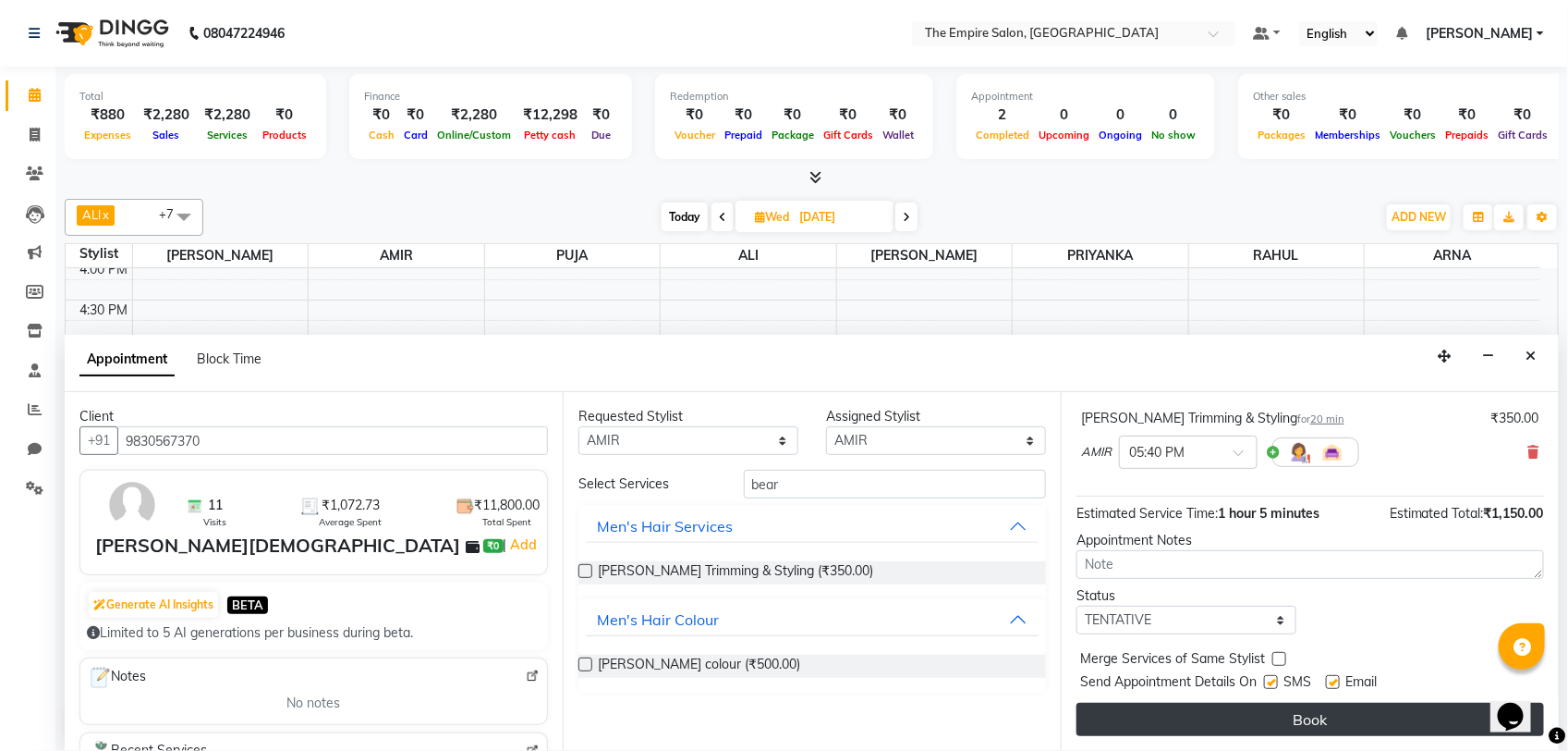
click at [1285, 723] on button "Book" at bounding box center [1309, 719] width 467 height 33
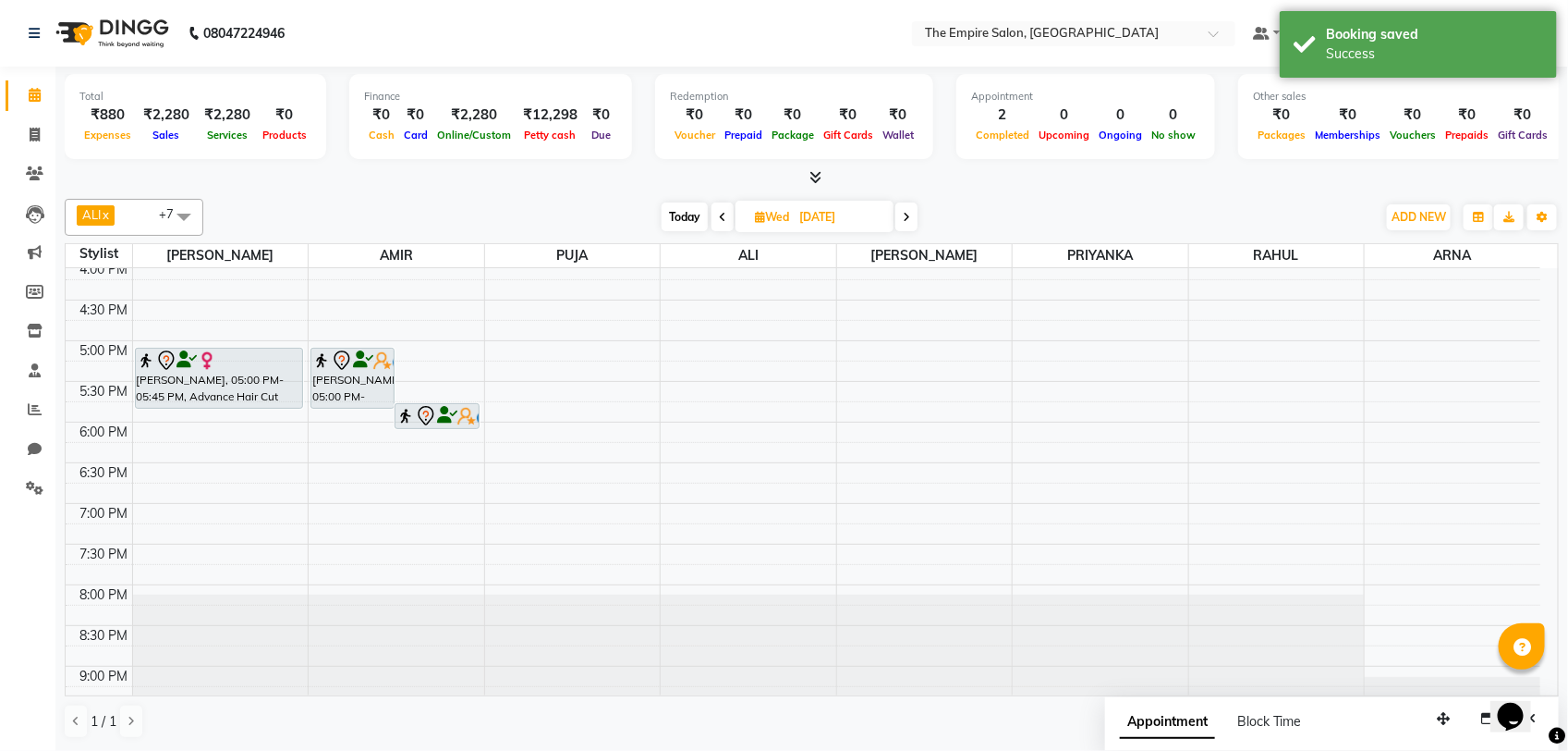
click at [679, 212] on span "Today" at bounding box center [684, 217] width 47 height 29
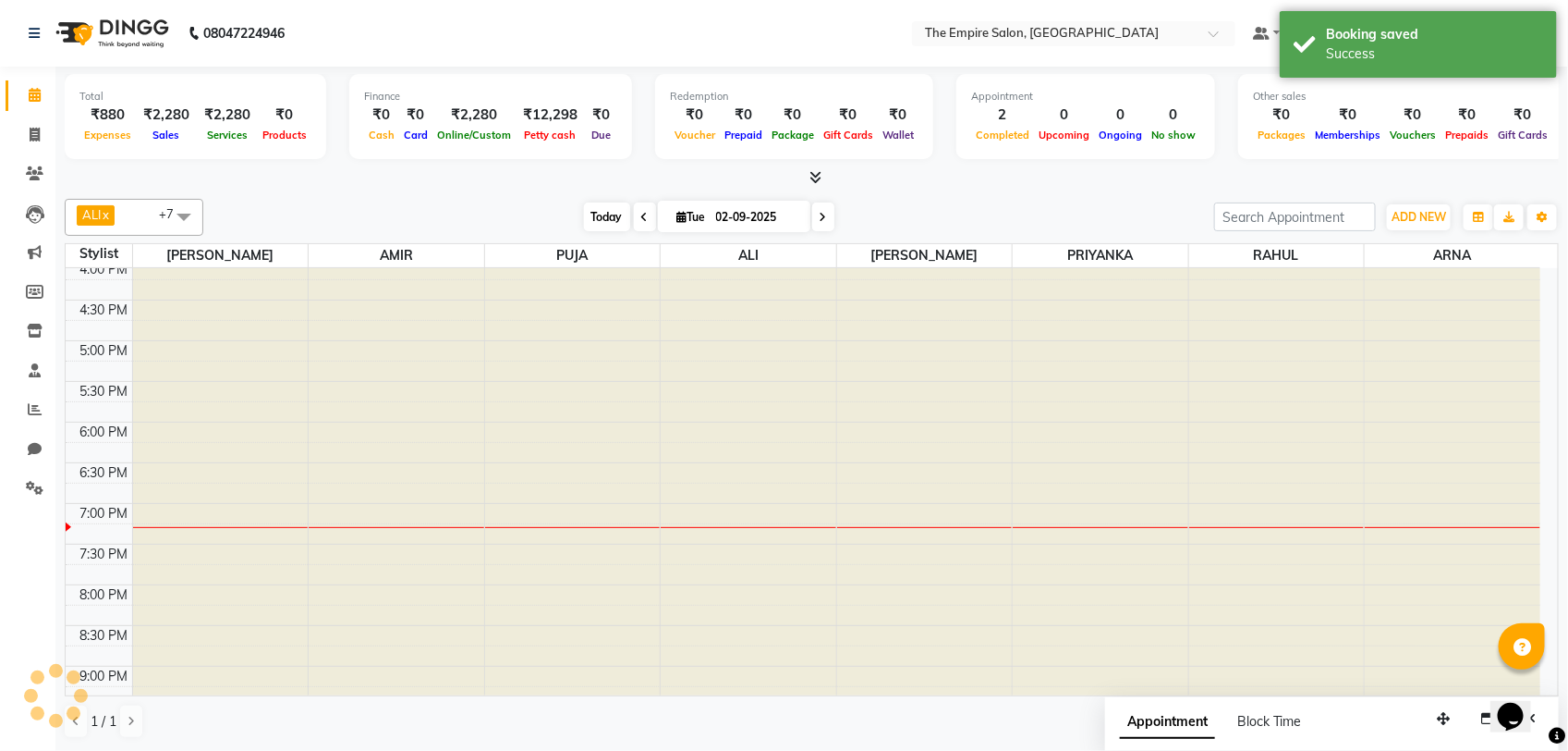
scroll to position [642, 0]
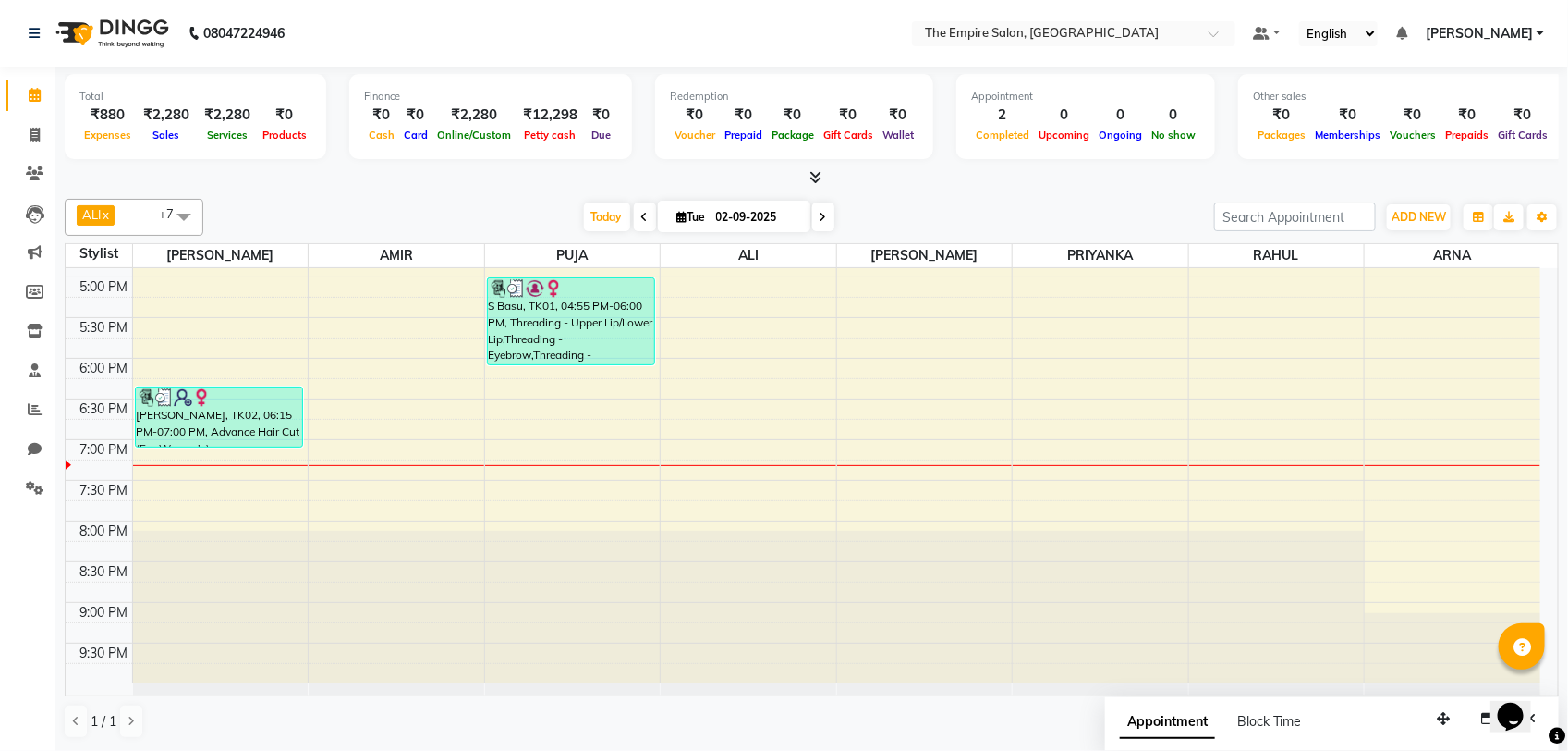
click at [819, 219] on icon at bounding box center [823, 217] width 8 height 11
type input "[DATE]"
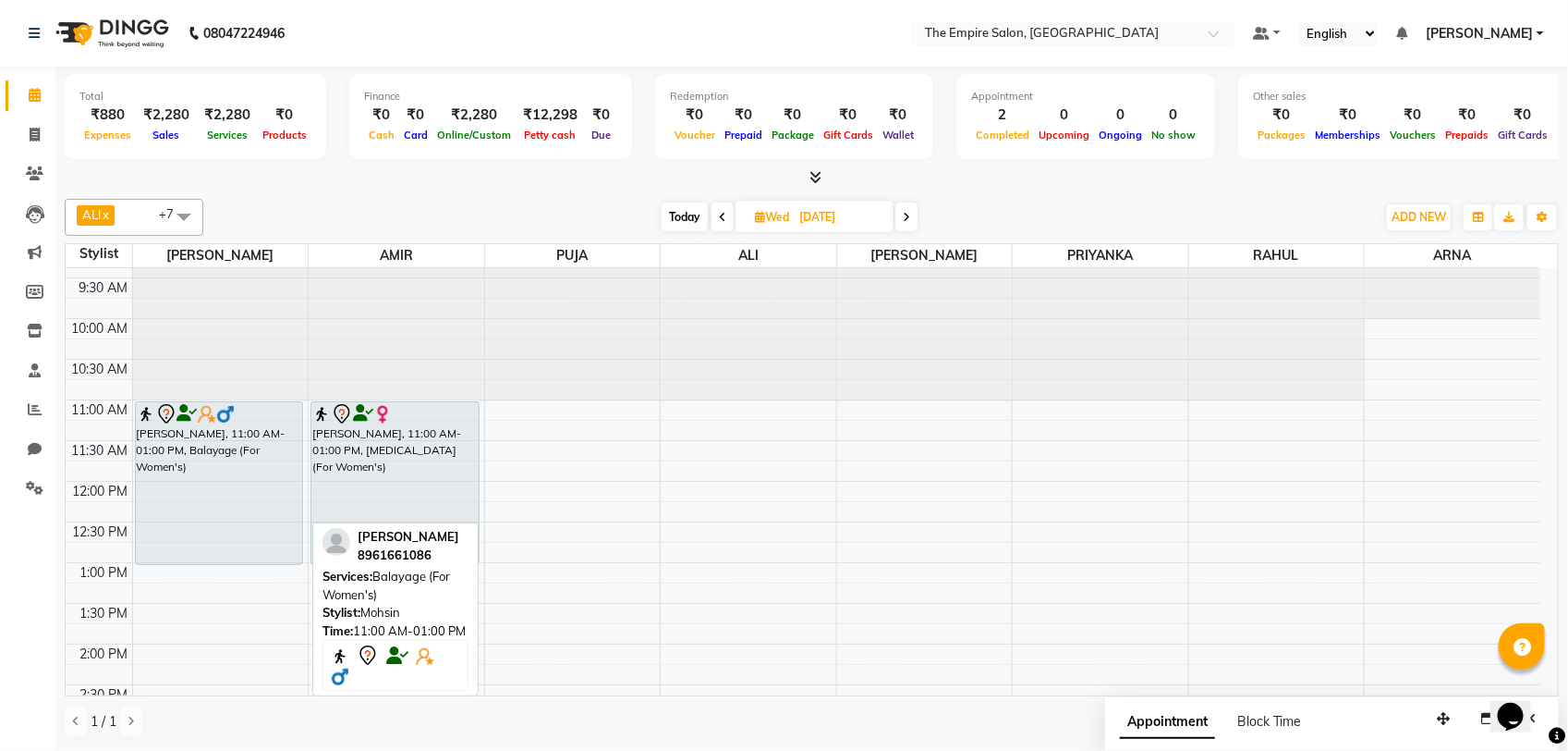
scroll to position [0, 0]
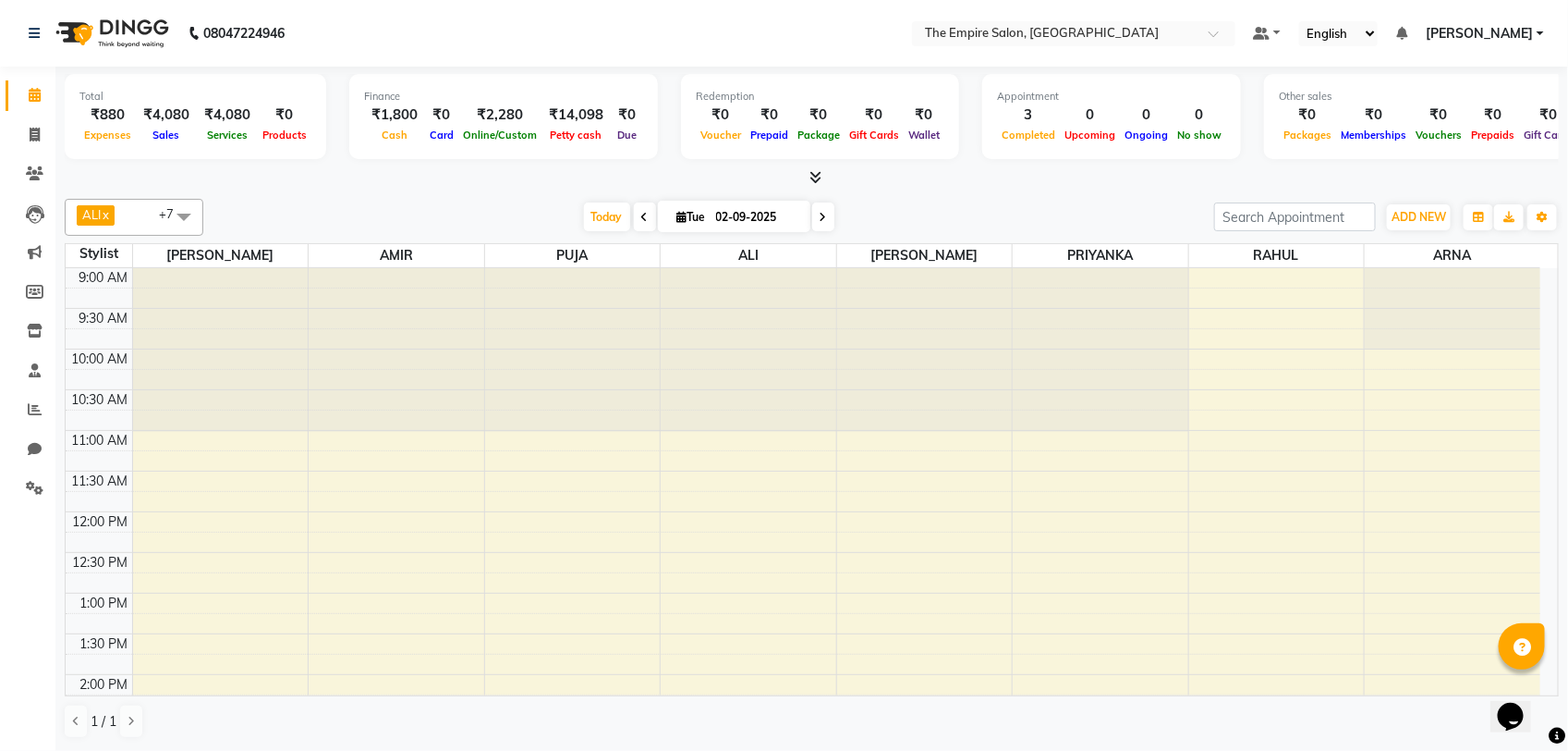
click at [816, 217] on span at bounding box center [823, 217] width 22 height 29
type input "[DATE]"
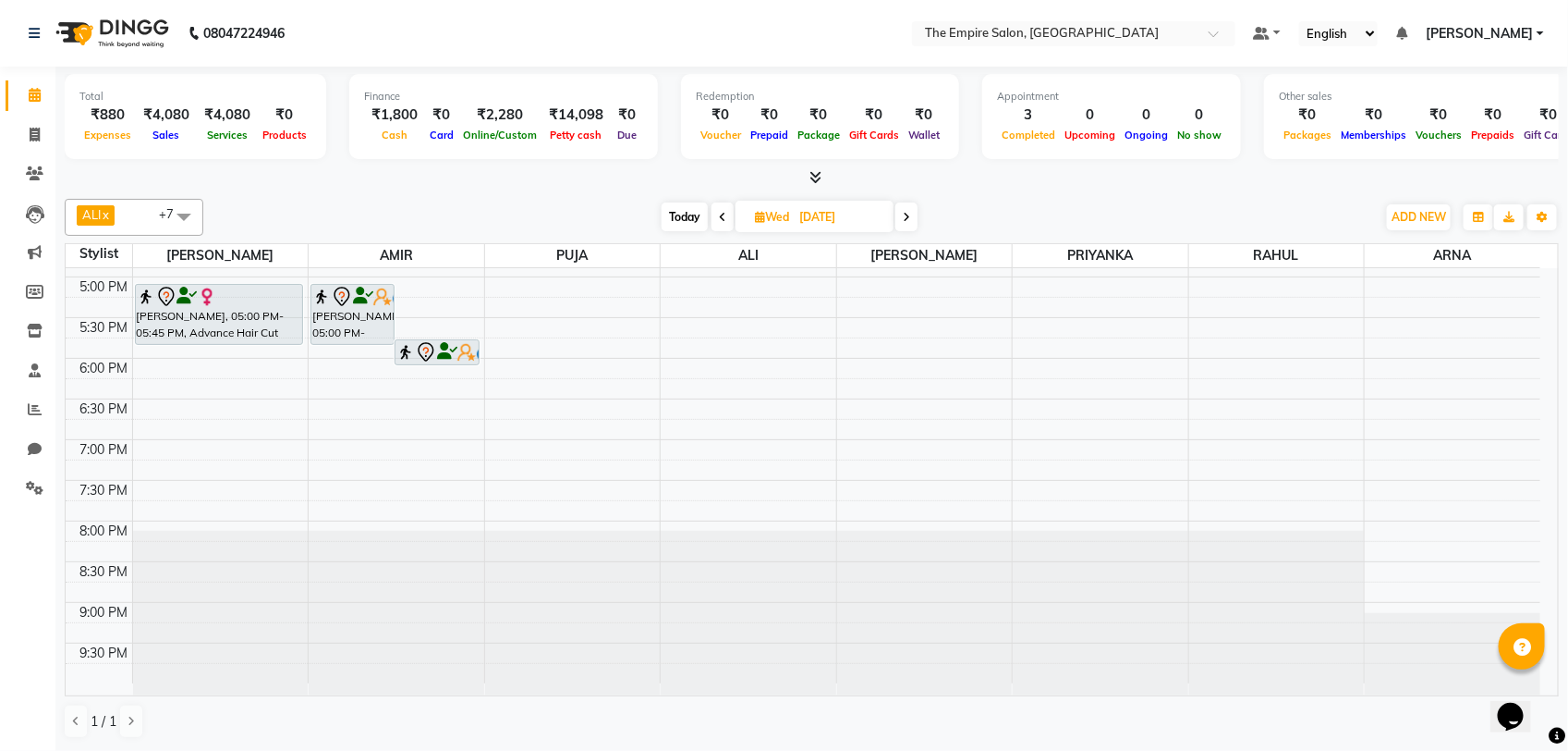
scroll to position [65, 0]
